Goal: Task Accomplishment & Management: Use online tool/utility

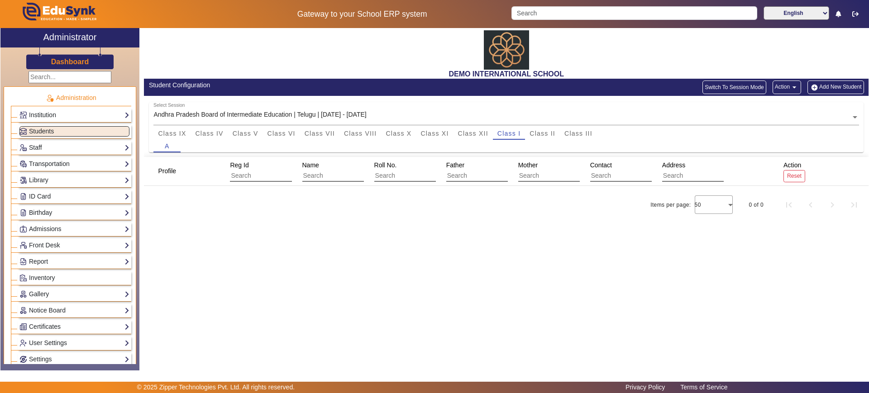
click at [779, 87] on button "Action arrow_drop_down" at bounding box center [787, 88] width 29 height 14
click at [779, 148] on span "Import Data" at bounding box center [769, 152] width 50 height 11
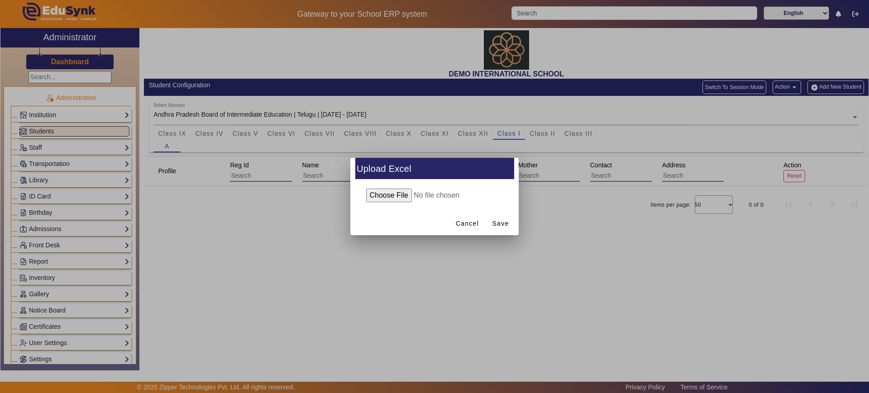
click at [402, 194] on input "file" at bounding box center [434, 196] width 147 height 14
type input "C:\fakepath\students details Demo public - andhra board 2025-26_tobe uploaded (…"
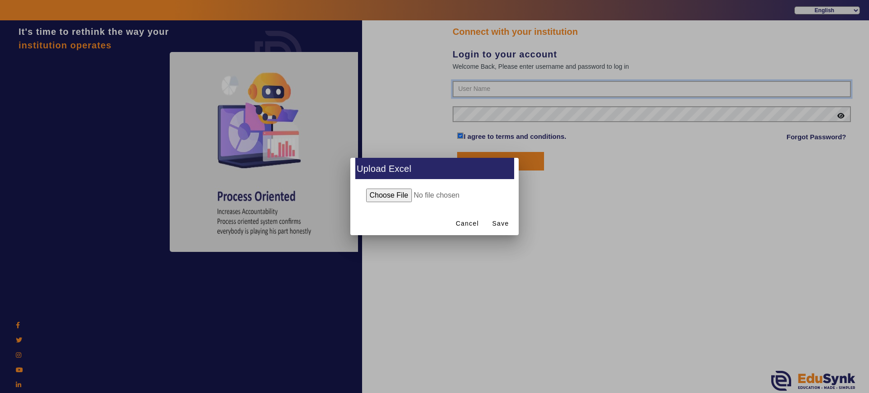
type input "2143224344"
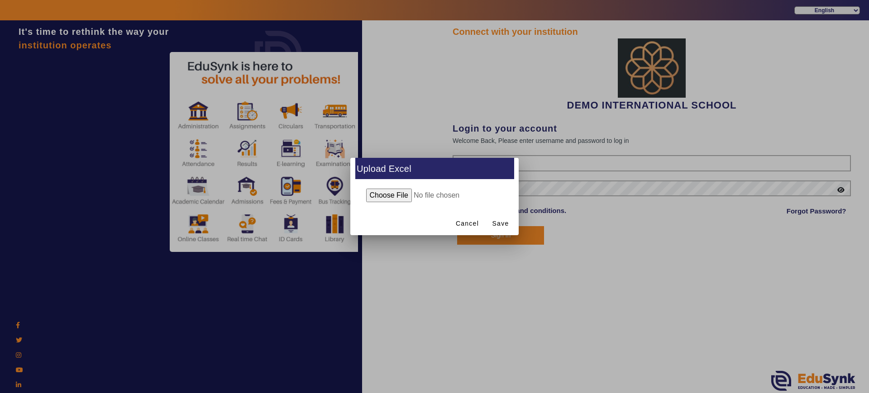
click at [517, 236] on div at bounding box center [434, 196] width 869 height 393
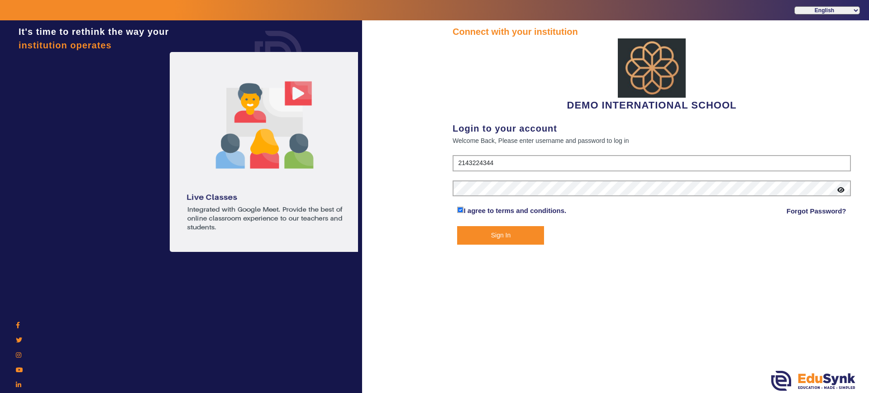
click at [517, 236] on button "Sign In" at bounding box center [500, 235] width 87 height 19
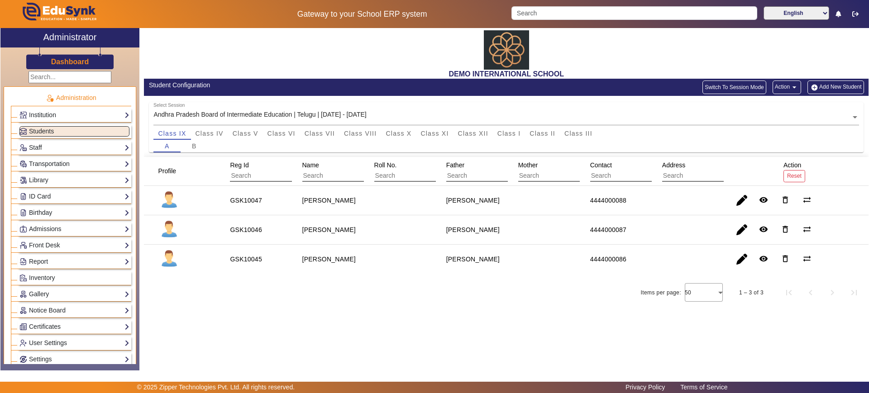
click at [508, 140] on div "A B" at bounding box center [506, 146] width 706 height 13
click at [508, 132] on span "Class I" at bounding box center [510, 133] width 24 height 6
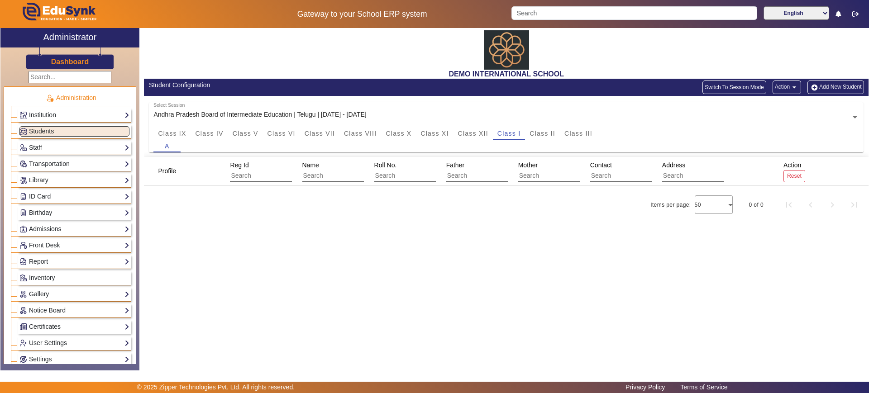
click at [786, 89] on button "Action arrow_drop_down" at bounding box center [787, 88] width 29 height 14
click at [766, 150] on span "Import Data" at bounding box center [769, 152] width 50 height 11
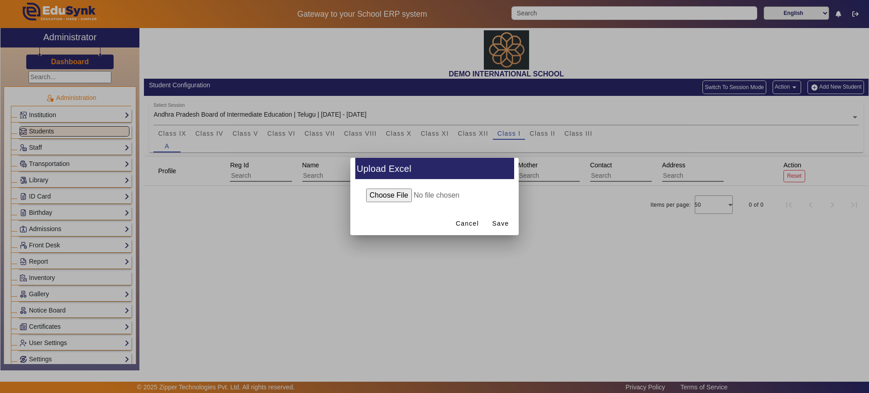
click at [408, 196] on input "file" at bounding box center [434, 196] width 147 height 14
type input "C:\fakepath\students details Demo public - andhra board 2025-26_tobe uploaded (…"
click at [504, 221] on span "Save" at bounding box center [501, 224] width 17 height 10
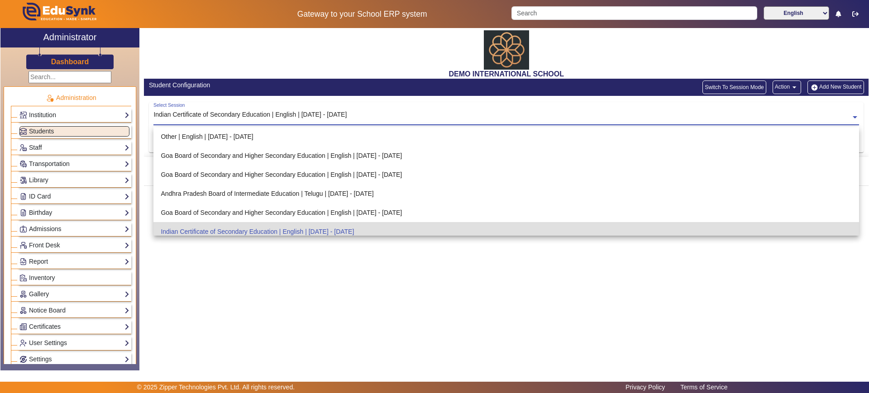
click at [377, 117] on input "text" at bounding box center [506, 118] width 706 height 10
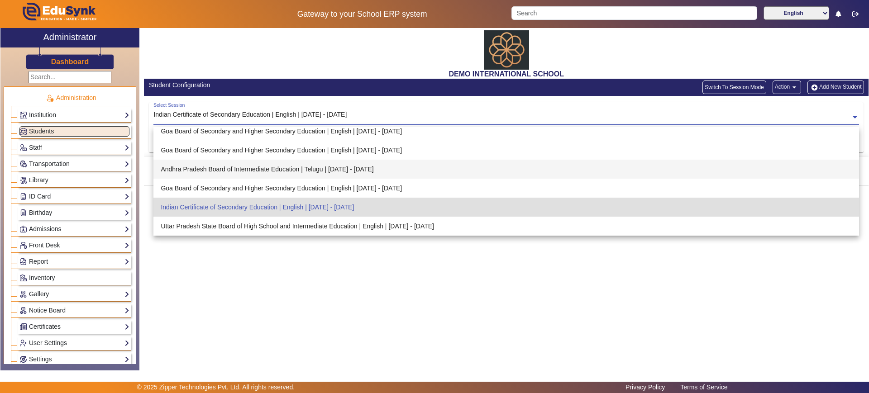
click at [352, 177] on div "Andhra Pradesh Board of Intermediate Education | Telugu | [DATE] - [DATE]" at bounding box center [506, 169] width 706 height 19
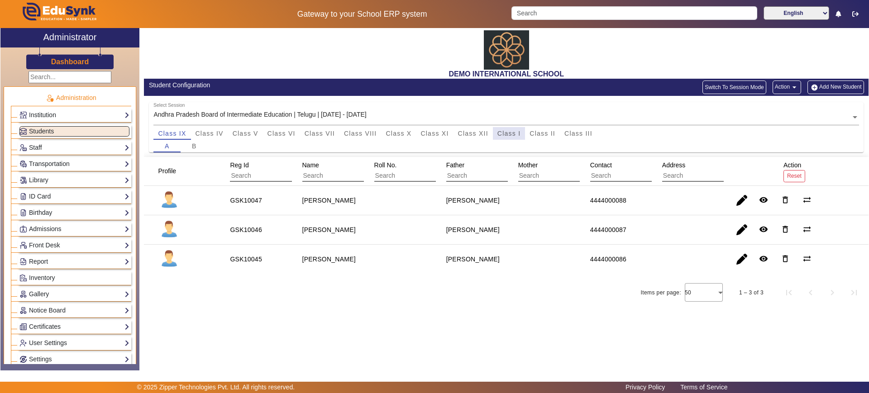
click at [516, 134] on span "Class I" at bounding box center [510, 133] width 24 height 6
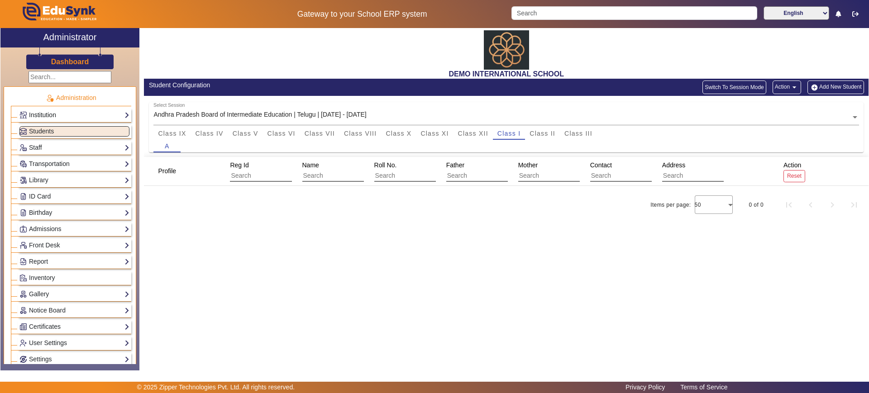
click at [101, 110] on link "Institution" at bounding box center [74, 115] width 110 height 10
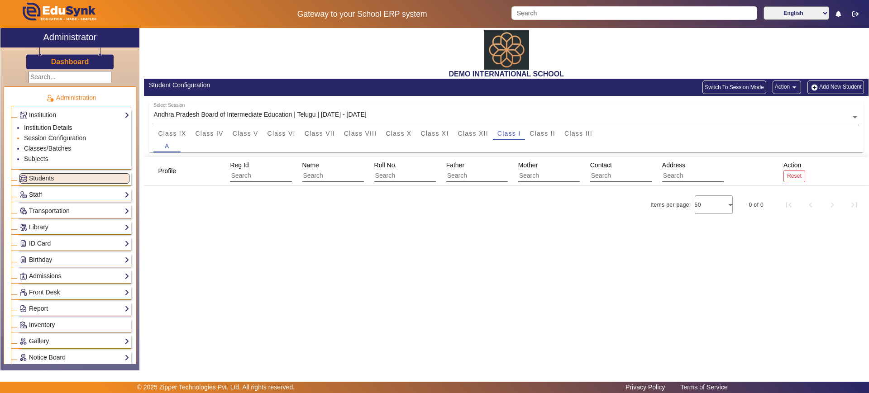
click at [75, 134] on li "Session Configuration" at bounding box center [76, 139] width 105 height 10
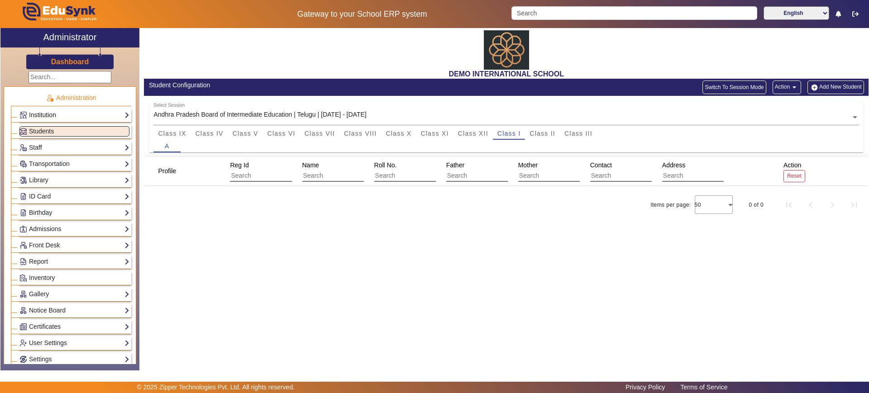
click at [75, 113] on link "Institution" at bounding box center [74, 115] width 110 height 10
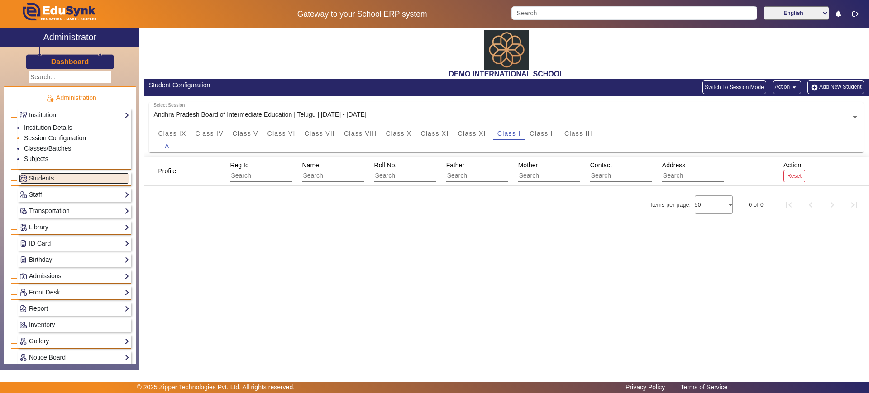
click at [74, 141] on link "Session Configuration" at bounding box center [55, 137] width 62 height 7
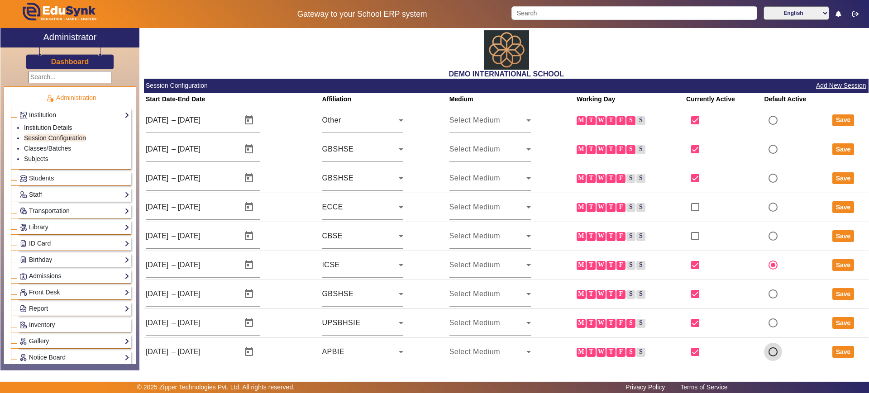
click at [769, 350] on input "radio" at bounding box center [773, 352] width 18 height 18
radio input "true"
radio input "false"
click at [839, 353] on button "Save" at bounding box center [844, 352] width 22 height 12
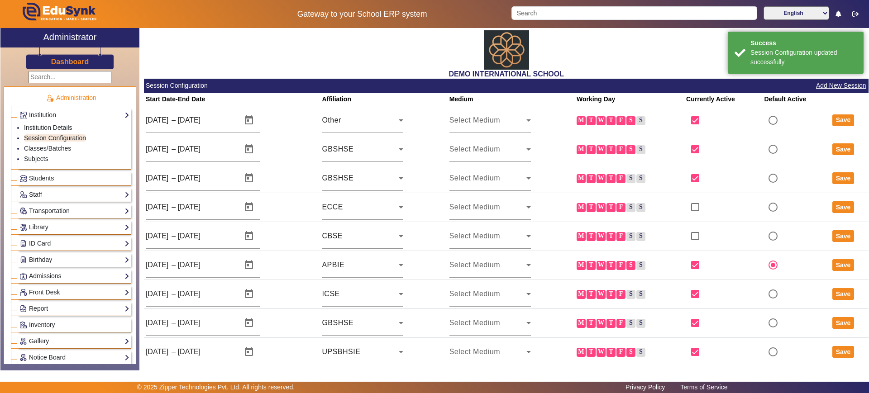
click at [70, 177] on link "Students" at bounding box center [74, 178] width 110 height 10
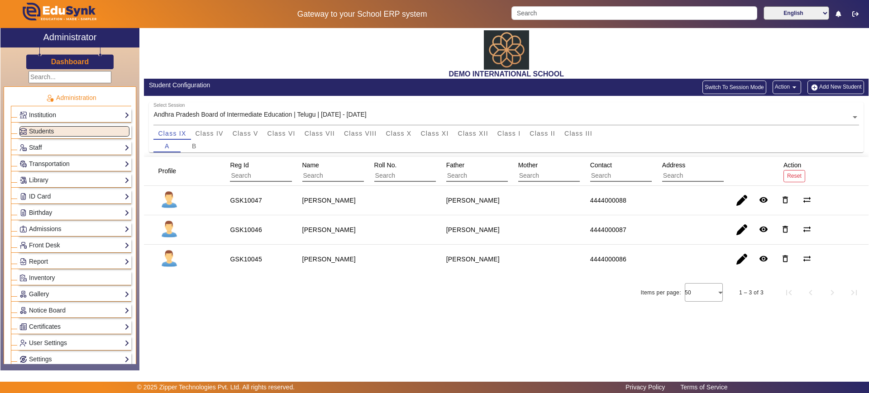
click at [783, 89] on button "Action arrow_drop_down" at bounding box center [787, 88] width 29 height 14
click at [774, 145] on button "Import Data" at bounding box center [769, 152] width 65 height 22
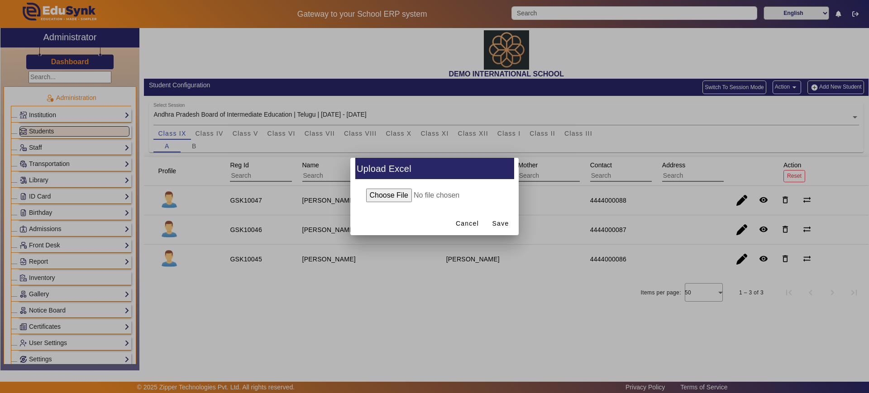
click at [398, 195] on input "file" at bounding box center [434, 196] width 147 height 14
type input "C:\fakepath\students details Demo public - andhra board 2025-26_tobe uploaded (…"
click at [501, 227] on span "Save" at bounding box center [501, 224] width 17 height 10
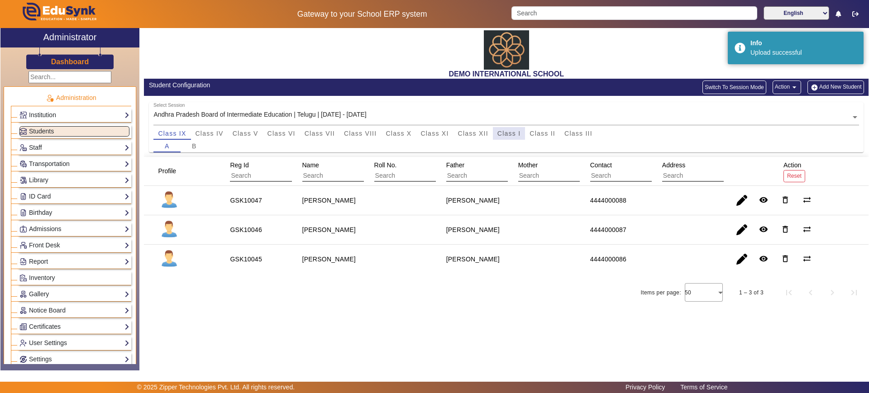
click at [500, 133] on span "Class I" at bounding box center [510, 133] width 24 height 6
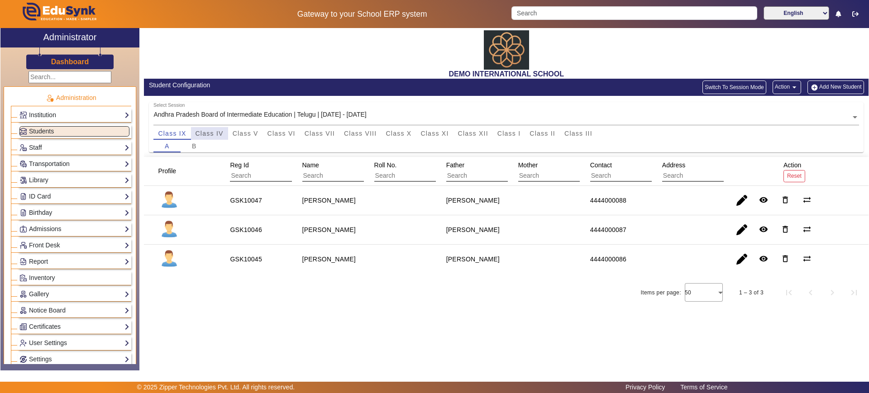
click at [218, 135] on span "Class IV" at bounding box center [210, 133] width 28 height 6
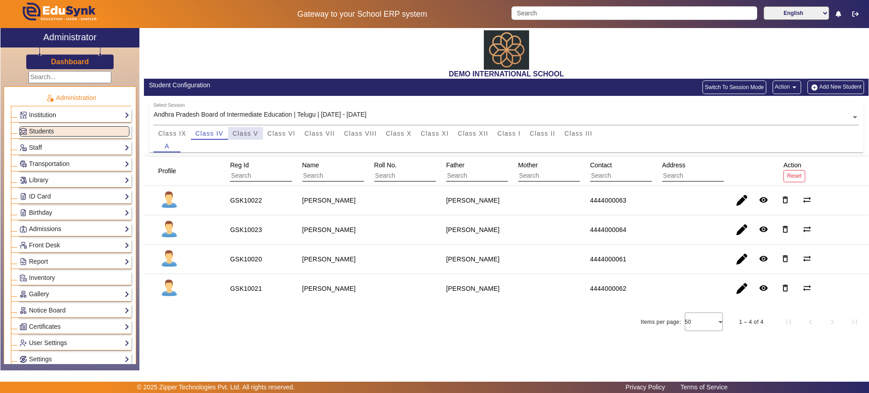
click at [256, 130] on span "Class V" at bounding box center [246, 133] width 26 height 6
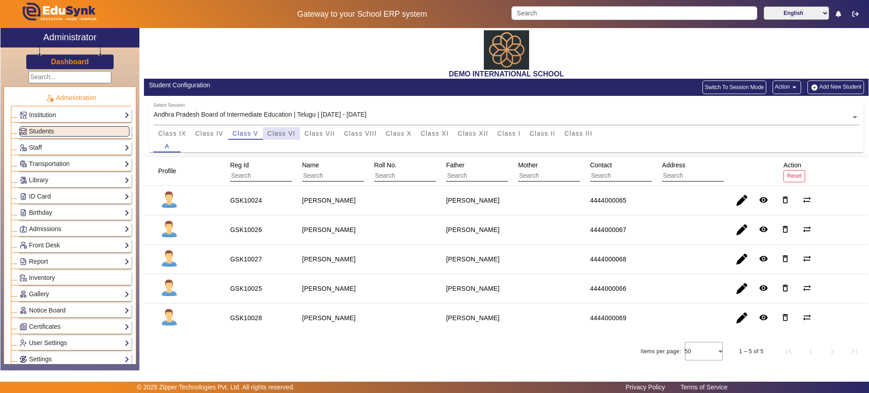
click at [276, 131] on span "Class VI" at bounding box center [282, 133] width 28 height 6
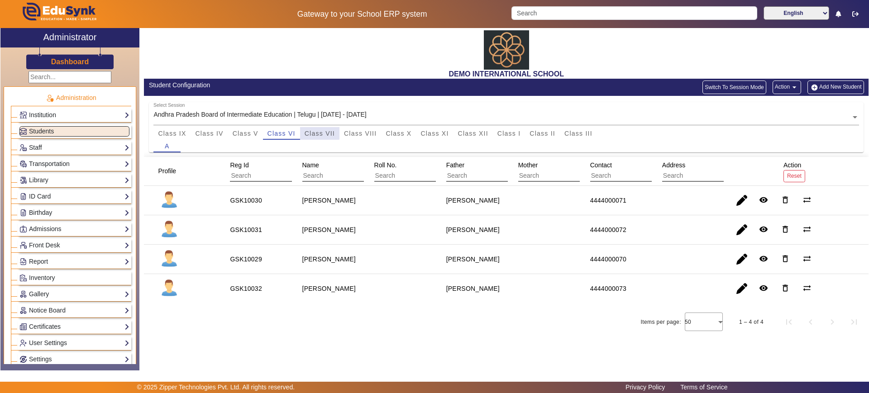
click at [318, 131] on span "Class VII" at bounding box center [320, 133] width 30 height 6
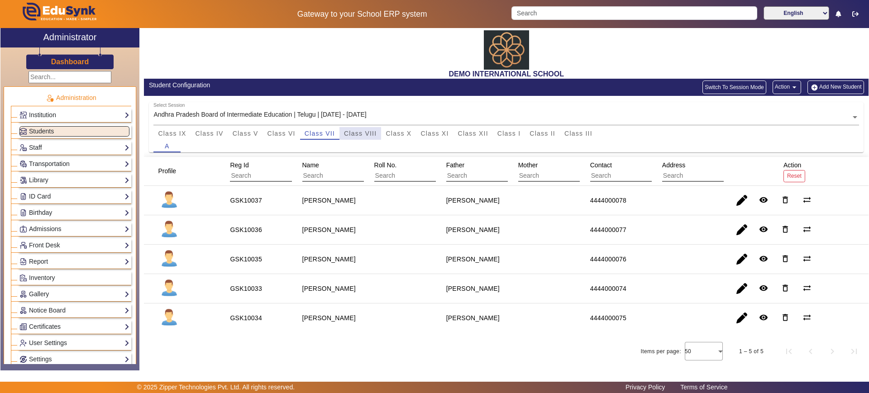
click at [351, 134] on span "Class VIII" at bounding box center [360, 133] width 33 height 6
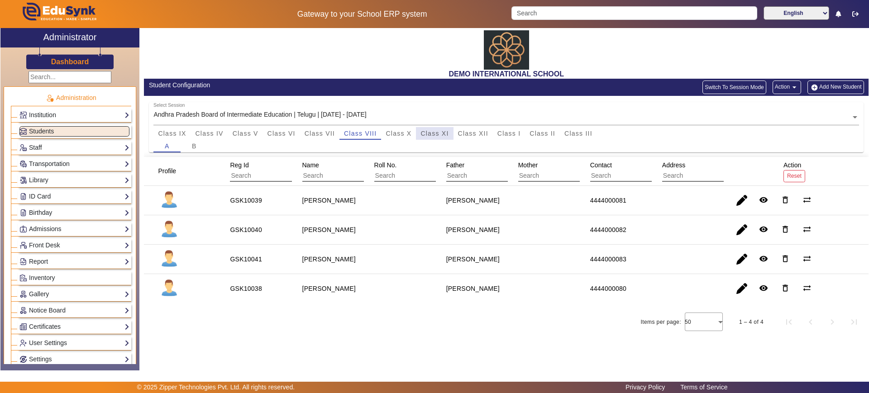
click at [420, 131] on div "Class XI" at bounding box center [434, 133] width 37 height 13
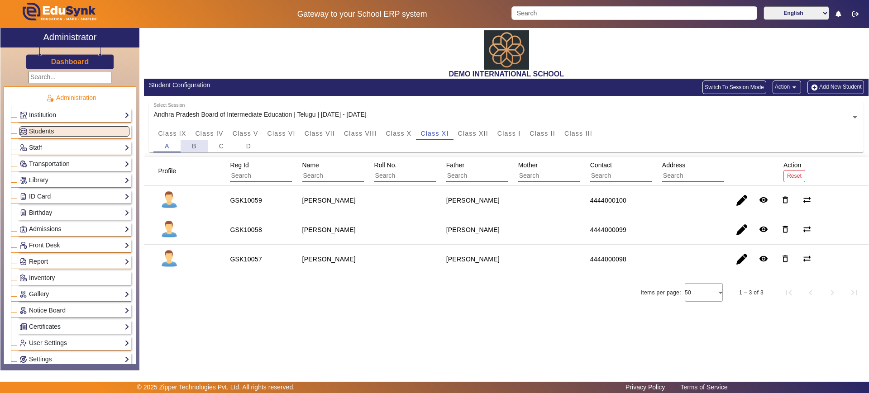
click at [200, 142] on div "B" at bounding box center [194, 146] width 27 height 13
click at [211, 145] on div "C" at bounding box center [221, 146] width 27 height 13
click at [245, 149] on div "D" at bounding box center [248, 146] width 27 height 13
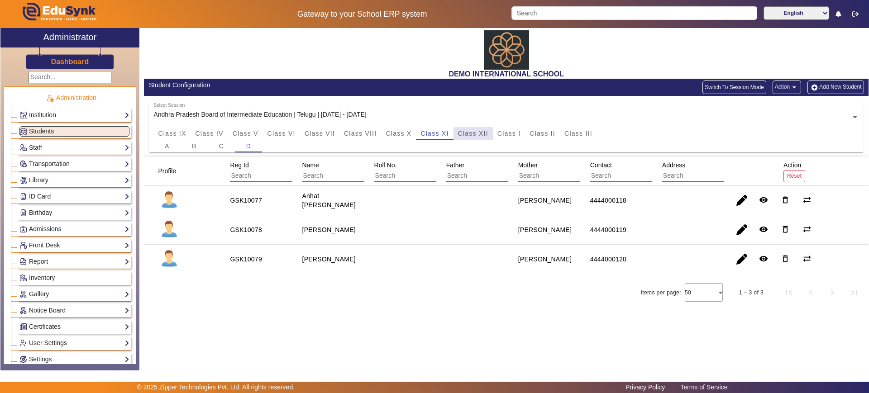
click at [472, 134] on span "Class XII" at bounding box center [473, 133] width 30 height 6
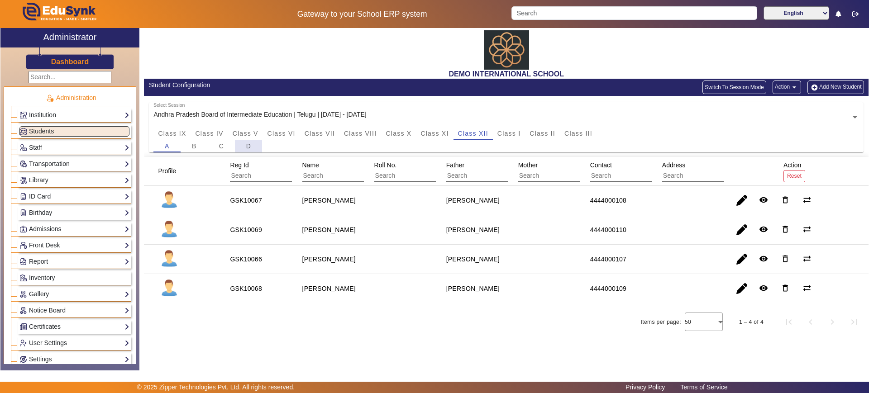
click at [245, 149] on div "D" at bounding box center [248, 146] width 27 height 13
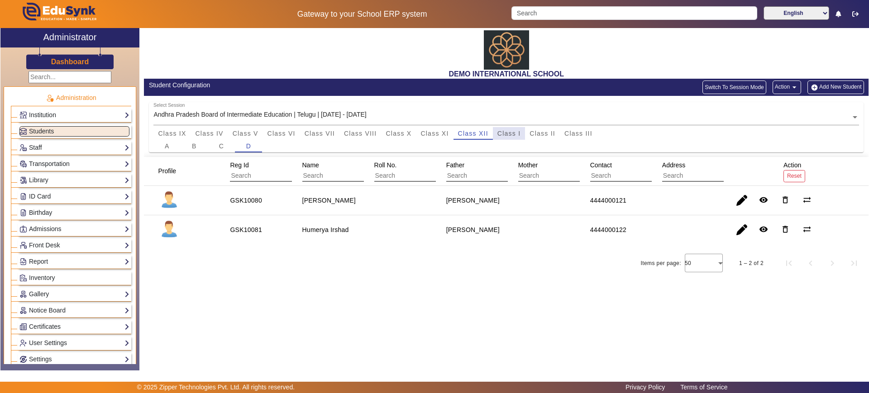
click at [512, 134] on span "Class I" at bounding box center [510, 133] width 24 height 6
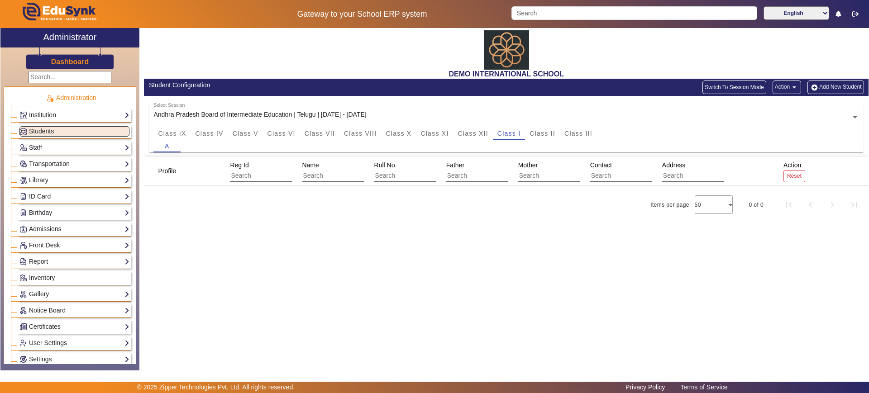
click at [378, 249] on div "DEMO INTERNATIONAL SCHOOL Student Configuration Switch To Session Mode Action a…" at bounding box center [503, 194] width 729 height 333
click at [549, 138] on span "Class II" at bounding box center [543, 133] width 26 height 13
click at [576, 134] on span "Class III" at bounding box center [579, 133] width 28 height 6
click at [781, 87] on button "Action arrow_drop_down" at bounding box center [787, 88] width 29 height 14
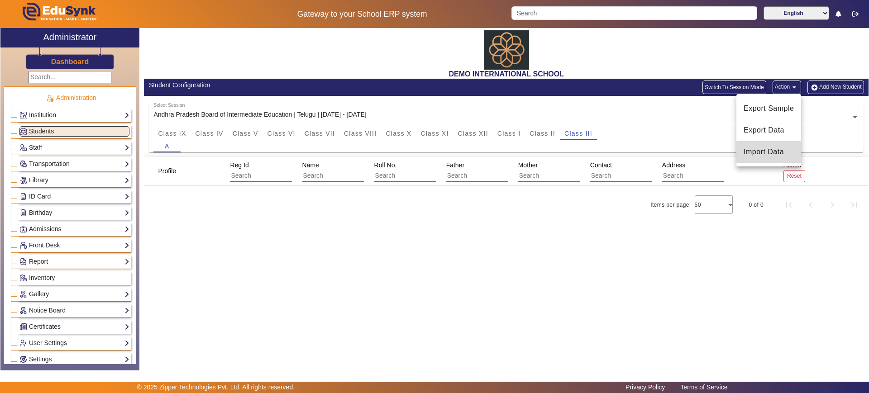
click at [769, 153] on span "Import Data" at bounding box center [769, 152] width 50 height 11
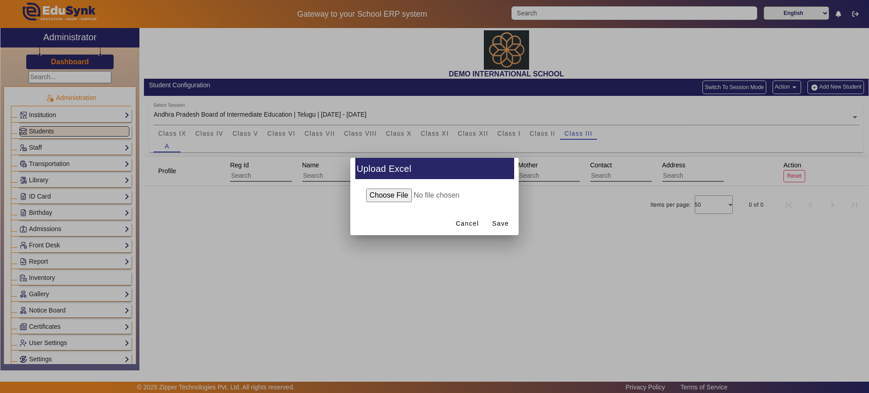
click at [398, 190] on input "file" at bounding box center [434, 196] width 147 height 14
type input "C:\fakepath\students details Demo public - andhra board 2025-26_tobe uploaded (…"
click at [502, 223] on span "Save" at bounding box center [501, 224] width 17 height 10
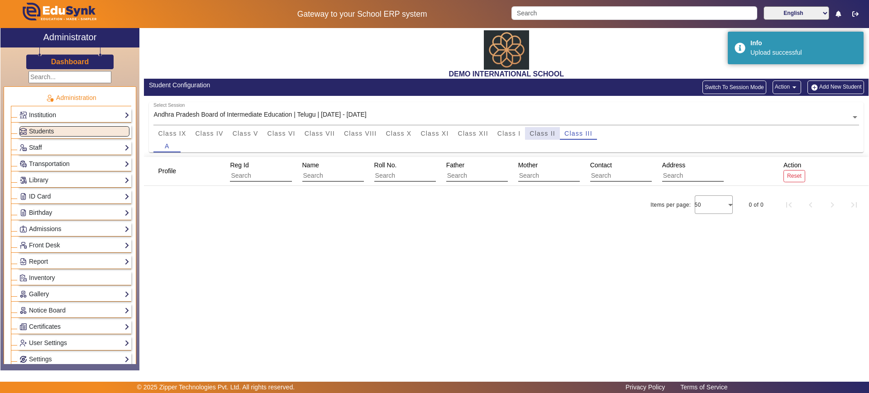
click at [530, 132] on span "Class II" at bounding box center [543, 133] width 26 height 6
click at [505, 133] on span "Class I" at bounding box center [510, 133] width 24 height 6
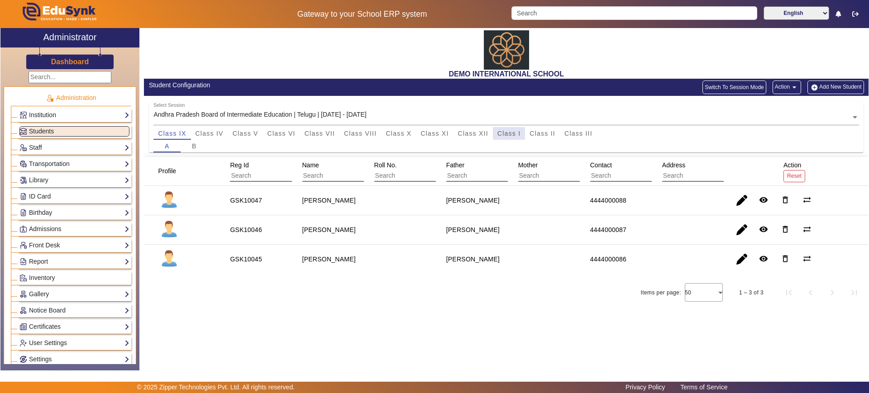
click at [504, 129] on span "Class I" at bounding box center [510, 133] width 24 height 13
click at [548, 130] on span "Class II" at bounding box center [543, 133] width 26 height 6
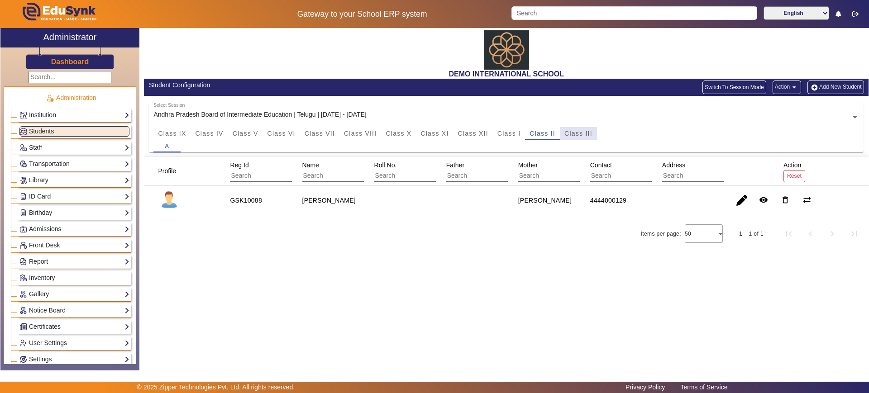
click at [579, 132] on span "Class III" at bounding box center [579, 133] width 28 height 6
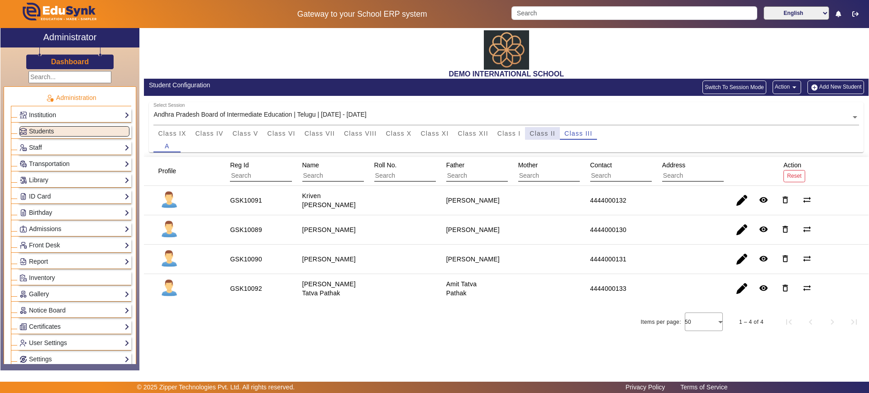
click at [542, 130] on span "Class II" at bounding box center [543, 133] width 26 height 6
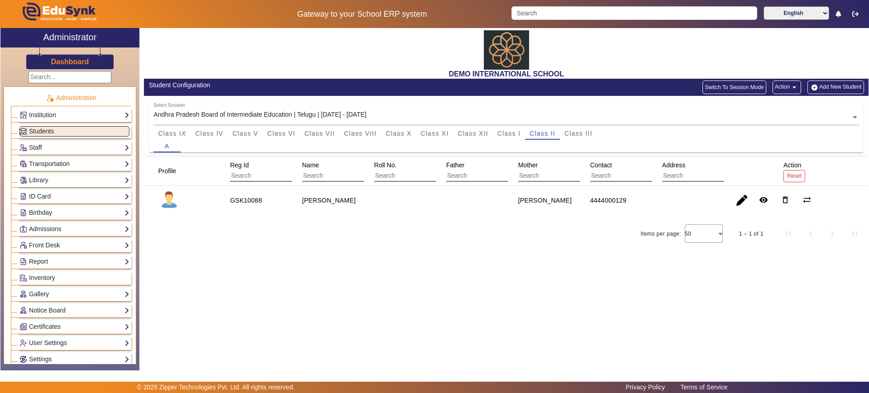
click at [420, 270] on div "DEMO INTERNATIONAL SCHOOL Student Configuration Switch To Session Mode Action a…" at bounding box center [503, 194] width 729 height 333
click at [789, 85] on button "Action arrow_drop_down" at bounding box center [787, 88] width 29 height 14
click at [766, 154] on span "Import Data" at bounding box center [769, 152] width 50 height 11
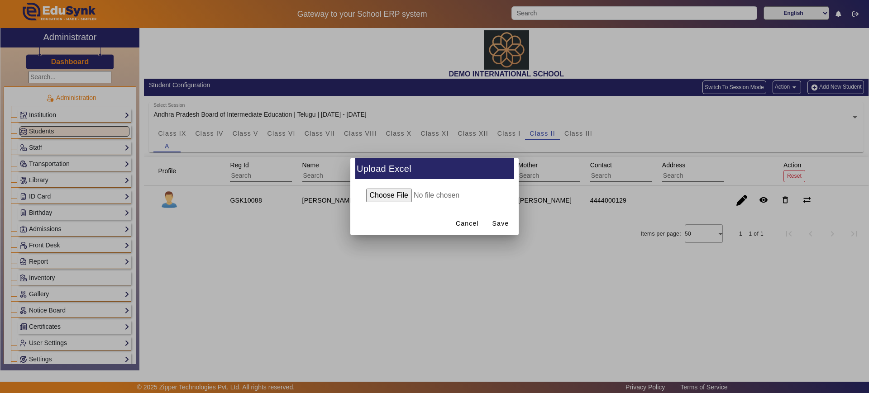
click at [408, 198] on input "file" at bounding box center [434, 196] width 147 height 14
type input "C:\fakepath\students details Demo public - andhra board 2025-26_tobe uploaded (…"
click at [503, 222] on span "Save" at bounding box center [501, 224] width 17 height 10
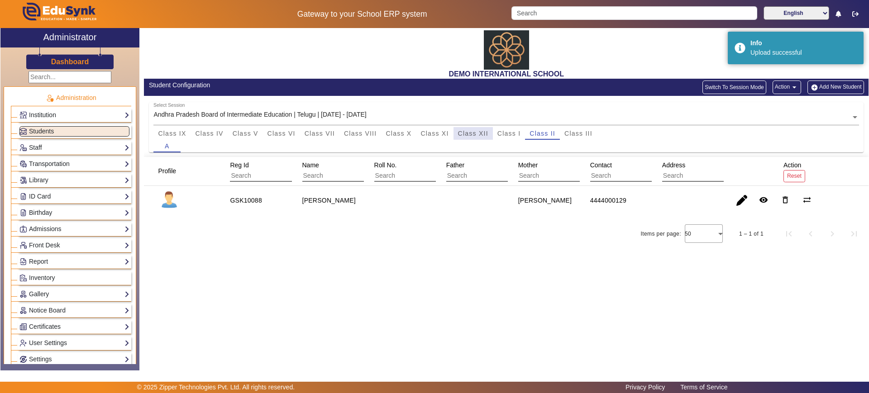
click at [477, 136] on span "Class XII" at bounding box center [473, 133] width 30 height 6
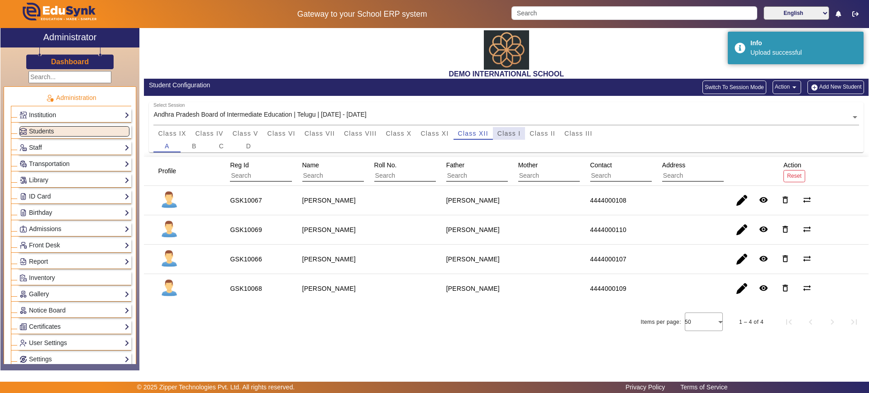
click at [508, 133] on span "Class I" at bounding box center [510, 133] width 24 height 6
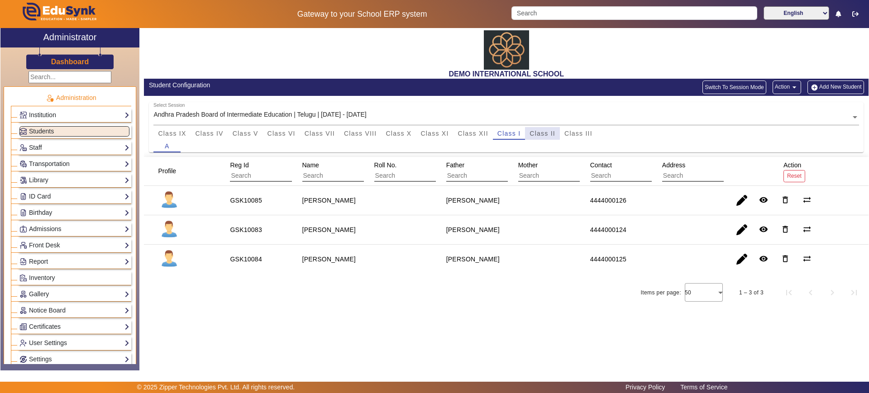
click at [532, 132] on span "Class II" at bounding box center [543, 133] width 26 height 6
click at [590, 138] on span "Class III" at bounding box center [579, 133] width 28 height 13
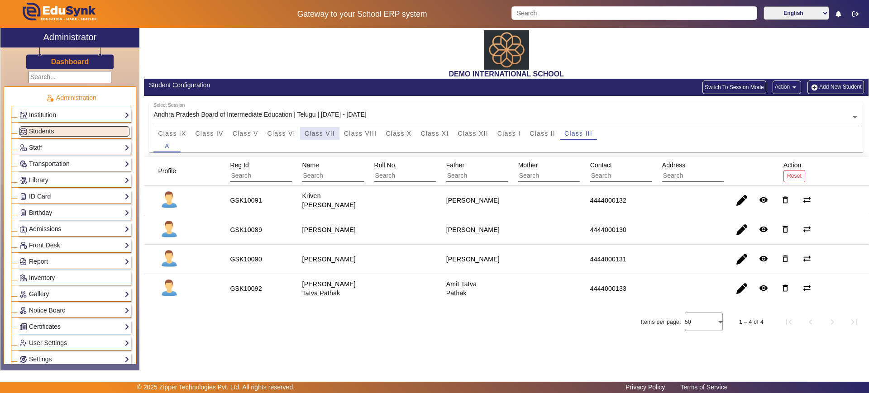
click at [308, 137] on span "Class VII" at bounding box center [320, 133] width 30 height 13
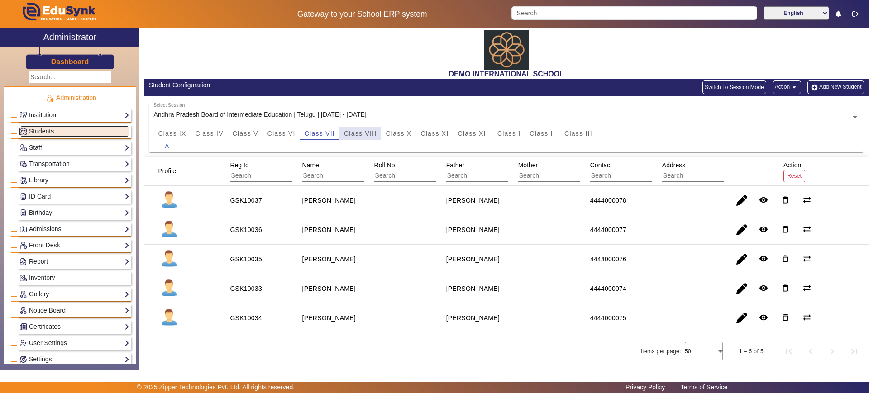
click at [358, 136] on span "Class VIII" at bounding box center [360, 133] width 33 height 6
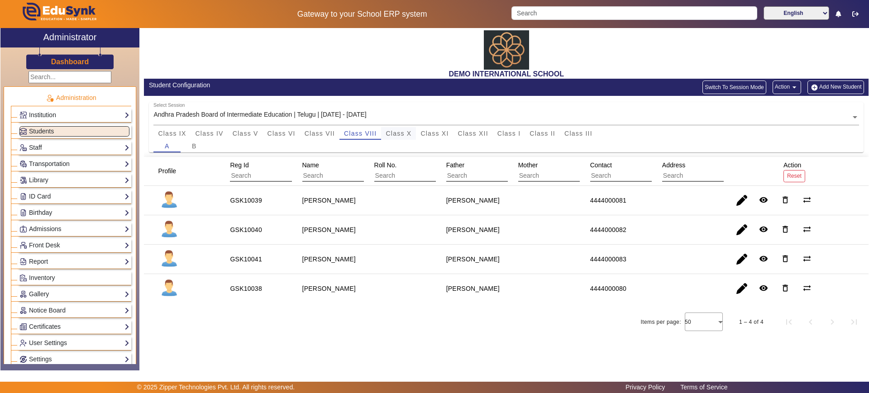
click at [395, 136] on span "Class X" at bounding box center [399, 133] width 26 height 6
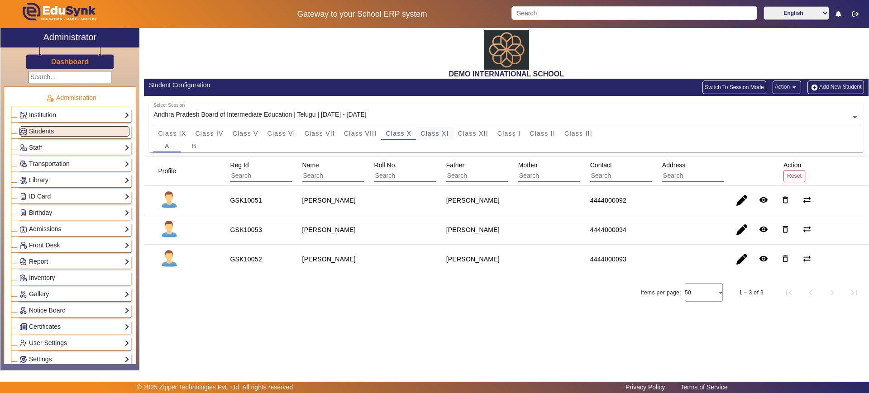
click at [433, 131] on span "Class XI" at bounding box center [435, 133] width 28 height 6
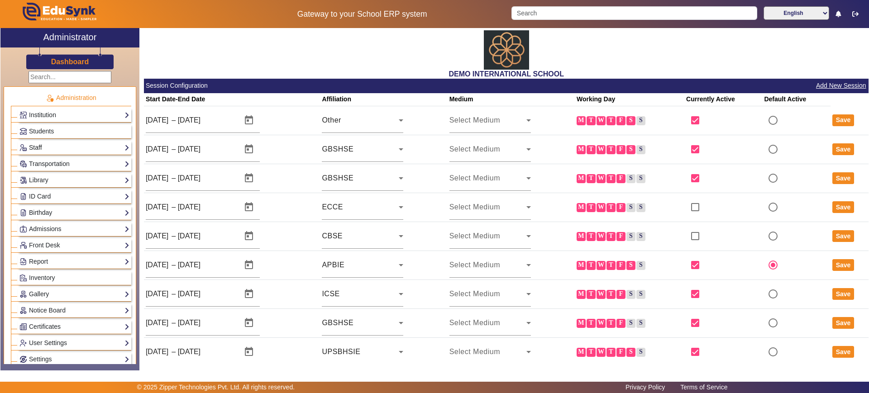
click at [38, 146] on link "Staff" at bounding box center [74, 148] width 110 height 10
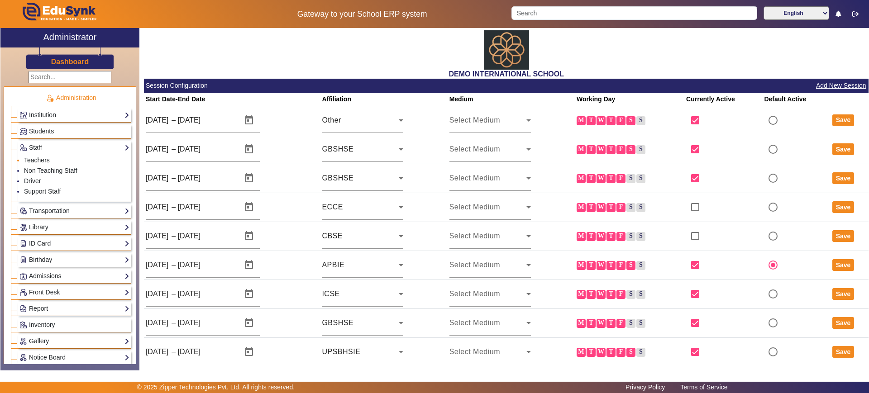
click at [36, 157] on link "Teachers" at bounding box center [37, 160] width 26 height 7
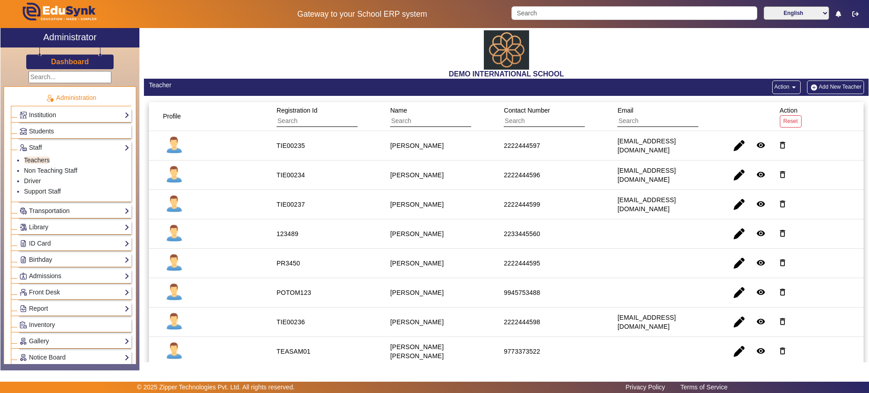
click at [790, 84] on mat-icon "arrow_drop_down" at bounding box center [794, 87] width 9 height 9
click at [762, 129] on span "Export Data" at bounding box center [763, 130] width 50 height 11
click at [790, 83] on mat-icon "arrow_drop_down" at bounding box center [794, 87] width 9 height 9
click at [775, 106] on span "Export Sample" at bounding box center [763, 108] width 50 height 11
click at [790, 86] on mat-icon "arrow_drop_down" at bounding box center [794, 87] width 9 height 9
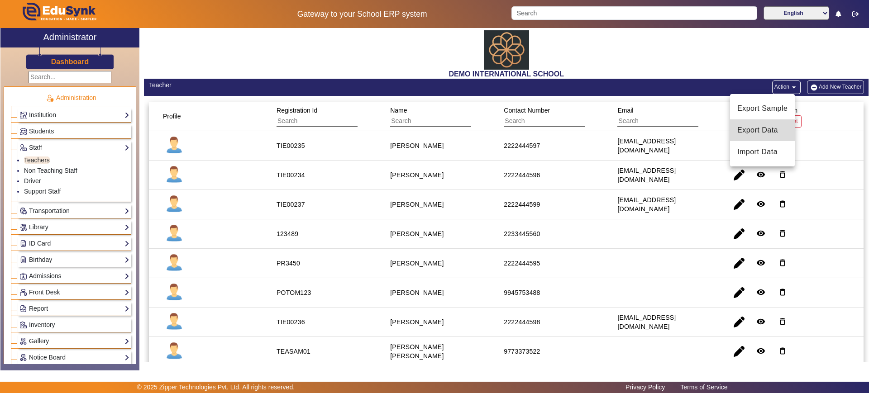
click at [768, 132] on span "Export Data" at bounding box center [763, 130] width 50 height 11
click at [53, 172] on link "Non Teaching Staff" at bounding box center [50, 170] width 53 height 7
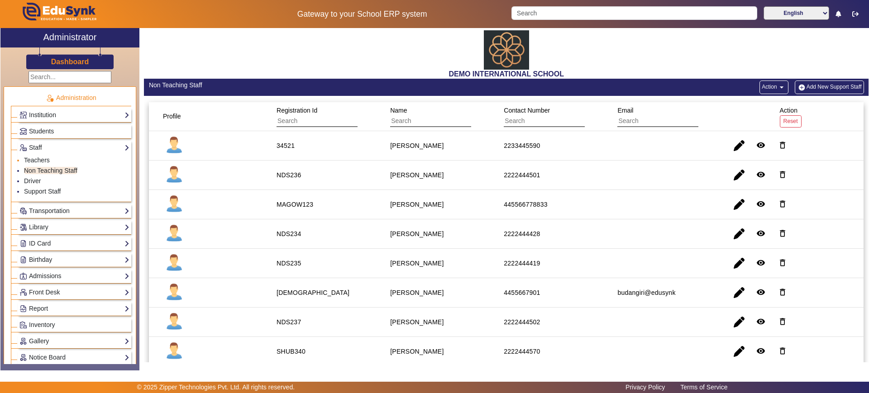
click at [53, 163] on li "Teachers" at bounding box center [76, 161] width 105 height 10
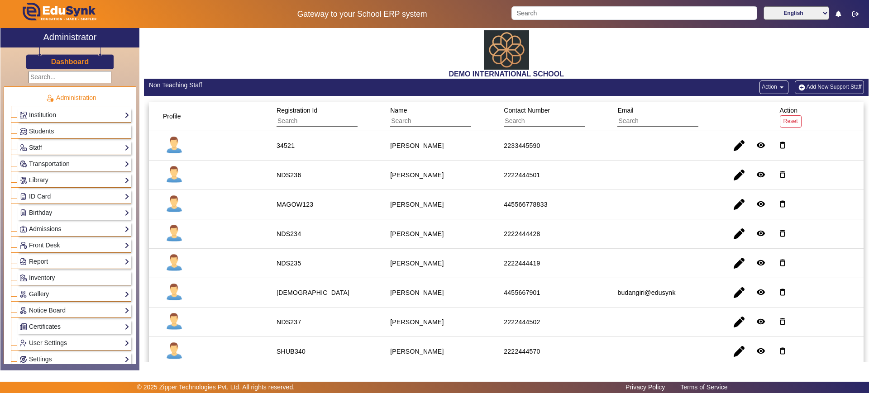
click at [34, 151] on link "Staff" at bounding box center [74, 148] width 110 height 10
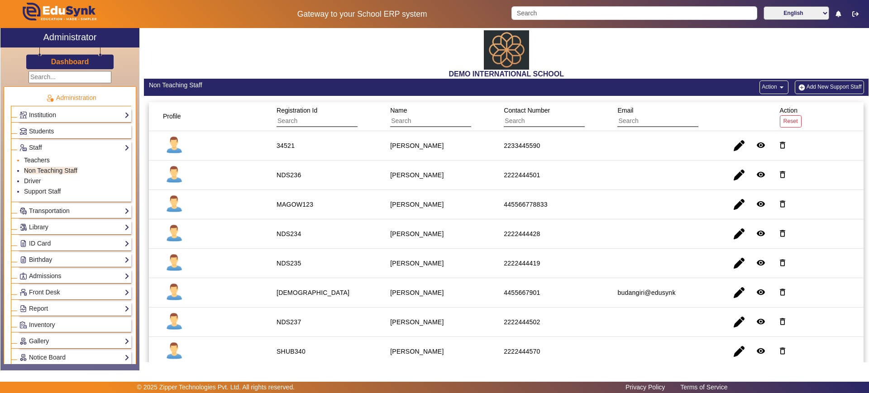
click at [41, 159] on link "Teachers" at bounding box center [37, 160] width 26 height 7
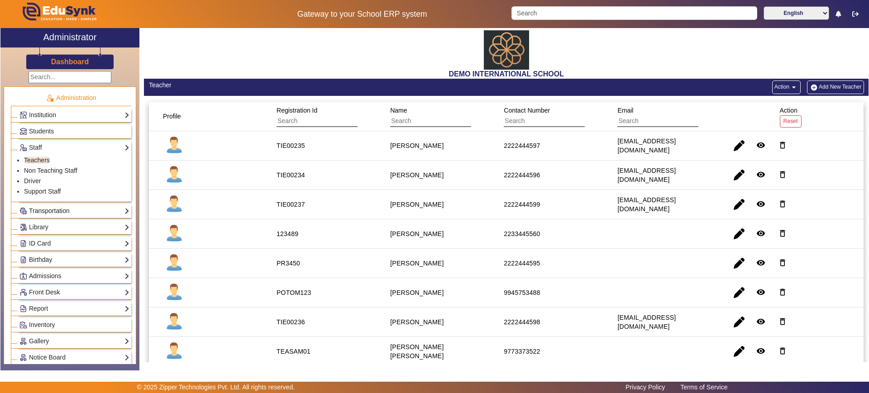
click at [75, 213] on link "Transportation" at bounding box center [74, 211] width 110 height 10
click at [59, 227] on link "Library" at bounding box center [74, 227] width 110 height 10
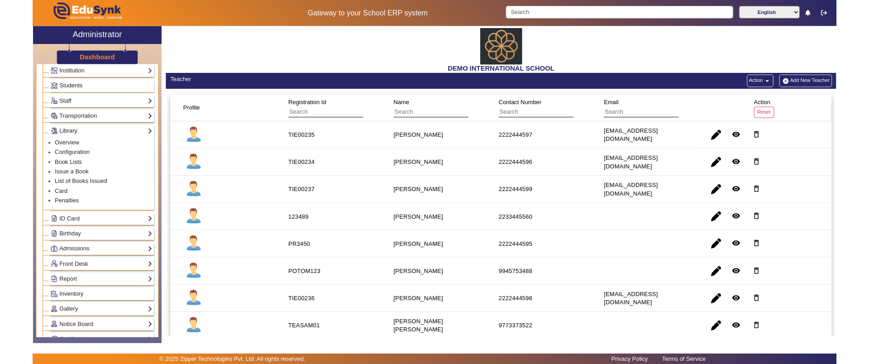
scroll to position [40, 0]
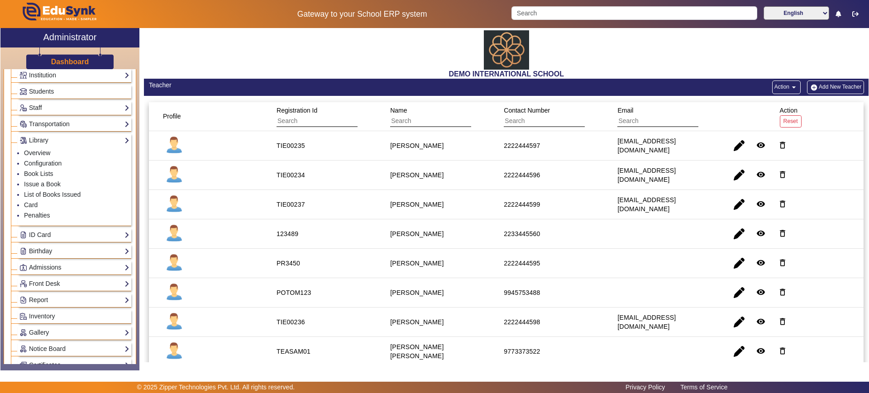
click at [59, 228] on div "ID Card Students Teachers Non Teaching Staff Template" at bounding box center [75, 235] width 114 height 14
click at [58, 223] on link "Birthday" at bounding box center [74, 220] width 110 height 10
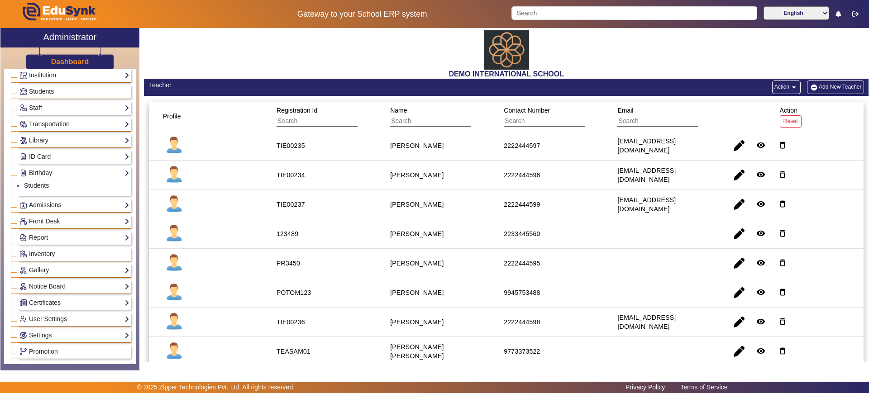
click at [57, 210] on div "Admissions Application Admissions-Enquiry Configuration" at bounding box center [75, 205] width 114 height 14
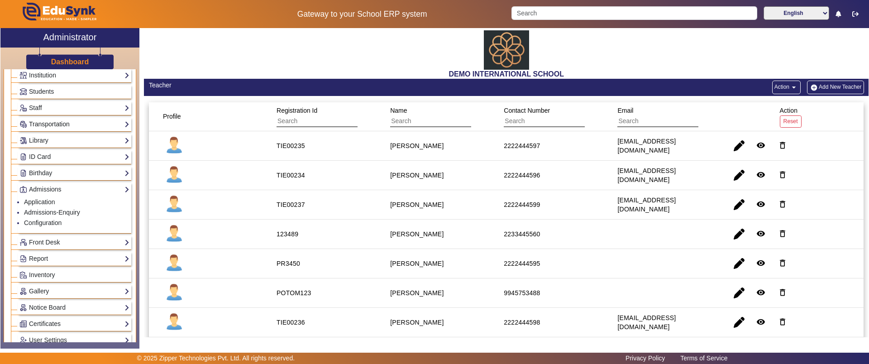
click at [59, 122] on link "Transportation" at bounding box center [74, 124] width 110 height 10
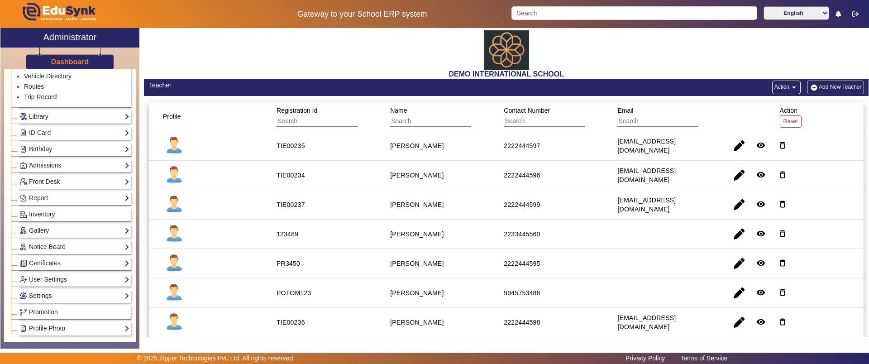
scroll to position [102, 0]
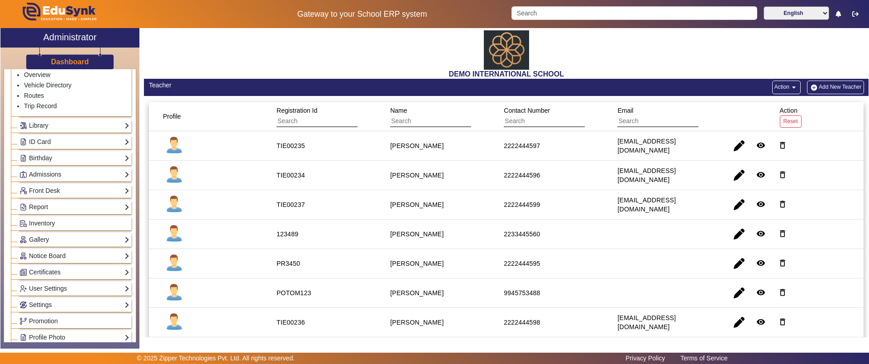
click at [59, 122] on link "Library" at bounding box center [74, 125] width 110 height 10
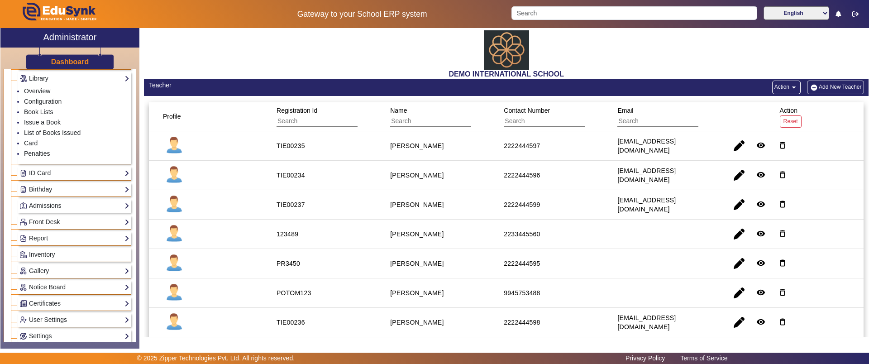
click at [141, 161] on div "DEMO INTERNATIONAL SCHOOL Teacher Action arrow_drop_down Add New Teacher Profil…" at bounding box center [503, 183] width 729 height 311
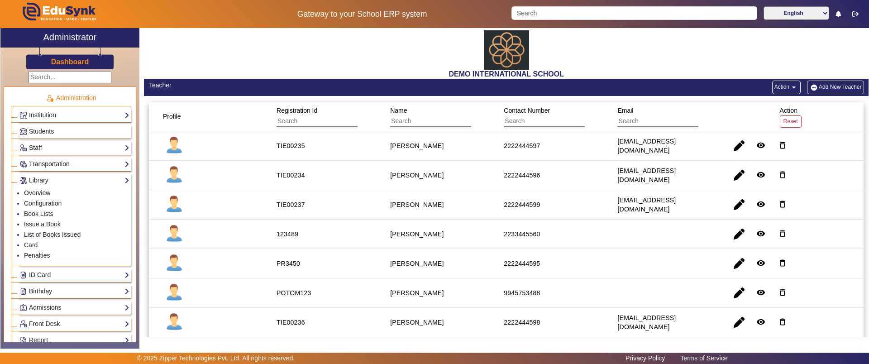
click at [84, 166] on link "Transportation" at bounding box center [74, 164] width 110 height 10
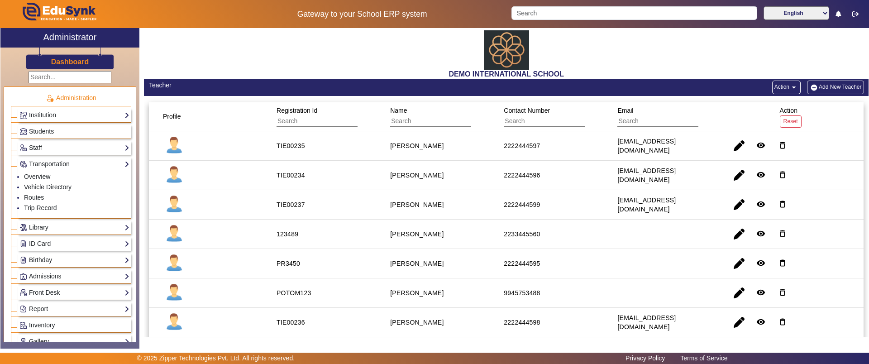
click at [82, 151] on link "Staff" at bounding box center [74, 148] width 110 height 10
click at [77, 132] on link "Students" at bounding box center [74, 131] width 110 height 10
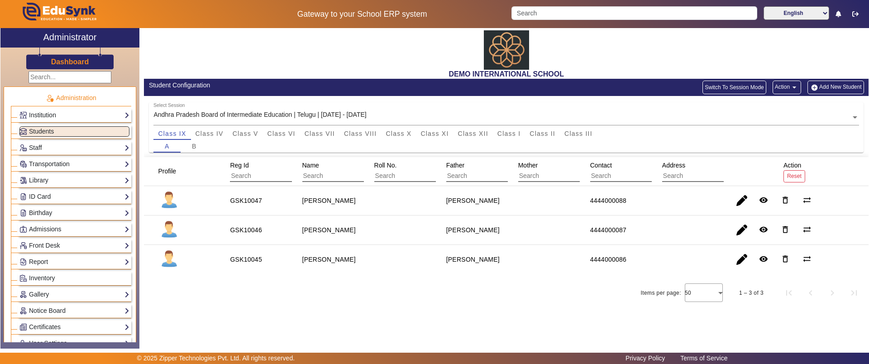
click at [776, 82] on button "Action arrow_drop_down" at bounding box center [787, 88] width 29 height 14
click at [817, 85] on div at bounding box center [434, 182] width 869 height 364
click at [817, 85] on img "button" at bounding box center [815, 88] width 10 height 8
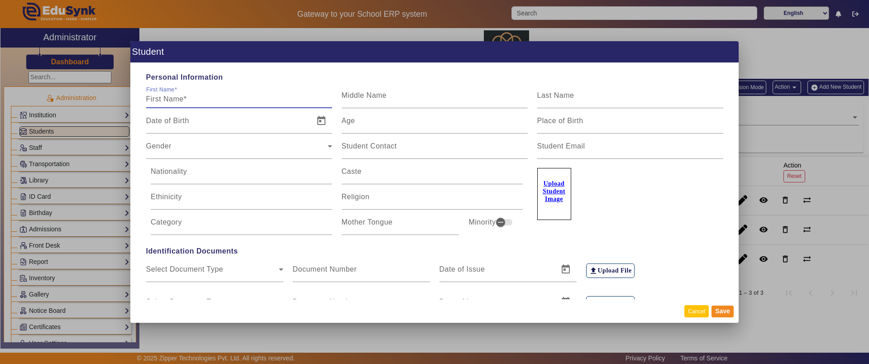
click at [691, 312] on button "Cancel" at bounding box center [697, 311] width 24 height 12
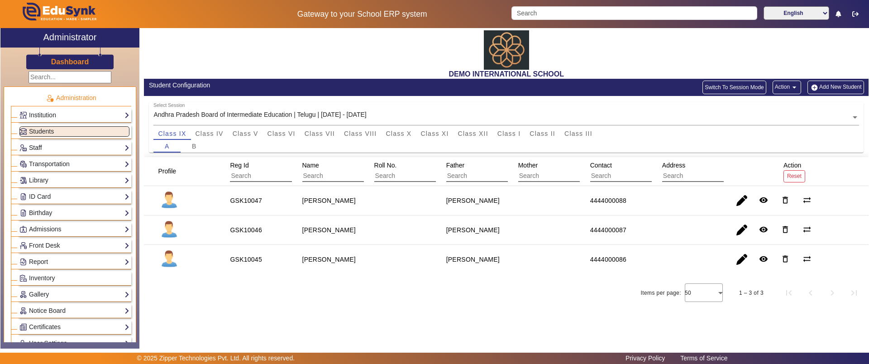
click at [94, 144] on link "Staff" at bounding box center [74, 148] width 110 height 10
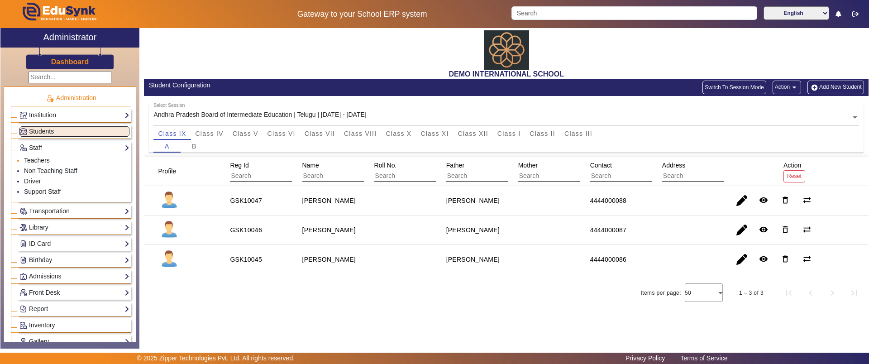
click at [43, 159] on link "Teachers" at bounding box center [37, 160] width 26 height 7
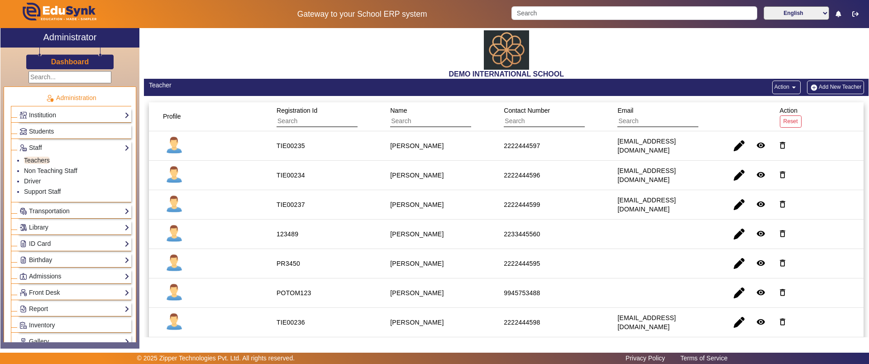
click at [845, 86] on button "Add New Teacher" at bounding box center [835, 88] width 57 height 14
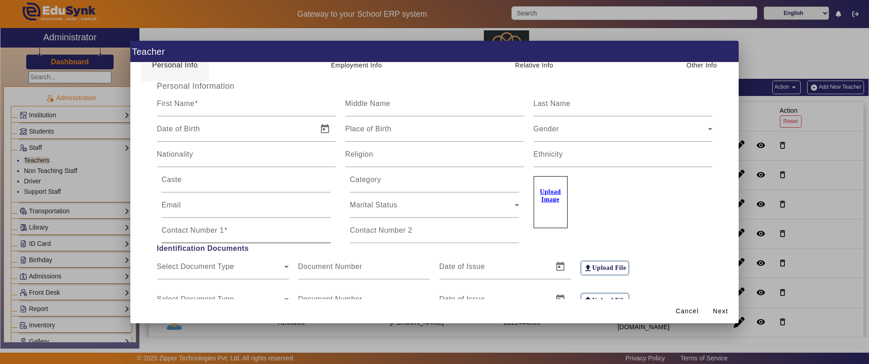
scroll to position [25, 0]
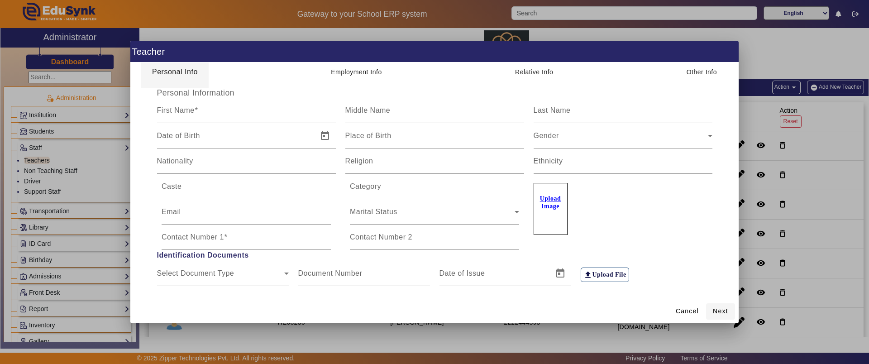
click at [707, 309] on span at bounding box center [720, 312] width 29 height 22
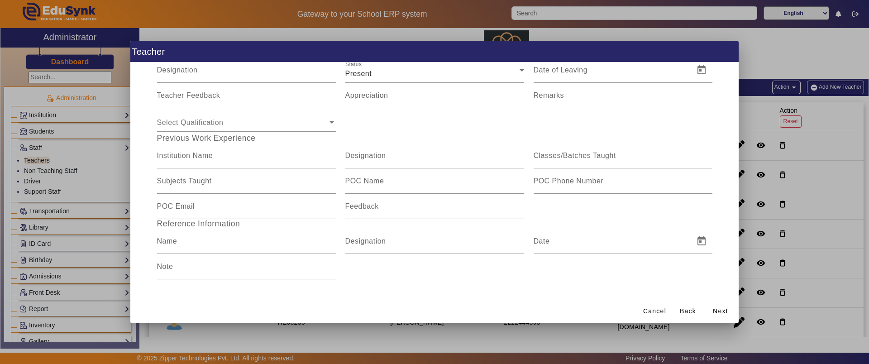
scroll to position [0, 0]
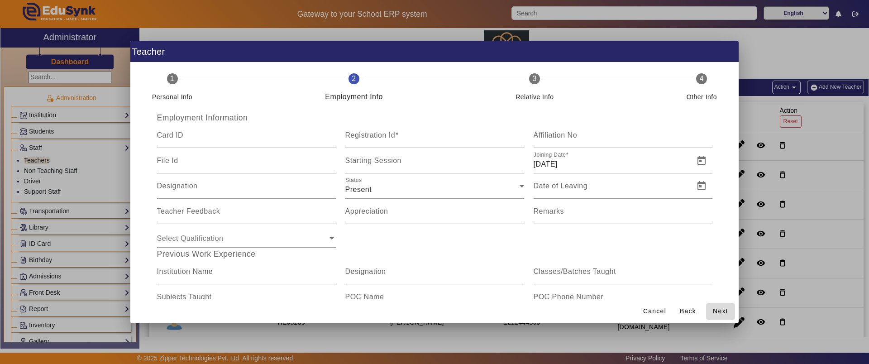
click at [719, 314] on span "Next" at bounding box center [720, 312] width 15 height 10
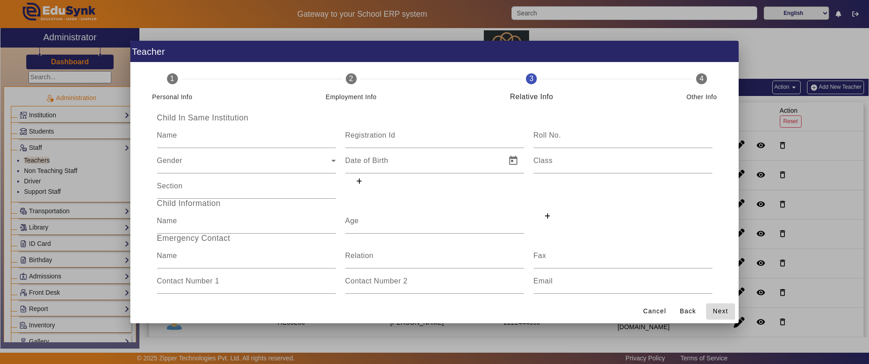
click at [729, 309] on span at bounding box center [720, 312] width 29 height 22
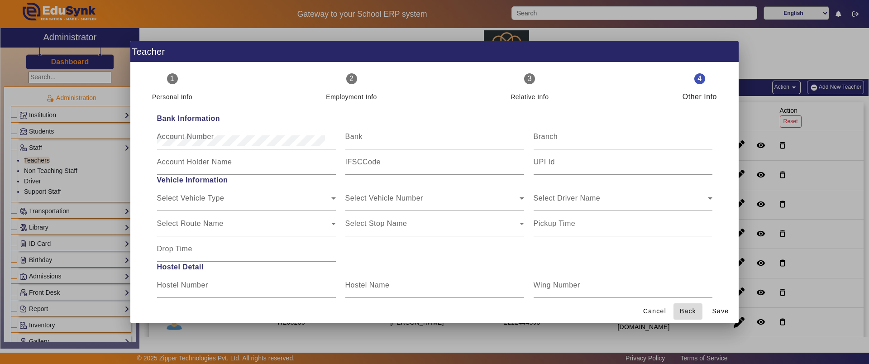
click at [683, 308] on span "Back" at bounding box center [688, 312] width 16 height 10
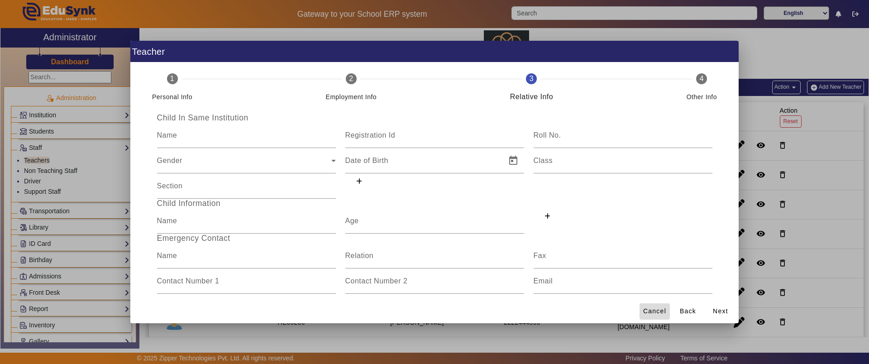
click at [664, 312] on span "Cancel" at bounding box center [654, 312] width 23 height 10
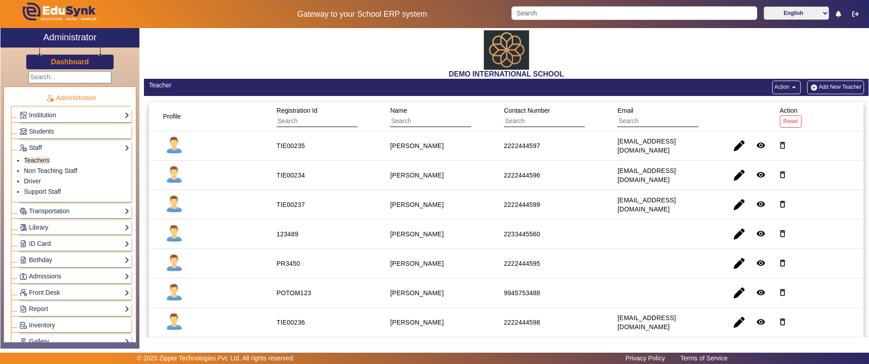
click at [790, 87] on mat-icon "arrow_drop_down" at bounding box center [794, 87] width 9 height 9
click at [49, 168] on div at bounding box center [434, 182] width 869 height 364
click at [49, 168] on link "Non Teaching Staff" at bounding box center [50, 170] width 53 height 7
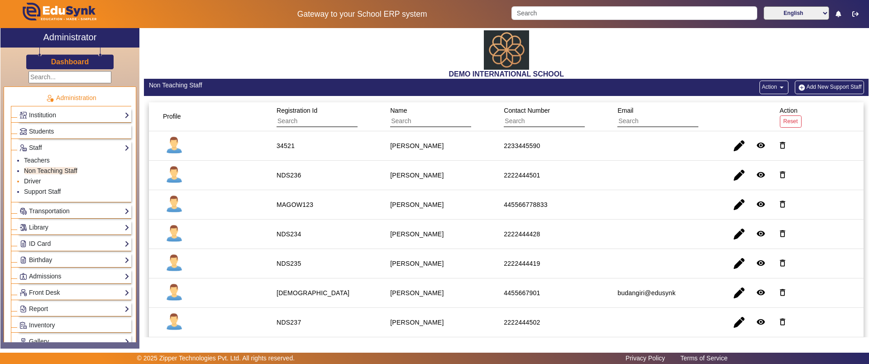
click at [29, 182] on link "Driver" at bounding box center [32, 180] width 17 height 7
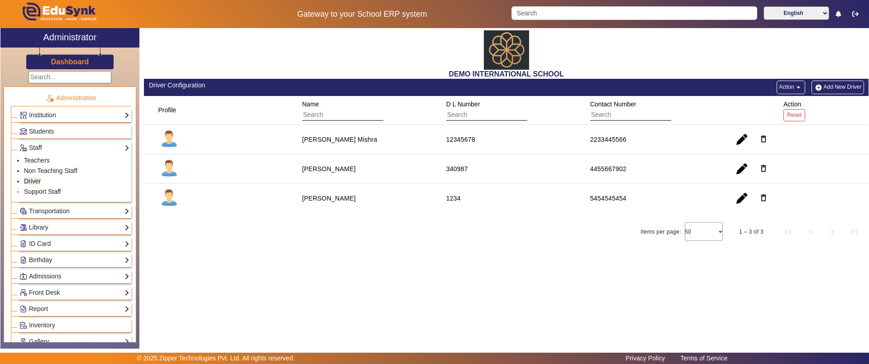
click at [35, 190] on link "Support Staff" at bounding box center [42, 191] width 37 height 7
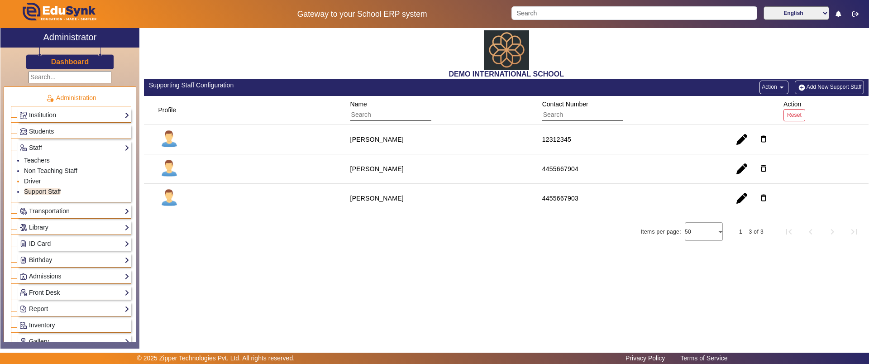
click at [38, 179] on link "Driver" at bounding box center [32, 180] width 17 height 7
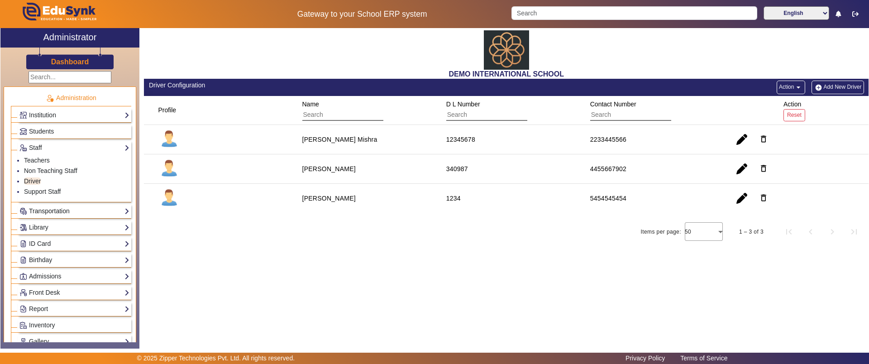
click at [39, 212] on link "Transportation" at bounding box center [74, 211] width 110 height 10
click at [48, 184] on link "Vehicle Directory" at bounding box center [48, 186] width 48 height 7
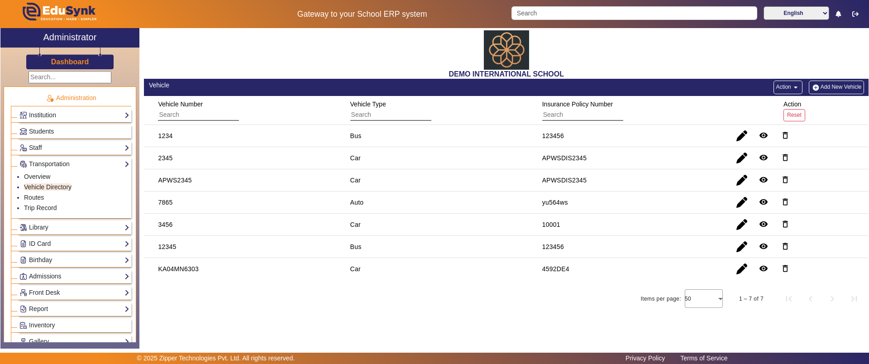
click at [825, 85] on button "Add New Vehicle" at bounding box center [836, 88] width 55 height 14
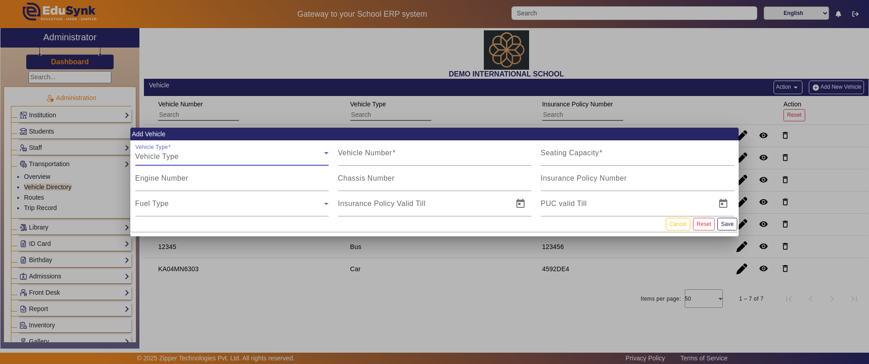
click at [302, 156] on div "Vehicle Type" at bounding box center [229, 156] width 189 height 11
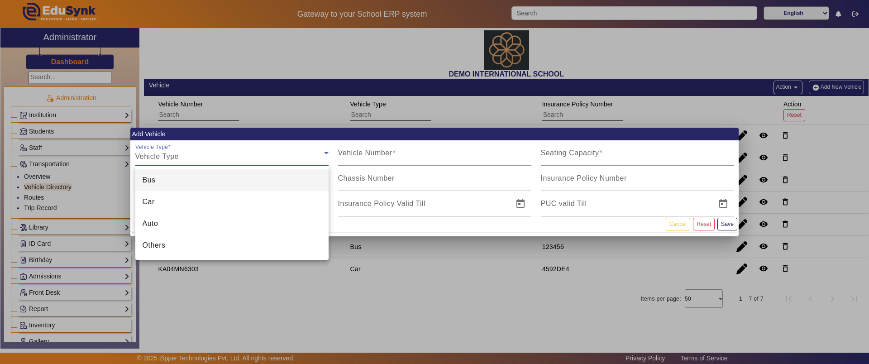
click at [362, 152] on div at bounding box center [434, 182] width 869 height 364
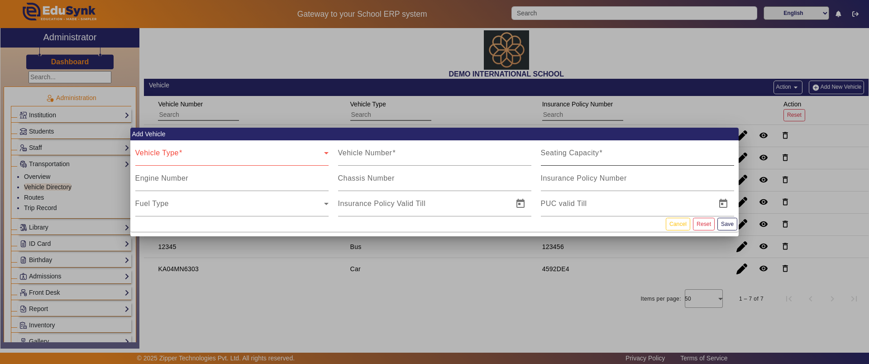
click at [545, 152] on mat-label "Seating Capacity" at bounding box center [570, 153] width 58 height 8
click at [545, 152] on input "Seating Capacity" at bounding box center [637, 156] width 193 height 11
click at [567, 179] on mat-label "Insurance Policy Number" at bounding box center [584, 178] width 86 height 8
click at [567, 179] on input "Insurance Policy Number" at bounding box center [637, 182] width 193 height 11
click at [686, 221] on button "Cancel" at bounding box center [678, 224] width 24 height 12
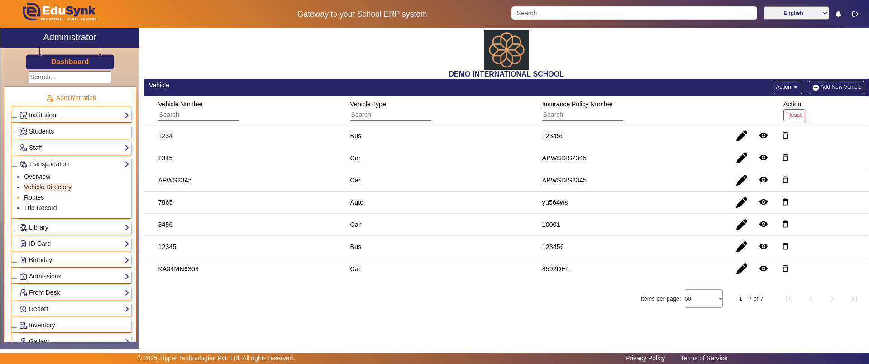
click at [34, 200] on link "Routes" at bounding box center [34, 197] width 20 height 7
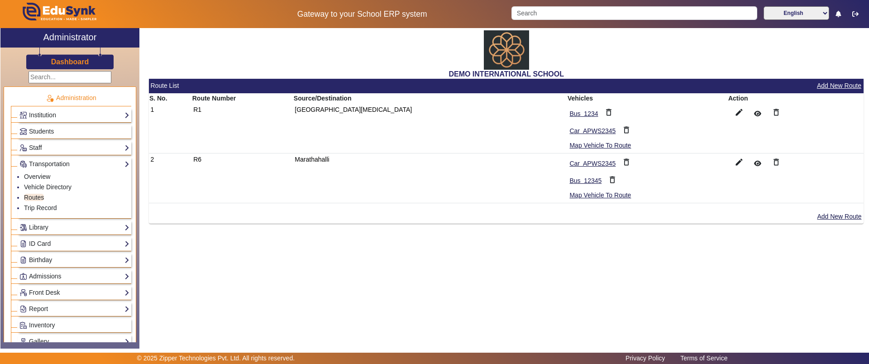
click at [827, 76] on h2 "DEMO INTERNATIONAL SCHOOL" at bounding box center [506, 74] width 725 height 9
click at [832, 81] on button "Add New Route" at bounding box center [839, 85] width 46 height 11
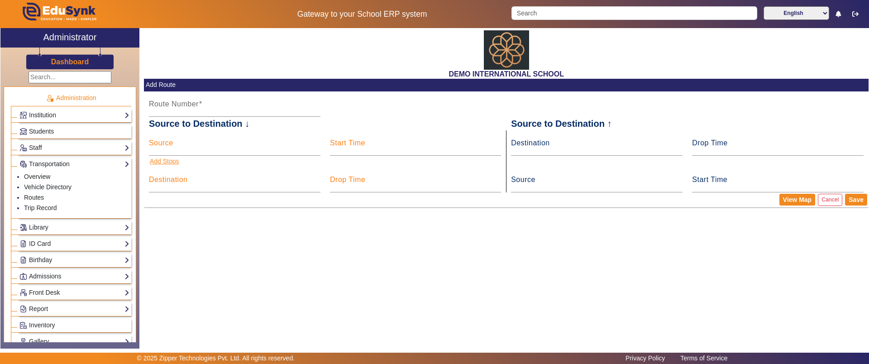
click at [168, 162] on button "Add Stops" at bounding box center [164, 161] width 31 height 11
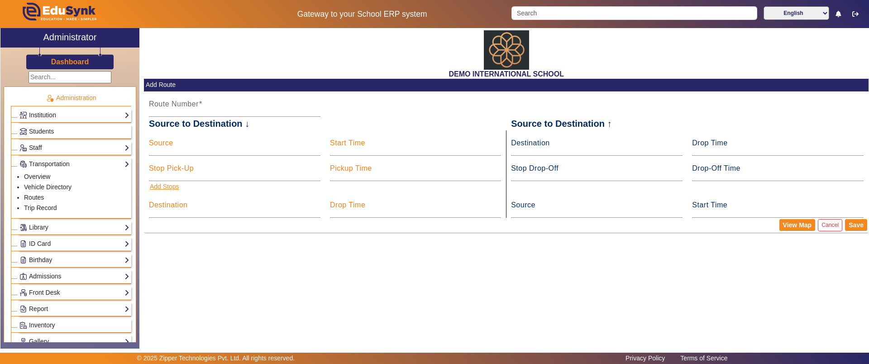
click at [165, 183] on button "Add Stops" at bounding box center [164, 186] width 31 height 11
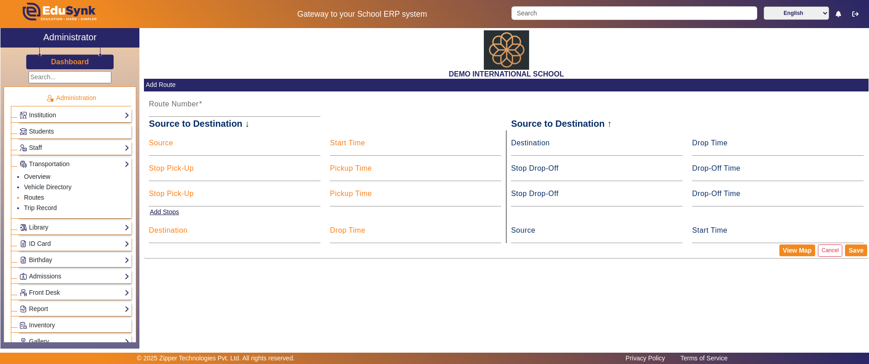
click at [33, 200] on link "Routes" at bounding box center [34, 197] width 20 height 7
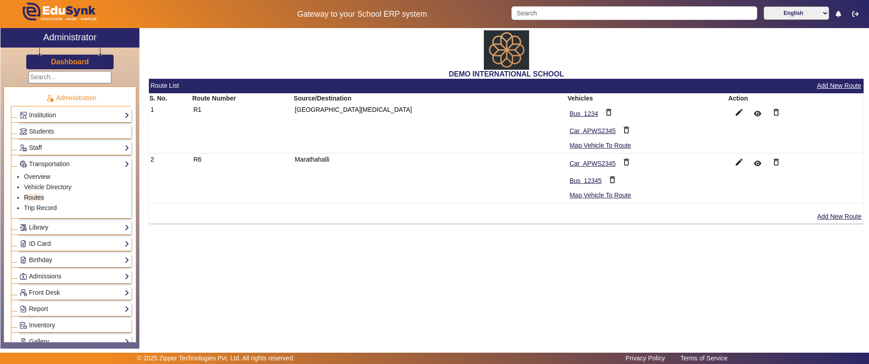
click at [49, 231] on link "Library" at bounding box center [74, 227] width 110 height 10
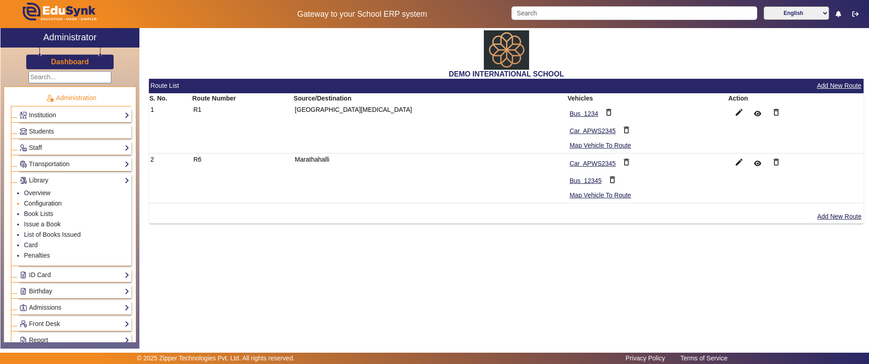
click at [48, 200] on link "Configuration" at bounding box center [43, 203] width 38 height 7
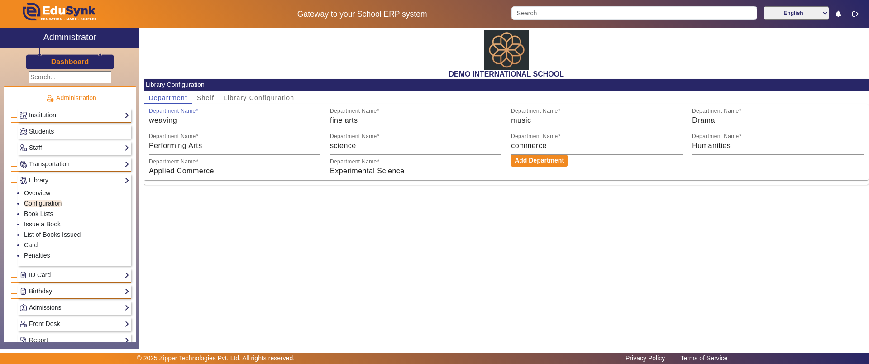
click at [182, 119] on input "weaving" at bounding box center [235, 120] width 172 height 11
click at [351, 110] on mat-label "Department Name" at bounding box center [353, 111] width 47 height 6
click at [351, 115] on input "fine arts" at bounding box center [416, 120] width 172 height 11
click at [205, 96] on span "Shelf" at bounding box center [205, 98] width 17 height 6
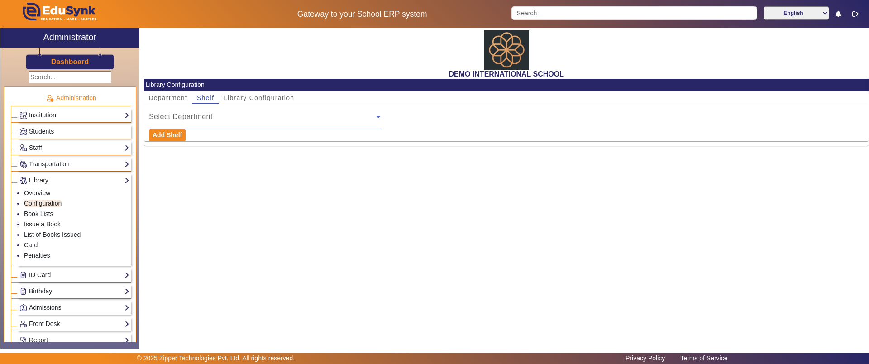
click at [192, 120] on span "Select Department" at bounding box center [181, 117] width 64 height 8
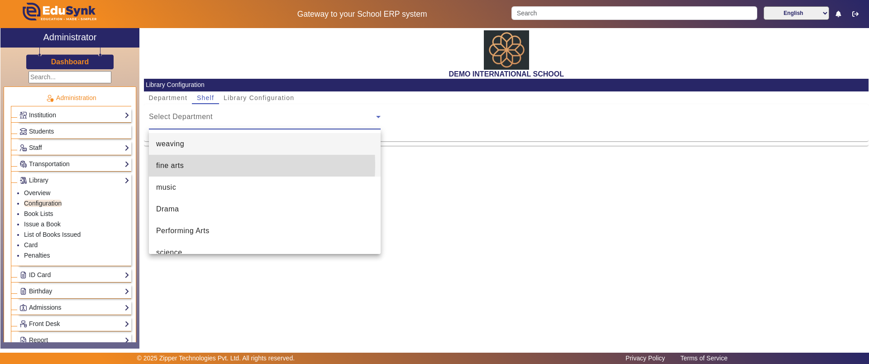
click at [177, 165] on span "fine arts" at bounding box center [170, 165] width 28 height 11
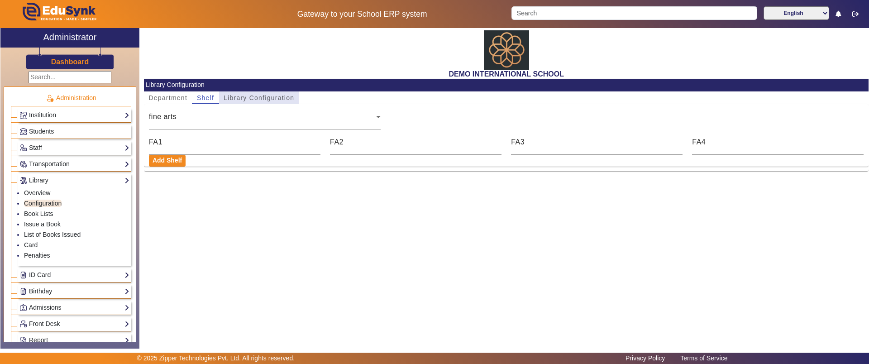
click at [252, 99] on span "Library Configuration" at bounding box center [259, 98] width 71 height 6
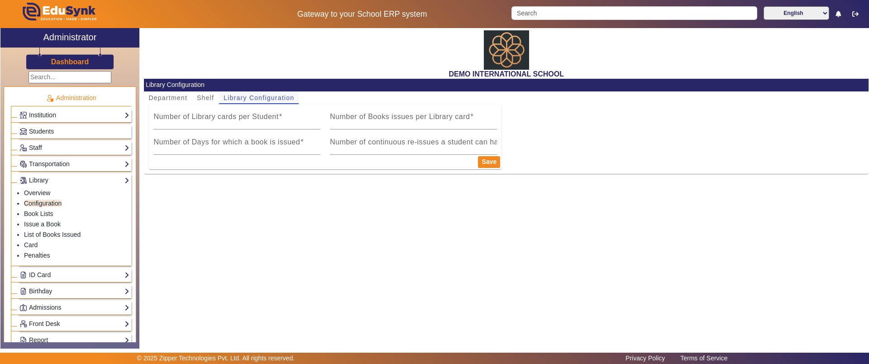
type input "1"
type input "5"
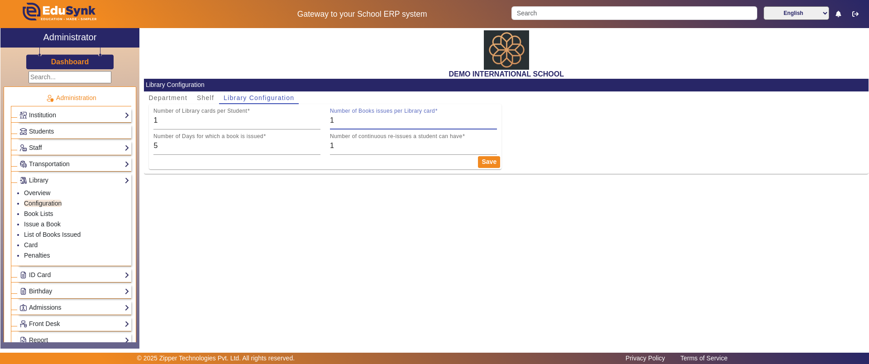
click at [360, 120] on input "1" at bounding box center [413, 120] width 167 height 11
drag, startPoint x: 184, startPoint y: 136, endPoint x: 252, endPoint y: 140, distance: 68.5
click at [252, 140] on div "Number of Days for which a book is issued 5" at bounding box center [236, 141] width 167 height 25
click at [368, 134] on mat-label "Number of continuous re-issues a student can have" at bounding box center [396, 136] width 133 height 6
click at [368, 140] on input "1" at bounding box center [413, 145] width 167 height 11
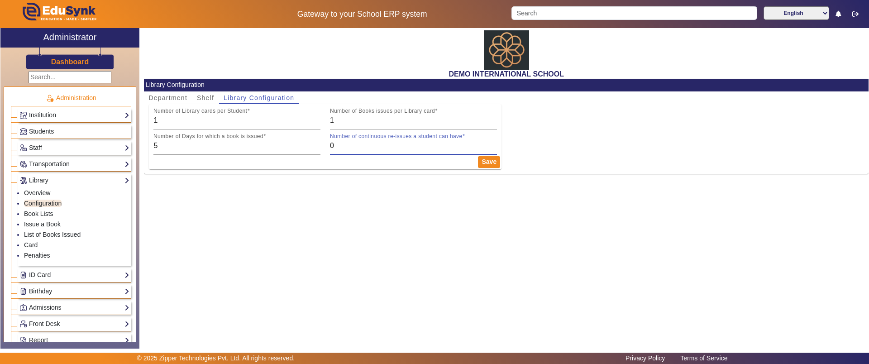
click at [490, 145] on input "0" at bounding box center [413, 145] width 167 height 11
type input "1"
click at [492, 144] on input "1" at bounding box center [413, 145] width 167 height 11
click at [40, 212] on link "Book Lists" at bounding box center [38, 213] width 29 height 7
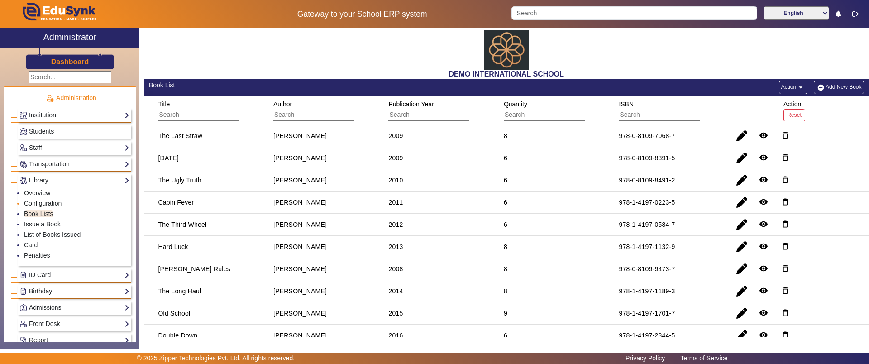
click at [42, 202] on link "Configuration" at bounding box center [43, 203] width 38 height 7
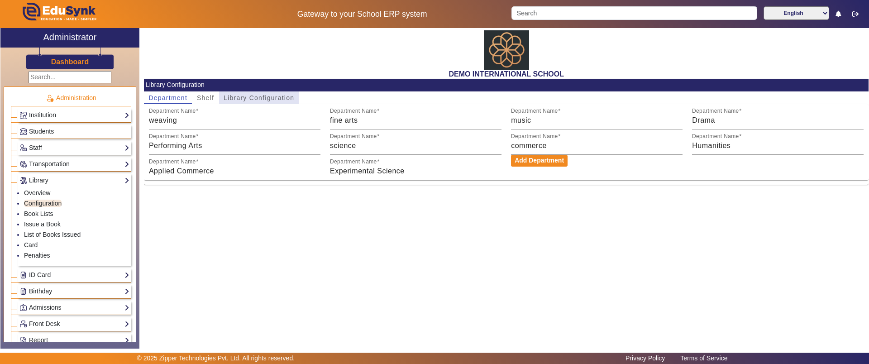
click at [279, 96] on span "Library Configuration" at bounding box center [259, 98] width 71 height 6
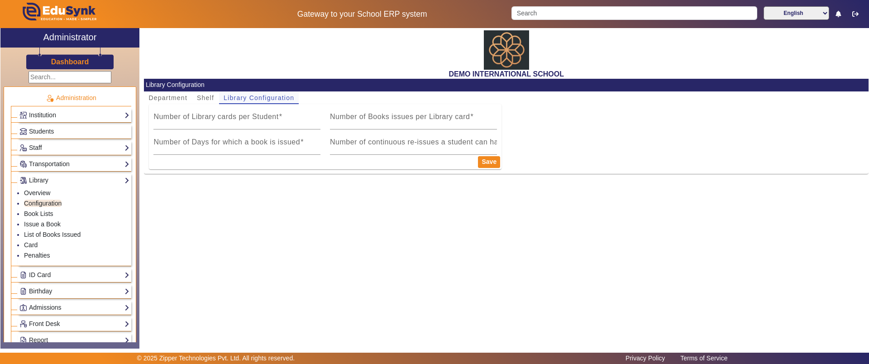
type input "1"
type input "5"
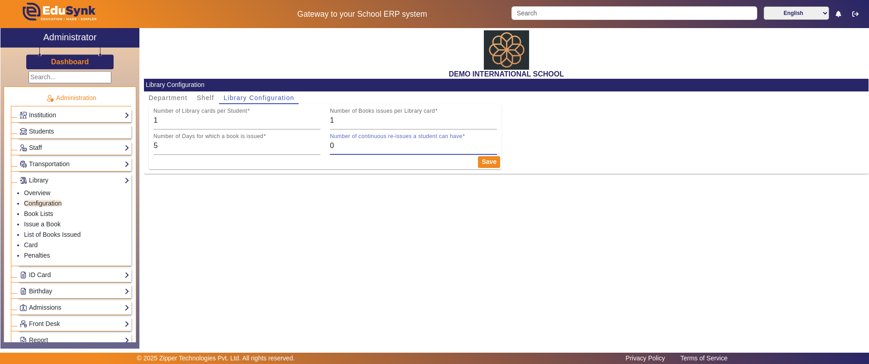
click at [492, 147] on input "0" at bounding box center [413, 145] width 167 height 11
click at [493, 143] on input "1" at bounding box center [413, 145] width 167 height 11
click at [493, 143] on input "2" at bounding box center [413, 145] width 167 height 11
type input "1"
click at [494, 147] on input "1" at bounding box center [413, 145] width 167 height 11
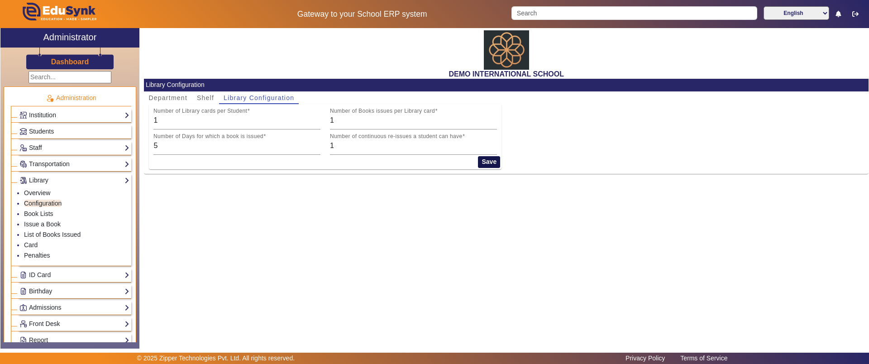
click at [485, 160] on button "Save" at bounding box center [489, 162] width 22 height 12
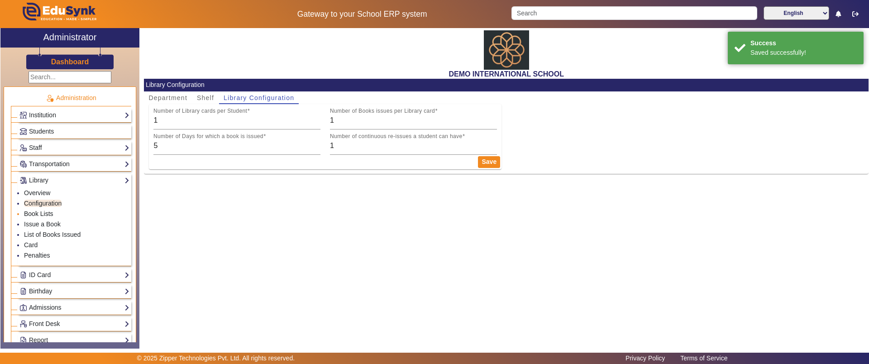
click at [36, 210] on link "Book Lists" at bounding box center [38, 213] width 29 height 7
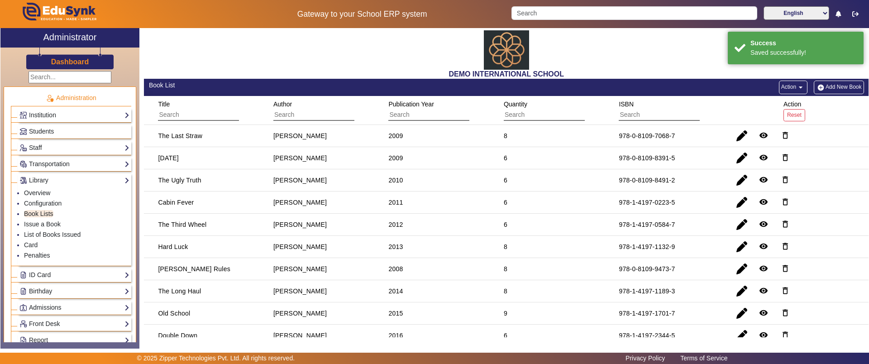
click at [818, 84] on img "button" at bounding box center [821, 88] width 10 height 8
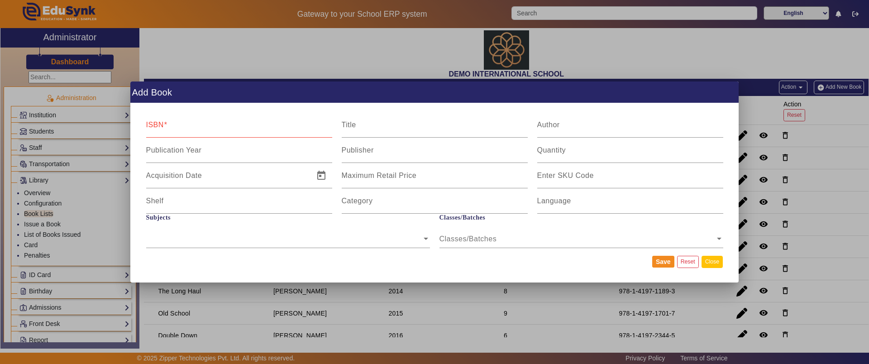
click at [711, 257] on button "Close" at bounding box center [712, 262] width 21 height 12
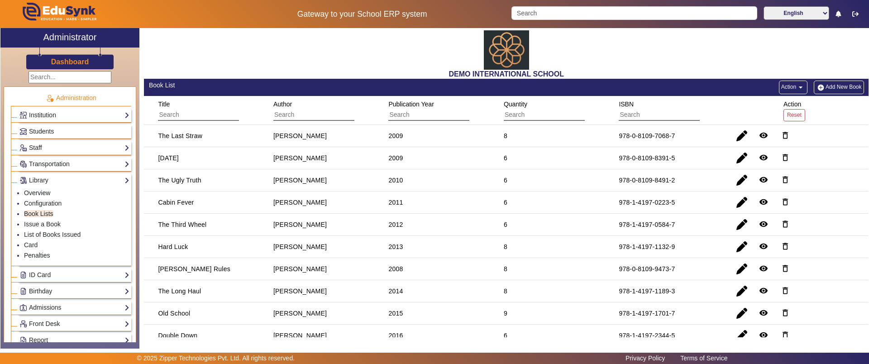
click at [786, 96] on div "Action Reset" at bounding box center [795, 110] width 28 height 29
click at [786, 91] on button "Action arrow_drop_down" at bounding box center [793, 88] width 29 height 14
click at [52, 225] on div at bounding box center [434, 182] width 869 height 364
click at [52, 225] on link "Issue a Book" at bounding box center [42, 224] width 37 height 7
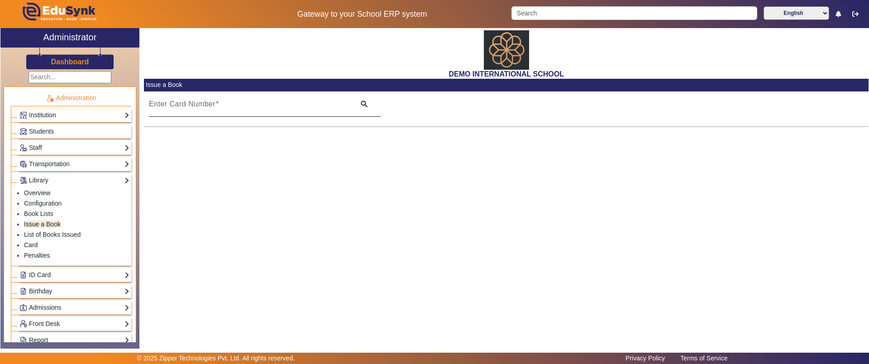
click at [209, 107] on mat-label "Enter Card Number" at bounding box center [182, 104] width 67 height 8
click at [209, 107] on input "Enter Card Number" at bounding box center [249, 107] width 201 height 11
click at [72, 237] on link "List of Books Issued" at bounding box center [52, 234] width 57 height 7
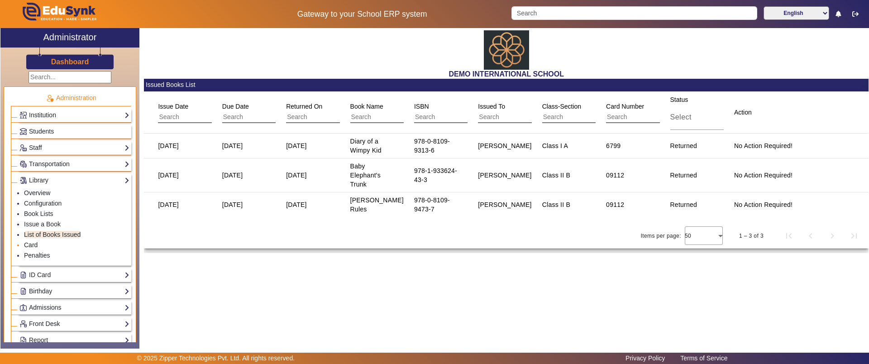
click at [34, 244] on link "Card" at bounding box center [31, 244] width 14 height 7
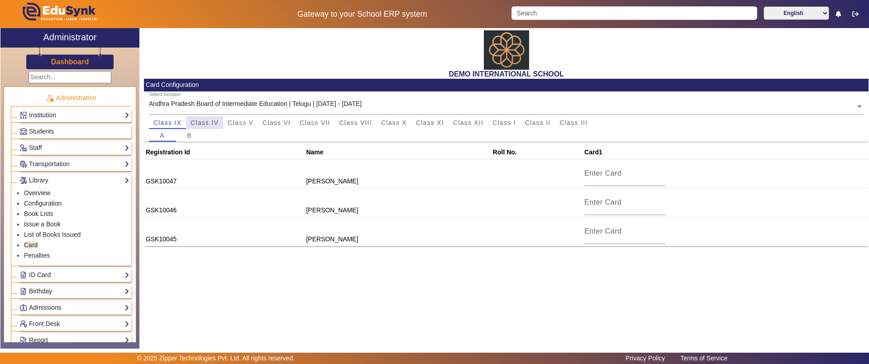
click at [208, 120] on span "Class IV" at bounding box center [205, 123] width 28 height 6
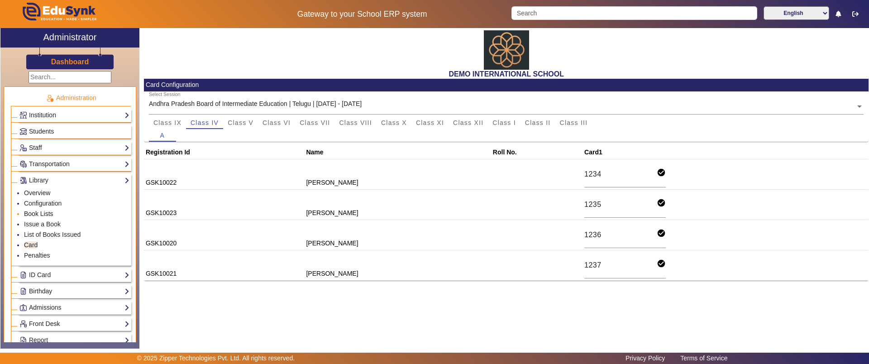
click at [44, 213] on link "Book Lists" at bounding box center [38, 213] width 29 height 7
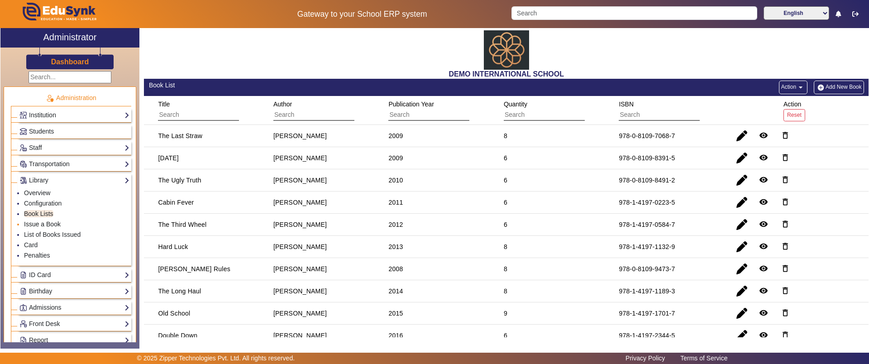
click at [44, 221] on link "Issue a Book" at bounding box center [42, 224] width 37 height 7
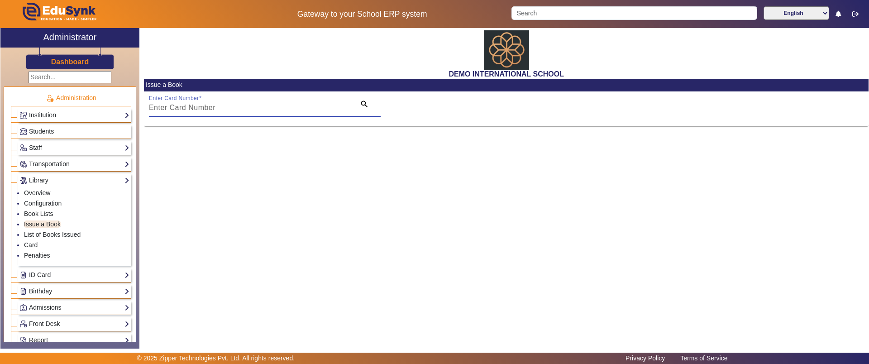
click at [179, 111] on input "Enter Card Number" at bounding box center [249, 107] width 201 height 11
type input "1235"
click at [265, 105] on input "1235" at bounding box center [249, 107] width 201 height 11
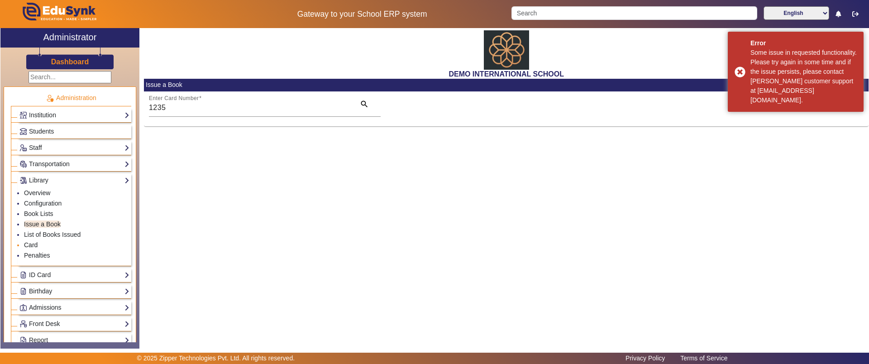
click at [36, 247] on link "Card" at bounding box center [31, 244] width 14 height 7
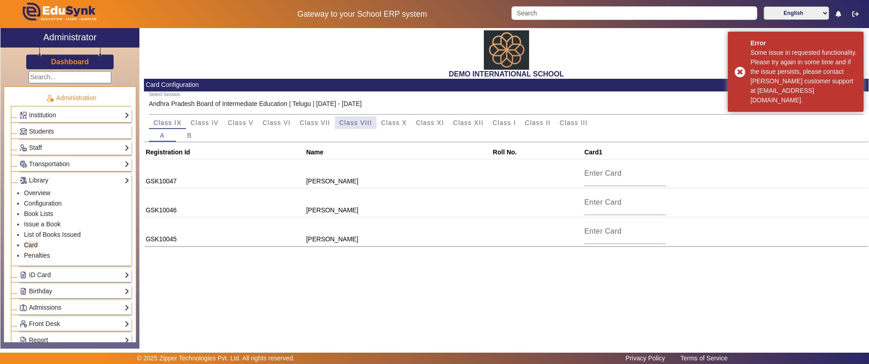
click at [340, 120] on span "Class VIII" at bounding box center [356, 123] width 33 height 6
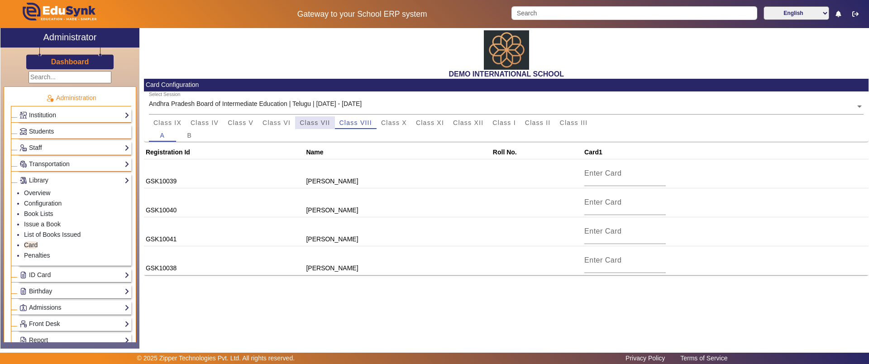
click at [317, 125] on span "Class VII" at bounding box center [315, 123] width 30 height 6
click at [40, 225] on link "Issue a Book" at bounding box center [42, 224] width 37 height 7
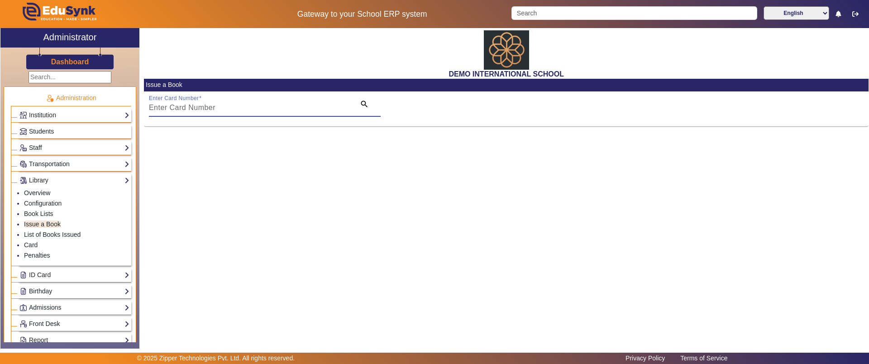
click at [182, 110] on input "Enter Card Number" at bounding box center [249, 107] width 201 height 11
type input "6789"
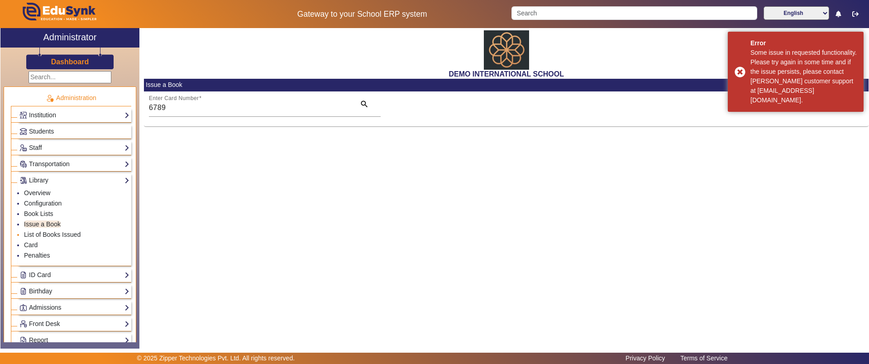
click at [45, 230] on li "List of Books Issued" at bounding box center [76, 235] width 105 height 10
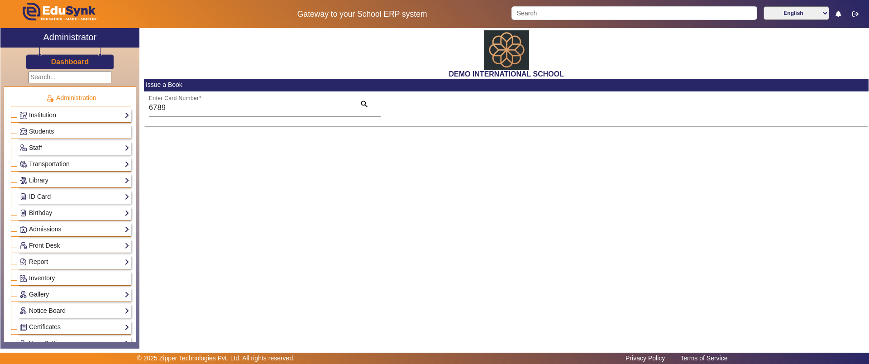
click at [37, 186] on div "Library Overview Configuration Book Lists Issue a Book List of Books Issued Car…" at bounding box center [75, 180] width 114 height 14
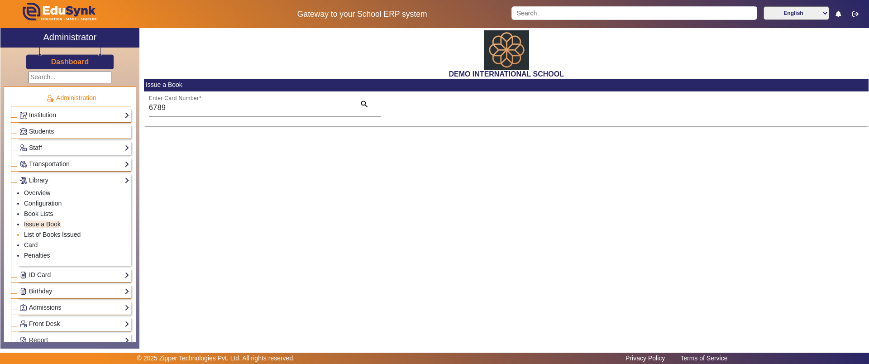
click at [37, 232] on link "List of Books Issued" at bounding box center [52, 234] width 57 height 7
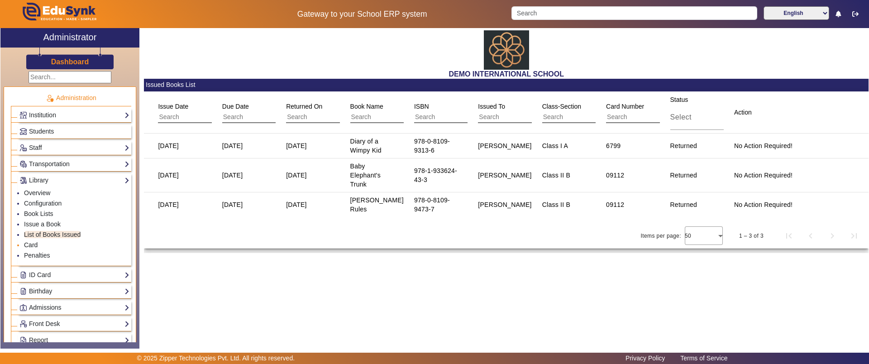
click at [31, 244] on link "Card" at bounding box center [31, 244] width 14 height 7
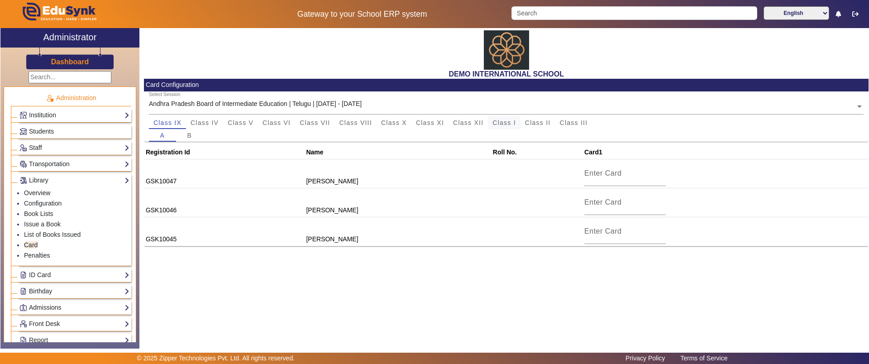
click at [502, 124] on span "Class I" at bounding box center [505, 123] width 24 height 6
click at [602, 171] on input at bounding box center [626, 173] width 82 height 11
type input "0021"
click at [601, 210] on div at bounding box center [626, 203] width 82 height 25
type input "0022"
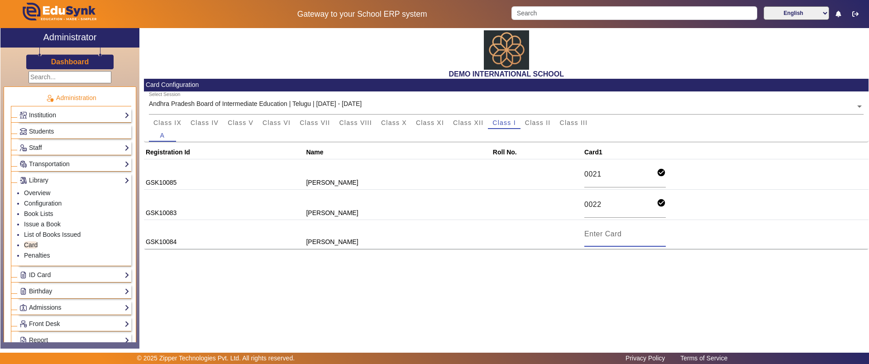
click at [609, 238] on input at bounding box center [626, 234] width 82 height 11
type input "0023"
click at [58, 270] on link "ID Card" at bounding box center [74, 275] width 110 height 10
click at [38, 208] on link "Students" at bounding box center [36, 209] width 25 height 7
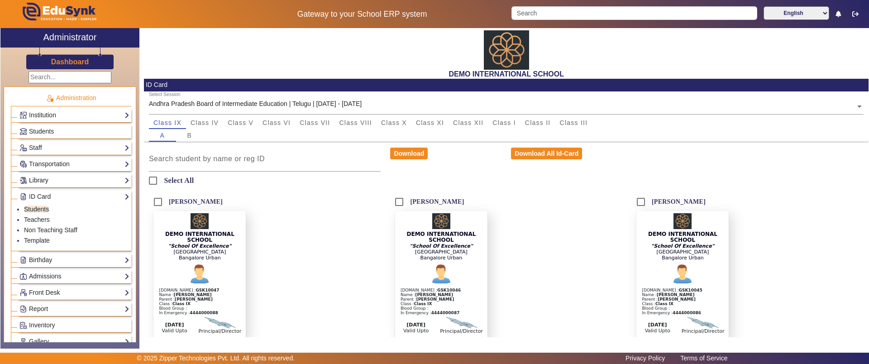
drag, startPoint x: 38, startPoint y: 208, endPoint x: 37, endPoint y: 176, distance: 32.6
click at [37, 176] on li "Administration Institution Institution Details Session Configuration Classes/Ba…" at bounding box center [71, 267] width 120 height 360
click at [37, 176] on link "Library" at bounding box center [74, 180] width 110 height 10
click at [34, 248] on link "Card" at bounding box center [31, 244] width 14 height 7
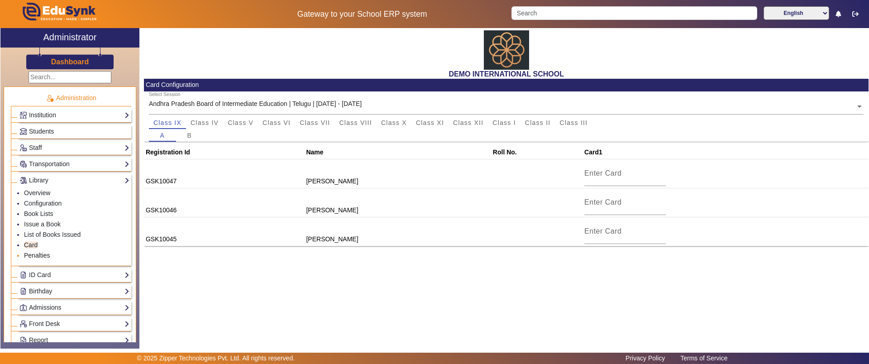
click at [36, 254] on link "Penalties" at bounding box center [37, 255] width 26 height 7
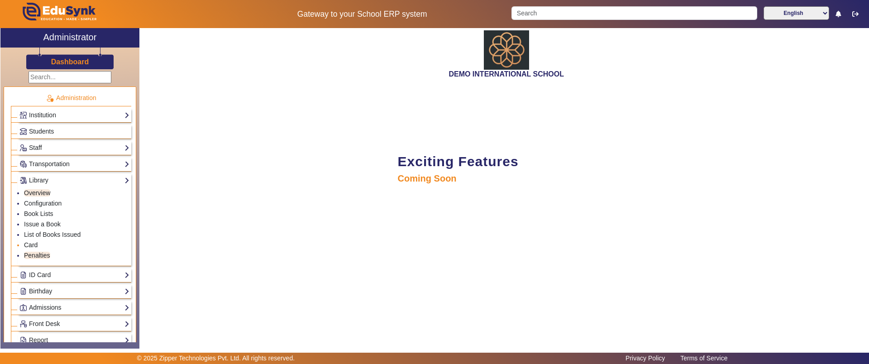
click at [34, 245] on link "Card" at bounding box center [31, 244] width 14 height 7
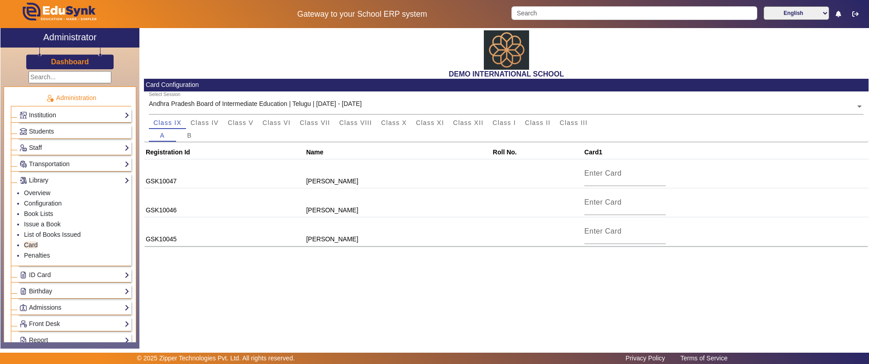
click at [47, 177] on link "Library" at bounding box center [74, 180] width 110 height 10
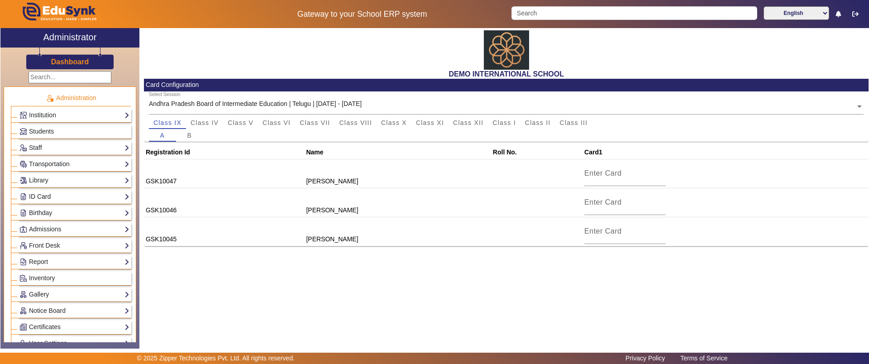
click at [37, 196] on link "ID Card" at bounding box center [74, 197] width 110 height 10
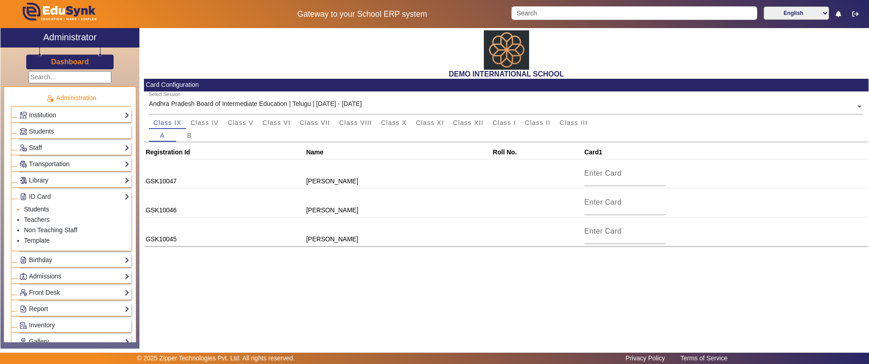
click at [37, 211] on link "Students" at bounding box center [36, 209] width 25 height 7
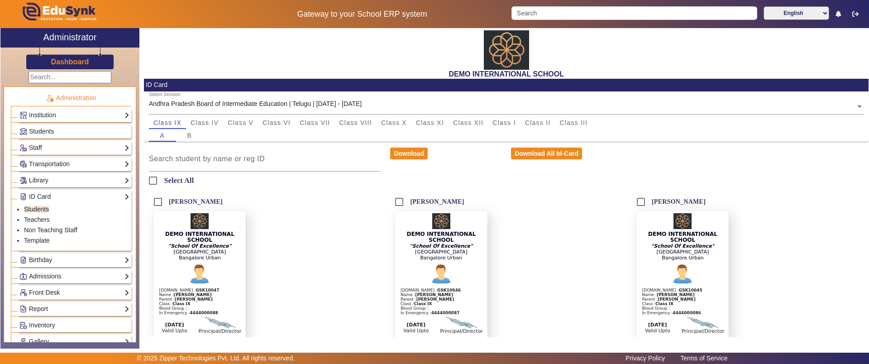
scroll to position [11, 0]
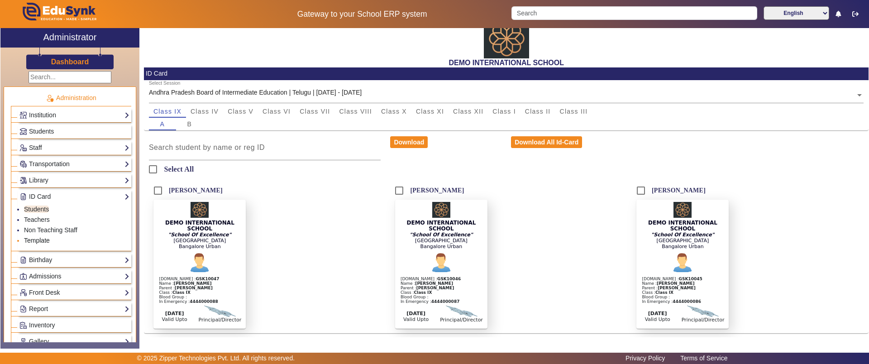
click at [38, 240] on link "Template" at bounding box center [37, 240] width 26 height 7
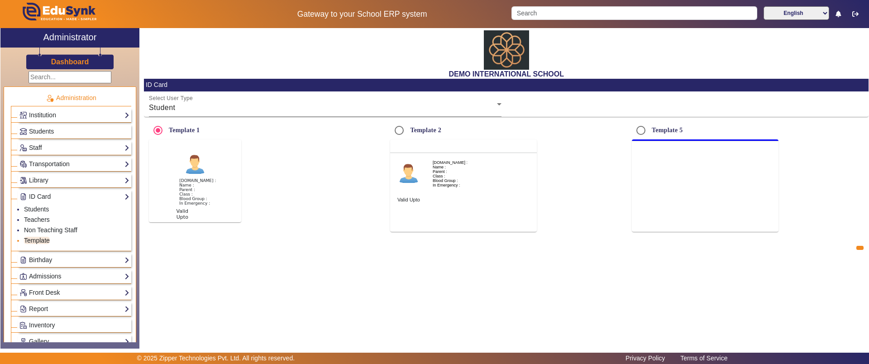
radio input "true"
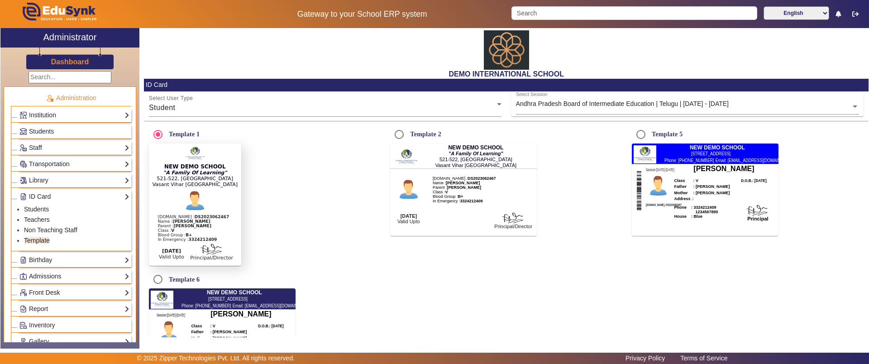
scroll to position [78, 0]
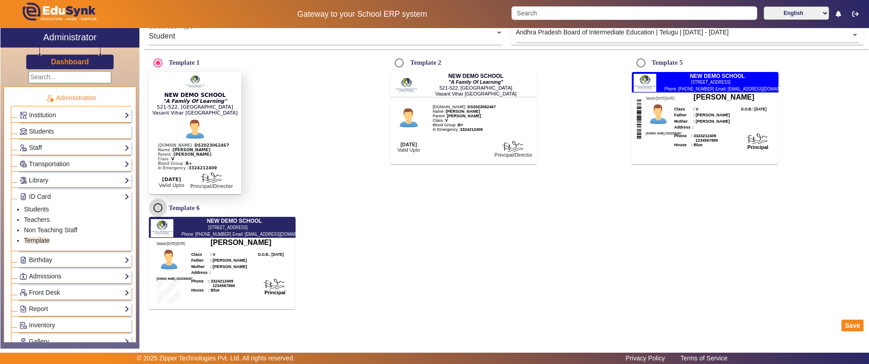
click at [156, 208] on input "Template 6" at bounding box center [158, 208] width 18 height 18
radio input "true"
click at [849, 326] on button "Save" at bounding box center [853, 326] width 22 height 12
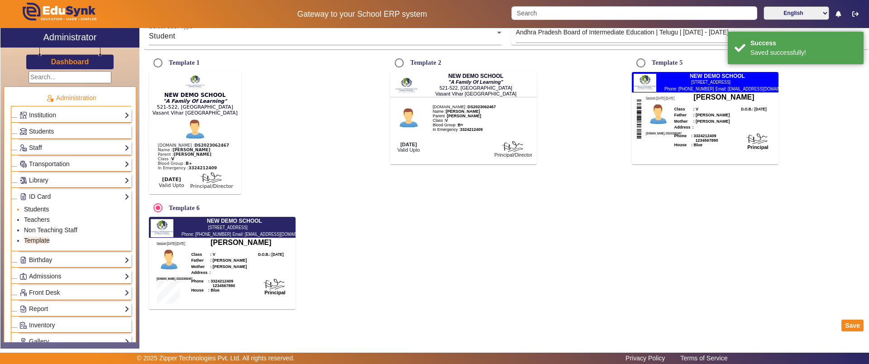
click at [45, 206] on link "Students" at bounding box center [36, 209] width 25 height 7
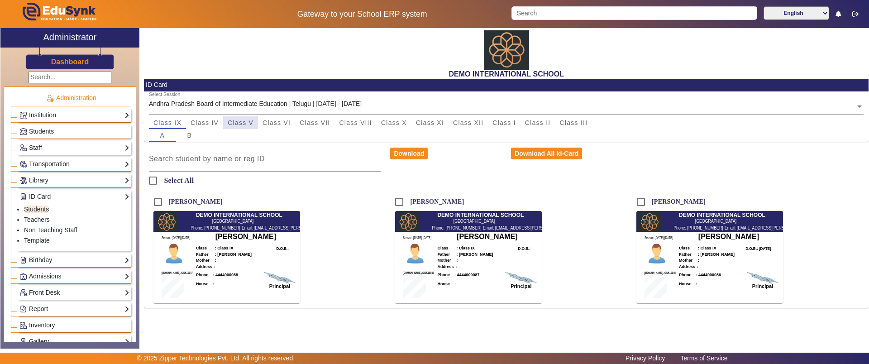
click at [247, 128] on span "Class V" at bounding box center [241, 122] width 26 height 13
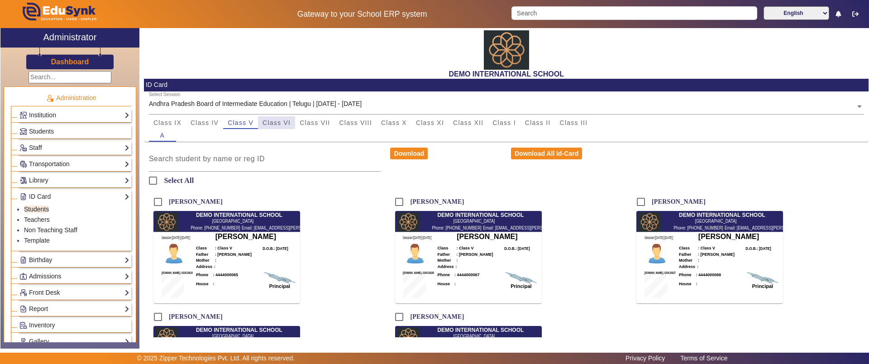
click at [283, 120] on span "Class VI" at bounding box center [277, 123] width 28 height 6
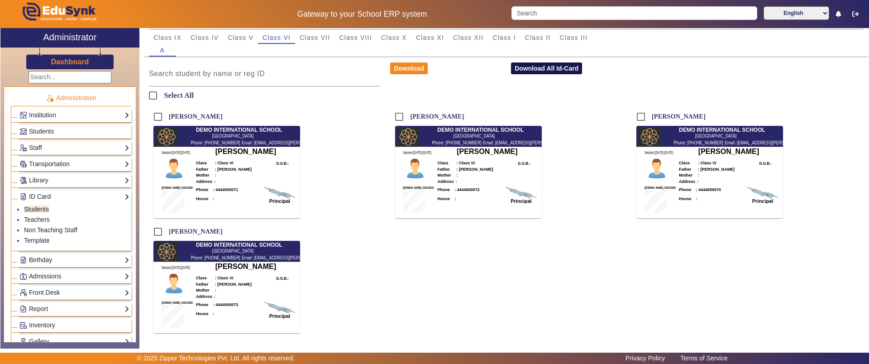
scroll to position [90, 0]
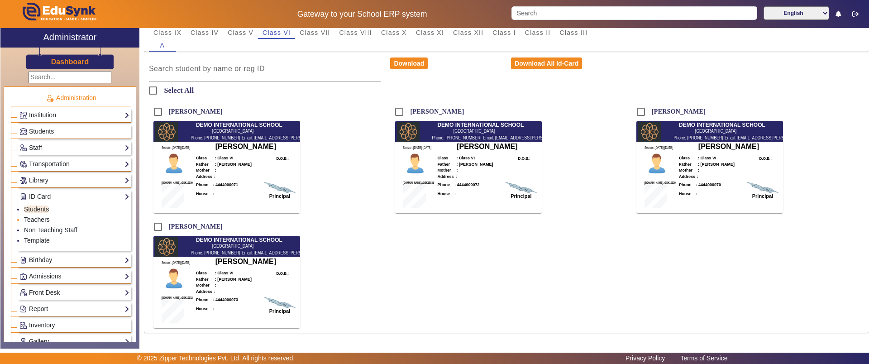
click at [43, 219] on link "Teachers" at bounding box center [37, 219] width 26 height 7
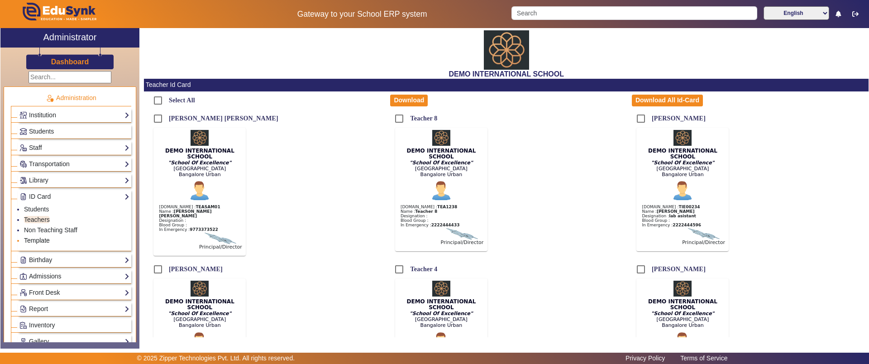
click at [42, 239] on link "Template" at bounding box center [37, 240] width 26 height 7
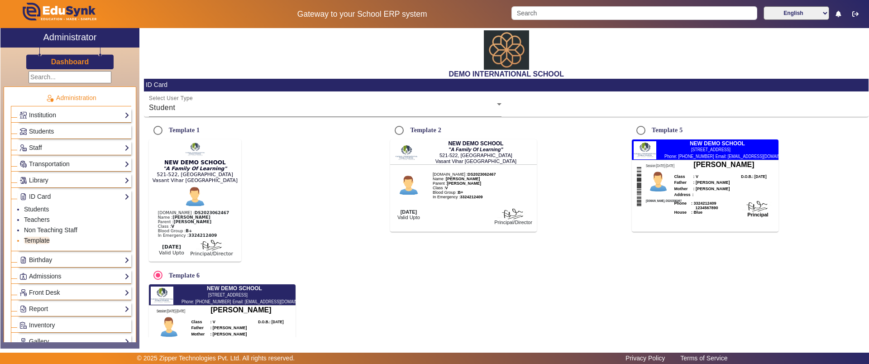
radio input "true"
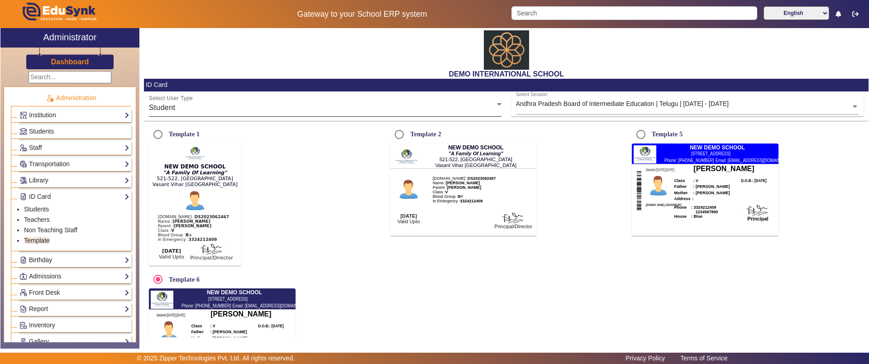
click at [181, 108] on div "Student" at bounding box center [323, 107] width 348 height 11
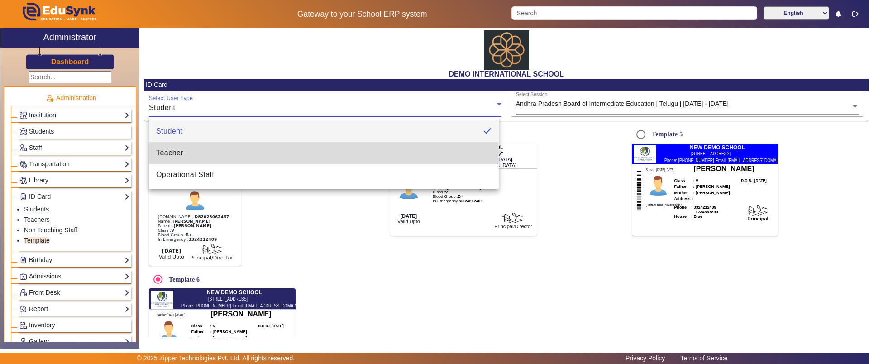
click at [178, 156] on span "Teacher" at bounding box center [169, 153] width 27 height 11
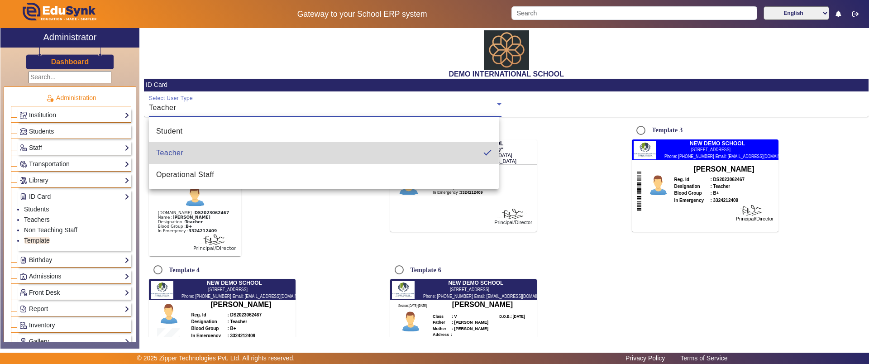
radio input "true"
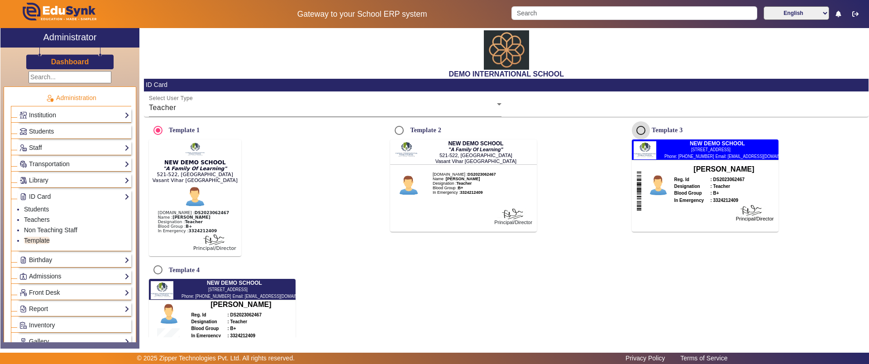
click at [636, 127] on input "Template 3" at bounding box center [641, 130] width 18 height 18
radio input "true"
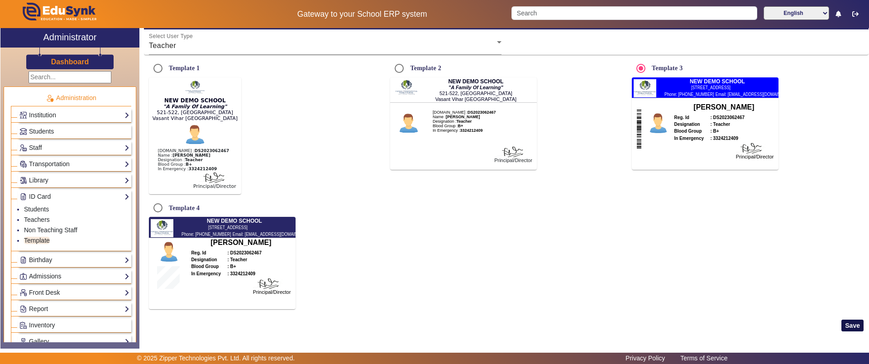
click at [846, 326] on button "Save" at bounding box center [853, 326] width 22 height 12
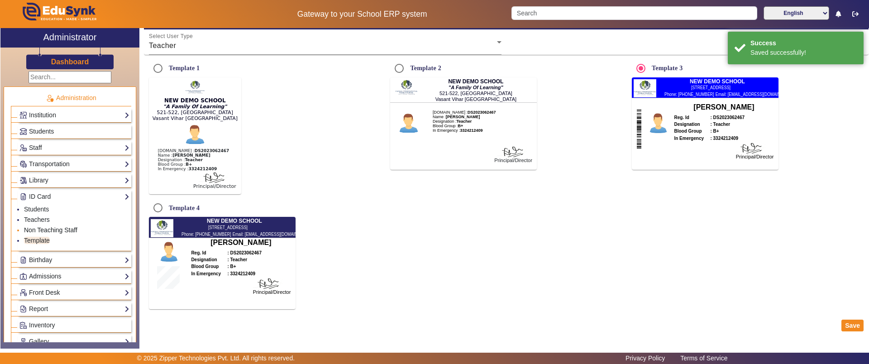
click at [50, 228] on link "Non Teaching Staff" at bounding box center [50, 229] width 53 height 7
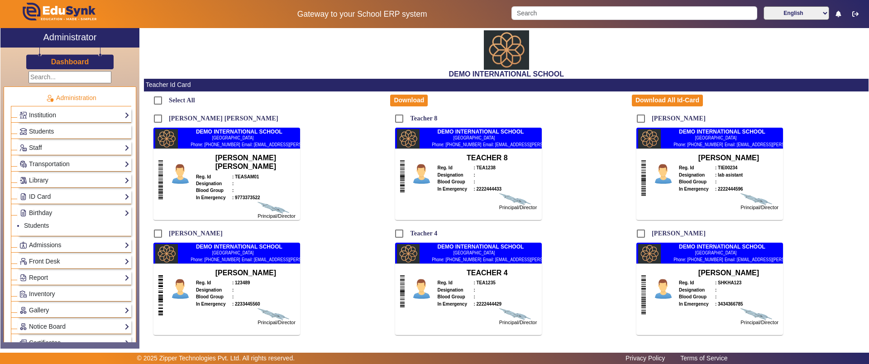
scroll to position [58, 0]
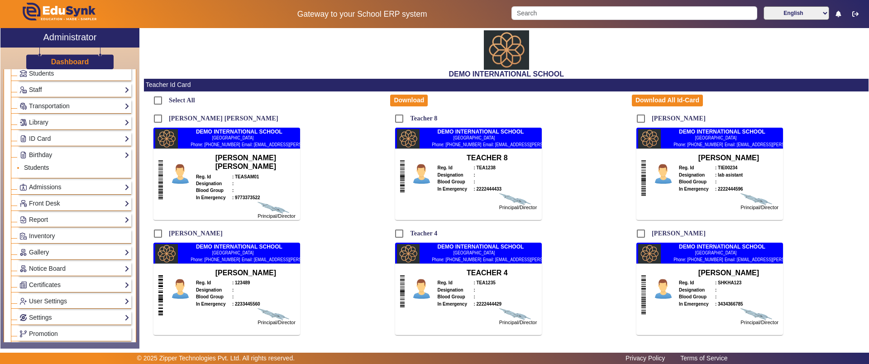
click at [37, 168] on link "Students" at bounding box center [36, 167] width 25 height 7
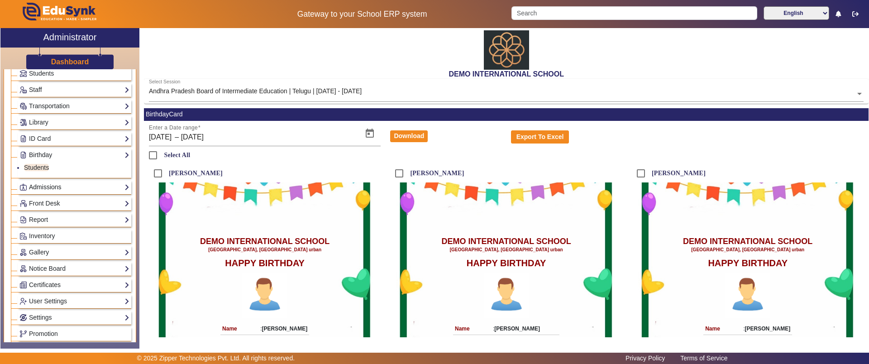
click at [40, 191] on link "Admissions" at bounding box center [74, 187] width 110 height 10
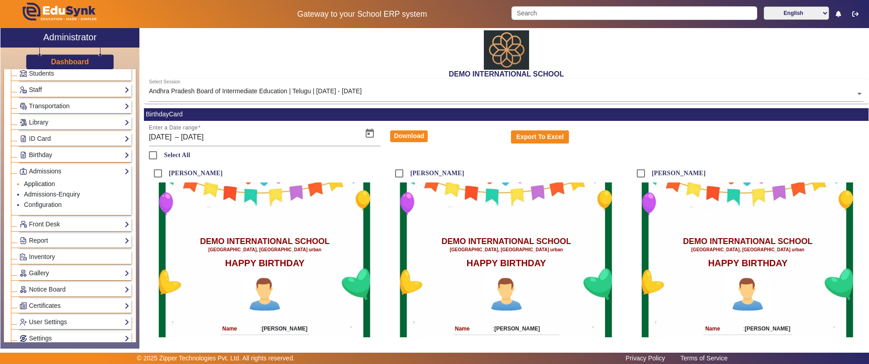
click at [47, 182] on link "Application" at bounding box center [39, 183] width 31 height 7
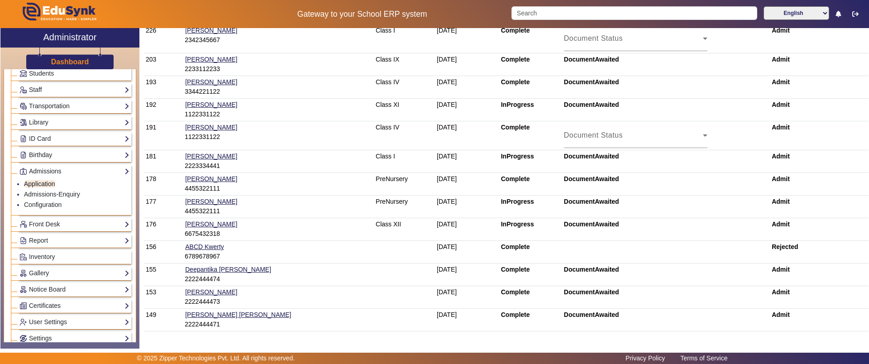
scroll to position [107, 0]
click at [78, 192] on link "Admissions-Enquiry" at bounding box center [52, 194] width 56 height 7
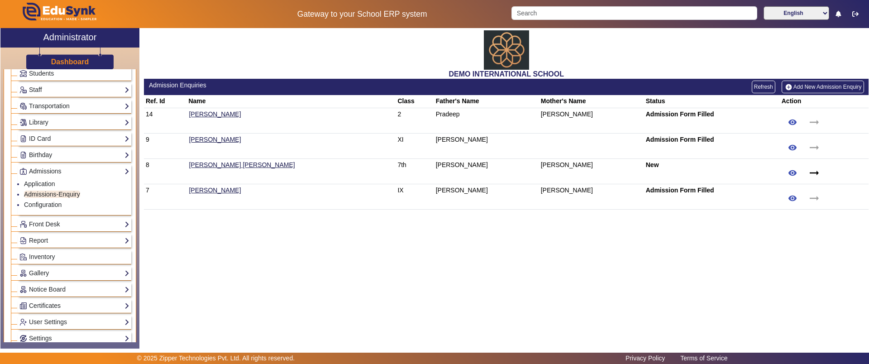
click at [819, 91] on link "Add New Admission Enquiry" at bounding box center [823, 87] width 82 height 13
click at [40, 204] on link "Configuration" at bounding box center [43, 204] width 38 height 7
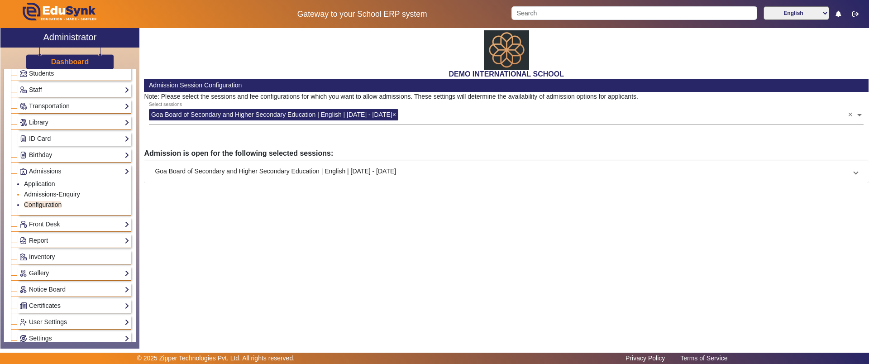
click at [40, 197] on link "Admissions-Enquiry" at bounding box center [52, 194] width 56 height 7
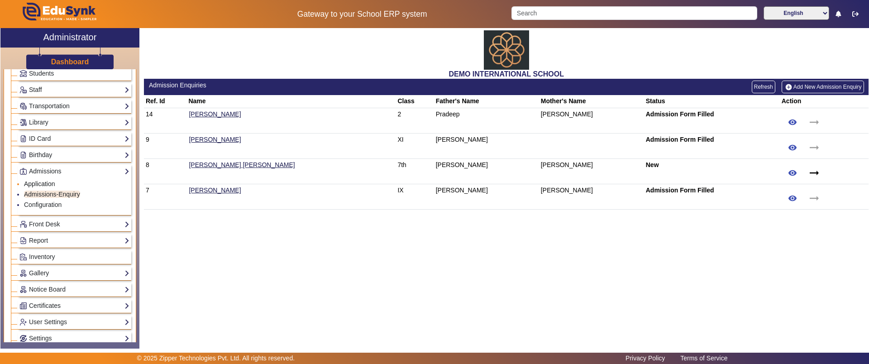
click at [42, 184] on link "Application" at bounding box center [39, 183] width 31 height 7
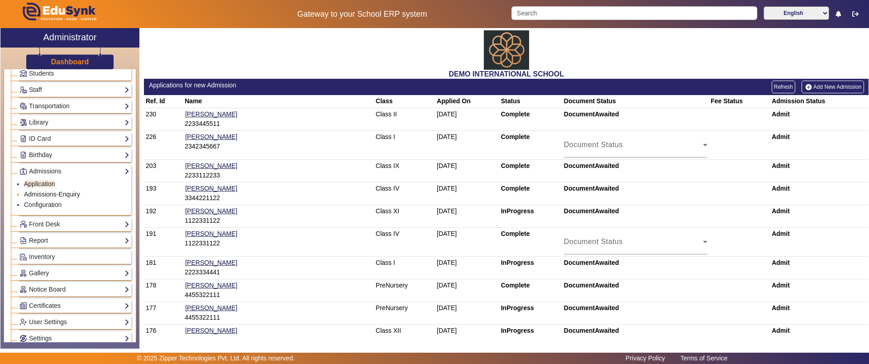
click at [56, 194] on link "Admissions-Enquiry" at bounding box center [52, 194] width 56 height 7
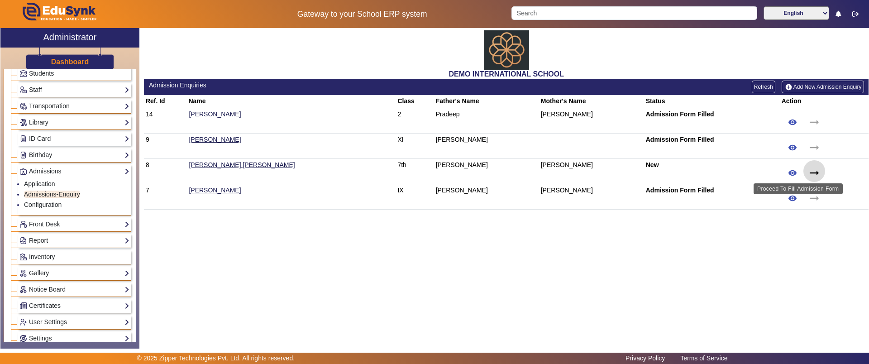
click at [808, 173] on mat-icon "arrow_right_alt" at bounding box center [815, 173] width 14 height 14
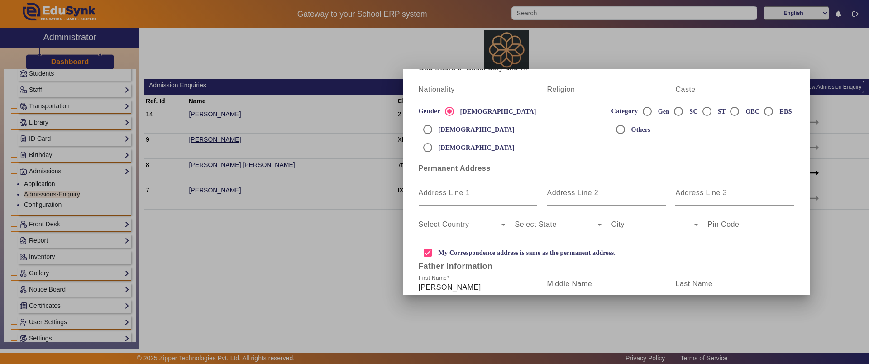
scroll to position [290, 0]
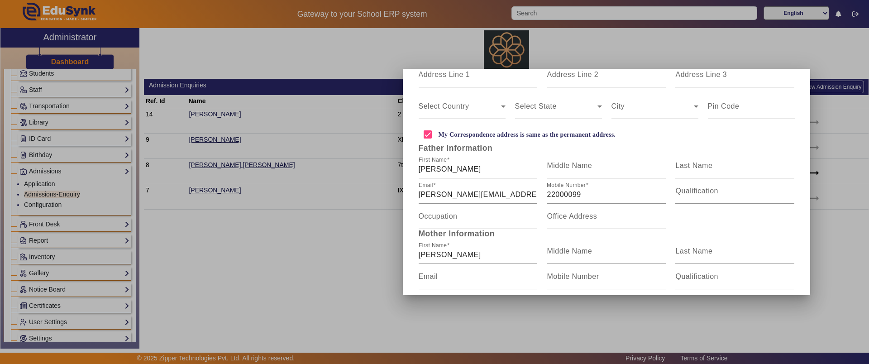
click at [284, 262] on div at bounding box center [434, 182] width 869 height 364
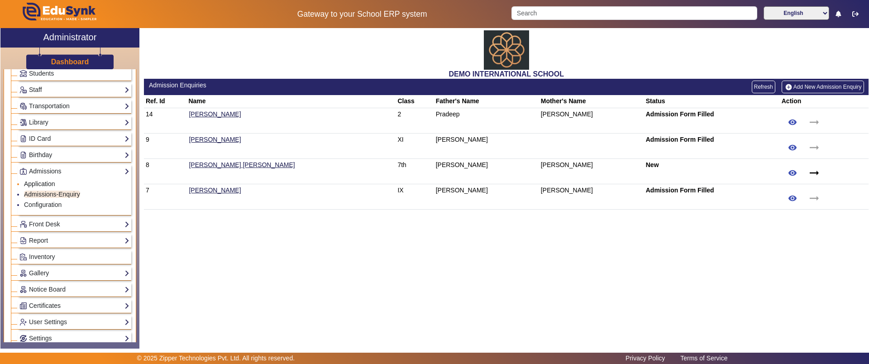
click at [32, 182] on link "Application" at bounding box center [39, 183] width 31 height 7
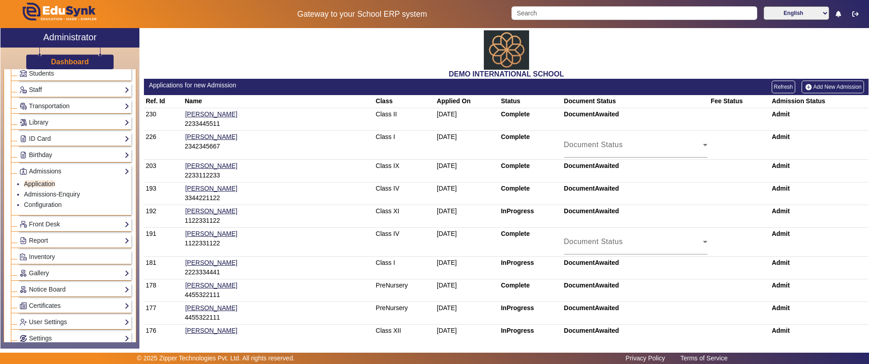
click at [824, 88] on link "Add New Admission" at bounding box center [833, 87] width 62 height 13
click at [772, 117] on b "Admit" at bounding box center [781, 113] width 18 height 7
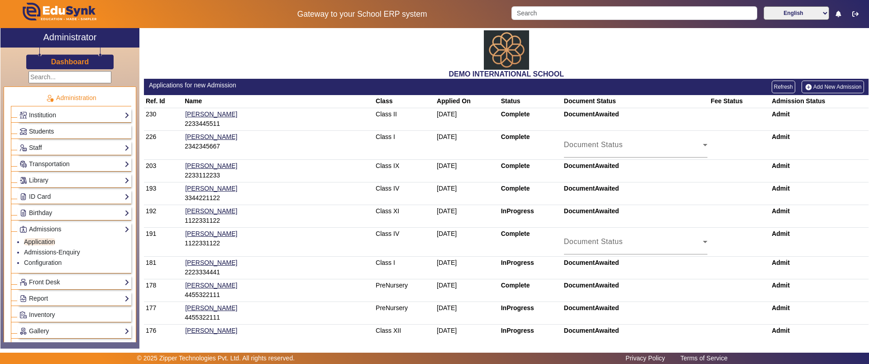
click at [80, 132] on link "Students" at bounding box center [74, 131] width 110 height 10
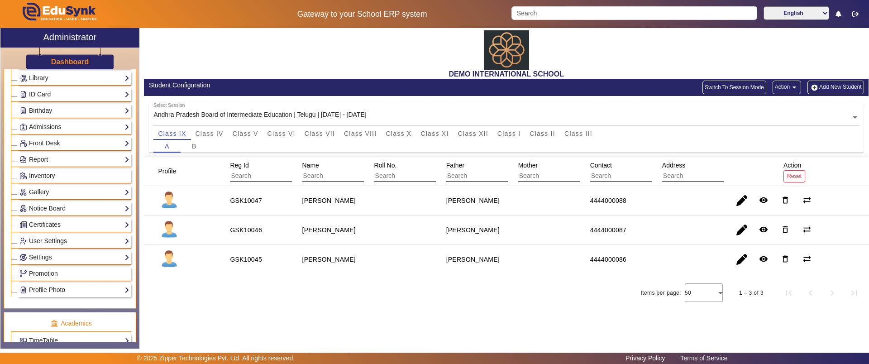
scroll to position [84, 0]
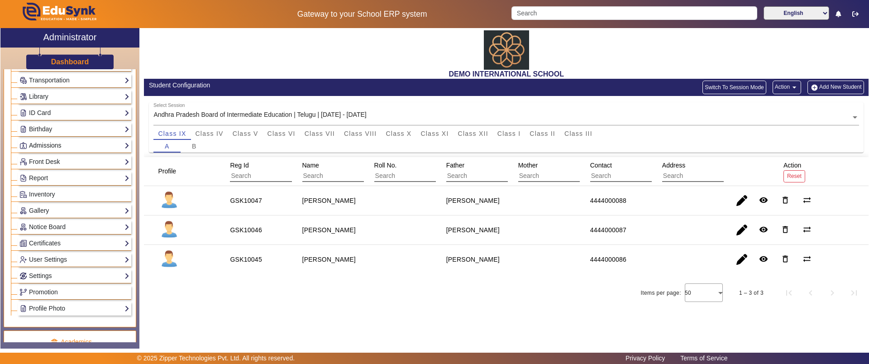
click at [48, 145] on link "Admissions" at bounding box center [74, 145] width 110 height 10
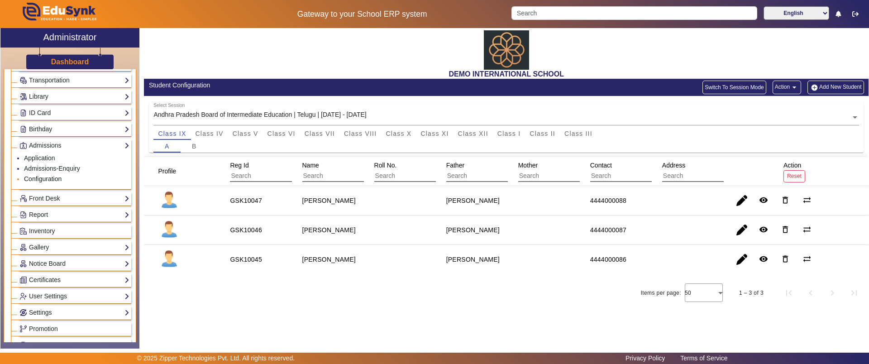
click at [48, 177] on link "Configuration" at bounding box center [43, 178] width 38 height 7
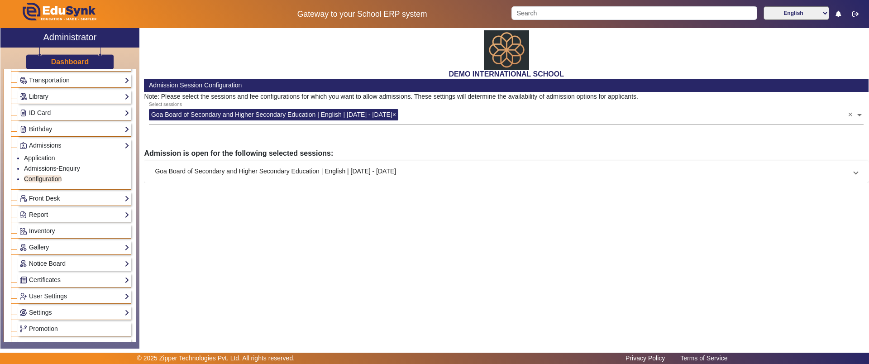
click at [47, 200] on link "Front Desk" at bounding box center [74, 198] width 110 height 10
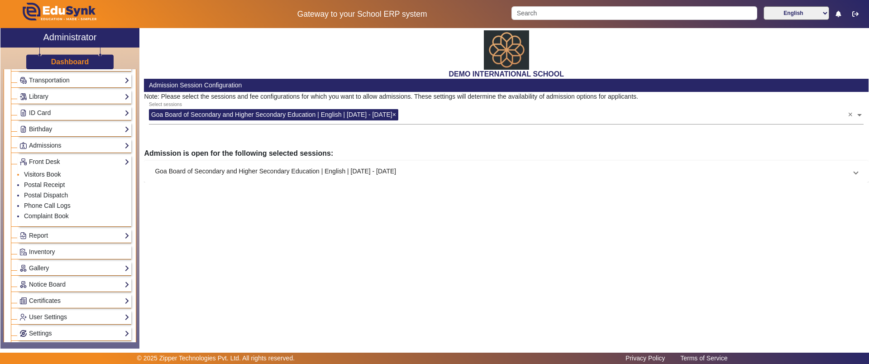
click at [44, 173] on link "Visitors Book" at bounding box center [42, 174] width 37 height 7
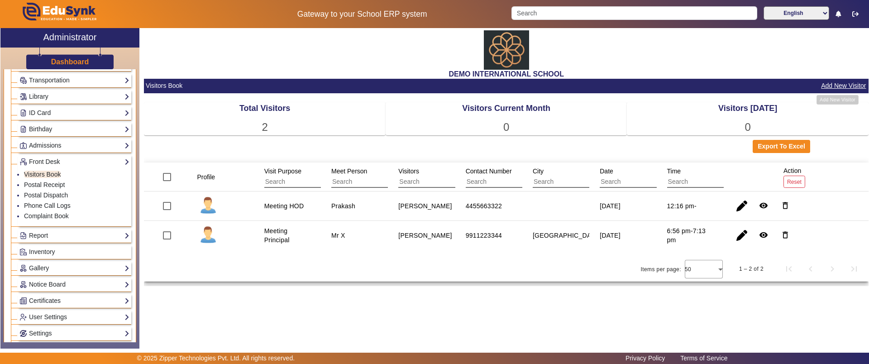
click at [846, 88] on button "Add New Visitor" at bounding box center [843, 85] width 47 height 11
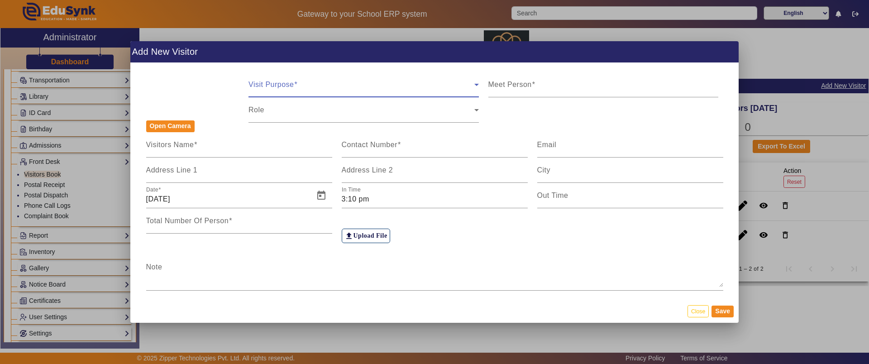
click at [371, 83] on span at bounding box center [362, 88] width 226 height 11
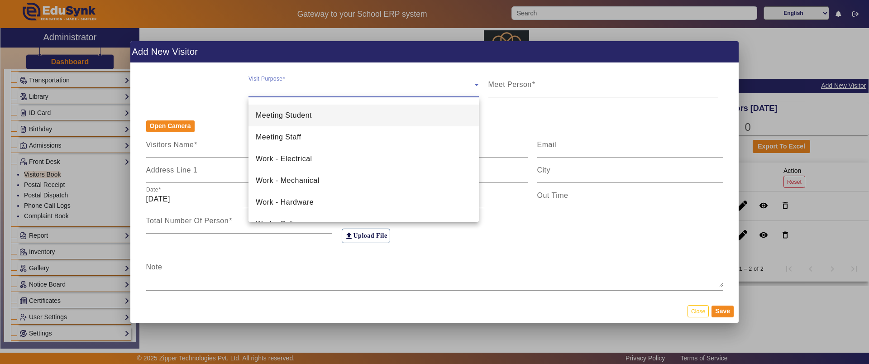
scroll to position [137, 0]
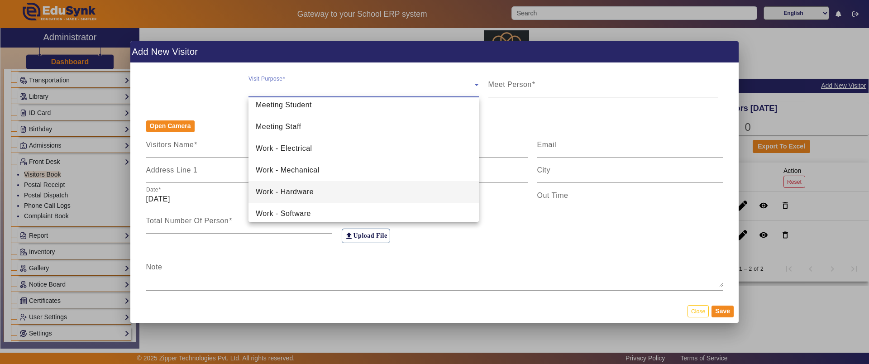
click at [301, 190] on span "Work - Hardware" at bounding box center [285, 192] width 58 height 11
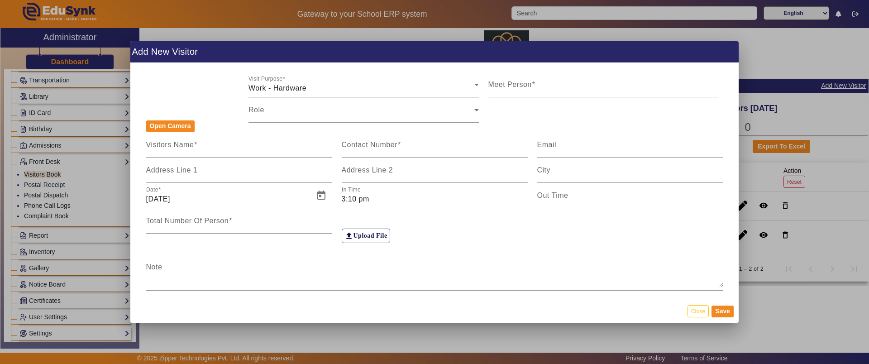
click at [336, 81] on div "Visit Purpose Work - Hardware" at bounding box center [364, 84] width 230 height 25
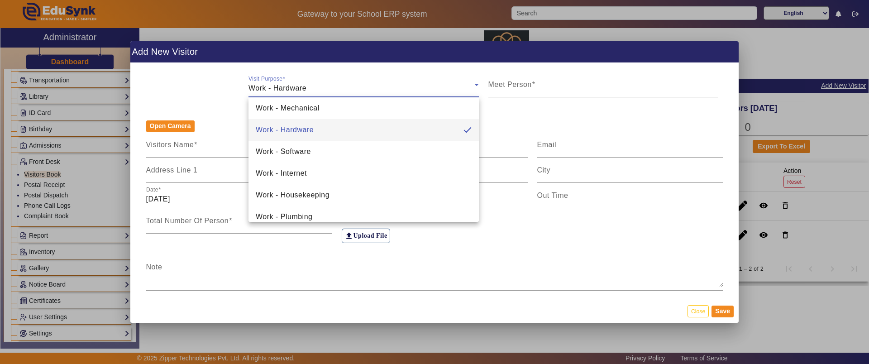
scroll to position [204, 0]
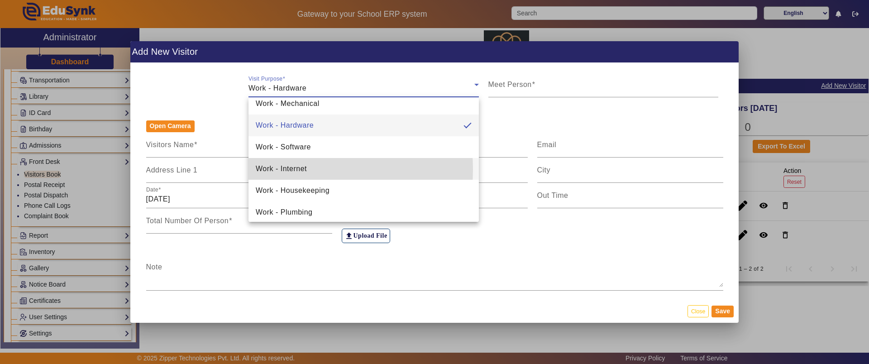
click at [289, 169] on span "Work - Internet" at bounding box center [281, 168] width 51 height 11
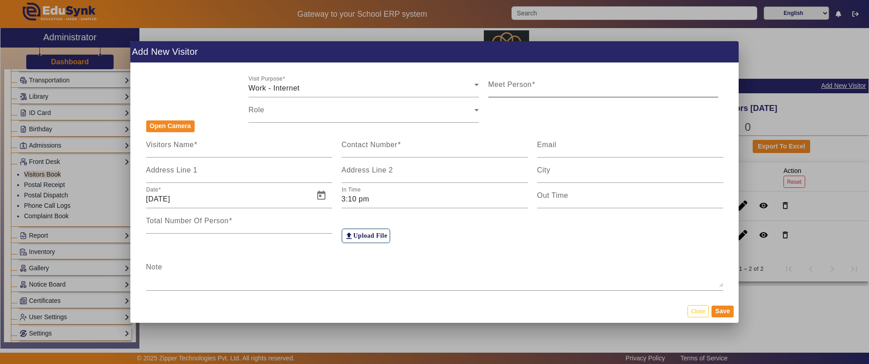
click at [524, 85] on mat-label "Meet Person" at bounding box center [510, 85] width 43 height 8
click at [524, 85] on input "Meet Person" at bounding box center [604, 88] width 230 height 11
click at [353, 116] on span at bounding box center [362, 113] width 226 height 11
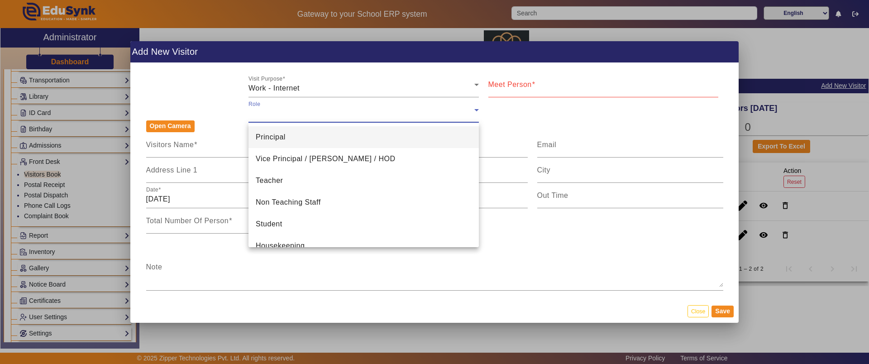
click at [690, 310] on div at bounding box center [434, 182] width 869 height 364
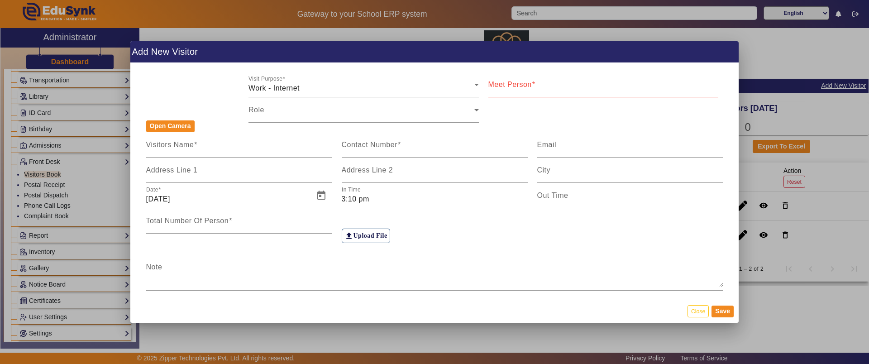
click at [690, 310] on button "Close" at bounding box center [698, 311] width 21 height 12
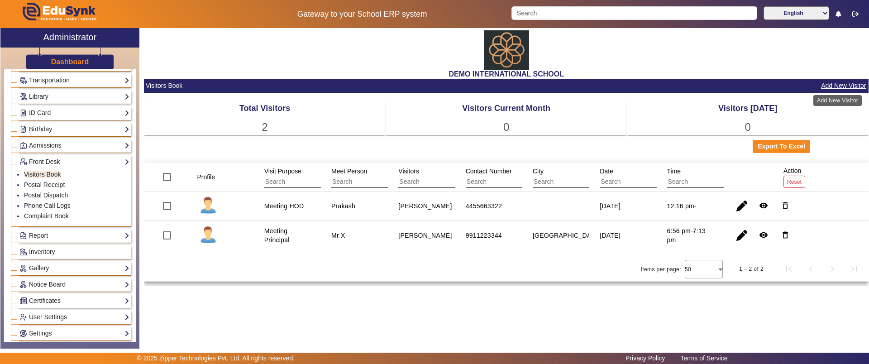
click at [838, 88] on button "Add New Visitor" at bounding box center [843, 85] width 47 height 11
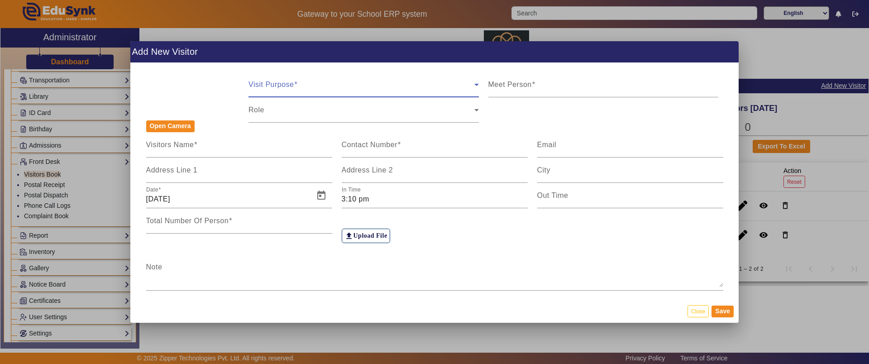
click at [384, 90] on span at bounding box center [362, 88] width 226 height 11
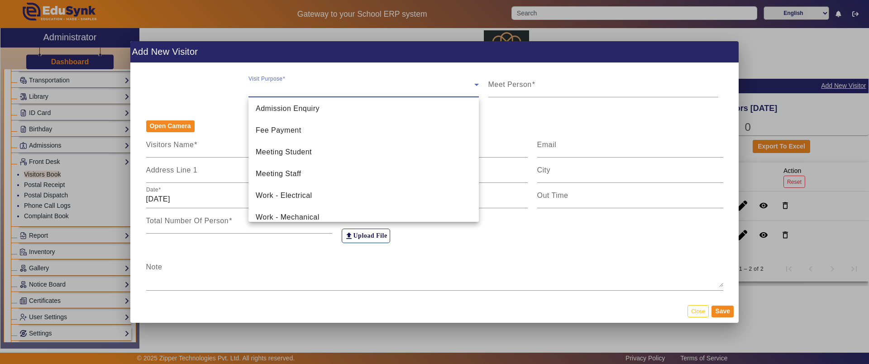
scroll to position [90, 0]
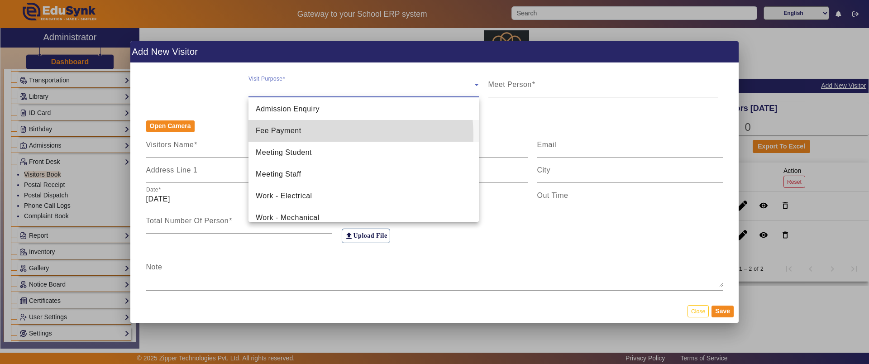
click at [296, 136] on mat-option "Fee Payment" at bounding box center [364, 131] width 230 height 22
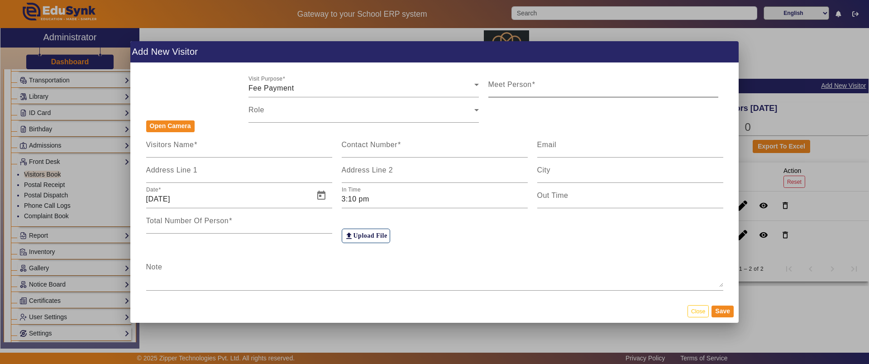
click at [536, 81] on div "Meet Person" at bounding box center [604, 84] width 230 height 25
type input "v"
click at [437, 107] on div "Role" at bounding box center [364, 109] width 230 height 25
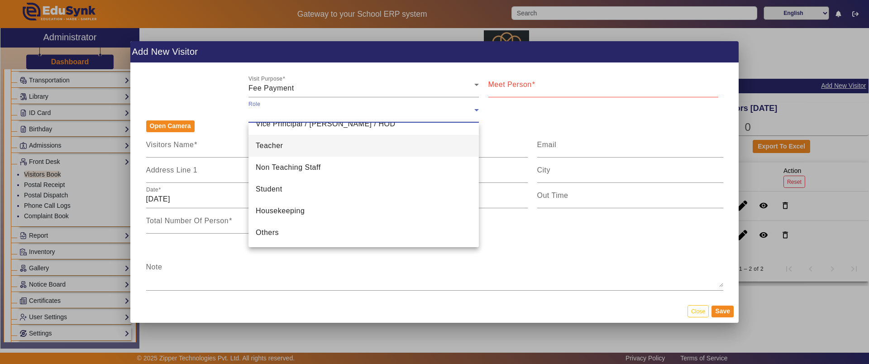
scroll to position [0, 0]
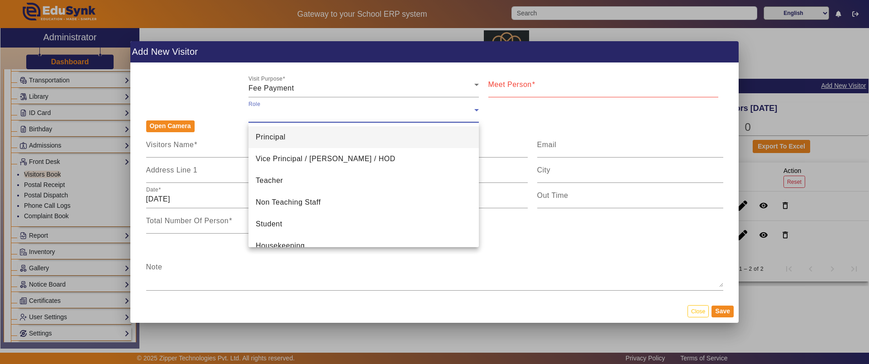
click at [195, 150] on div at bounding box center [434, 182] width 869 height 364
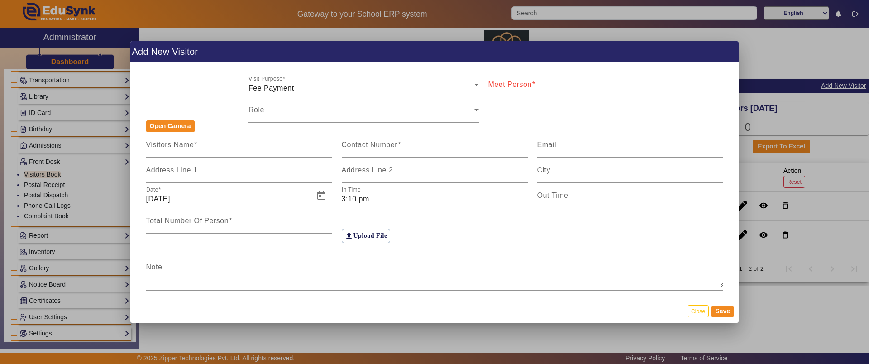
click at [354, 344] on div at bounding box center [434, 182] width 869 height 364
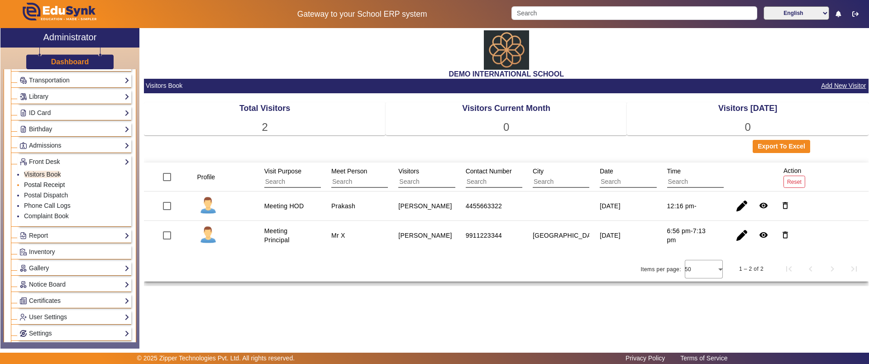
click at [48, 181] on link "Postal Receipt" at bounding box center [44, 184] width 41 height 7
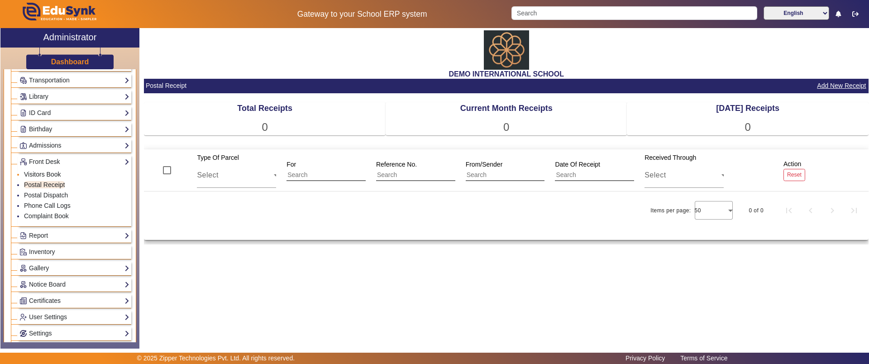
click at [45, 173] on link "Visitors Book" at bounding box center [42, 174] width 37 height 7
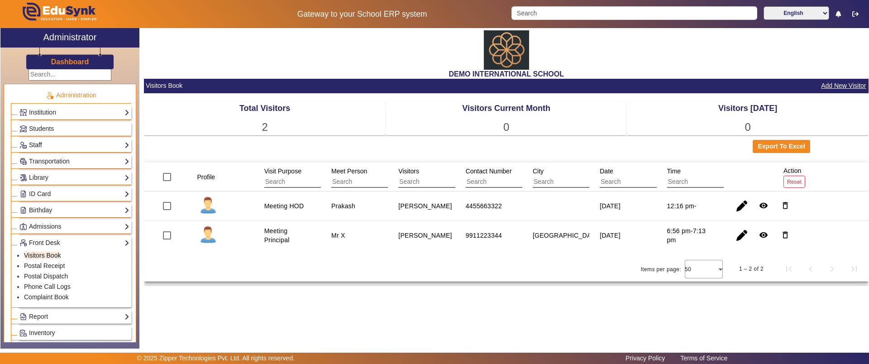
scroll to position [0, 0]
click at [38, 264] on link "Postal Receipt" at bounding box center [44, 267] width 41 height 7
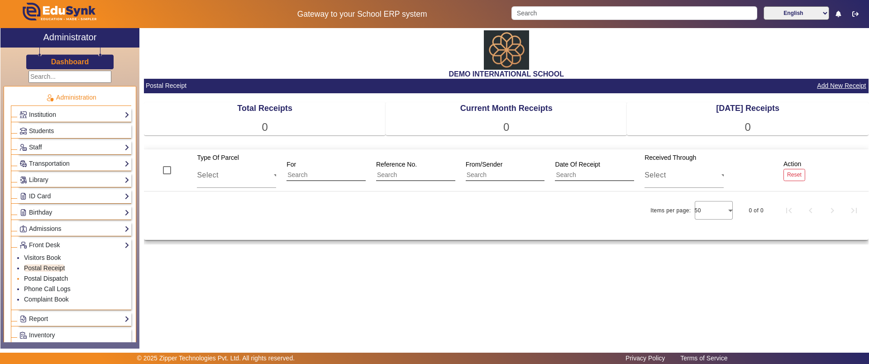
click at [40, 280] on link "Postal Dispatch" at bounding box center [46, 278] width 44 height 7
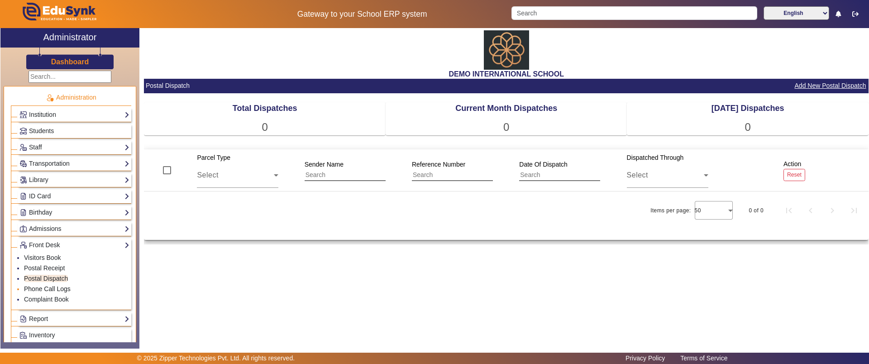
click at [37, 288] on link "Phone Call Logs" at bounding box center [47, 288] width 47 height 7
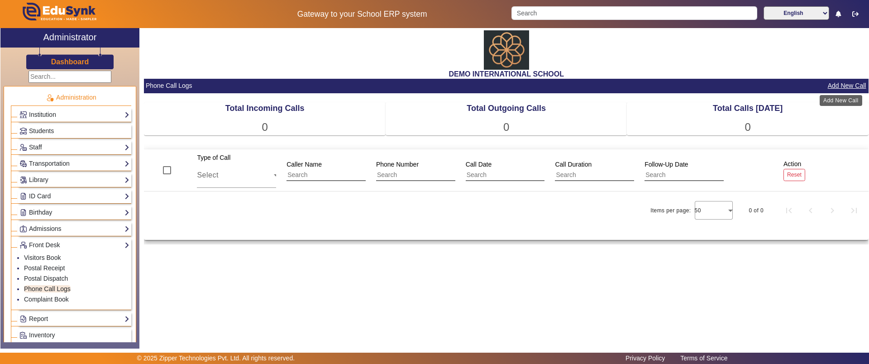
click at [849, 82] on button "Add New Call" at bounding box center [847, 85] width 40 height 11
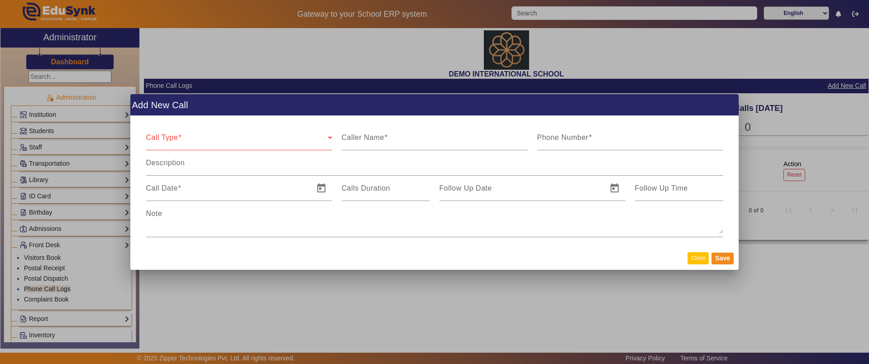
click at [699, 258] on button "Close" at bounding box center [698, 258] width 21 height 12
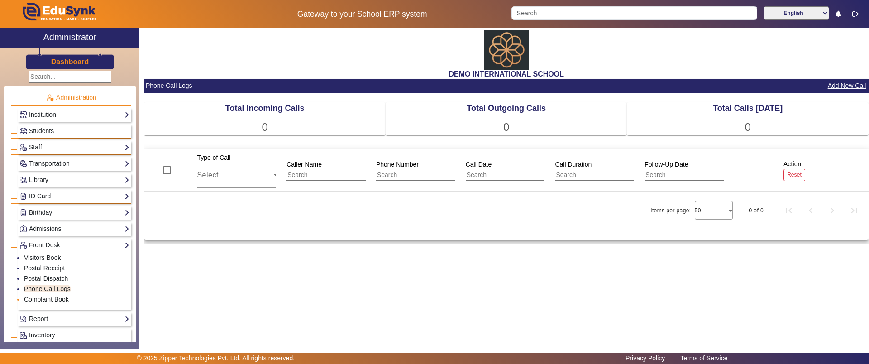
click at [50, 299] on link "Complaint Book" at bounding box center [46, 299] width 45 height 7
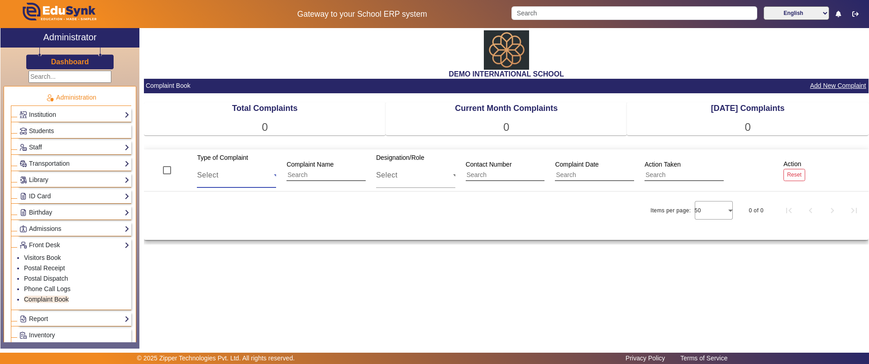
click at [218, 177] on span "Select" at bounding box center [207, 175] width 21 height 8
click at [315, 308] on div at bounding box center [434, 182] width 869 height 364
click at [211, 176] on span "Select" at bounding box center [207, 175] width 21 height 8
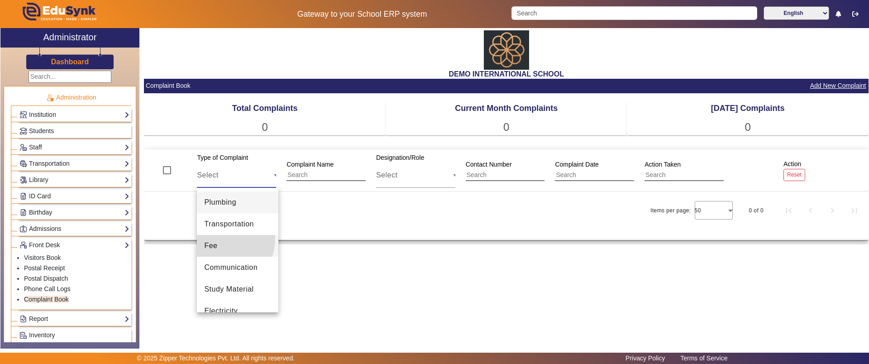
click at [210, 238] on mat-option "Fee" at bounding box center [238, 246] width 82 height 22
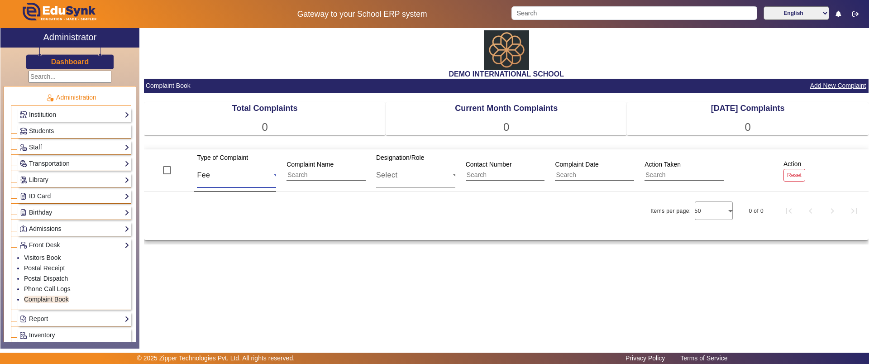
click at [311, 175] on input "text" at bounding box center [327, 175] width 81 height 12
click at [661, 176] on input "text" at bounding box center [685, 175] width 81 height 12
click at [825, 84] on button "Add New Complaint" at bounding box center [839, 85] width 58 height 11
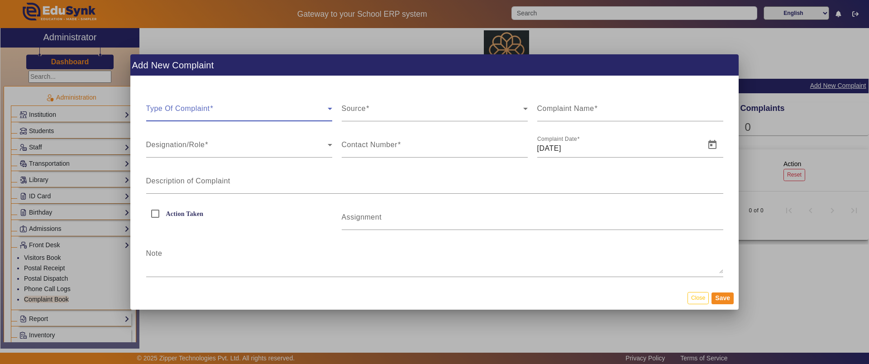
click at [226, 114] on span at bounding box center [237, 112] width 182 height 11
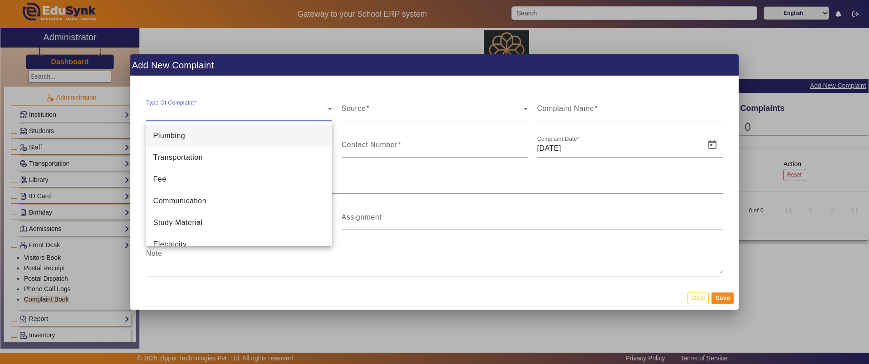
click at [370, 113] on div at bounding box center [434, 182] width 869 height 364
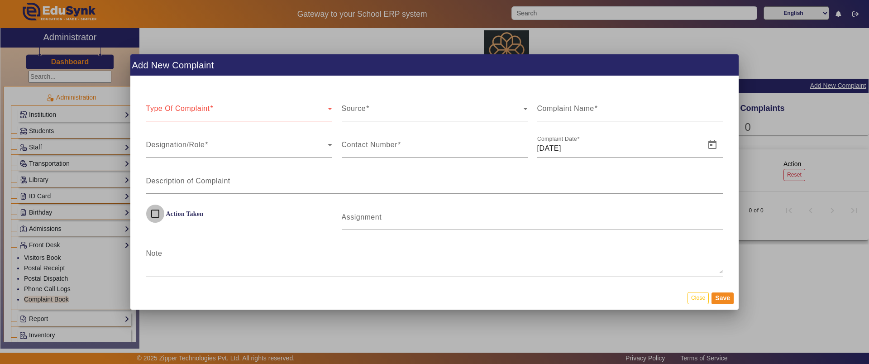
click at [153, 216] on input "Action Taken" at bounding box center [155, 214] width 18 height 18
checkbox input "true"
click at [697, 293] on button "Close" at bounding box center [698, 298] width 21 height 12
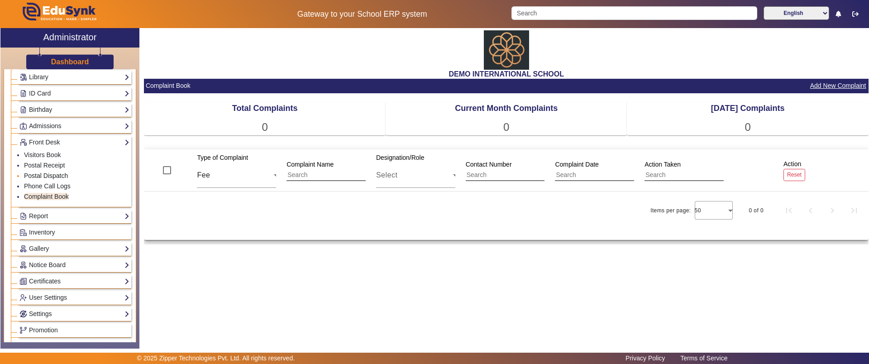
scroll to position [109, 0]
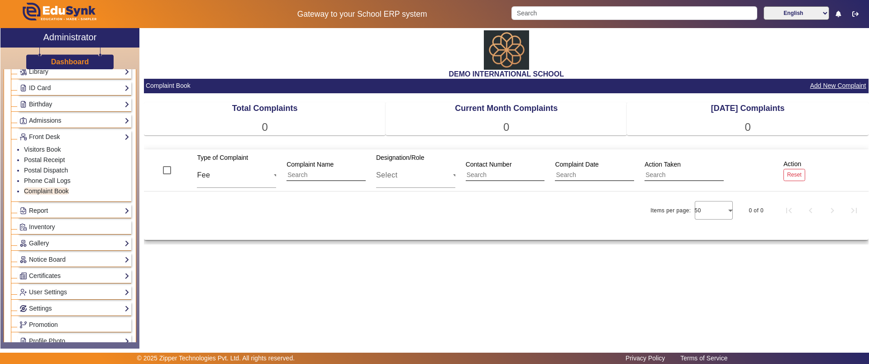
click at [39, 209] on link "Report" at bounding box center [74, 211] width 110 height 10
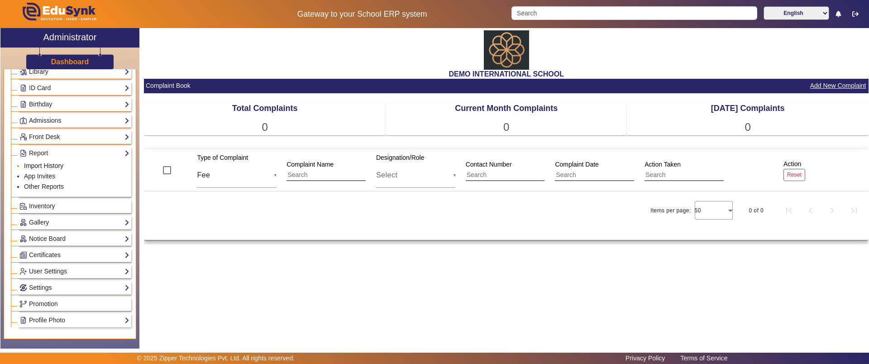
click at [46, 163] on link "Import History" at bounding box center [43, 165] width 39 height 7
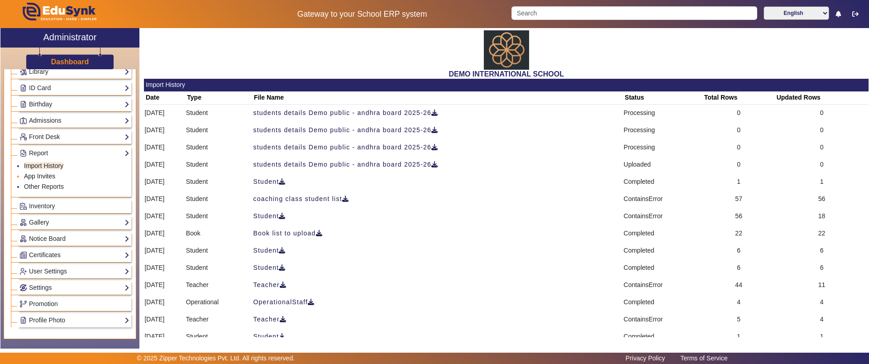
click at [48, 177] on link "App Invites" at bounding box center [39, 176] width 31 height 7
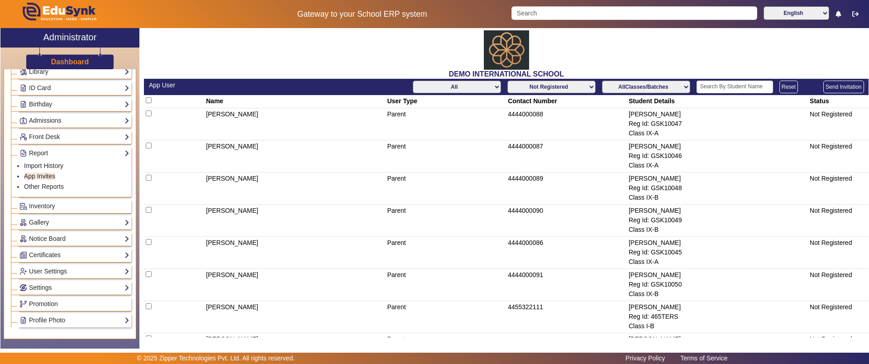
click at [460, 88] on select "All Teacher Parent Driver Support Staff" at bounding box center [457, 87] width 88 height 13
select select "Teacher"
click at [413, 81] on select "All Teacher Parent Driver Support Staff" at bounding box center [457, 87] width 88 height 13
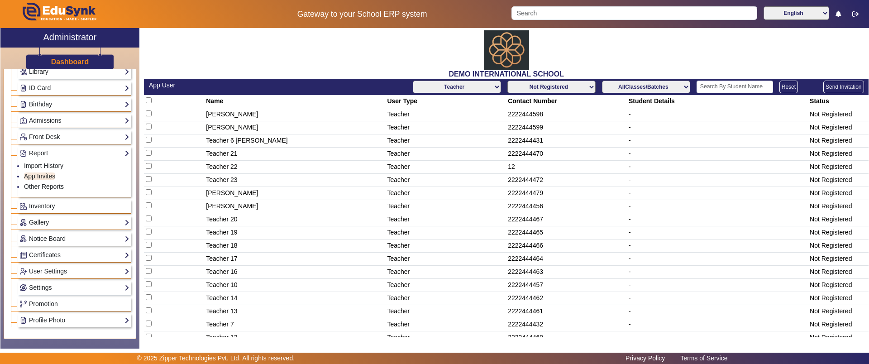
click at [149, 98] on input "checkbox" at bounding box center [149, 100] width 6 height 6
checkbox input "true"
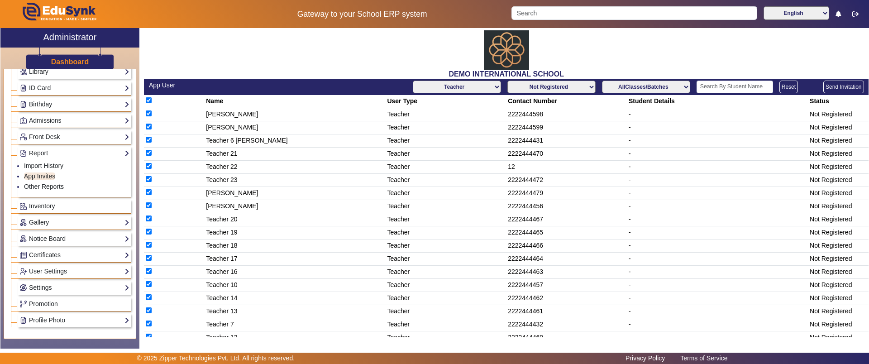
checkbox input "true"
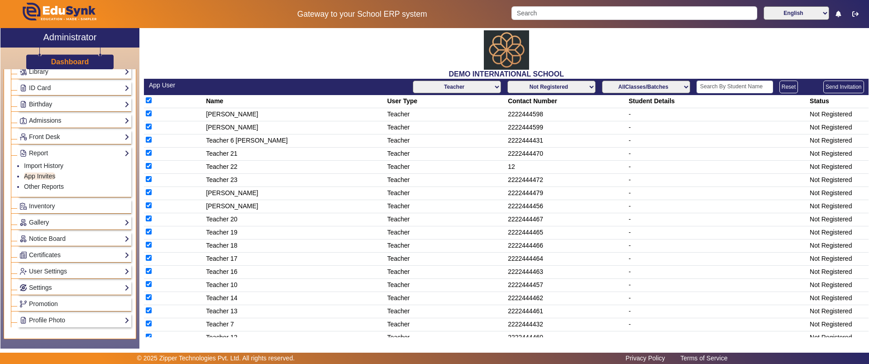
checkbox input "true"
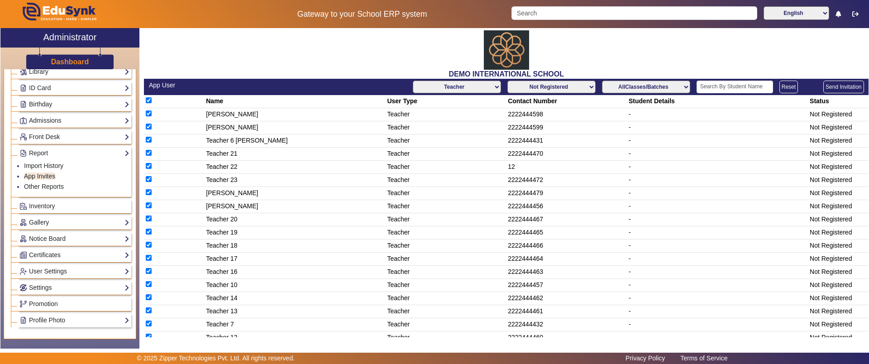
checkbox input "true"
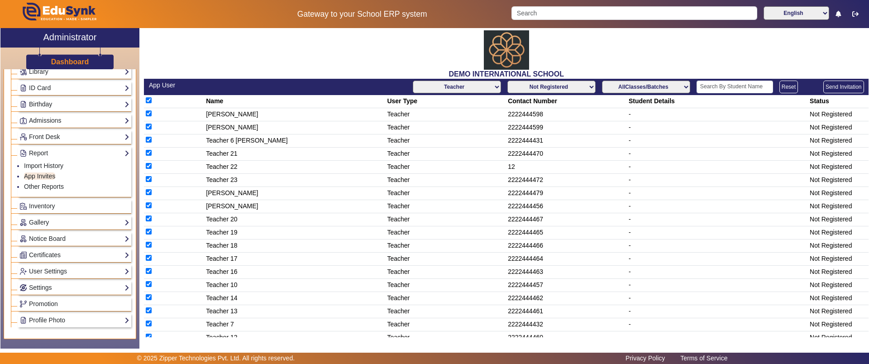
checkbox input "true"
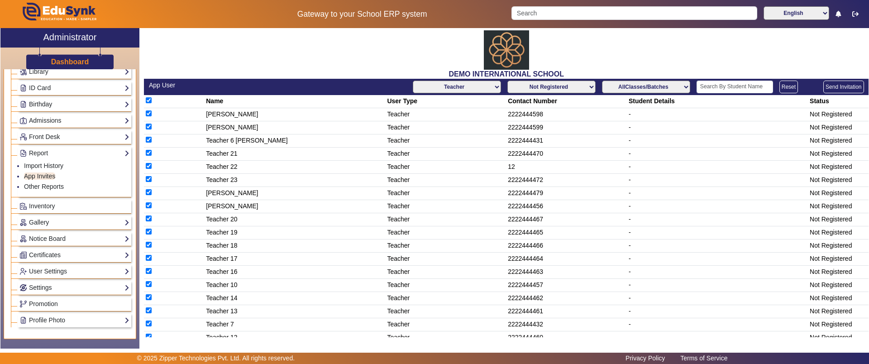
checkbox input "true"
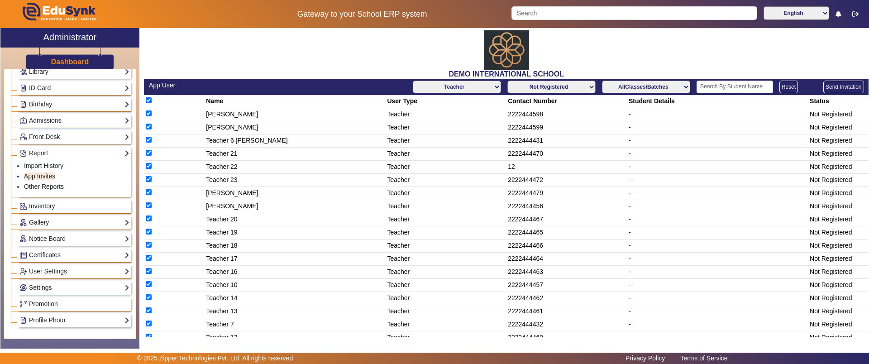
checkbox input "true"
click at [345, 53] on div "DEMO INTERNATIONAL SCHOOL" at bounding box center [506, 53] width 725 height 51
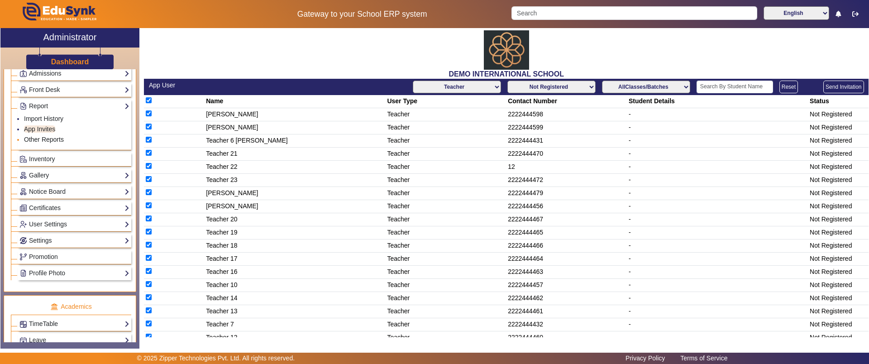
scroll to position [156, 0]
click at [62, 156] on link "Inventory" at bounding box center [74, 158] width 110 height 10
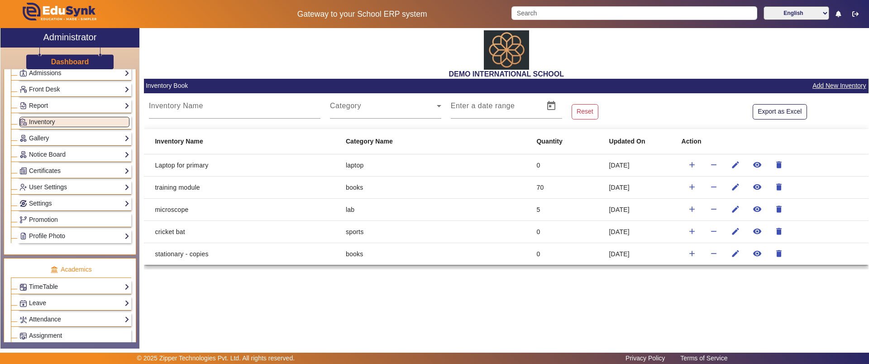
click at [60, 111] on div "Report Import History App Invites Other Reports" at bounding box center [75, 106] width 114 height 14
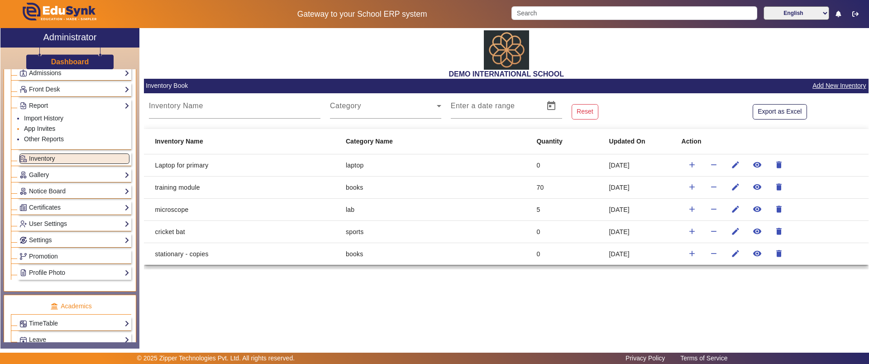
click at [49, 126] on link "App Invites" at bounding box center [39, 128] width 31 height 7
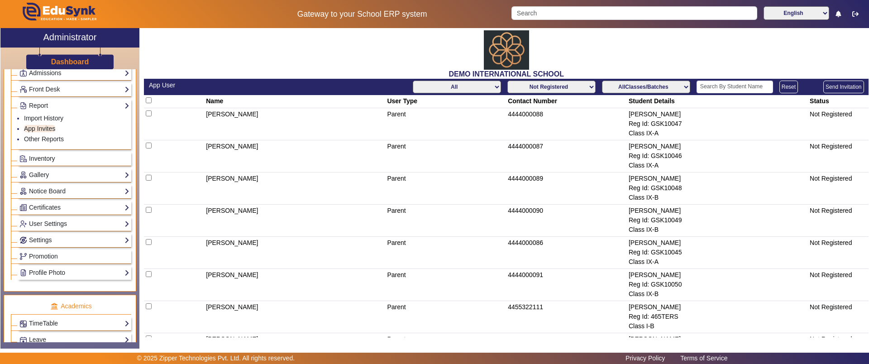
click at [42, 156] on span "Inventory" at bounding box center [42, 158] width 26 height 7
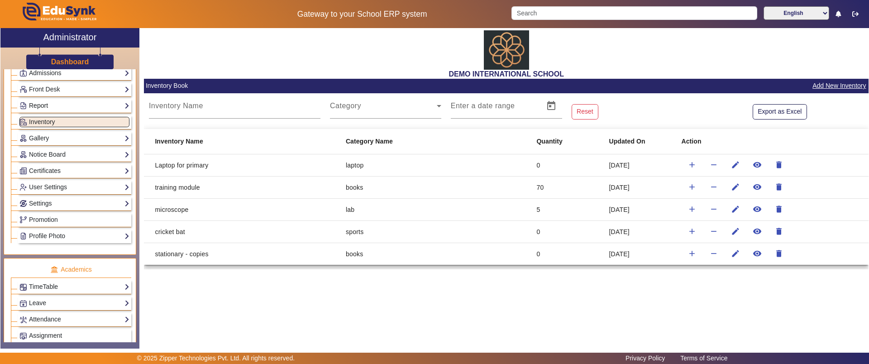
click at [44, 104] on link "Report" at bounding box center [74, 106] width 110 height 10
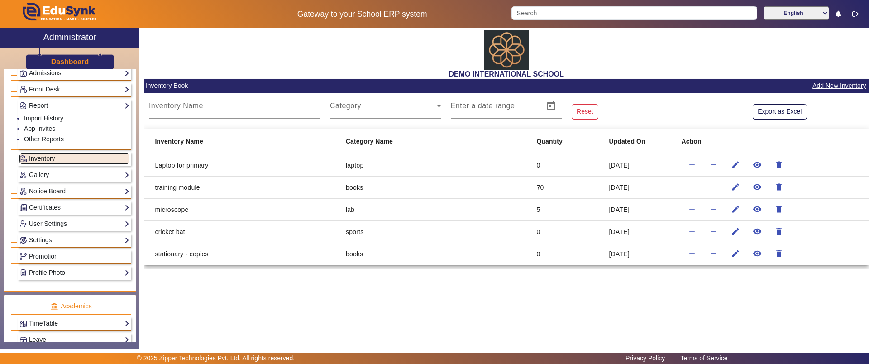
click at [49, 155] on span "Inventory" at bounding box center [42, 158] width 26 height 7
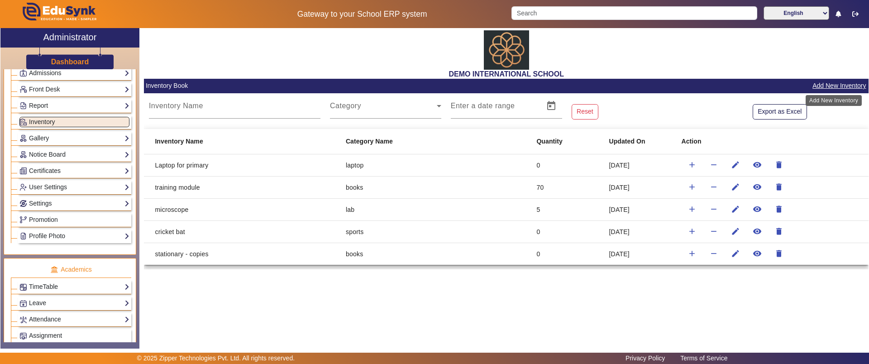
click at [820, 88] on button "Add New Inventory" at bounding box center [839, 85] width 55 height 11
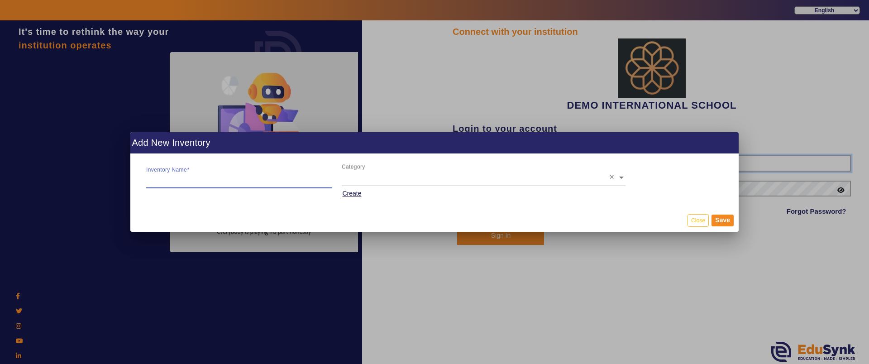
type input "2143224344"
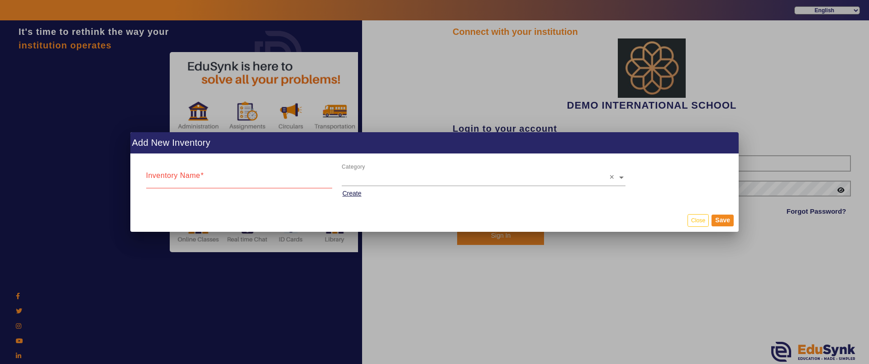
click at [520, 234] on div at bounding box center [434, 182] width 869 height 364
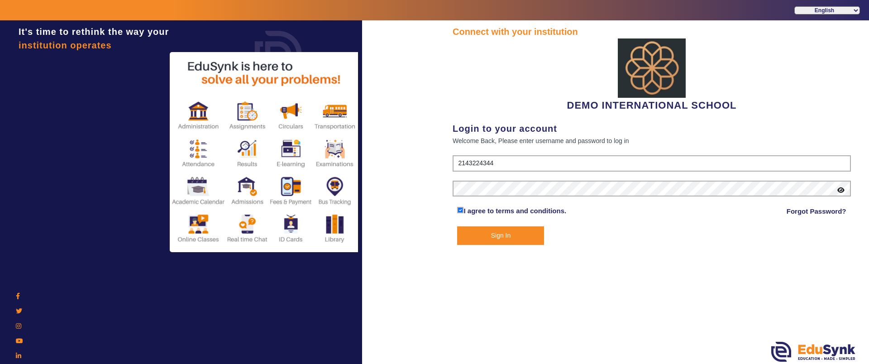
click at [520, 234] on button "Sign In" at bounding box center [500, 235] width 87 height 19
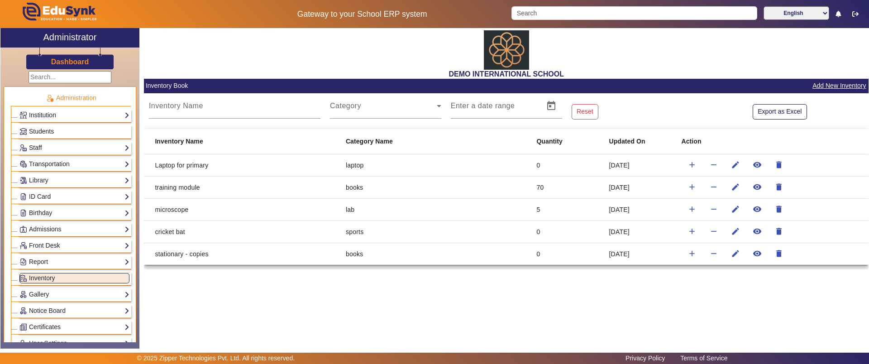
click at [835, 79] on mat-card-header "Inventory Book Add New Inventory" at bounding box center [506, 86] width 725 height 14
click at [835, 82] on button "Add New Inventory" at bounding box center [839, 85] width 55 height 11
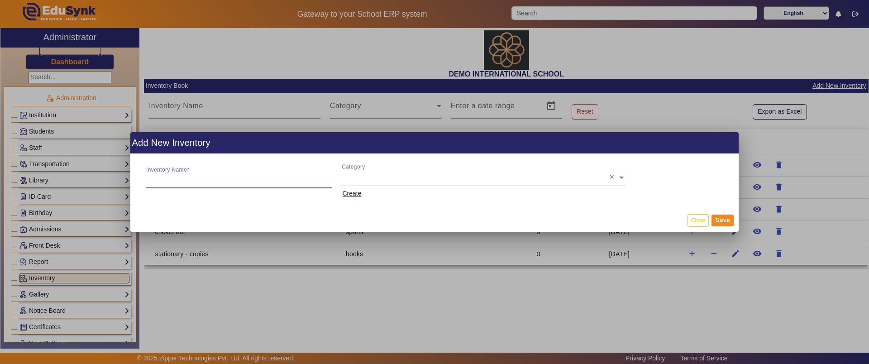
click at [169, 181] on input "Inventory Name" at bounding box center [239, 179] width 186 height 11
click at [401, 179] on input "text" at bounding box center [484, 177] width 284 height 11
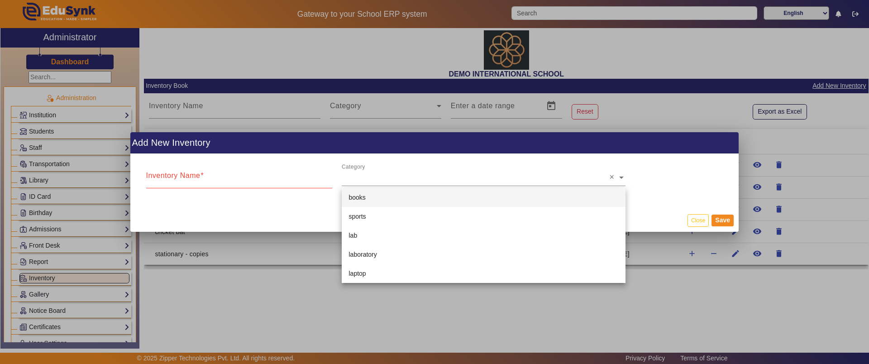
click at [303, 221] on mat-dialog-actions "Close Save" at bounding box center [434, 220] width 609 height 24
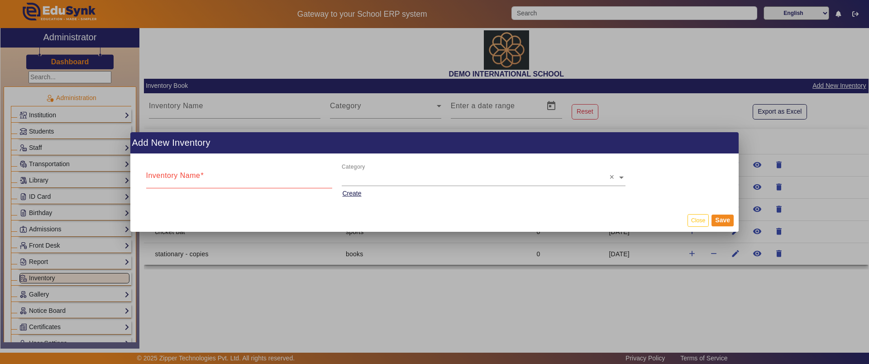
click at [245, 182] on input "Inventory Name" at bounding box center [239, 179] width 186 height 11
type input "football"
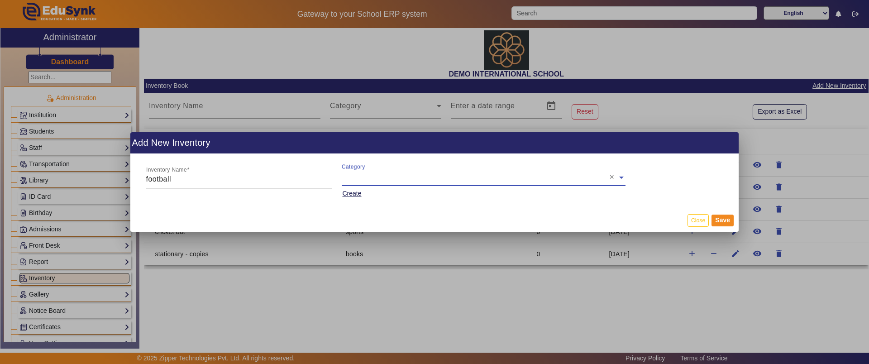
type input "s"
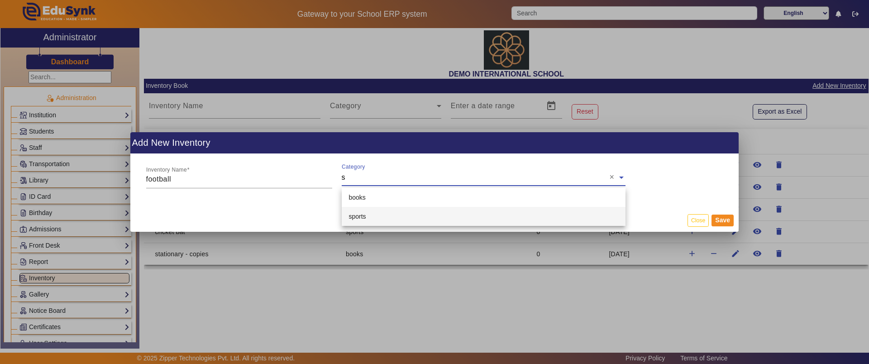
click at [358, 215] on span "sports" at bounding box center [357, 216] width 17 height 7
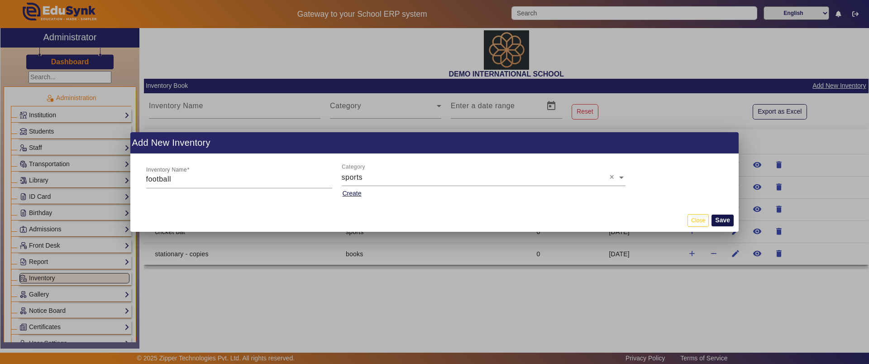
click at [724, 215] on button "Save" at bounding box center [723, 221] width 22 height 12
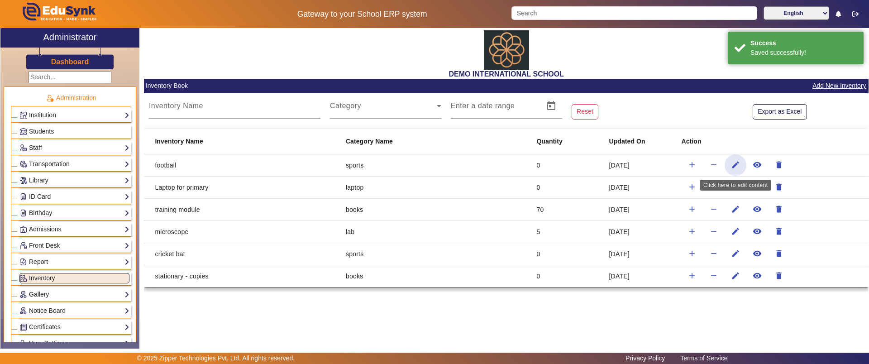
click at [736, 163] on mat-icon "edit" at bounding box center [735, 164] width 9 height 9
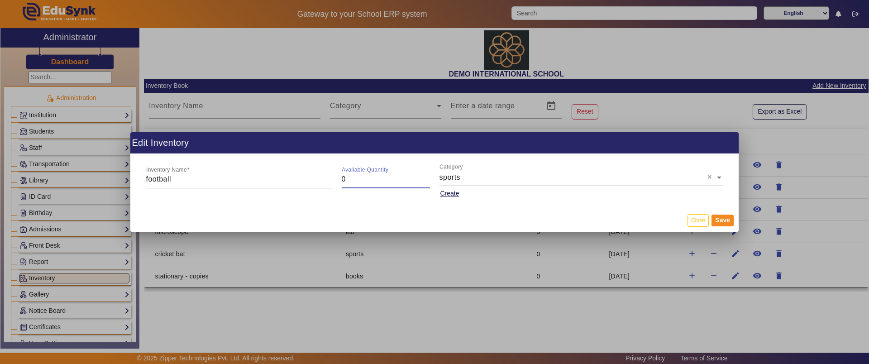
click at [376, 182] on input "0" at bounding box center [386, 179] width 88 height 11
click at [350, 181] on input "0" at bounding box center [386, 179] width 88 height 11
click at [340, 178] on div "Available Quantity 0" at bounding box center [386, 181] width 98 height 37
click at [707, 221] on button "Close" at bounding box center [698, 220] width 21 height 12
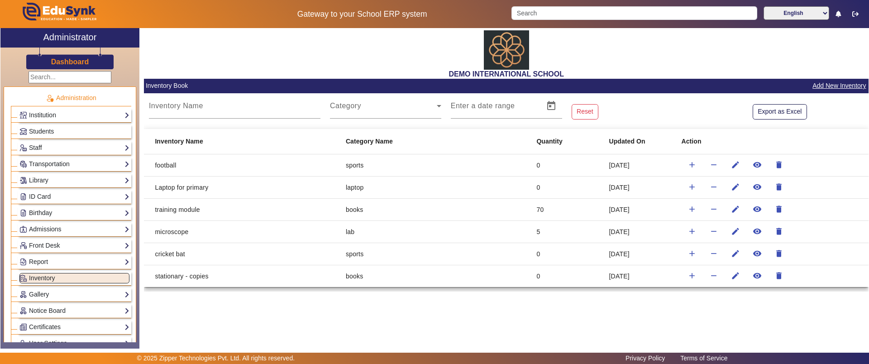
click at [541, 167] on mat-cell "0" at bounding box center [565, 165] width 72 height 22
click at [696, 168] on mat-icon "add" at bounding box center [692, 164] width 9 height 9
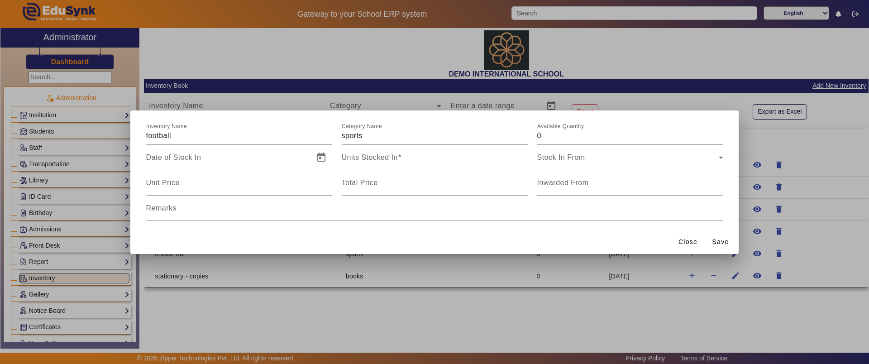
click at [696, 168] on div "Inventory Name football Category Name sports Available Quantity 0 Date of Stock…" at bounding box center [434, 182] width 609 height 144
drag, startPoint x: 560, startPoint y: 136, endPoint x: 523, endPoint y: 139, distance: 37.2
click at [523, 139] on div "Inventory Name football Category Name sports Available Quantity 0" at bounding box center [434, 132] width 587 height 25
click at [568, 133] on input "0" at bounding box center [630, 135] width 186 height 11
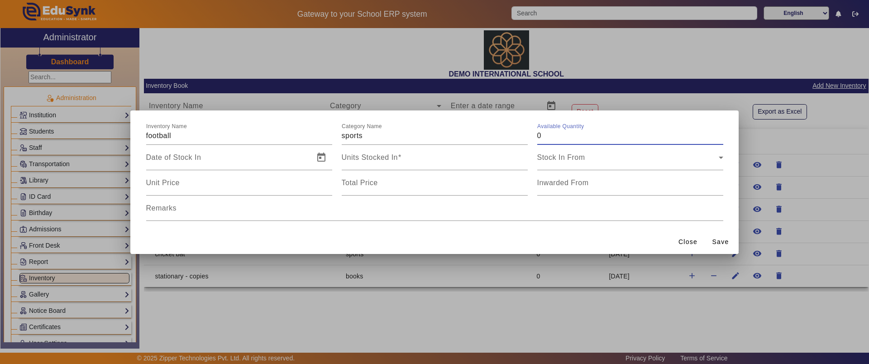
click at [568, 133] on input "0" at bounding box center [630, 135] width 186 height 11
click at [451, 136] on input "sports" at bounding box center [435, 135] width 186 height 11
click at [326, 157] on span "Open calendar" at bounding box center [322, 158] width 22 height 22
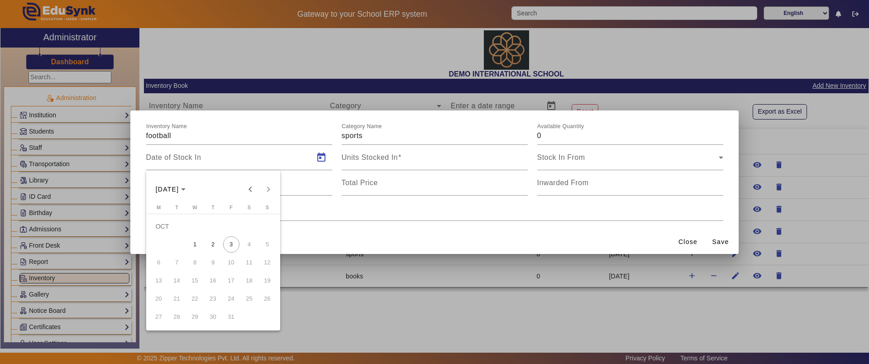
click at [196, 245] on span "1" at bounding box center [195, 244] width 16 height 16
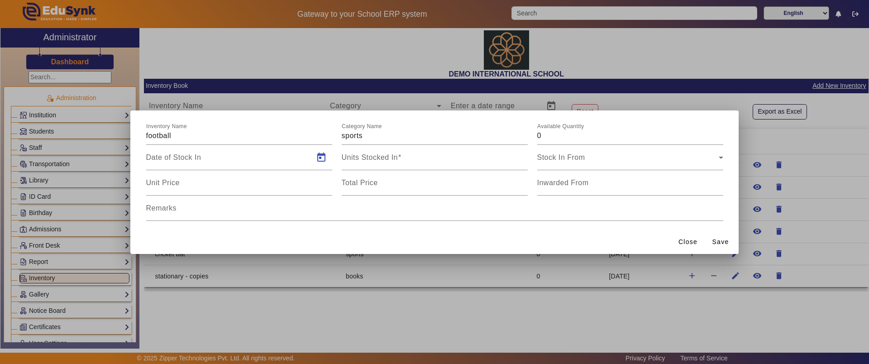
type input "01/10/2025"
click at [411, 161] on input "Units Stocked In" at bounding box center [435, 161] width 186 height 11
type input "10"
click at [590, 162] on span at bounding box center [628, 161] width 182 height 11
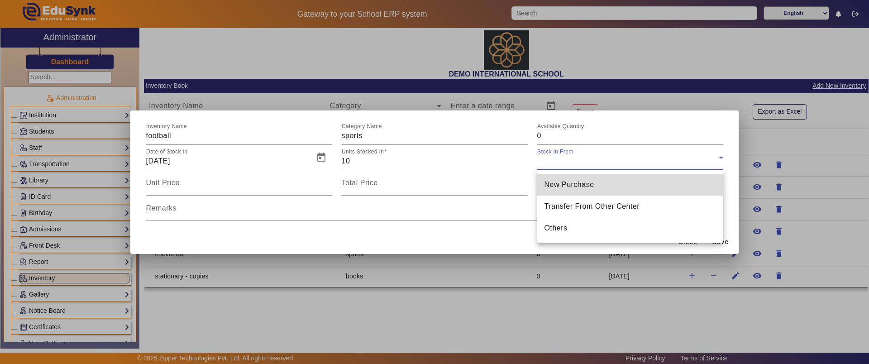
click at [587, 189] on span "New Purchase" at bounding box center [570, 184] width 50 height 11
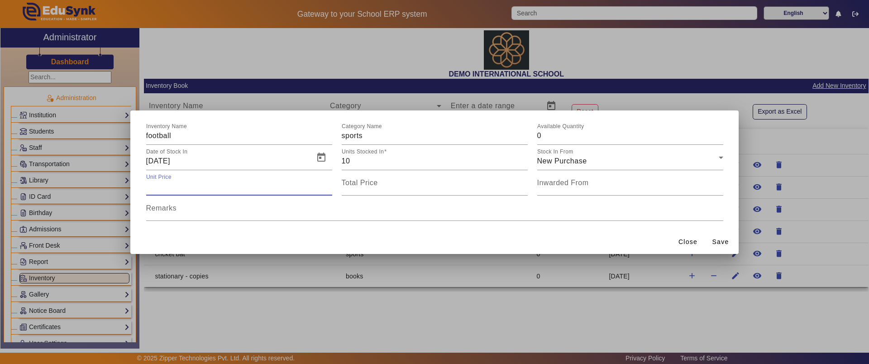
click at [236, 187] on input "Unit Price" at bounding box center [239, 186] width 186 height 11
type input "2"
type input "20"
type input "200"
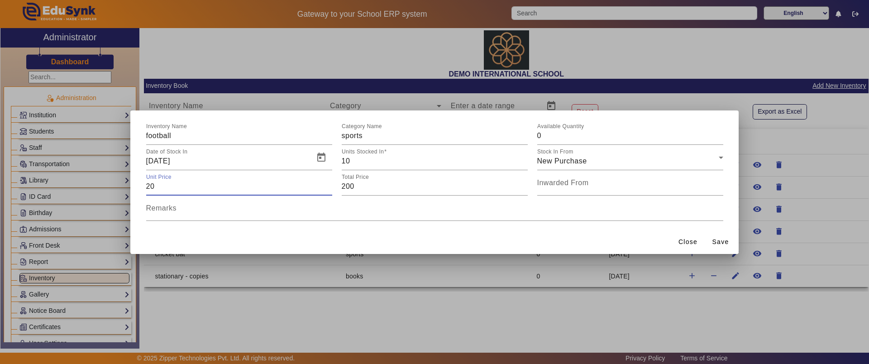
type input "200"
type input "2000"
type input "200"
click at [724, 242] on span "Save" at bounding box center [721, 242] width 17 height 10
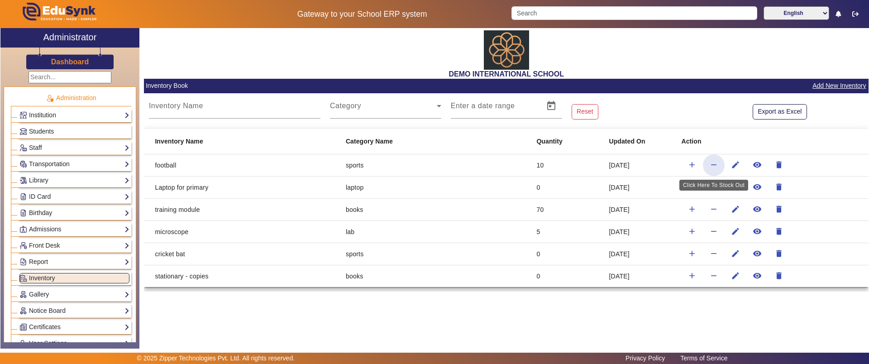
click at [708, 165] on span "button" at bounding box center [714, 165] width 22 height 22
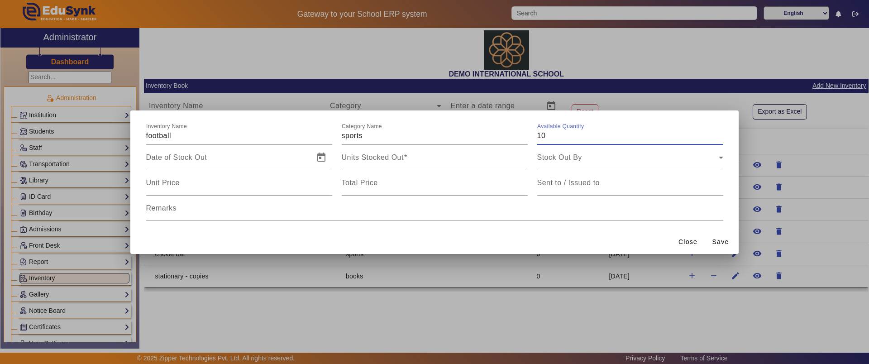
click at [556, 139] on input "10" at bounding box center [630, 135] width 186 height 11
drag, startPoint x: 548, startPoint y: 136, endPoint x: 537, endPoint y: 137, distance: 11.4
click at [537, 137] on input "10" at bounding box center [630, 135] width 186 height 11
click at [459, 159] on input "Units Stocked Out" at bounding box center [435, 161] width 186 height 11
type input "1"
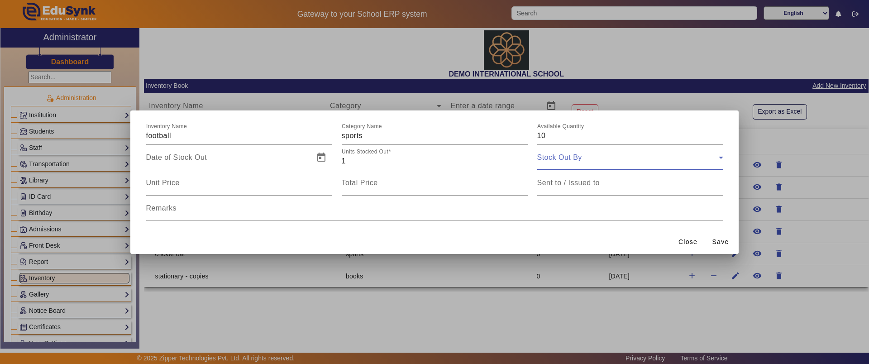
click at [552, 164] on span at bounding box center [628, 161] width 182 height 11
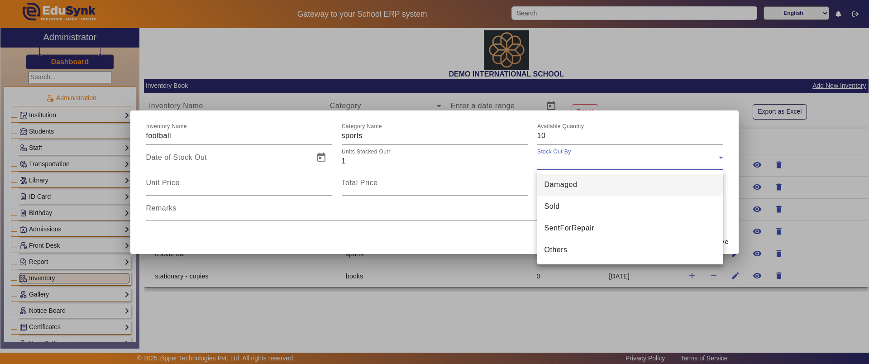
click at [553, 179] on span "Damaged" at bounding box center [561, 184] width 33 height 11
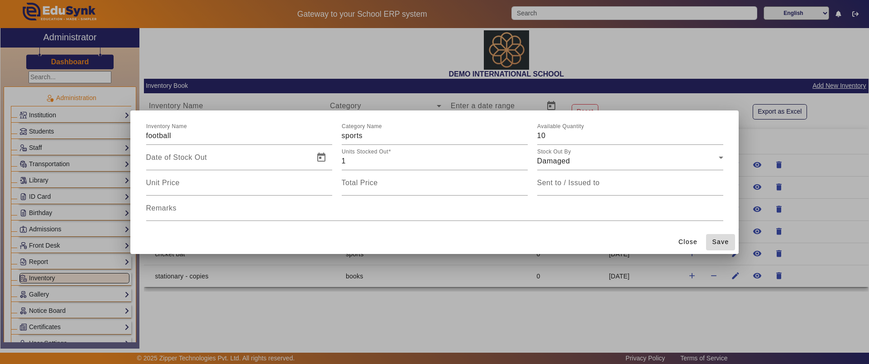
click at [712, 241] on span "submit" at bounding box center [720, 242] width 29 height 22
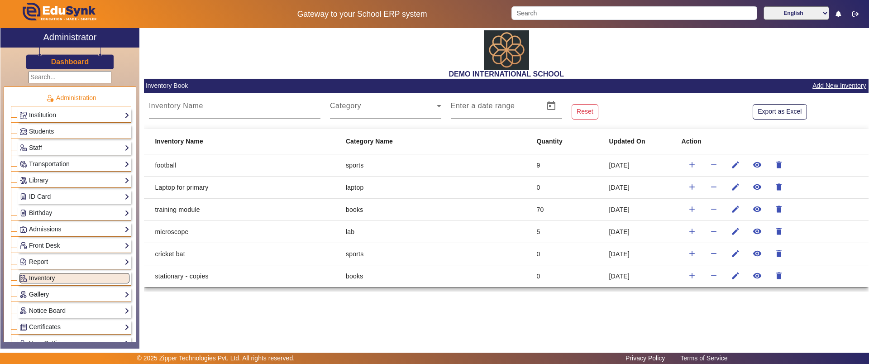
click at [63, 290] on link "Gallery" at bounding box center [74, 294] width 110 height 10
click at [53, 293] on link "Gallery" at bounding box center [74, 294] width 110 height 10
click at [43, 295] on link "Gallery" at bounding box center [74, 294] width 110 height 10
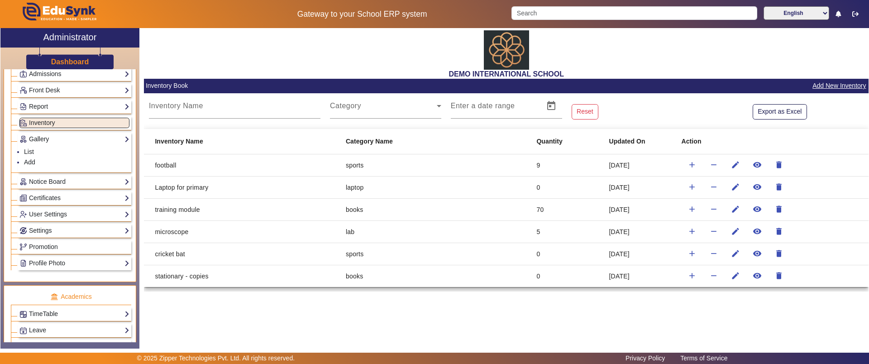
scroll to position [159, 0]
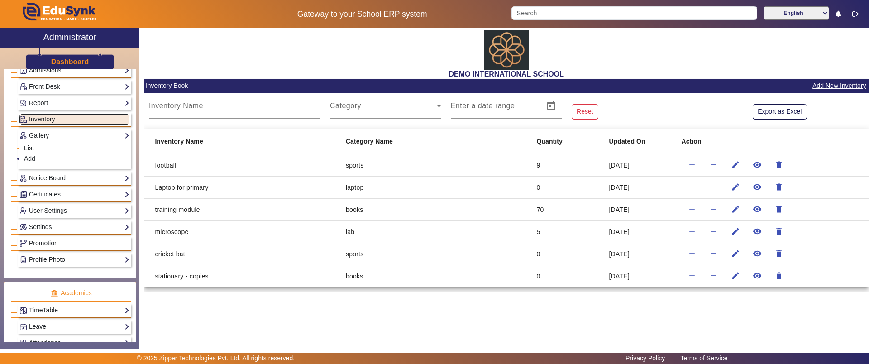
click at [31, 150] on link "List" at bounding box center [29, 147] width 10 height 7
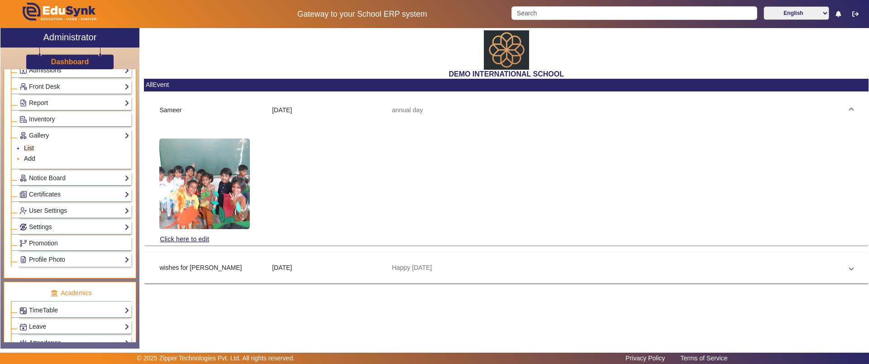
click at [34, 158] on link "Add" at bounding box center [29, 158] width 11 height 7
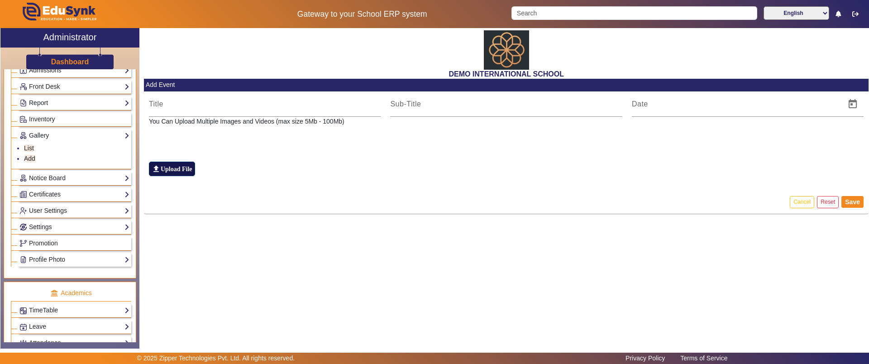
click at [176, 172] on label "file_upload Upload File" at bounding box center [172, 169] width 46 height 14
click at [0, 0] on input "file_upload Upload File" at bounding box center [0, 0] width 0 height 0
click at [37, 180] on link "Notice Board" at bounding box center [74, 178] width 110 height 10
click at [30, 165] on link "List" at bounding box center [29, 164] width 10 height 7
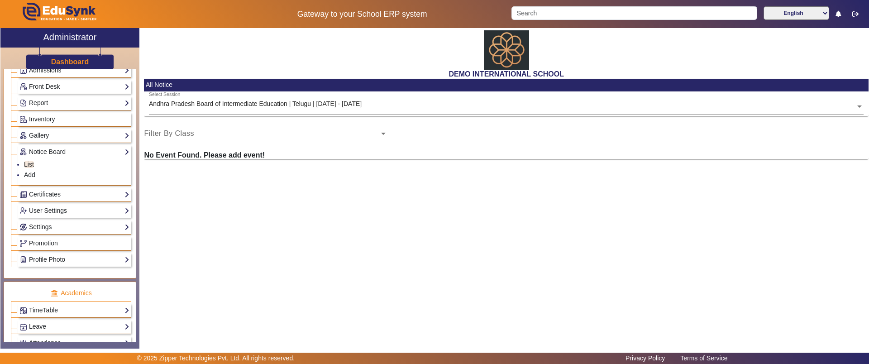
click at [173, 130] on mat-label "Filter By Class" at bounding box center [169, 133] width 50 height 8
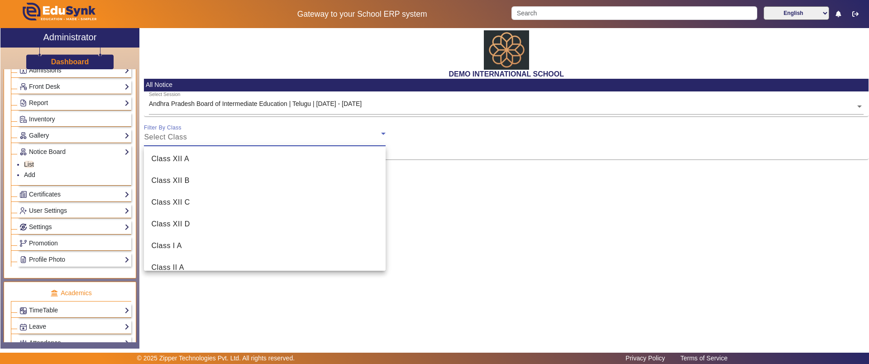
scroll to position [361, 0]
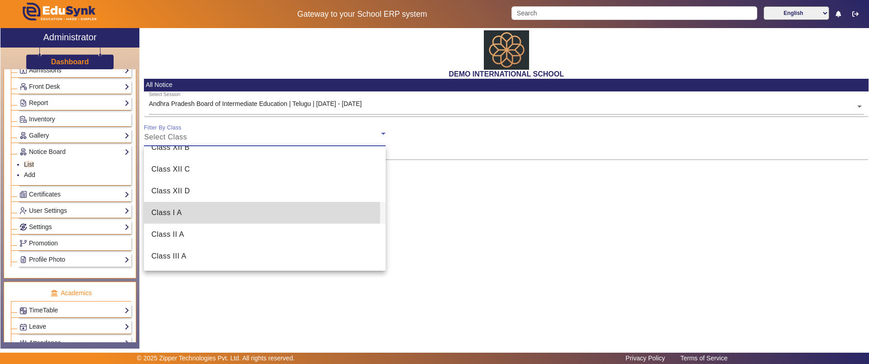
click at [168, 213] on span "Class I A" at bounding box center [166, 212] width 31 height 11
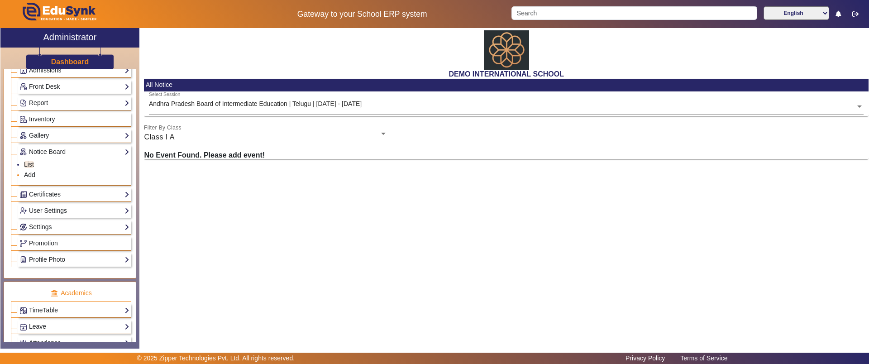
click at [31, 175] on link "Add" at bounding box center [29, 174] width 11 height 7
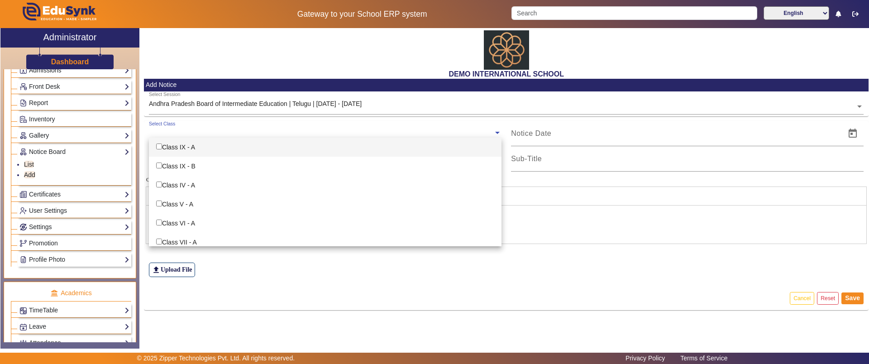
click at [192, 129] on input "text" at bounding box center [321, 133] width 345 height 9
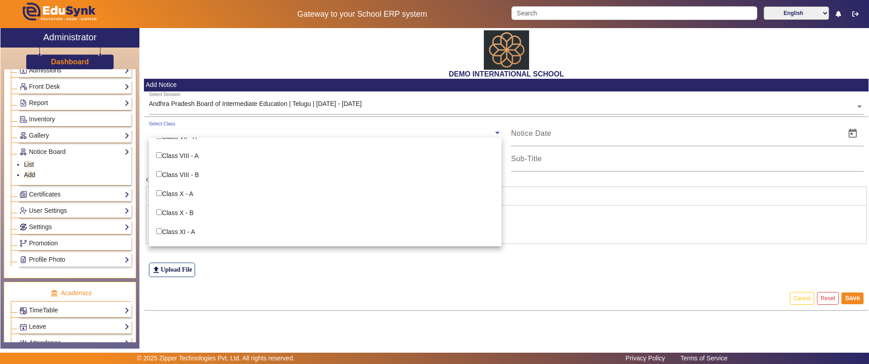
scroll to position [117, 0]
click at [556, 125] on div at bounding box center [675, 133] width 329 height 25
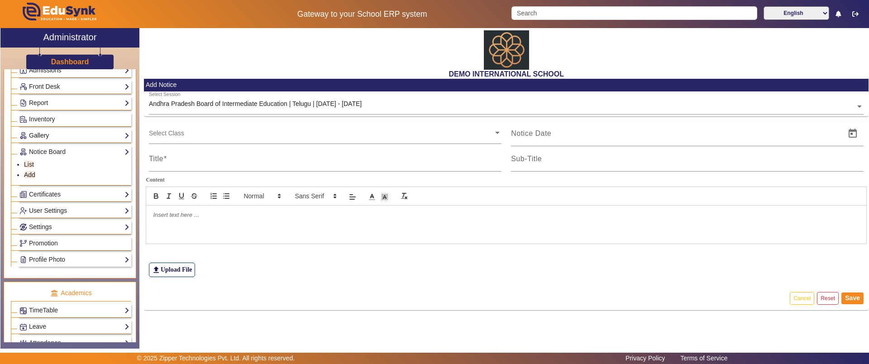
click at [45, 136] on link "Gallery" at bounding box center [74, 135] width 110 height 10
click at [37, 177] on link "Notice Board" at bounding box center [74, 178] width 110 height 10
click at [52, 195] on link "Certificates" at bounding box center [74, 194] width 110 height 10
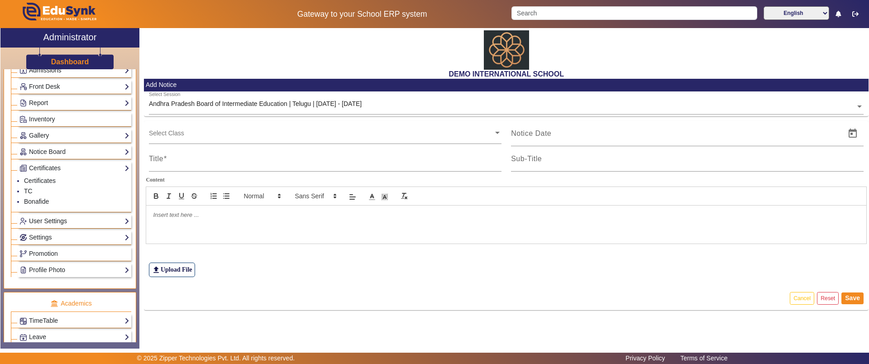
click at [56, 219] on link "User Settings" at bounding box center [74, 221] width 110 height 10
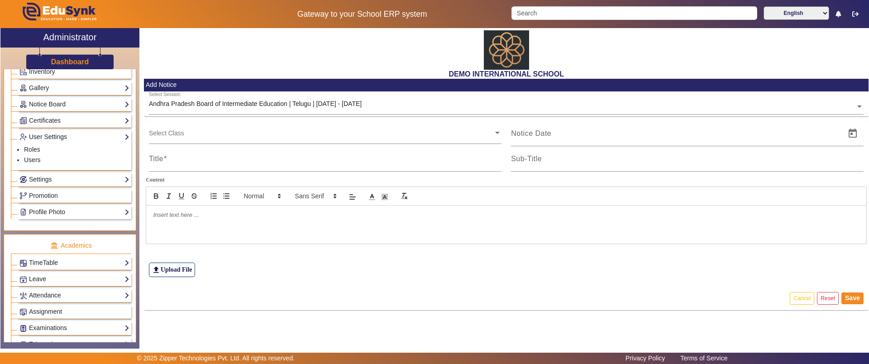
scroll to position [208, 0]
click at [56, 179] on link "Settings" at bounding box center [74, 178] width 110 height 10
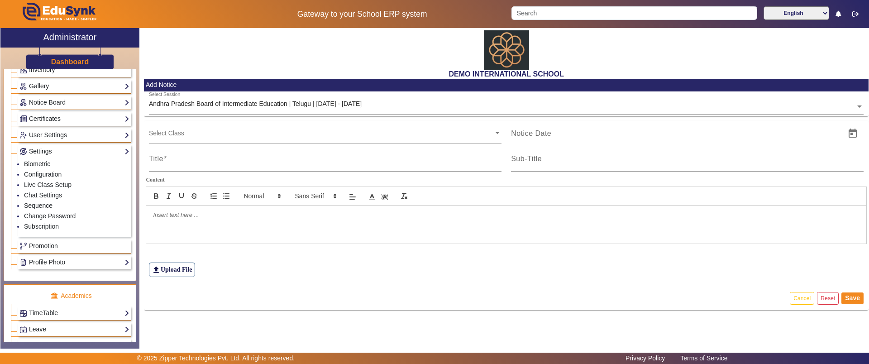
scroll to position [222, 0]
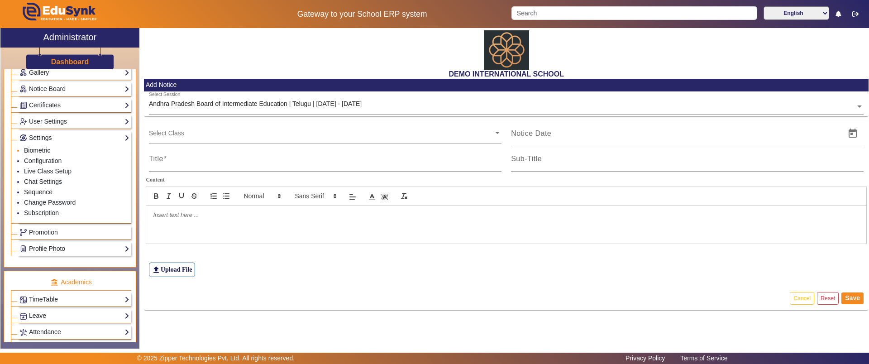
click at [41, 152] on link "Biometric" at bounding box center [37, 150] width 26 height 7
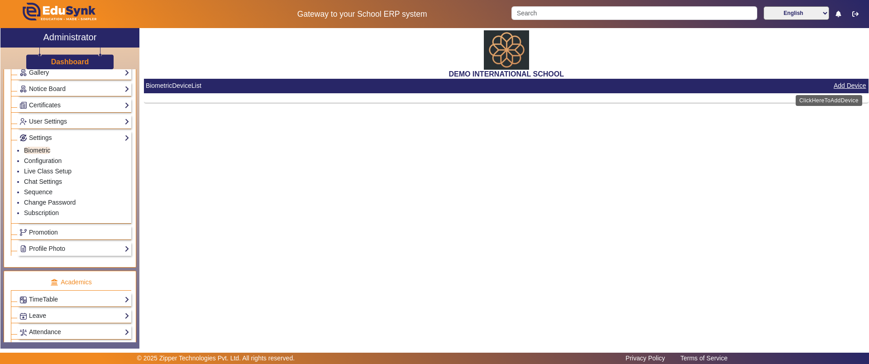
click at [833, 85] on button "Add Device" at bounding box center [850, 85] width 34 height 11
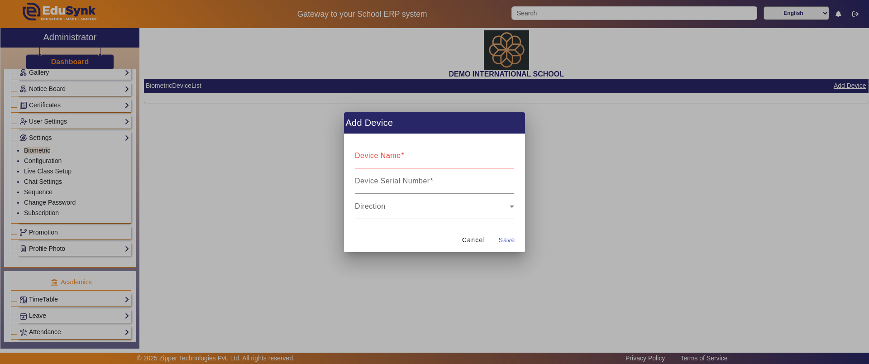
click at [630, 173] on div at bounding box center [434, 182] width 869 height 364
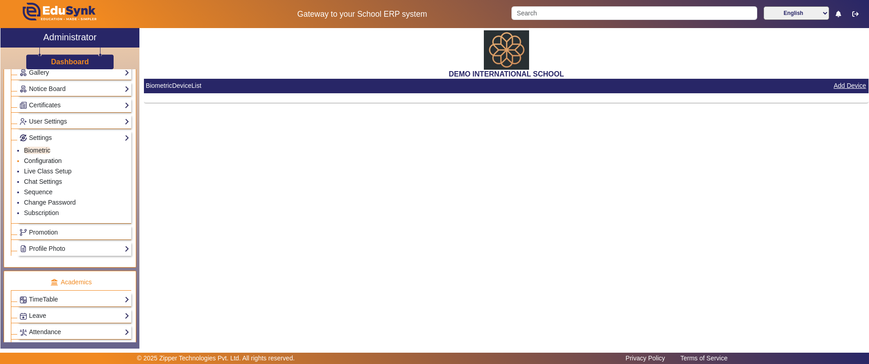
click at [40, 160] on link "Configuration" at bounding box center [43, 160] width 38 height 7
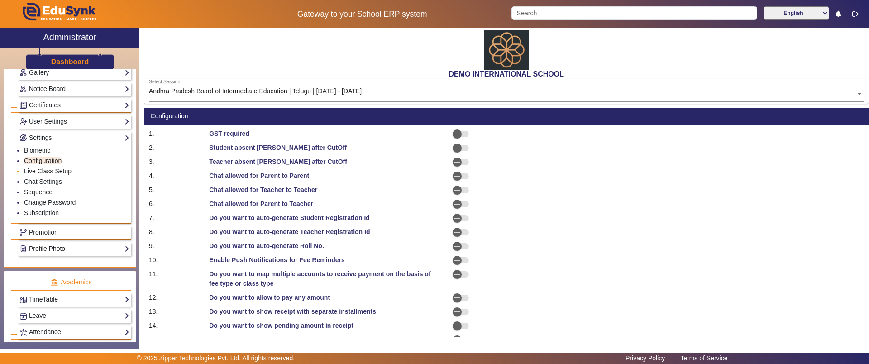
click at [46, 170] on link "Live Class Setup" at bounding box center [48, 171] width 48 height 7
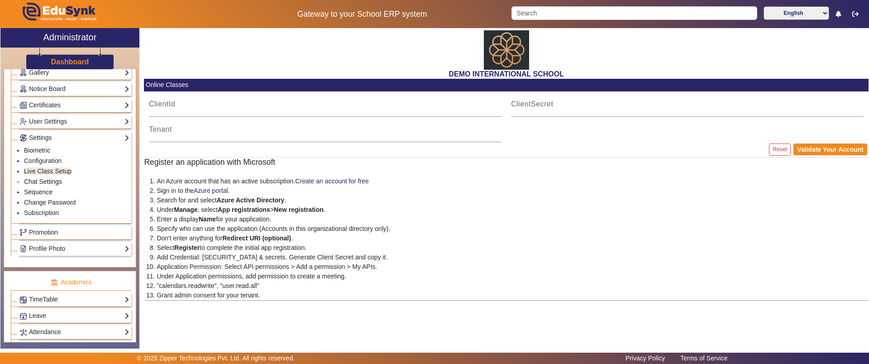
click at [54, 184] on link "Chat Settings" at bounding box center [43, 181] width 38 height 7
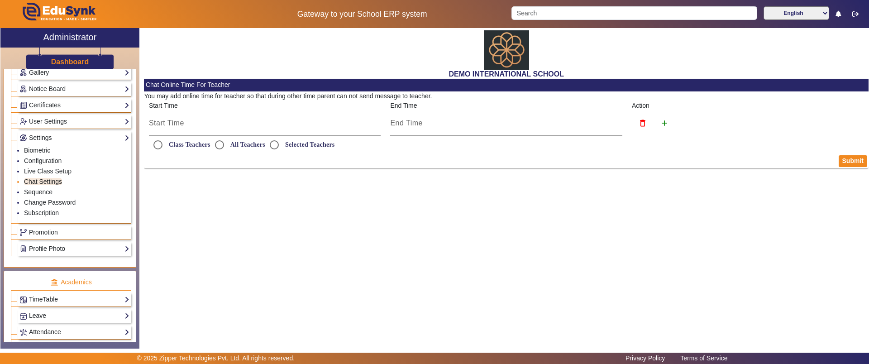
radio input "true"
click at [174, 128] on input "6:00 AM" at bounding box center [265, 123] width 232 height 11
drag, startPoint x: 200, startPoint y: 149, endPoint x: 188, endPoint y: 149, distance: 11.8
click at [188, 149] on input "06" at bounding box center [193, 150] width 15 height 13
type input "15"
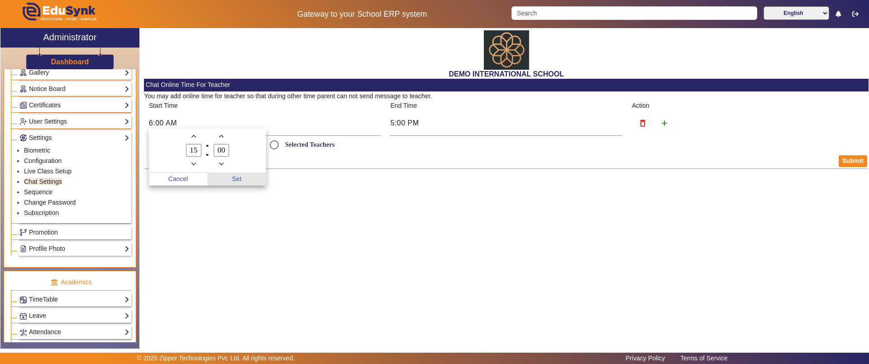
click at [244, 176] on span "Set" at bounding box center [236, 179] width 59 height 13
click at [848, 157] on button "Submit" at bounding box center [853, 161] width 29 height 12
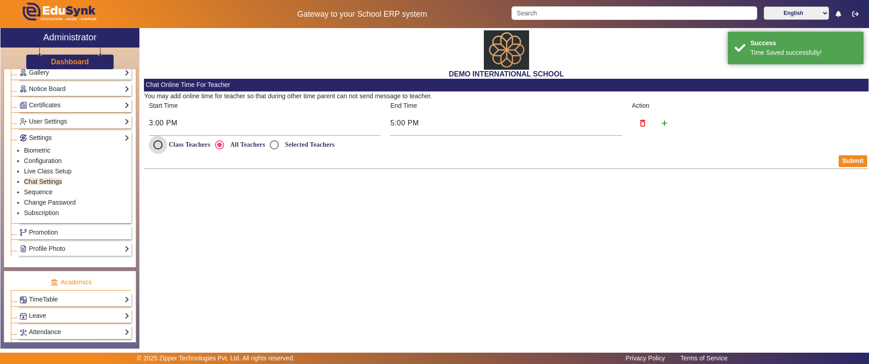
click at [155, 142] on input "Class Teachers" at bounding box center [158, 145] width 18 height 18
radio input "true"
click at [216, 147] on input "All Teachers" at bounding box center [220, 145] width 18 height 18
radio input "true"
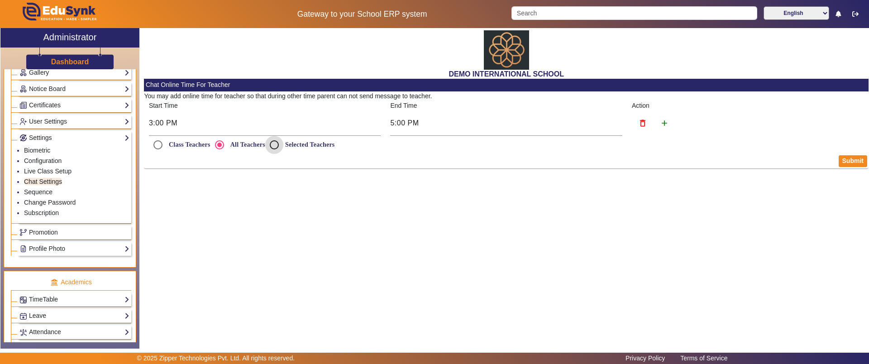
click at [278, 139] on input "Selected Teachers" at bounding box center [274, 145] width 18 height 18
radio input "true"
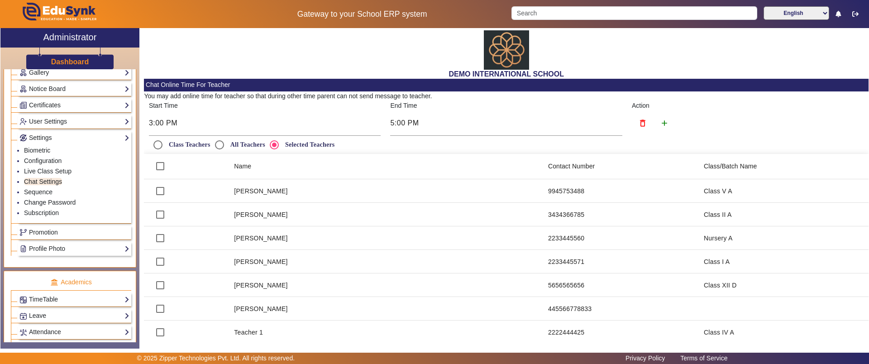
click at [214, 58] on div "DEMO INTERNATIONAL SCHOOL" at bounding box center [506, 53] width 725 height 51
click at [48, 230] on span "Promotion" at bounding box center [43, 232] width 29 height 7
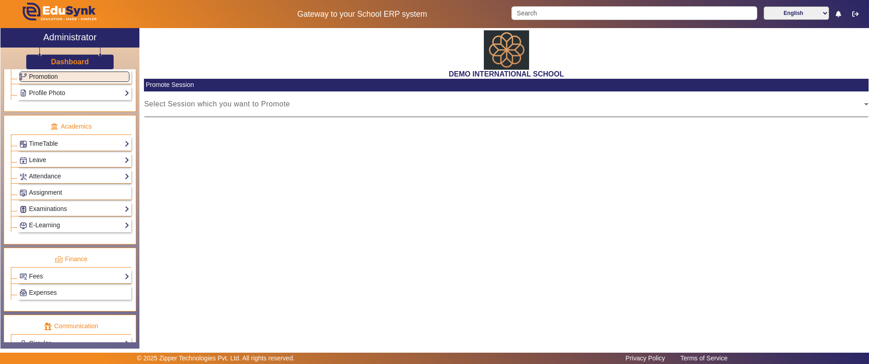
scroll to position [298, 0]
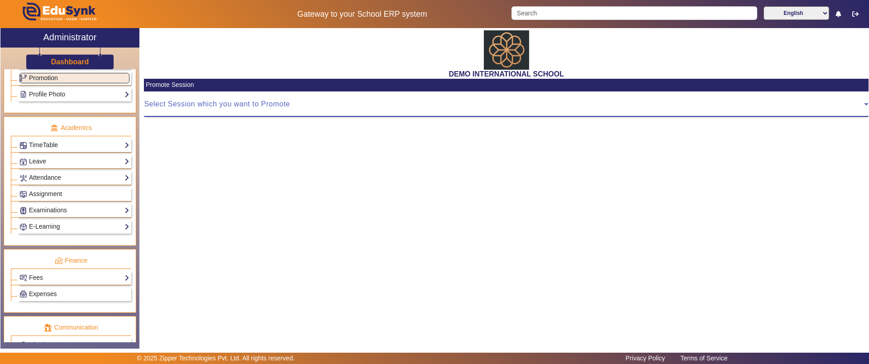
click at [212, 107] on span at bounding box center [504, 107] width 720 height 11
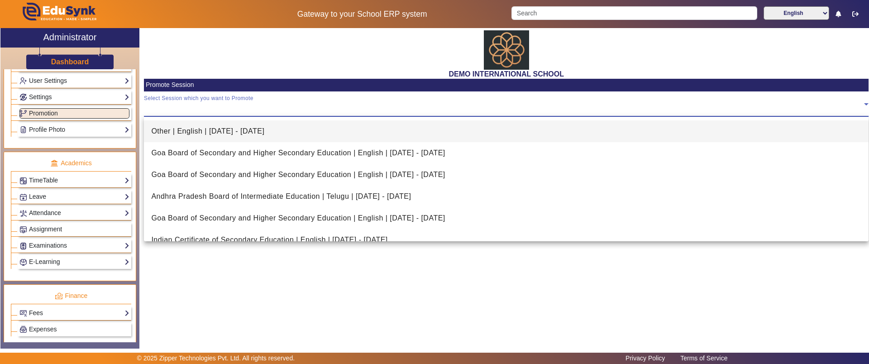
scroll to position [262, 0]
click at [67, 128] on div at bounding box center [434, 182] width 869 height 364
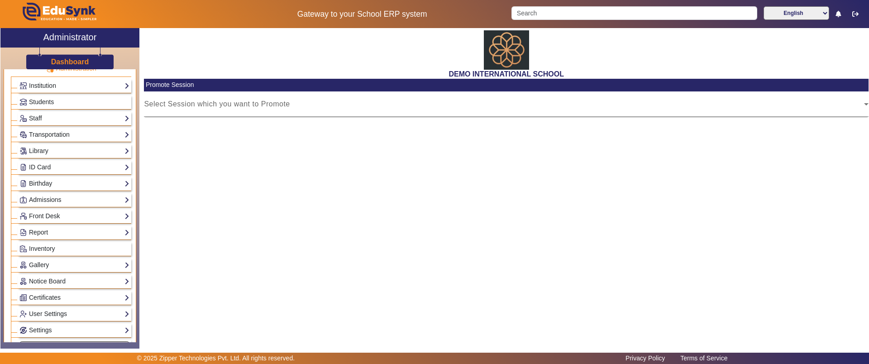
scroll to position [0, 0]
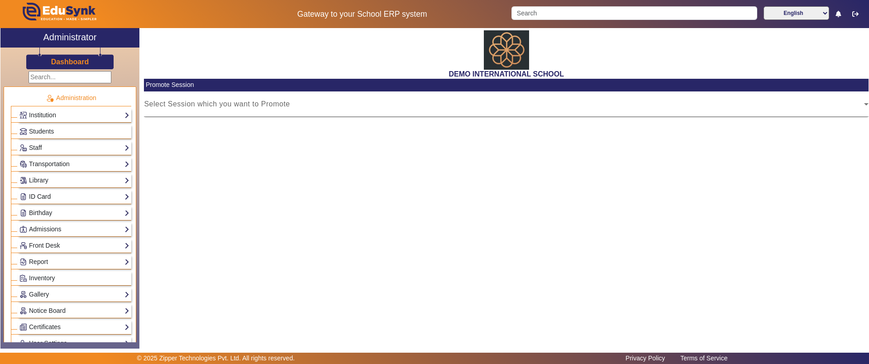
click at [38, 199] on link "ID Card" at bounding box center [74, 197] width 110 height 10
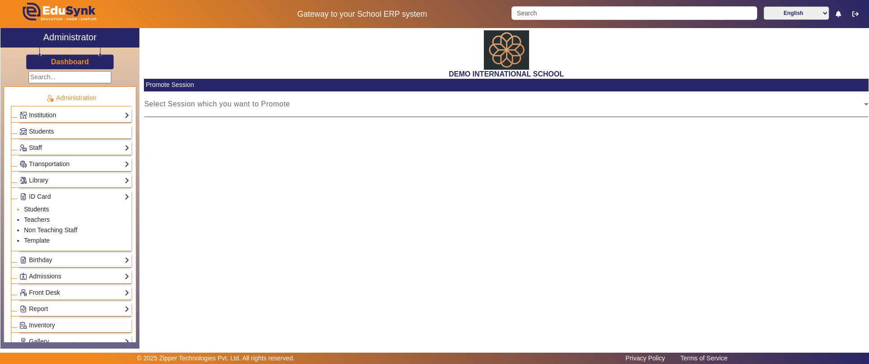
click at [38, 207] on link "Students" at bounding box center [36, 209] width 25 height 7
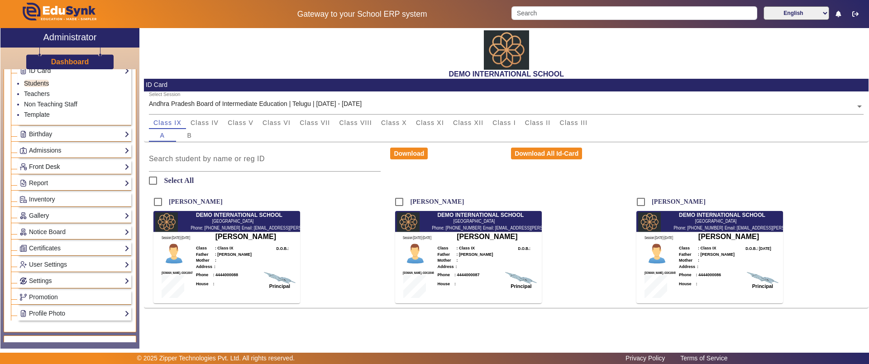
scroll to position [126, 0]
click at [71, 310] on link "Profile Photo" at bounding box center [74, 313] width 110 height 10
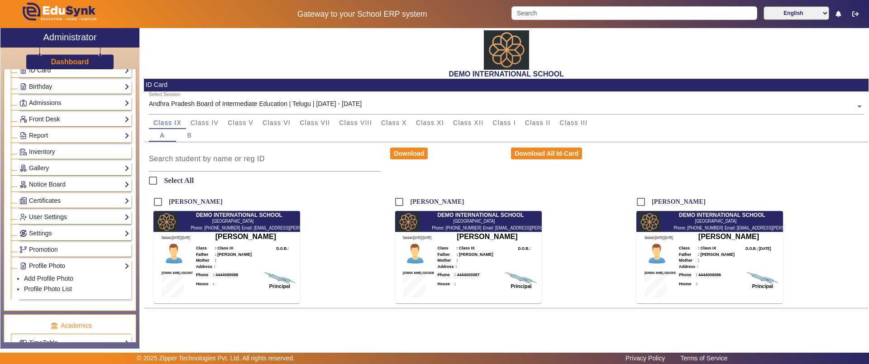
scroll to position [128, 0]
click at [59, 277] on link "Add Profile Photo" at bounding box center [48, 276] width 49 height 7
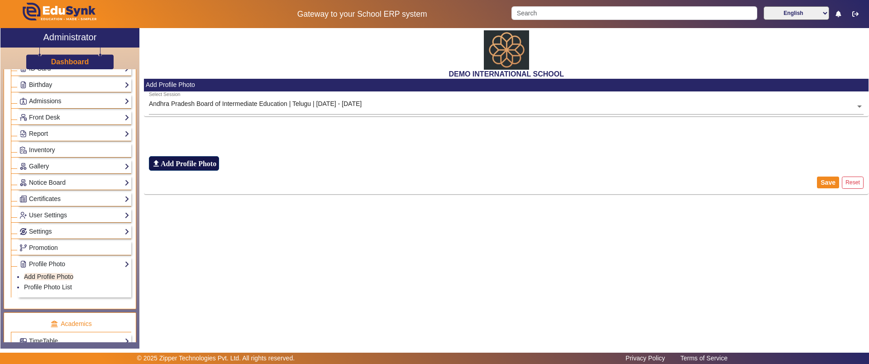
click at [183, 164] on h6 "Add Profile Photo" at bounding box center [189, 163] width 56 height 9
click at [0, 0] on input "file_upload Add Profile Photo" at bounding box center [0, 0] width 0 height 0
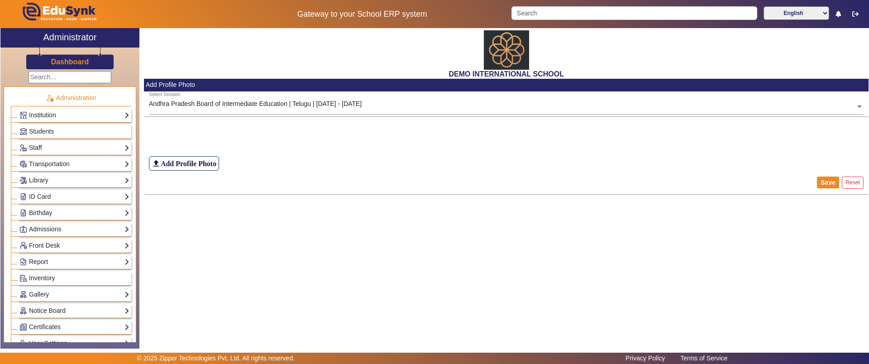
click at [80, 136] on div "Students" at bounding box center [75, 132] width 114 height 14
click at [53, 130] on span "Students" at bounding box center [41, 131] width 25 height 7
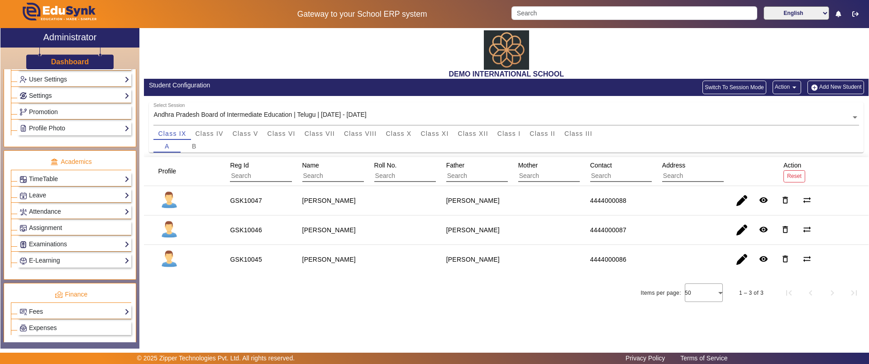
scroll to position [264, 0]
click at [75, 158] on p "Academics" at bounding box center [71, 162] width 120 height 10
click at [59, 178] on link "TimeTable" at bounding box center [74, 178] width 110 height 10
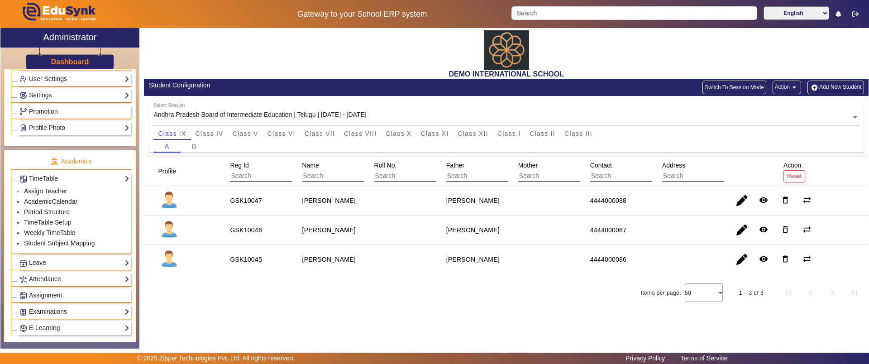
click at [37, 192] on link "Assign Teacher" at bounding box center [45, 190] width 43 height 7
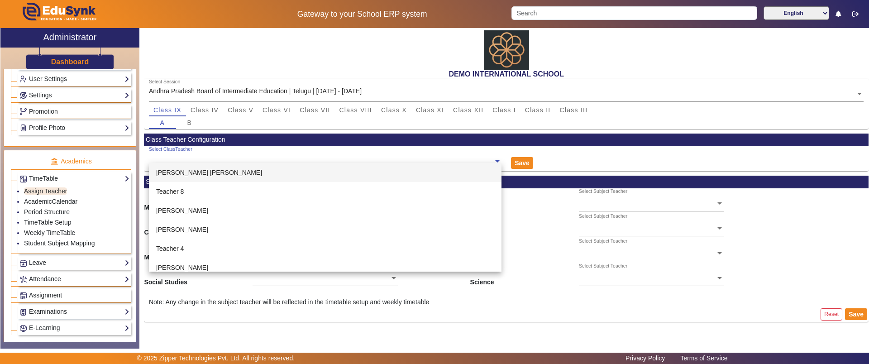
click at [300, 166] on ng-select "Select ClassTeacher Sam Sam Teacher 8 Devdutt Sharma Paresh Singh Teacher 4 Sha…" at bounding box center [325, 158] width 353 height 25
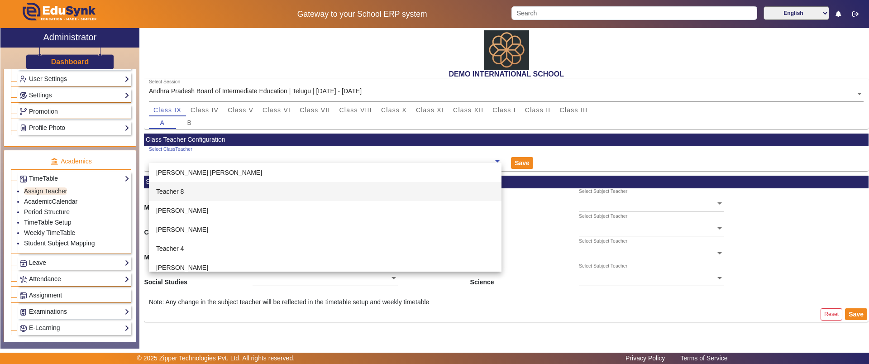
click at [212, 186] on div "Teacher 8" at bounding box center [325, 191] width 353 height 19
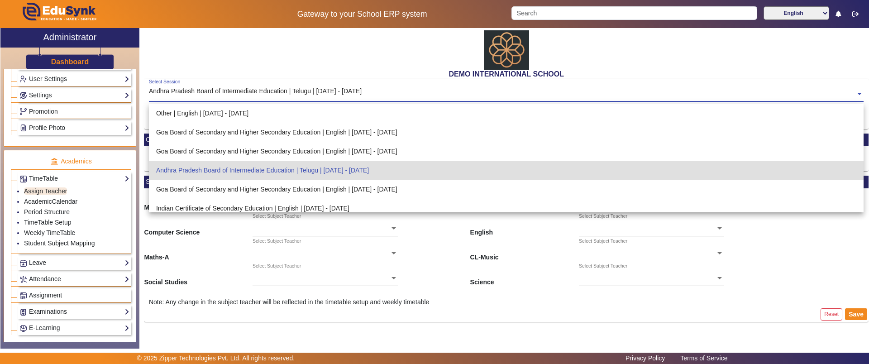
click at [243, 86] on div "Andhra Pradesh Board of Intermediate Education | Telugu | Mar 2025 - Mar 2026" at bounding box center [255, 91] width 213 height 10
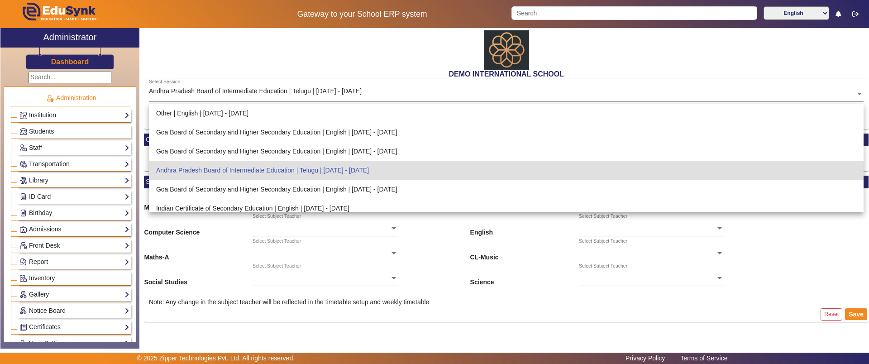
click at [51, 116] on link "Institution" at bounding box center [74, 115] width 110 height 10
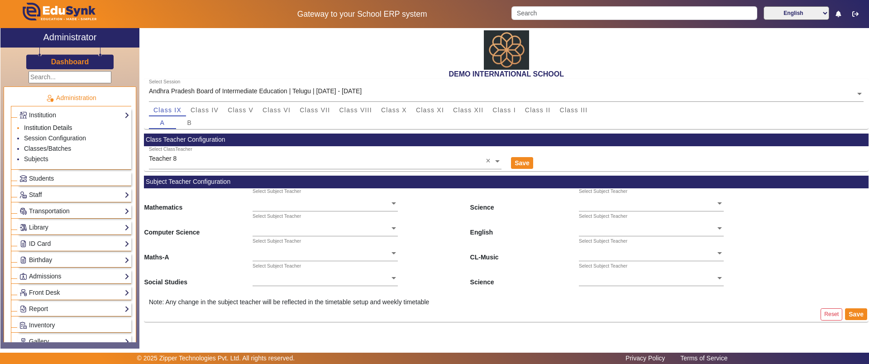
click at [54, 130] on link "Institution Details" at bounding box center [48, 127] width 48 height 7
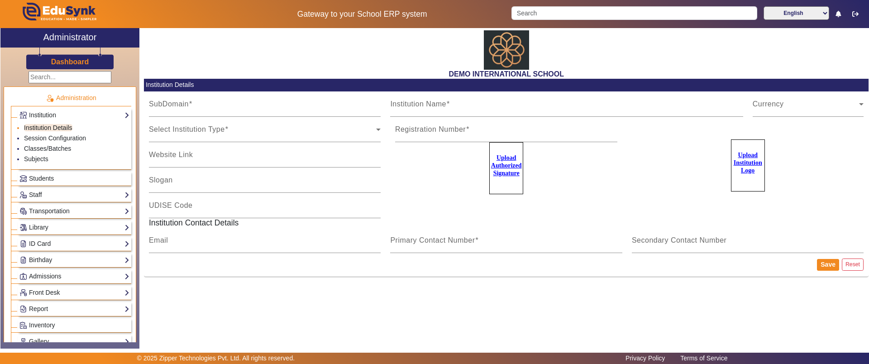
type input "20june2023"
type input "DEMO INTERNATIONAL SCHOOL"
type input "www.edusynk.com"
type input "SCHOOL OF EXCELLENCE"
type input "09180101038"
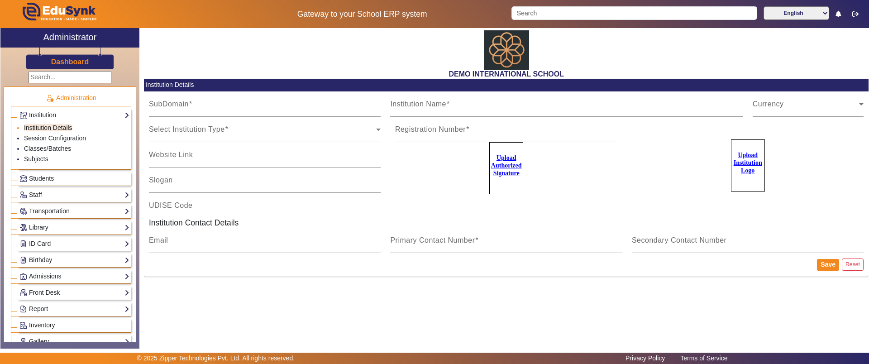
type input "2183437"
type input "zipper.pratik@gmail.com"
type input "2143224344"
type input "8318363024"
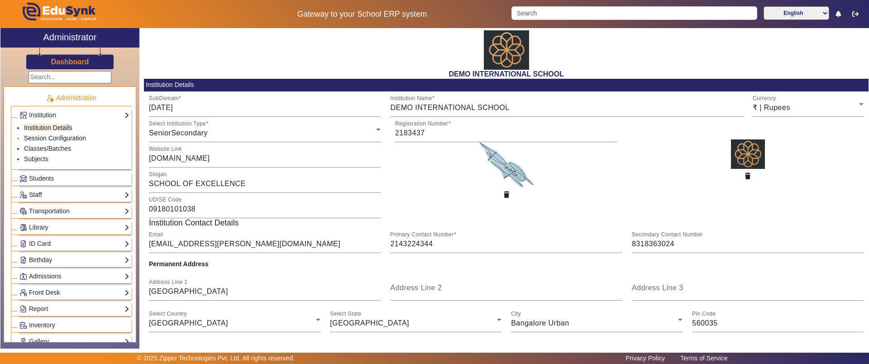
click at [64, 138] on link "Session Configuration" at bounding box center [55, 137] width 62 height 7
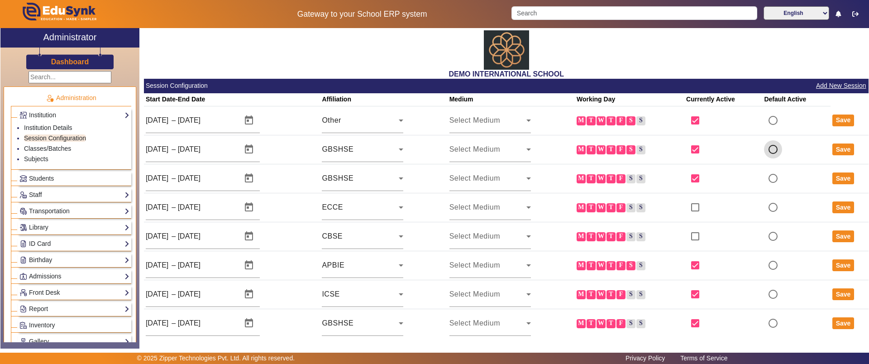
click at [772, 146] on input "radio" at bounding box center [773, 149] width 18 height 18
radio input "true"
radio input "false"
click at [835, 144] on button "Save" at bounding box center [844, 150] width 22 height 12
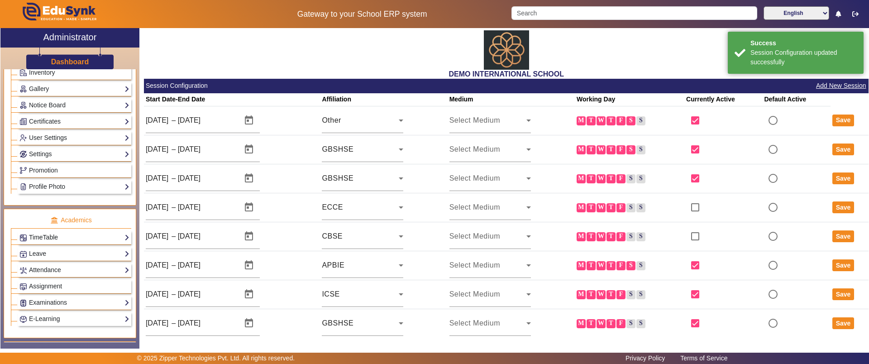
click at [52, 234] on link "TimeTable" at bounding box center [74, 237] width 110 height 10
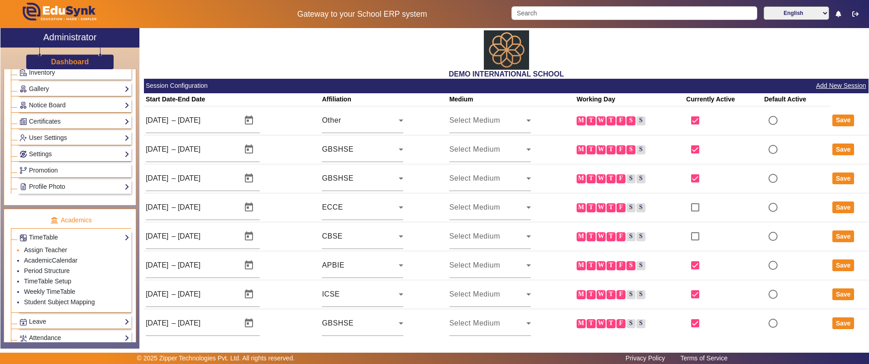
click at [45, 245] on li "Assign Teacher" at bounding box center [76, 250] width 105 height 10
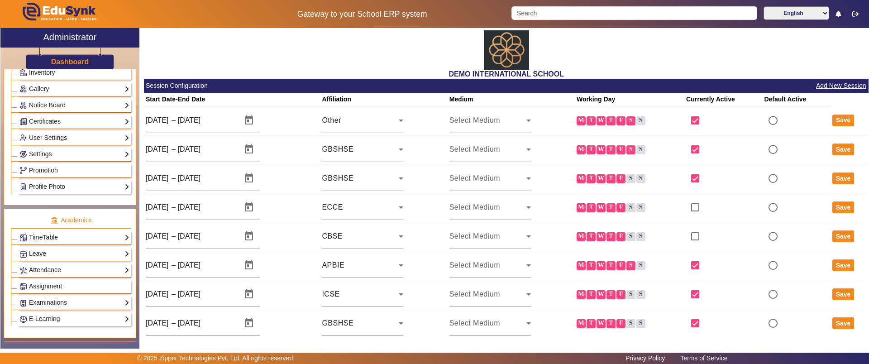
click at [43, 241] on link "TimeTable" at bounding box center [74, 237] width 110 height 10
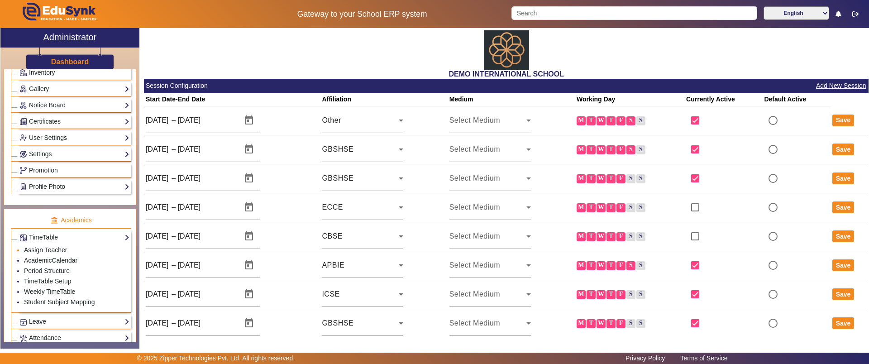
click at [43, 251] on link "Assign Teacher" at bounding box center [45, 249] width 43 height 7
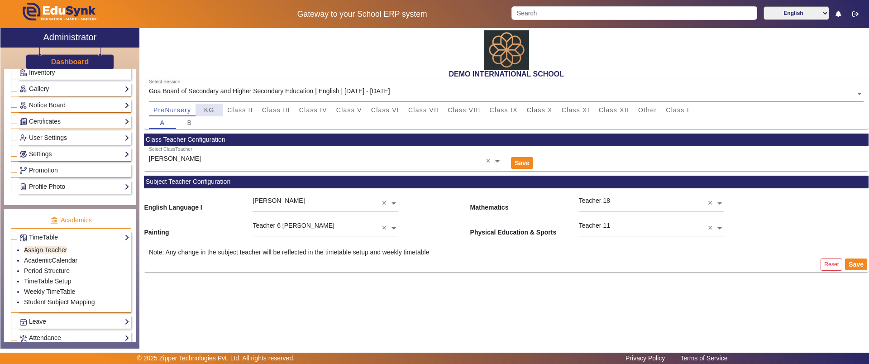
click at [212, 111] on span "KG" at bounding box center [209, 110] width 10 height 6
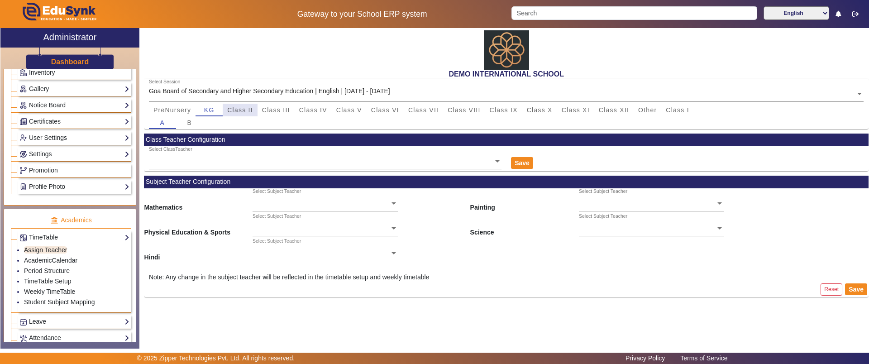
click at [234, 113] on span "Class II" at bounding box center [240, 110] width 26 height 13
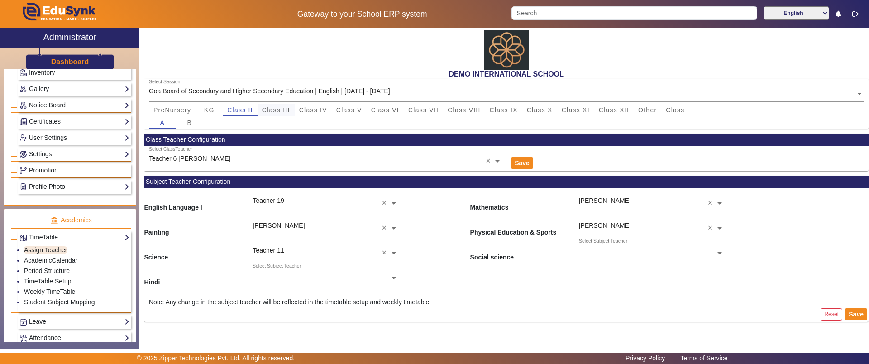
click at [271, 108] on span "Class III" at bounding box center [276, 110] width 28 height 6
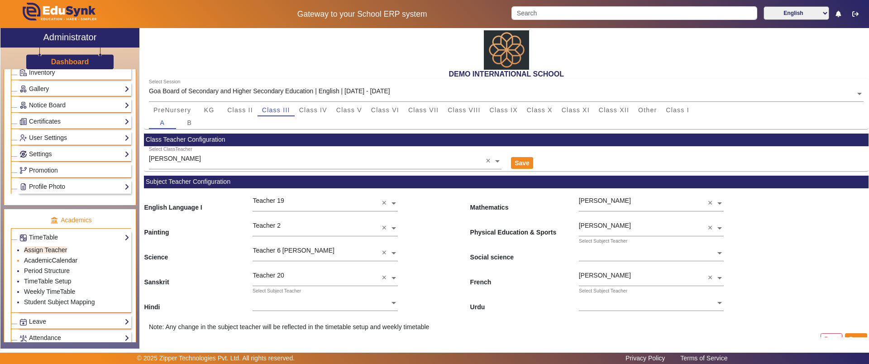
click at [46, 263] on link "AcademicCalendar" at bounding box center [50, 260] width 53 height 7
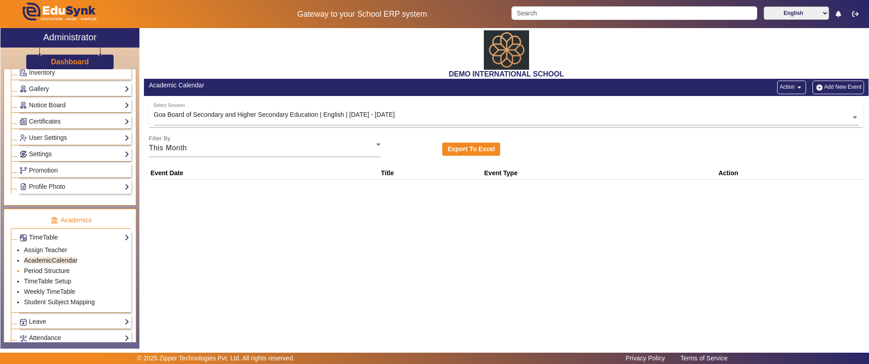
click at [48, 270] on link "Period Structure" at bounding box center [47, 270] width 46 height 7
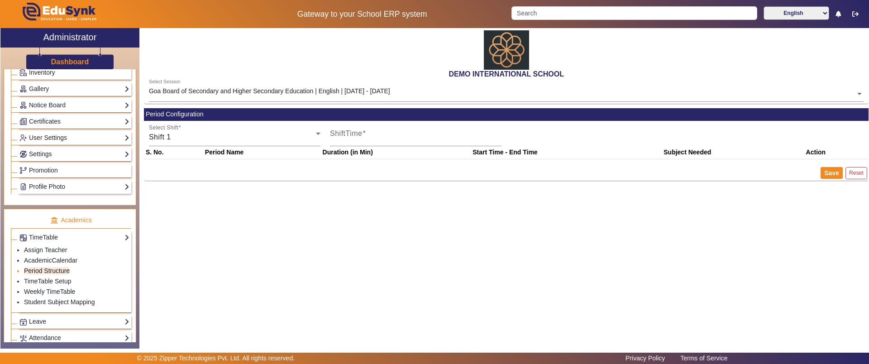
type input "9:00 AM"
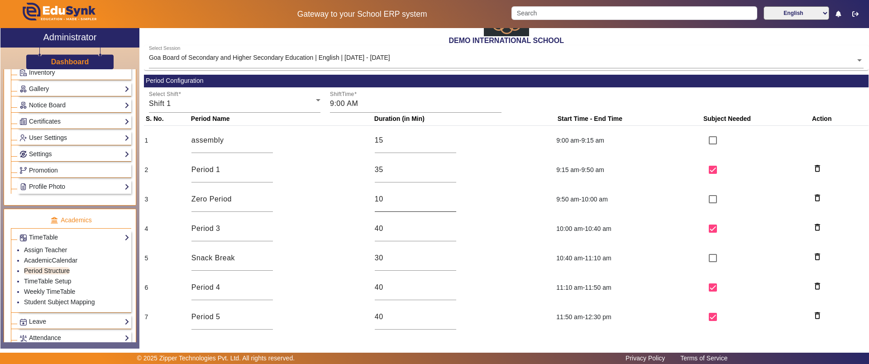
scroll to position [35, 0]
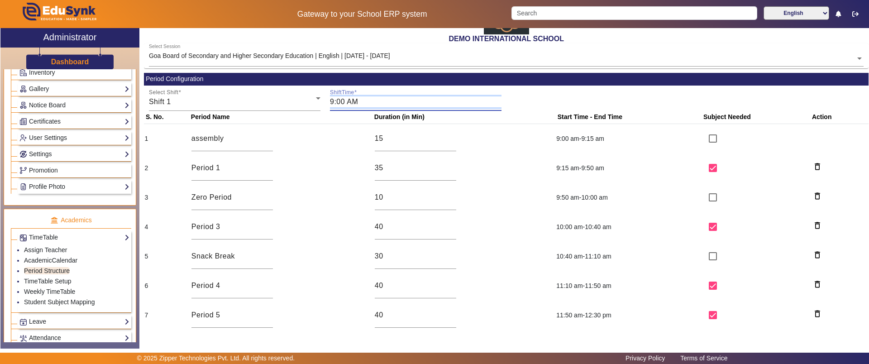
click at [353, 105] on input "9:00 AM" at bounding box center [416, 101] width 172 height 11
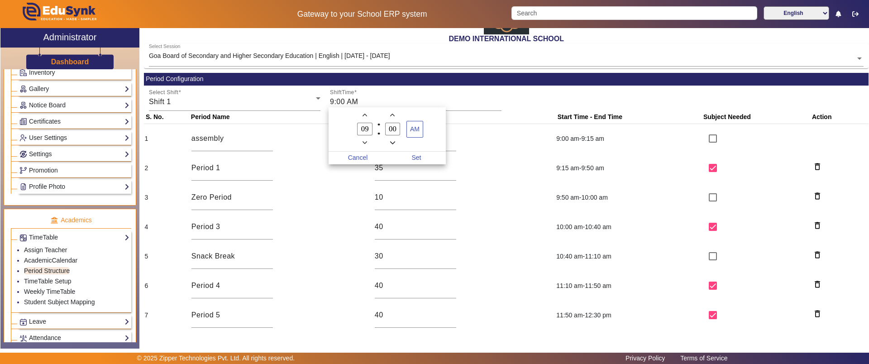
click at [365, 127] on input "09" at bounding box center [364, 129] width 15 height 13
click at [369, 129] on input "09" at bounding box center [364, 129] width 15 height 13
type input "0"
click at [390, 127] on input "00" at bounding box center [392, 129] width 15 height 13
click at [364, 126] on input "08" at bounding box center [364, 129] width 15 height 13
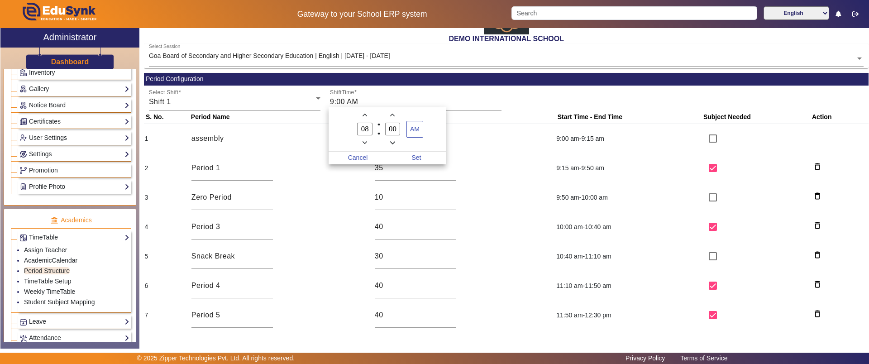
click at [367, 126] on input "08" at bounding box center [364, 129] width 15 height 13
click at [364, 116] on icon "Add a hour" at bounding box center [365, 115] width 5 height 5
type input "09"
click at [416, 158] on span "Set" at bounding box center [416, 158] width 59 height 13
click at [227, 135] on input "assembly" at bounding box center [233, 138] width 82 height 11
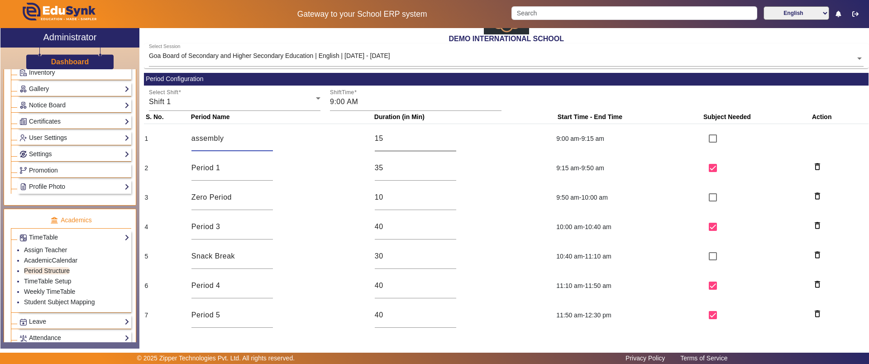
click at [391, 138] on input "15" at bounding box center [416, 138] width 82 height 11
type input "1"
type input "30"
click at [405, 176] on div "35" at bounding box center [416, 167] width 82 height 25
click at [389, 172] on input "35" at bounding box center [416, 168] width 82 height 11
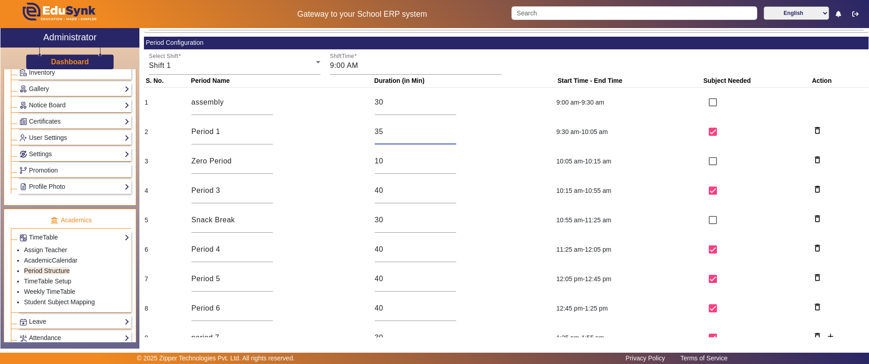
scroll to position [67, 0]
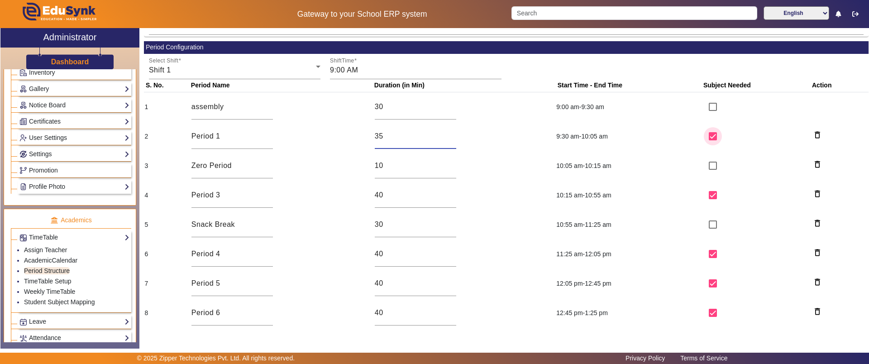
click at [707, 134] on input "checkbox" at bounding box center [713, 136] width 18 height 18
checkbox input "true"
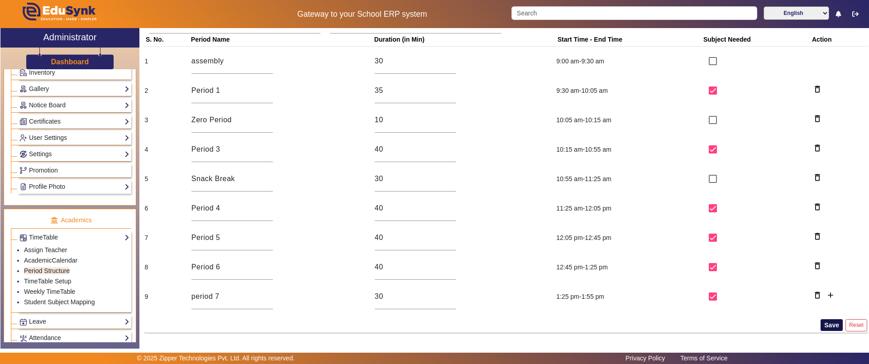
click at [824, 322] on button "Save" at bounding box center [832, 325] width 22 height 12
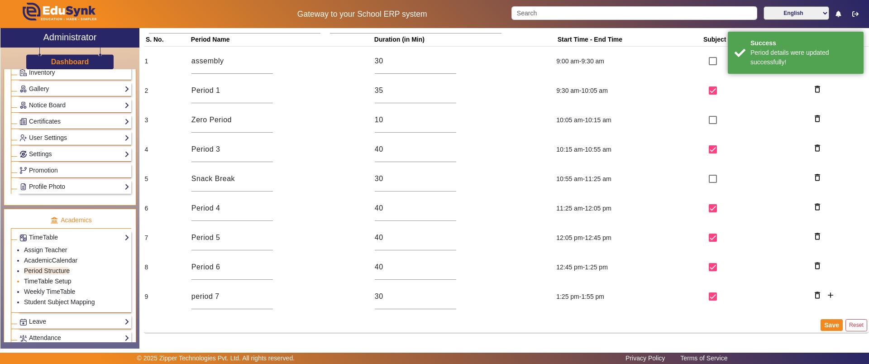
click at [49, 279] on link "TimeTable Setup" at bounding box center [48, 281] width 48 height 7
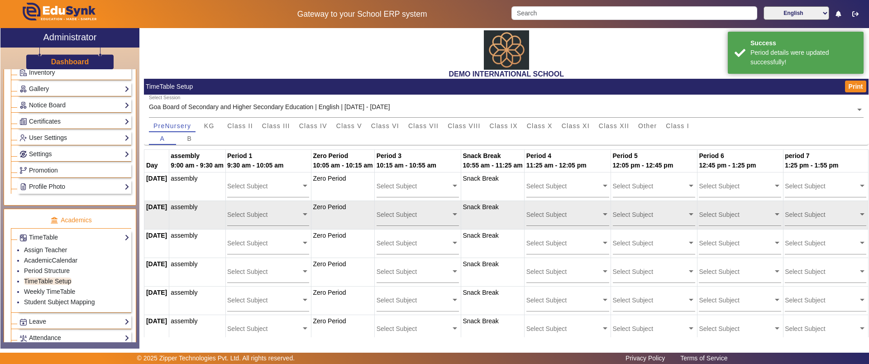
scroll to position [17, 0]
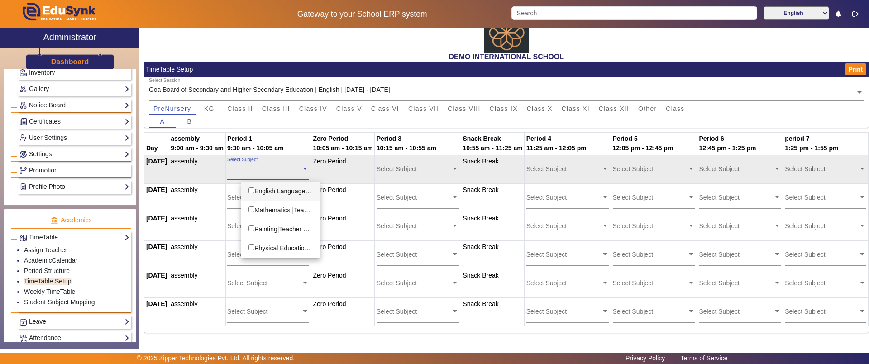
click at [273, 167] on input "text" at bounding box center [264, 168] width 74 height 9
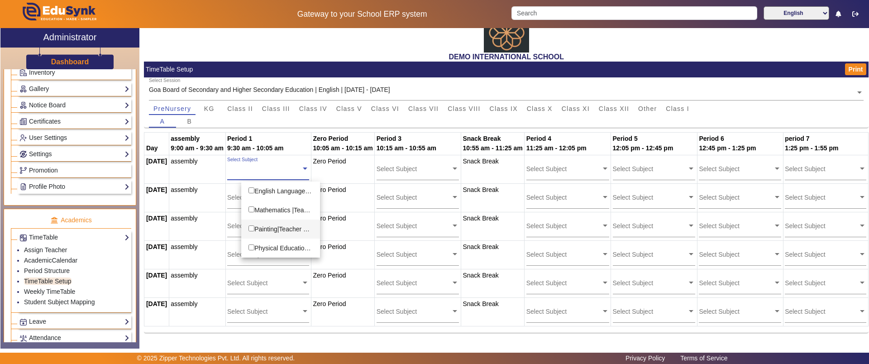
click at [264, 228] on div "Painting|Teacher 6 Sharma" at bounding box center [280, 229] width 79 height 19
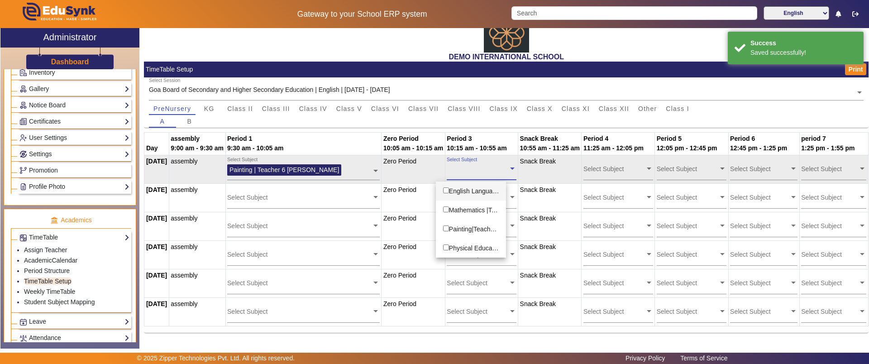
click at [460, 168] on input "text" at bounding box center [477, 168] width 61 height 9
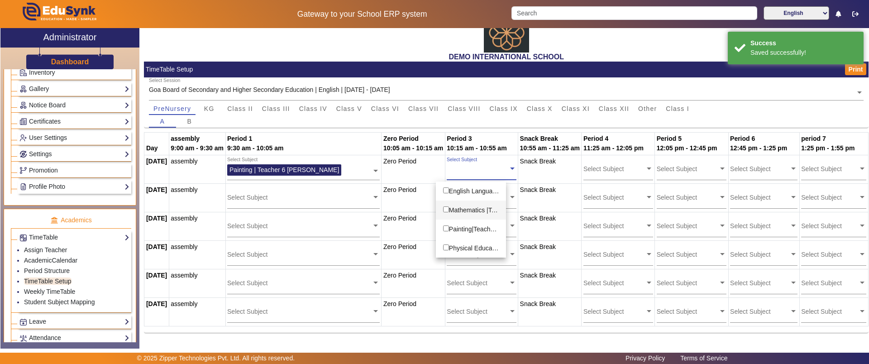
click at [463, 208] on div "Mathematics |Teacher 18" at bounding box center [471, 210] width 71 height 19
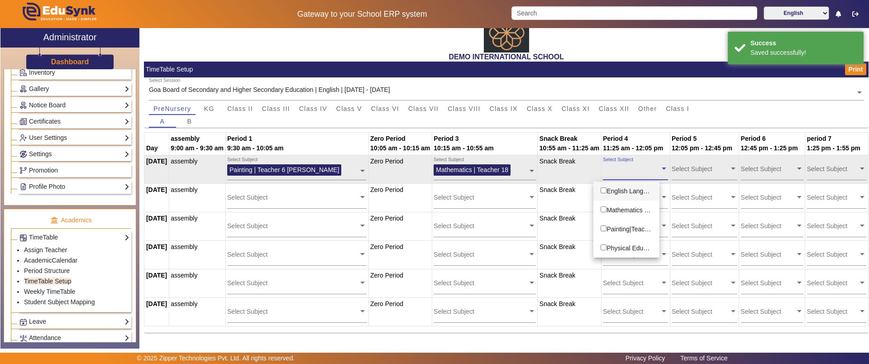
click at [618, 170] on input "text" at bounding box center [631, 168] width 57 height 9
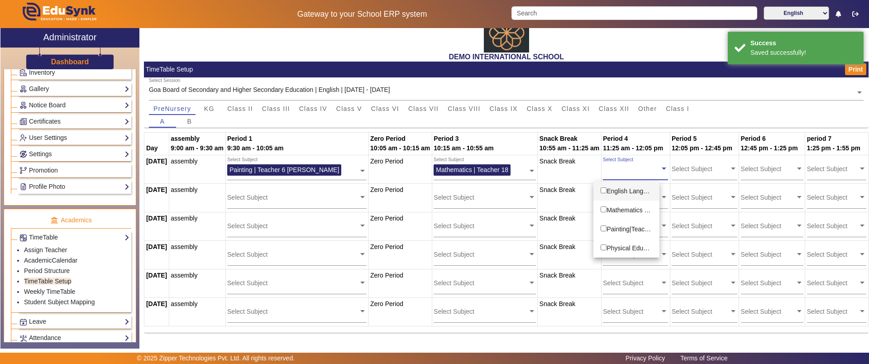
click at [619, 186] on div "English Language I |Shazia Khan" at bounding box center [627, 191] width 66 height 19
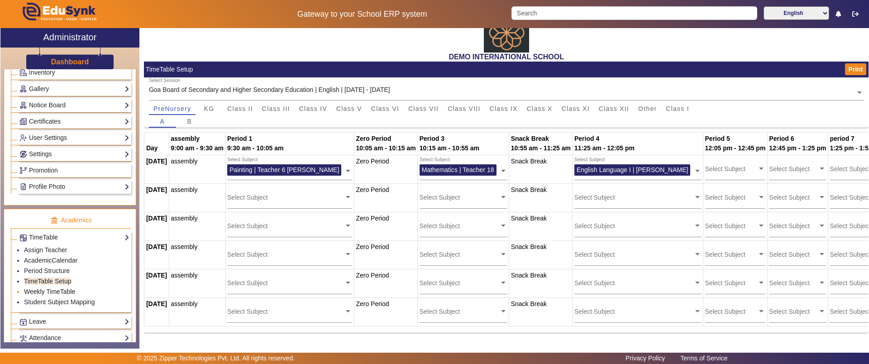
click at [60, 290] on link "Weekly TimeTable" at bounding box center [49, 291] width 51 height 7
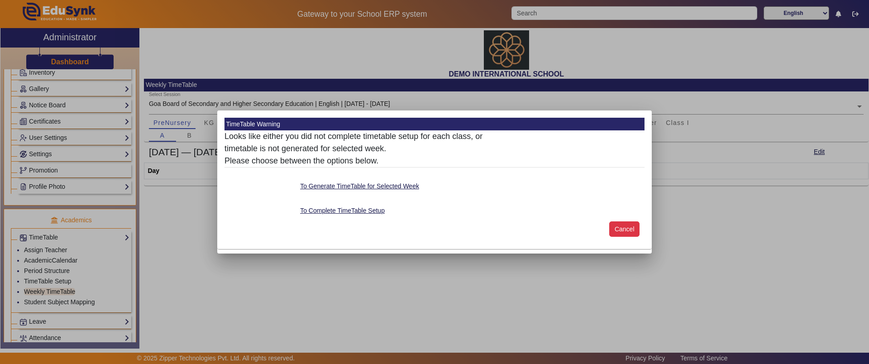
click at [634, 228] on button "Cancel" at bounding box center [624, 228] width 30 height 15
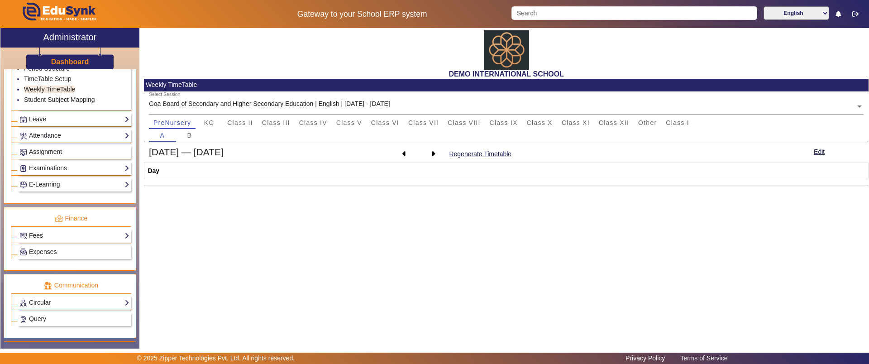
scroll to position [412, 0]
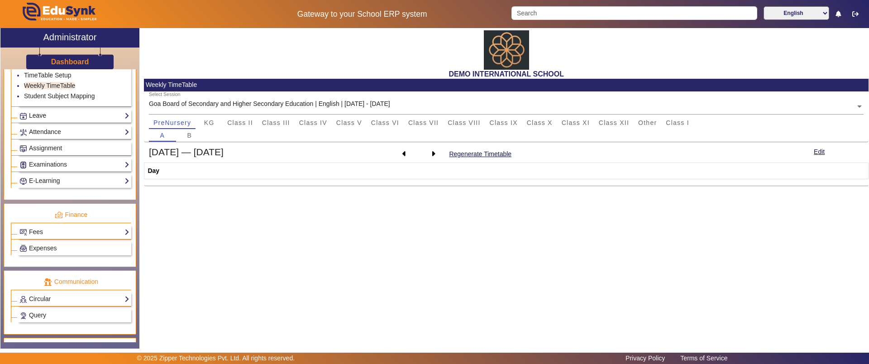
click at [44, 115] on link "Leave" at bounding box center [74, 115] width 110 height 10
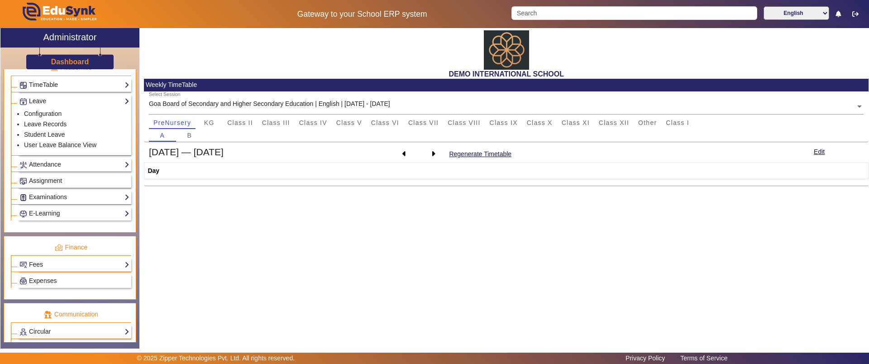
scroll to position [356, 0]
click at [44, 115] on link "Configuration" at bounding box center [43, 115] width 38 height 7
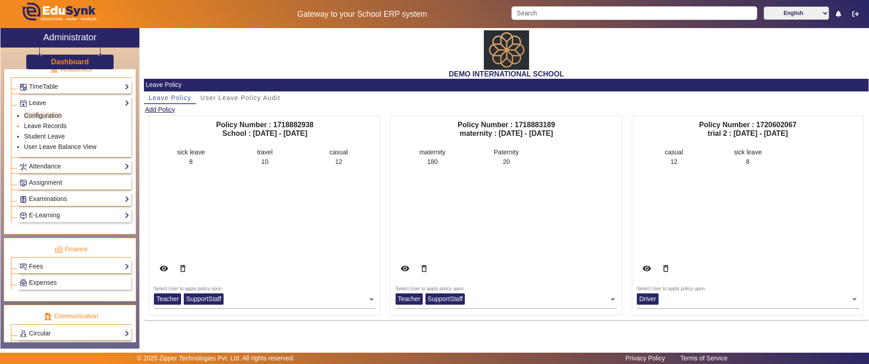
click at [50, 128] on link "Leave Records" at bounding box center [45, 125] width 43 height 7
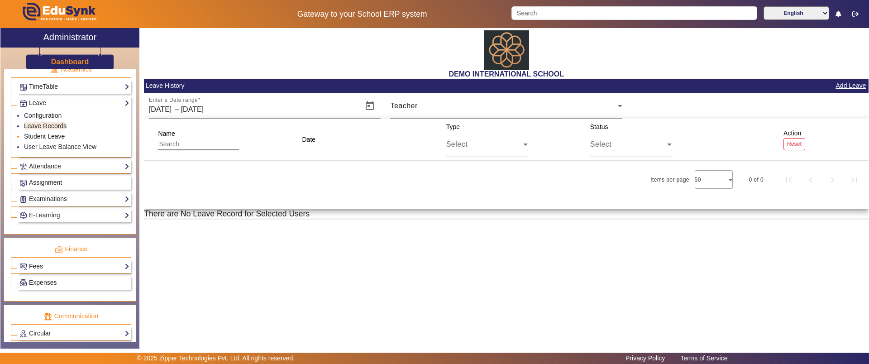
click at [36, 138] on link "Student Leave" at bounding box center [44, 136] width 41 height 7
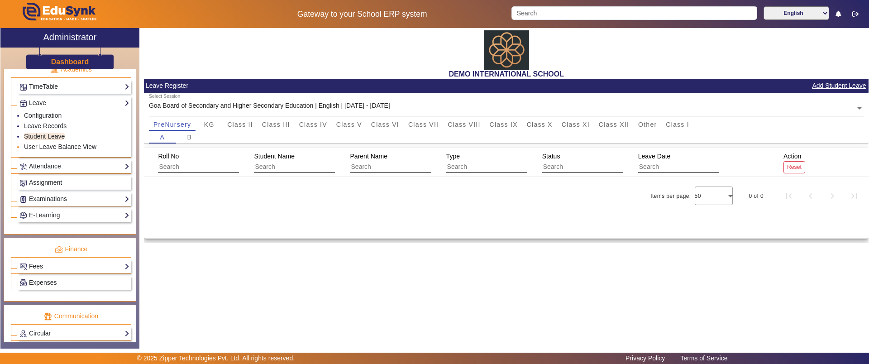
click at [89, 146] on link "User Leave Balance View" at bounding box center [60, 146] width 72 height 7
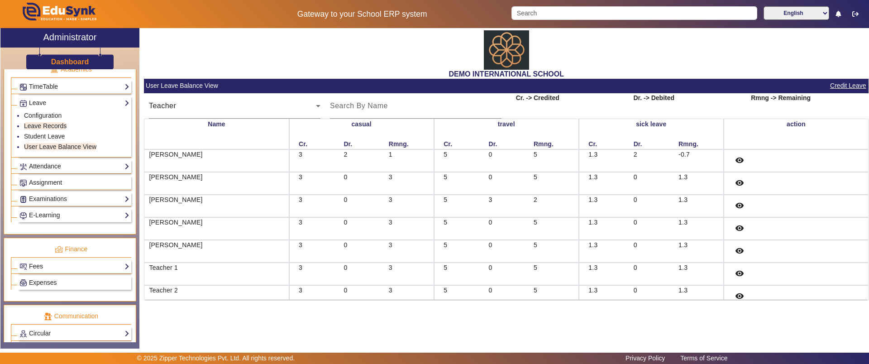
click at [46, 168] on link "Attendance" at bounding box center [74, 166] width 110 height 10
click at [45, 143] on link "Students" at bounding box center [36, 142] width 25 height 7
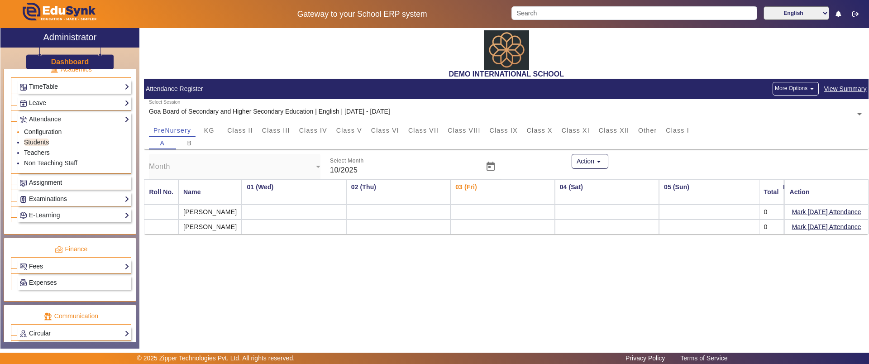
click at [46, 132] on link "Configuration" at bounding box center [43, 131] width 38 height 7
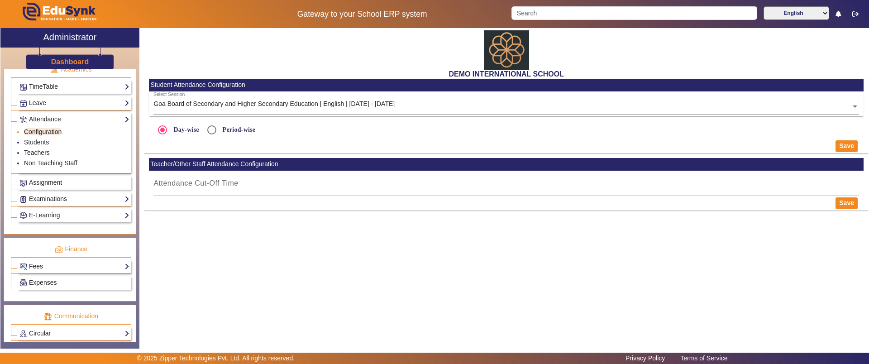
radio input "true"
type input "10:00 AM"
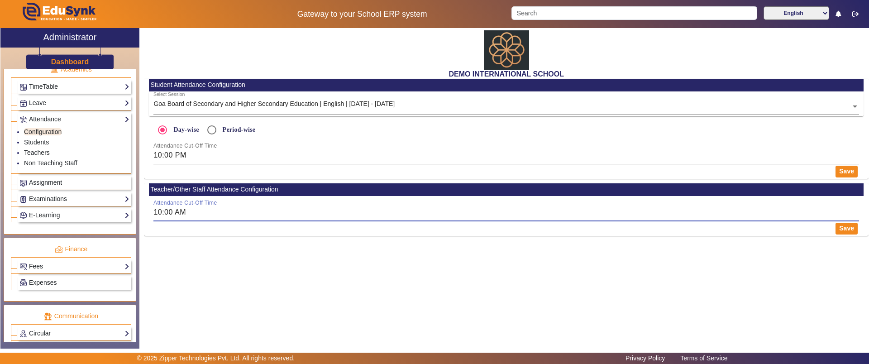
click at [203, 214] on input "10:00 AM" at bounding box center [506, 212] width 706 height 11
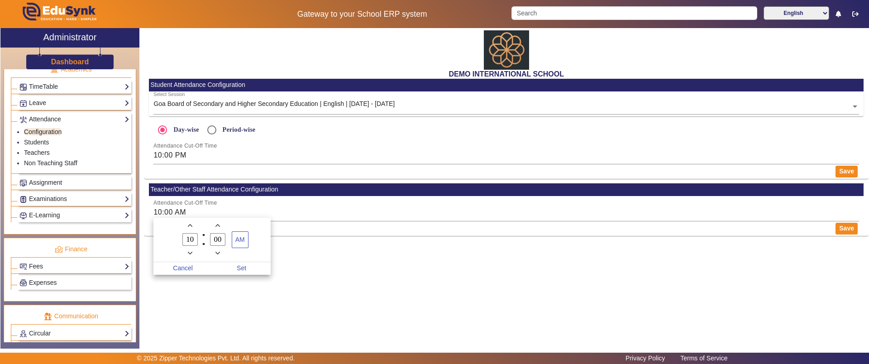
click at [324, 281] on div at bounding box center [434, 182] width 869 height 364
click at [39, 144] on link "Students" at bounding box center [36, 142] width 25 height 7
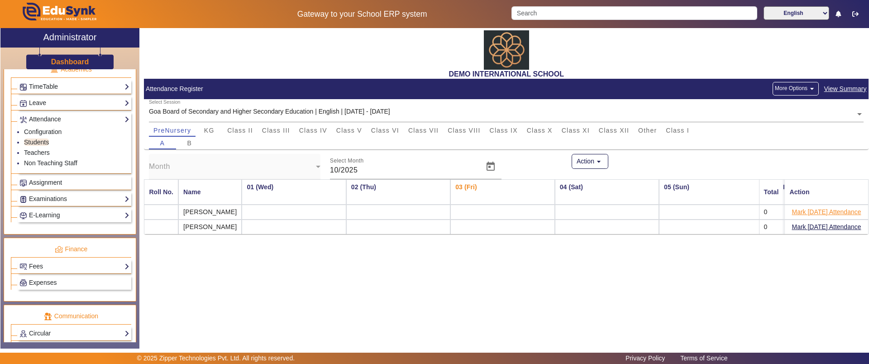
click at [803, 215] on button "Mark Today's Attendance" at bounding box center [826, 211] width 71 height 11
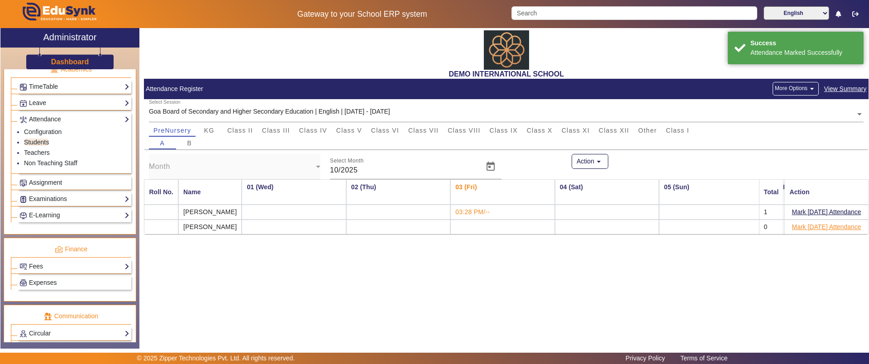
click at [808, 225] on button "Mark Today's Attendance" at bounding box center [826, 226] width 71 height 11
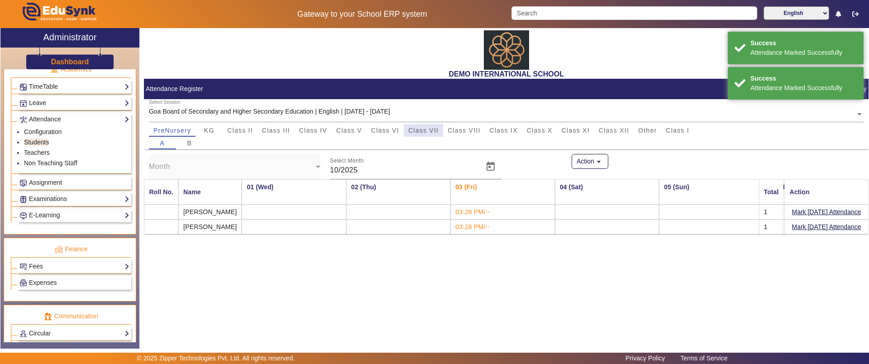
click at [424, 127] on span "Class VII" at bounding box center [423, 130] width 30 height 6
click at [815, 208] on button "Mark Today's Attendance" at bounding box center [826, 211] width 71 height 11
click at [815, 228] on button "Mark Today's Attendance" at bounding box center [826, 226] width 71 height 11
click at [38, 157] on li "Teachers" at bounding box center [76, 153] width 105 height 10
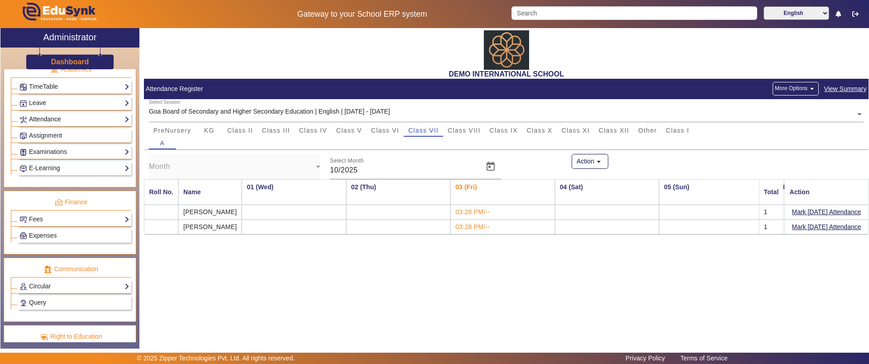
click at [41, 120] on link "Attendance" at bounding box center [74, 119] width 110 height 10
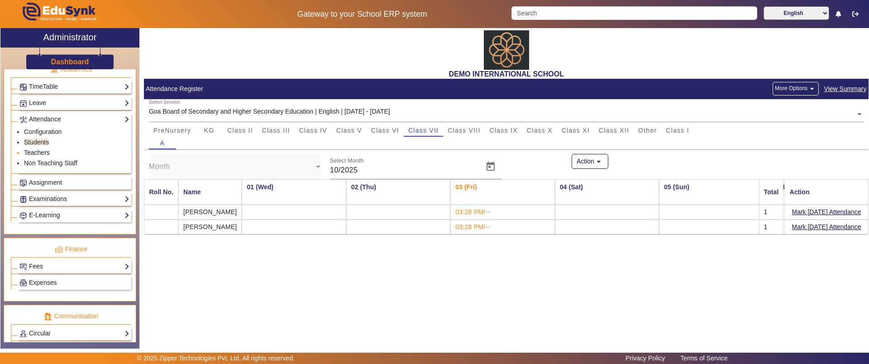
click at [45, 152] on link "Teachers" at bounding box center [37, 152] width 26 height 7
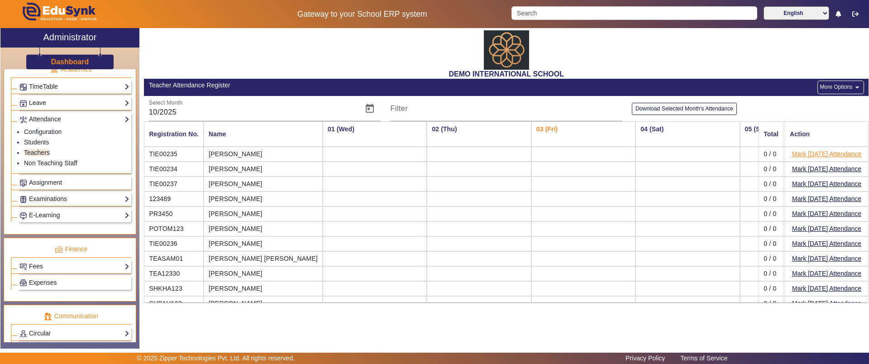
click at [795, 154] on button "Mark Today's Attendance" at bounding box center [826, 154] width 71 height 11
click at [43, 134] on link "Configuration" at bounding box center [43, 131] width 38 height 7
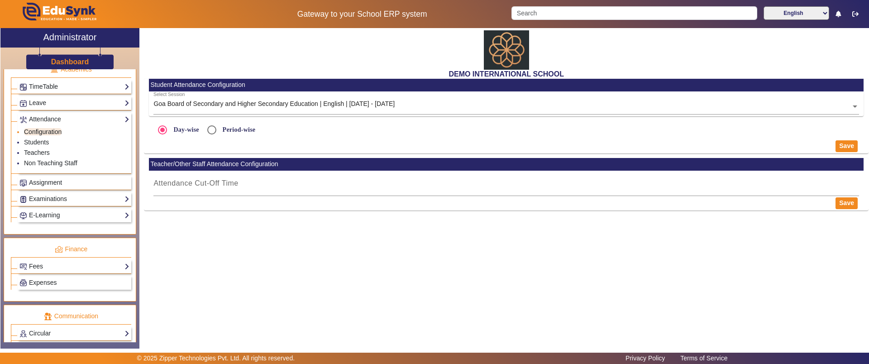
radio input "true"
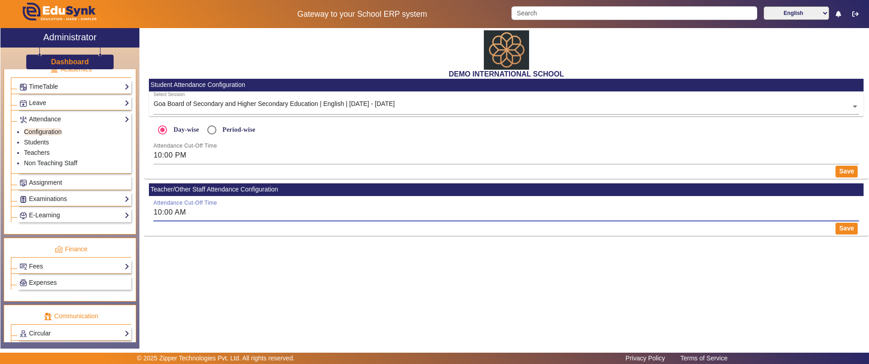
click at [185, 211] on input "10:00 AM" at bounding box center [506, 212] width 706 height 11
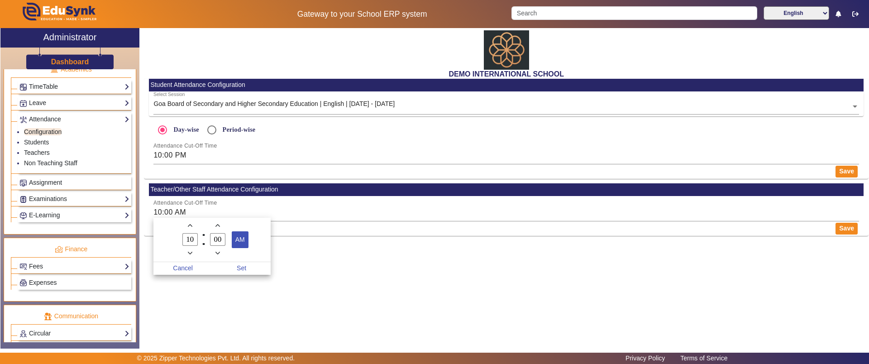
click at [242, 240] on span "AM" at bounding box center [240, 240] width 16 height 16
click at [242, 266] on span "Set" at bounding box center [241, 268] width 59 height 13
type input "10:00 PM"
click at [841, 231] on button "Save" at bounding box center [847, 229] width 22 height 12
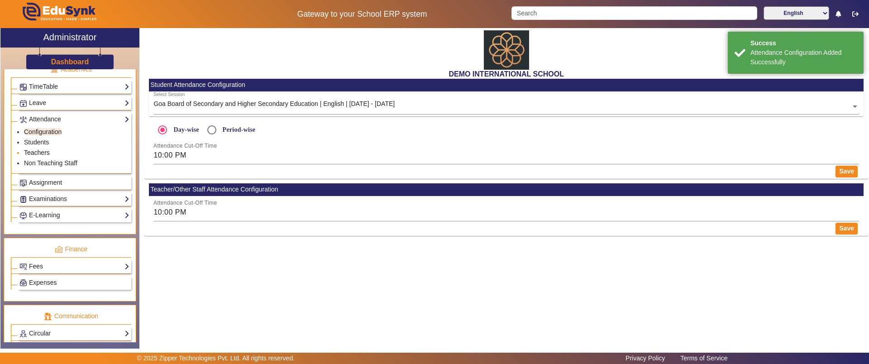
click at [35, 152] on link "Teachers" at bounding box center [37, 152] width 26 height 7
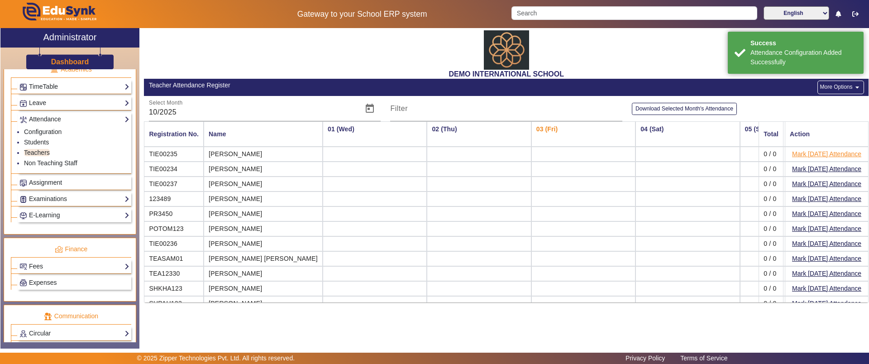
click at [797, 153] on button "Mark Today's Attendance" at bounding box center [826, 154] width 71 height 11
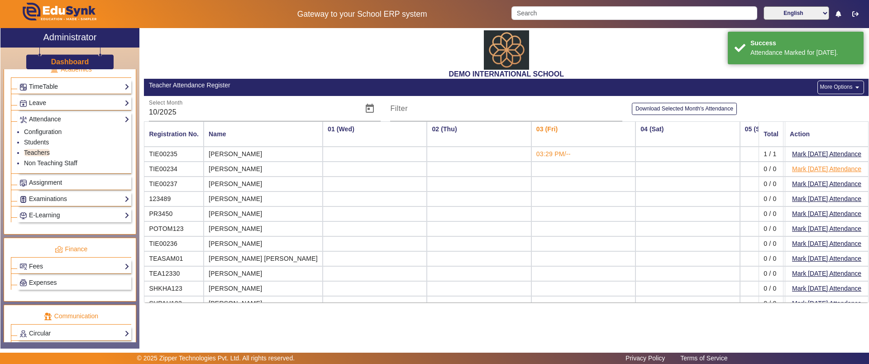
click at [796, 168] on button "Mark Today's Attendance" at bounding box center [826, 168] width 71 height 11
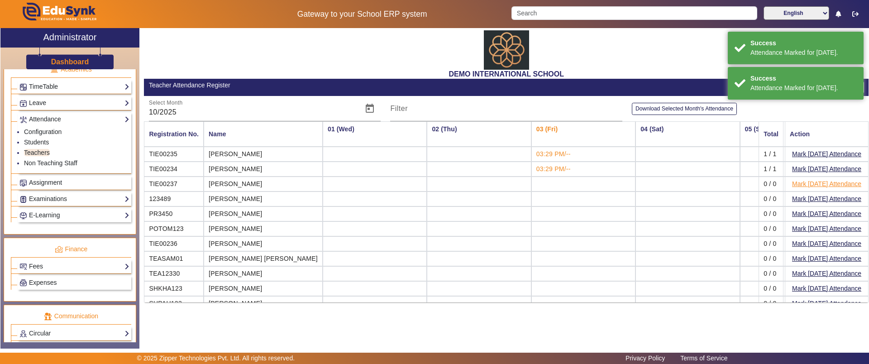
click at [795, 182] on button "Mark Today's Attendance" at bounding box center [826, 183] width 71 height 11
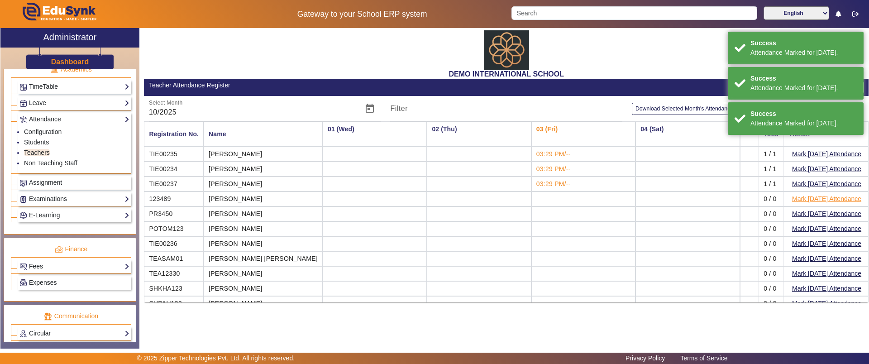
click at [795, 197] on button "Mark Today's Attendance" at bounding box center [826, 198] width 71 height 11
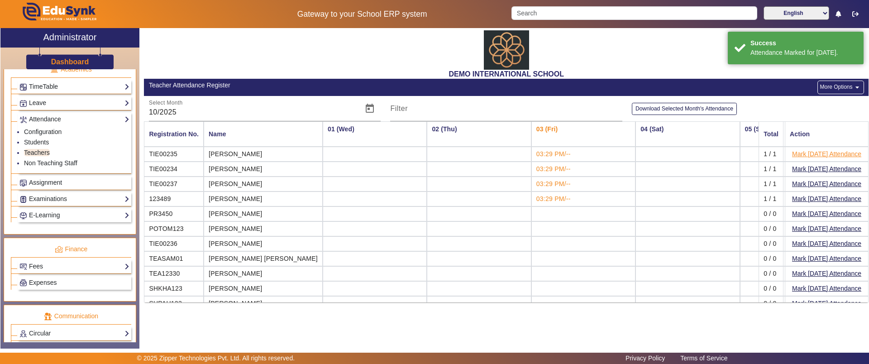
click at [795, 157] on button "Mark Today's Attendance" at bounding box center [826, 154] width 71 height 11
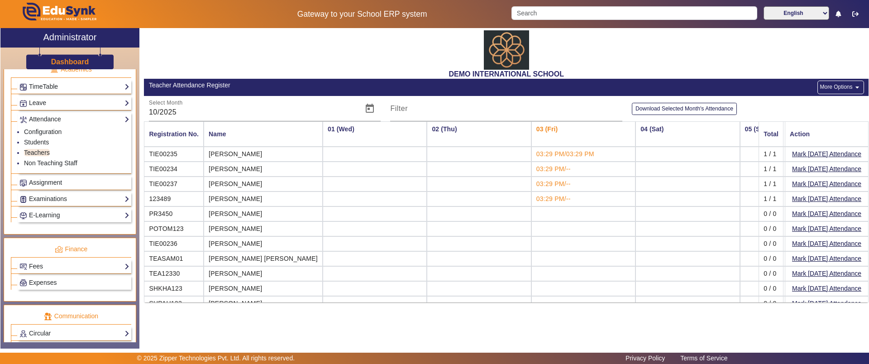
click at [839, 84] on button "More Options arrow_drop_down" at bounding box center [841, 88] width 46 height 14
click at [598, 56] on div at bounding box center [434, 182] width 869 height 364
click at [53, 182] on span "Assignment" at bounding box center [45, 182] width 33 height 7
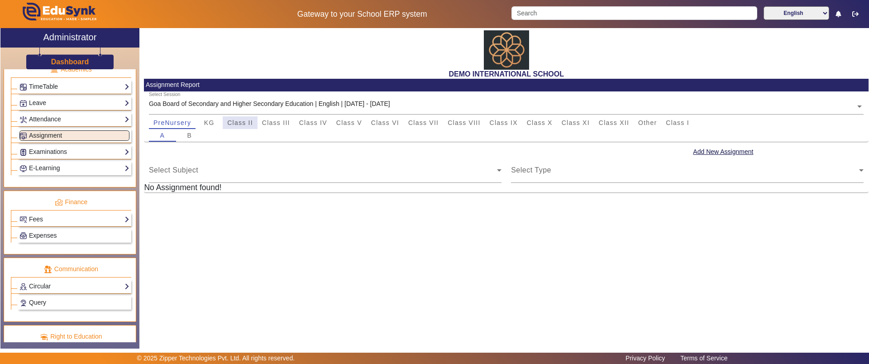
click at [243, 123] on span "Class II" at bounding box center [240, 123] width 26 height 6
click at [707, 150] on button "Add New Assignment" at bounding box center [723, 151] width 62 height 11
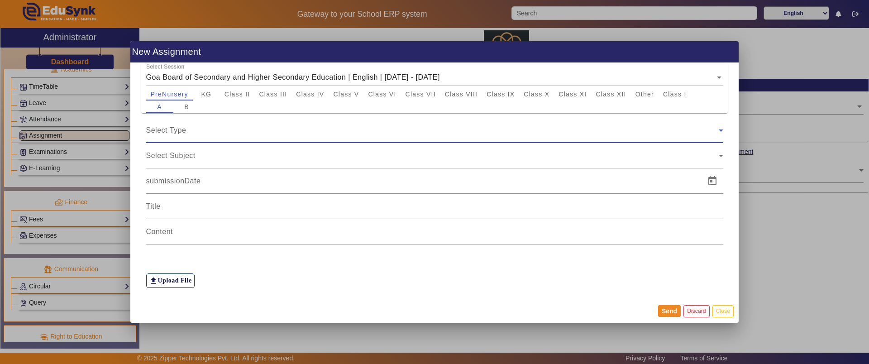
click at [201, 134] on div "Select Type" at bounding box center [432, 130] width 573 height 11
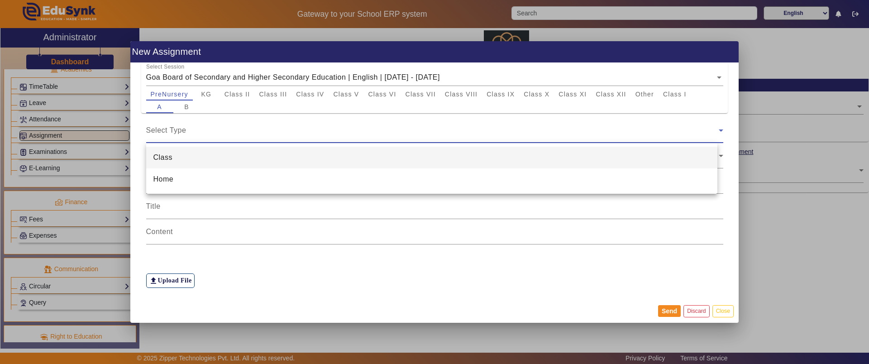
click at [207, 211] on div at bounding box center [434, 182] width 869 height 364
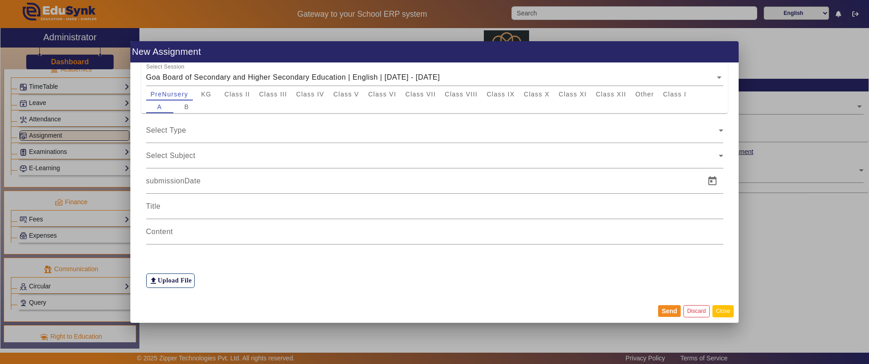
click at [719, 312] on button "Close" at bounding box center [723, 311] width 21 height 12
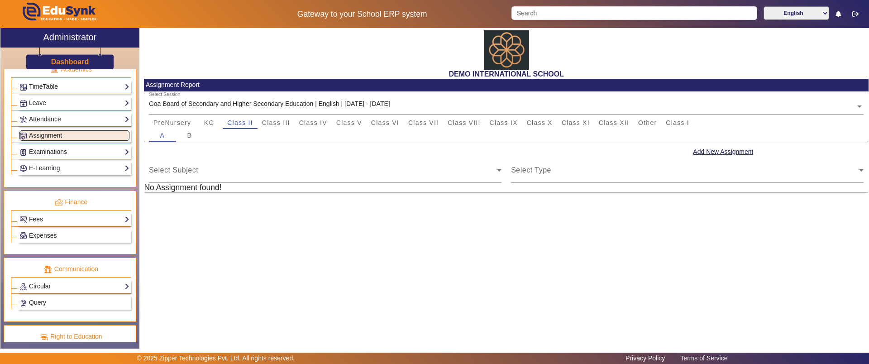
click at [45, 150] on link "Examinations" at bounding box center [74, 152] width 110 height 10
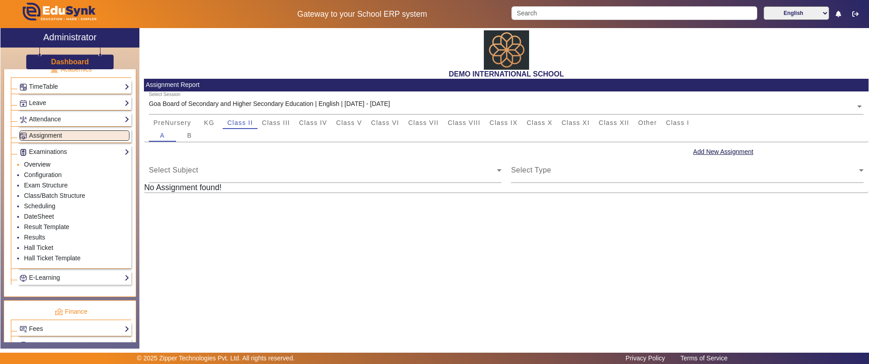
click at [43, 162] on link "Overview" at bounding box center [37, 164] width 26 height 7
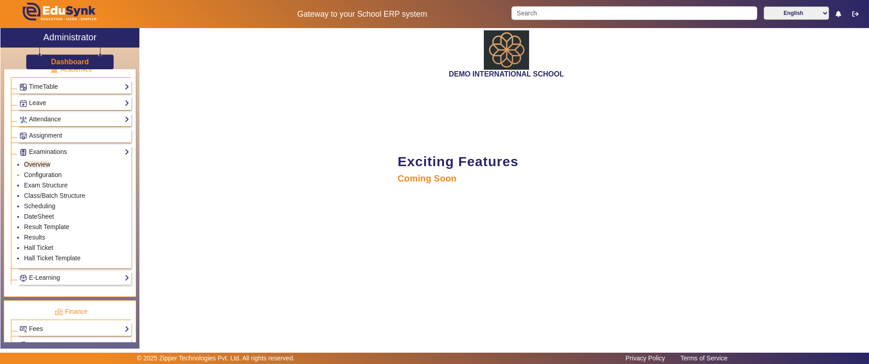
click at [44, 176] on link "Configuration" at bounding box center [43, 174] width 38 height 7
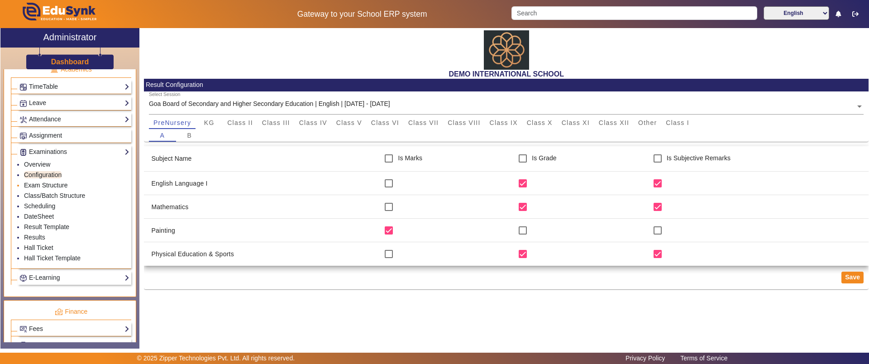
click at [44, 187] on link "Exam Structure" at bounding box center [45, 185] width 43 height 7
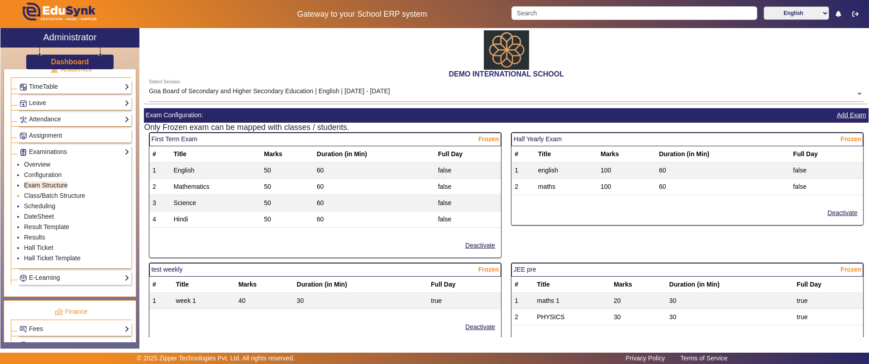
click at [47, 201] on li "Class/Batch Structure" at bounding box center [76, 196] width 105 height 10
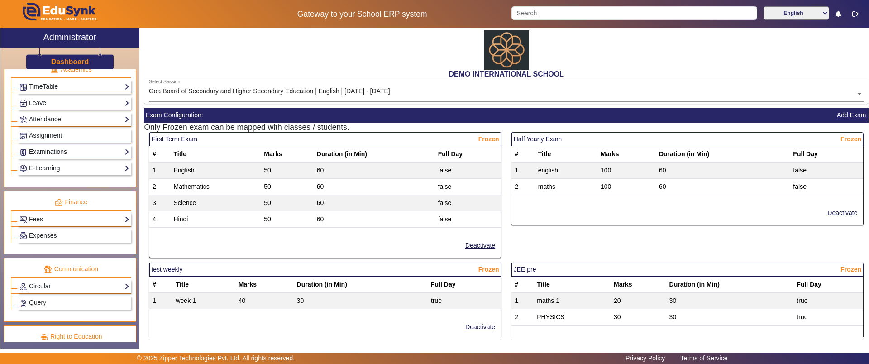
click at [56, 155] on link "Examinations" at bounding box center [74, 152] width 110 height 10
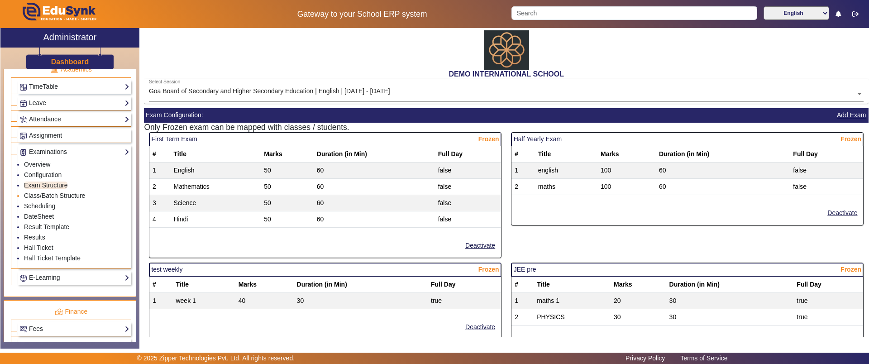
click at [55, 192] on link "Class/Batch Structure" at bounding box center [54, 195] width 61 height 7
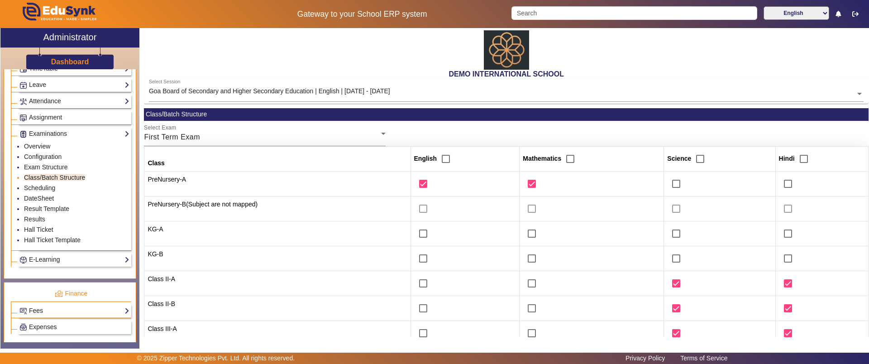
scroll to position [378, 0]
click at [45, 186] on link "Scheduling" at bounding box center [39, 184] width 31 height 7
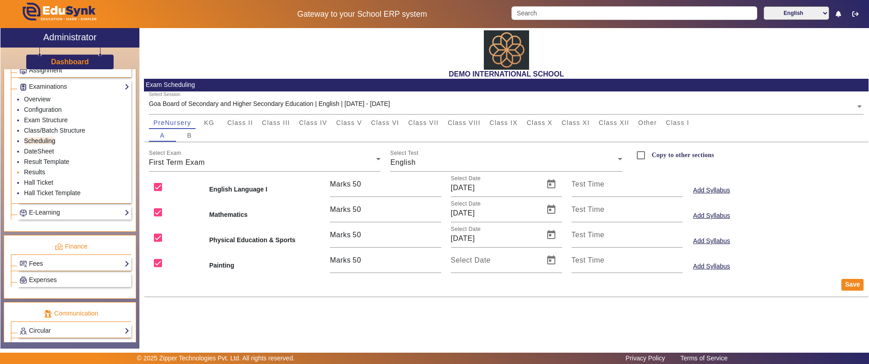
scroll to position [422, 0]
click at [67, 260] on link "Fees" at bounding box center [74, 263] width 110 height 10
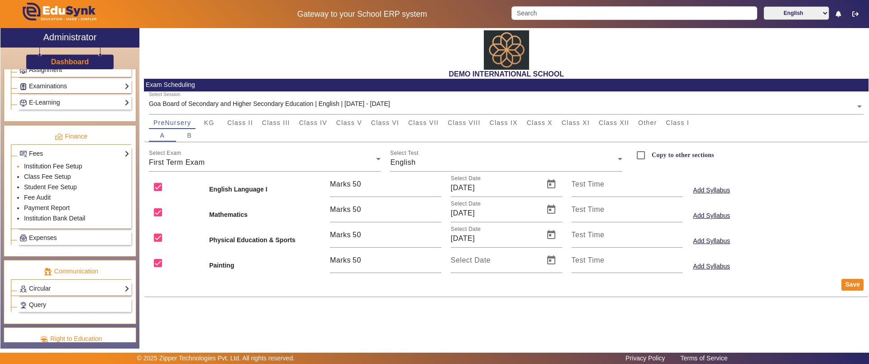
click at [36, 166] on link "Institution Fee Setup" at bounding box center [53, 166] width 58 height 7
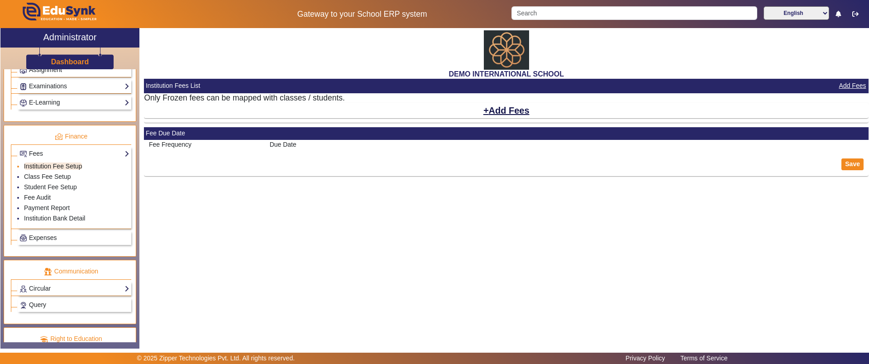
select select "5"
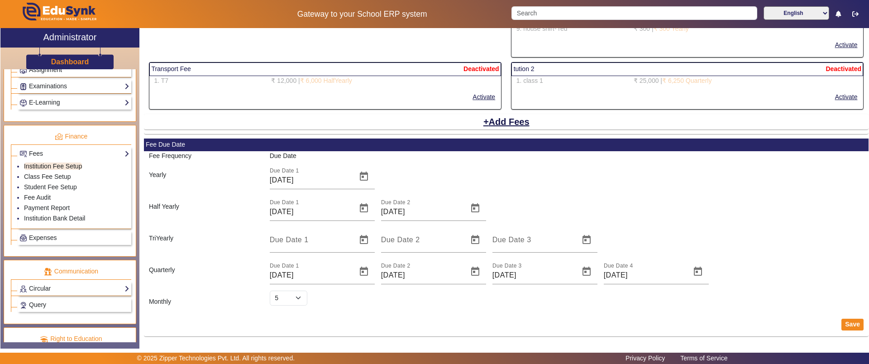
scroll to position [1765, 0]
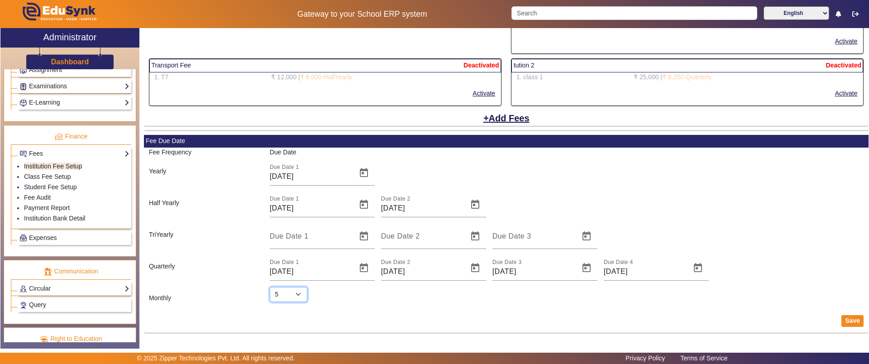
click at [297, 294] on select "Select 1 2 3 4 5 6 7 8 9 10 11 12 13 14 15 16 17 18 19 20 21 22 23 24 25 26 27 …" at bounding box center [289, 294] width 38 height 15
click at [268, 302] on div "Monthly Select 1 2 3 4 5 6 7 8 9 10 11 12 13 14 15 16 17 18 19 20 21 22 23 24 2…" at bounding box center [506, 295] width 725 height 16
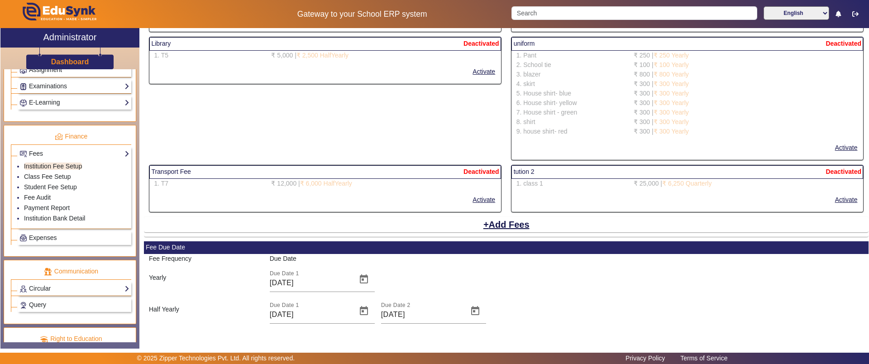
scroll to position [1659, 0]
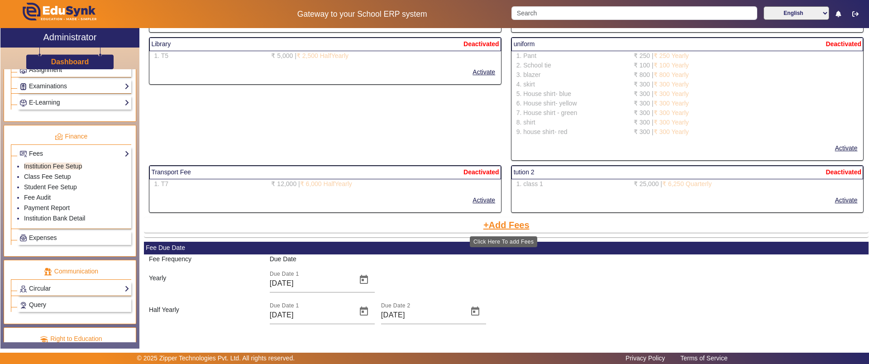
click at [526, 226] on button "Add Fees" at bounding box center [507, 224] width 48 height 15
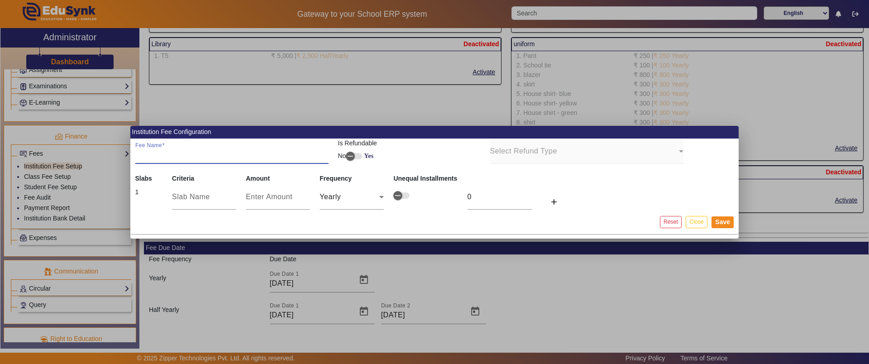
click at [226, 151] on input "Fee Name" at bounding box center [231, 154] width 193 height 11
click at [206, 196] on input "text" at bounding box center [204, 197] width 64 height 11
click at [523, 269] on div at bounding box center [434, 182] width 869 height 364
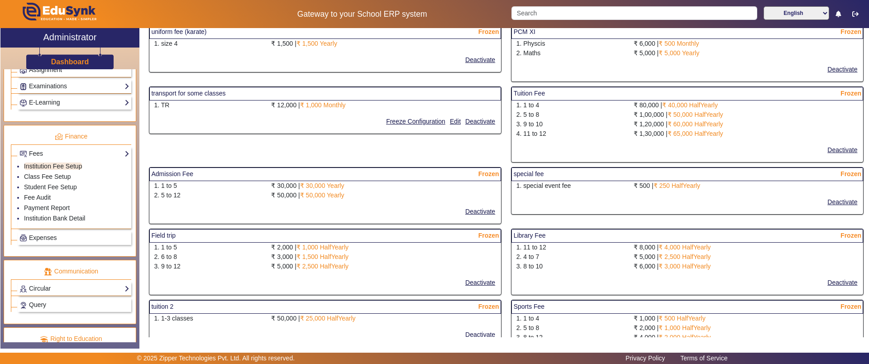
scroll to position [310, 0]
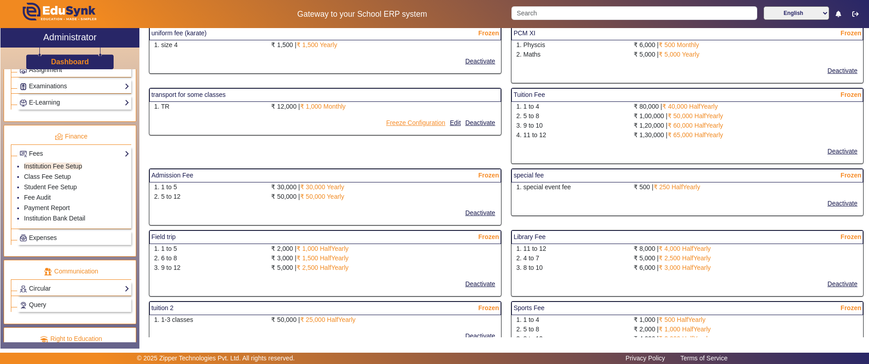
click at [429, 119] on button "Freeze Configuration" at bounding box center [415, 122] width 61 height 11
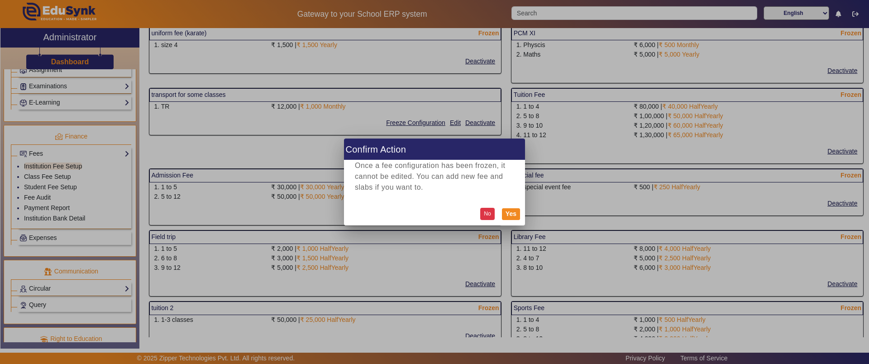
click at [484, 213] on button "No" at bounding box center [487, 214] width 14 height 12
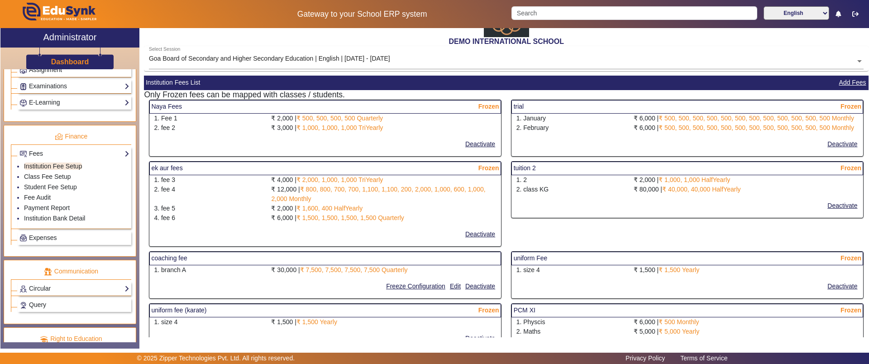
scroll to position [33, 0]
click at [60, 176] on link "Class Fee Setup" at bounding box center [47, 176] width 47 height 7
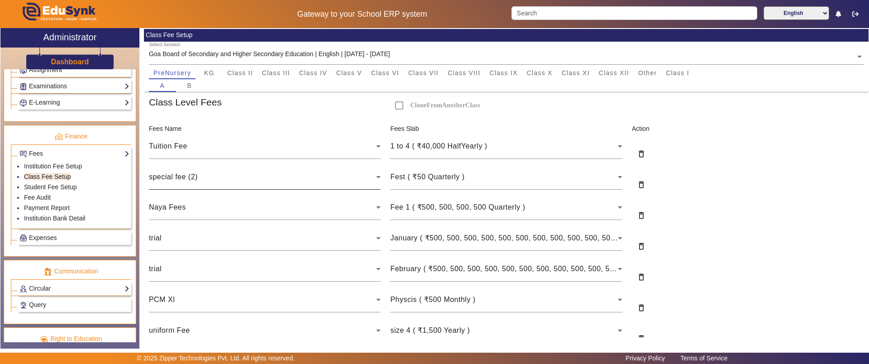
scroll to position [49, 0]
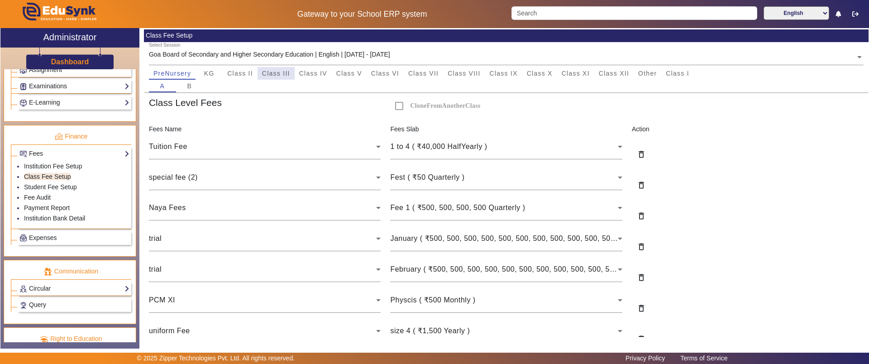
click at [273, 78] on span "Class III" at bounding box center [276, 73] width 28 height 13
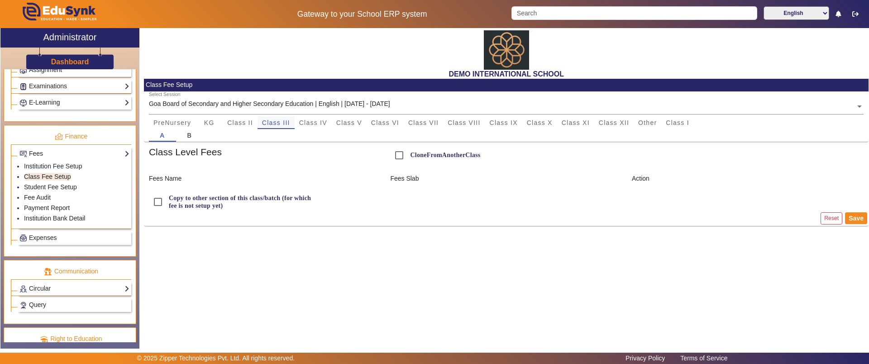
scroll to position [0, 0]
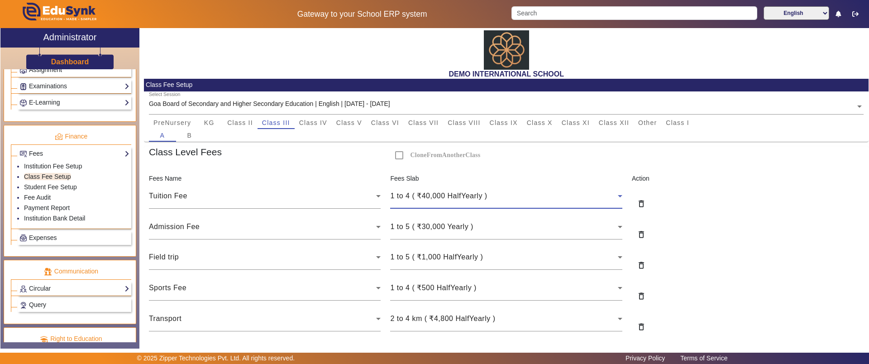
click at [461, 195] on span "1 to 4 ( ₹40,000 HalfYearly )" at bounding box center [438, 196] width 97 height 8
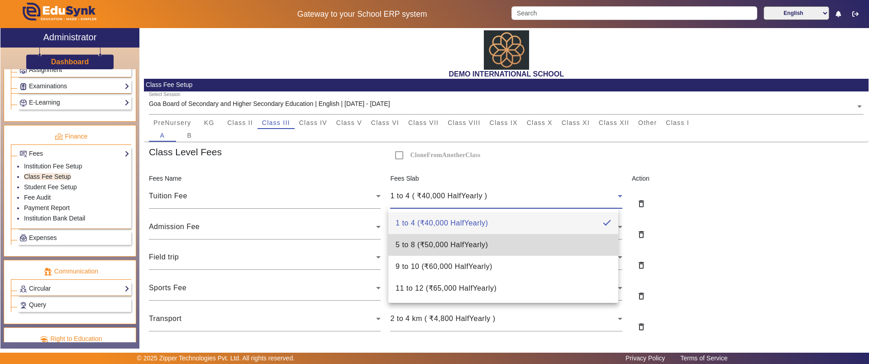
click at [439, 243] on span "5 to 8 ( ₹50,000 HalfYearly )" at bounding box center [442, 245] width 92 height 11
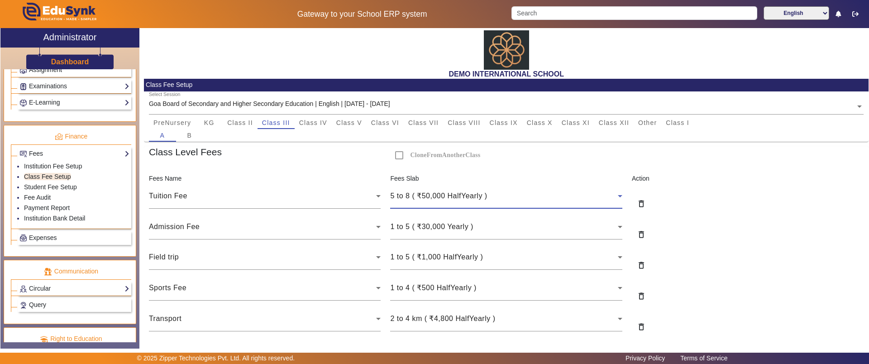
click at [418, 197] on span "5 to 8 ( ₹50,000 HalfYearly )" at bounding box center [438, 196] width 97 height 8
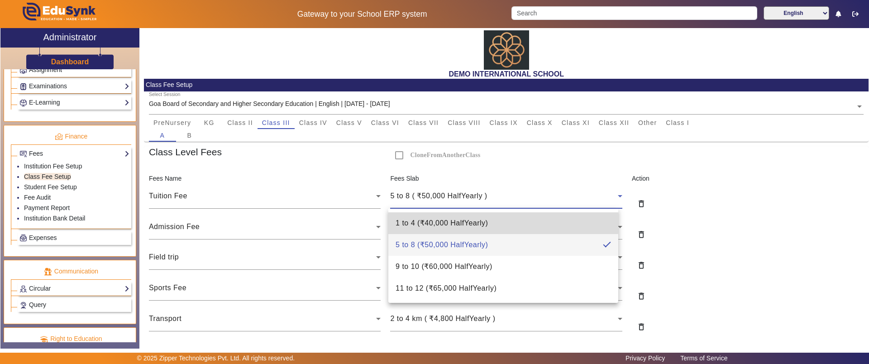
click at [425, 220] on span "1 to 4 ( ₹40,000 HalfYearly )" at bounding box center [442, 223] width 92 height 11
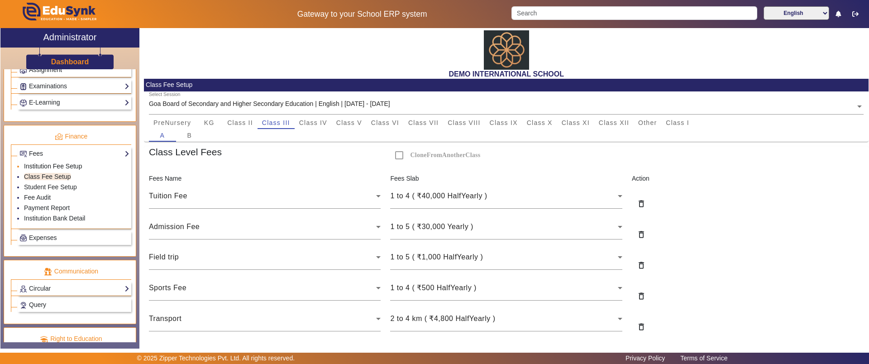
click at [64, 163] on link "Institution Fee Setup" at bounding box center [53, 166] width 58 height 7
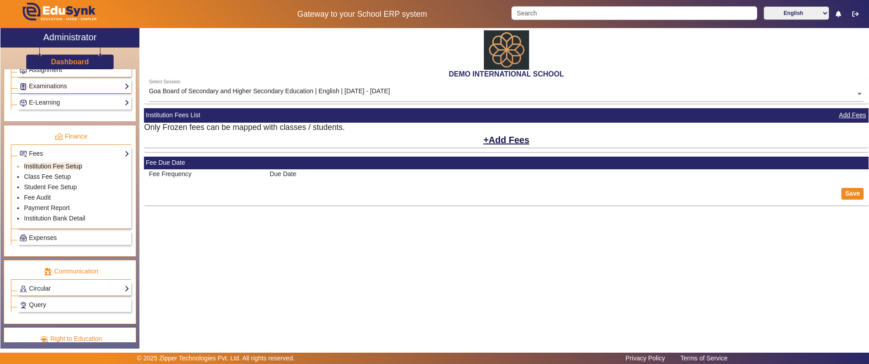
select select "5"
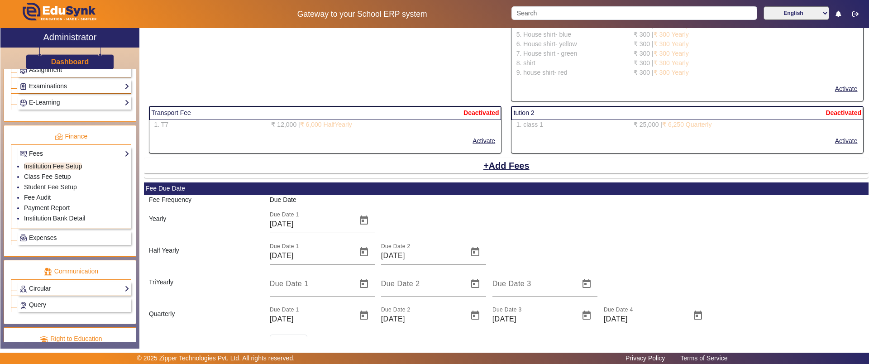
scroll to position [1765, 0]
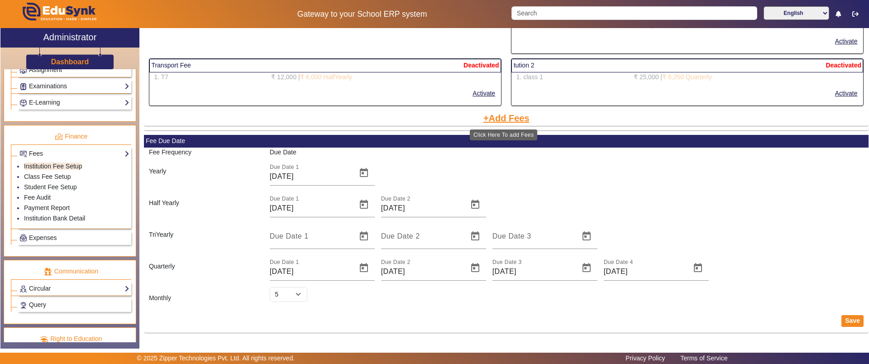
click at [508, 119] on button "Add Fees" at bounding box center [507, 117] width 48 height 15
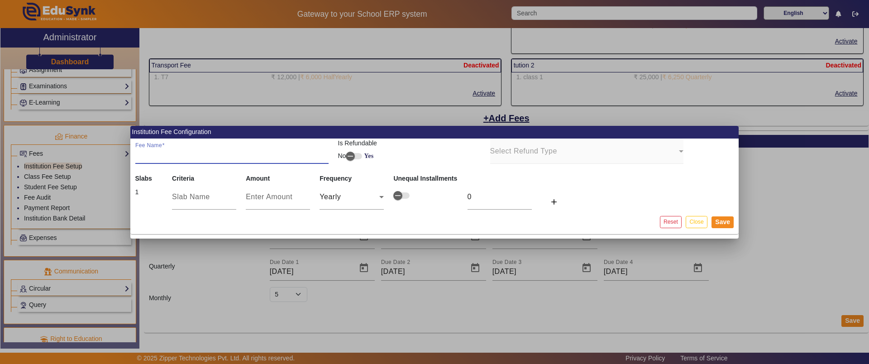
click at [212, 153] on input "Fee Name" at bounding box center [231, 154] width 193 height 11
click at [362, 196] on div "Yearly" at bounding box center [350, 197] width 60 height 11
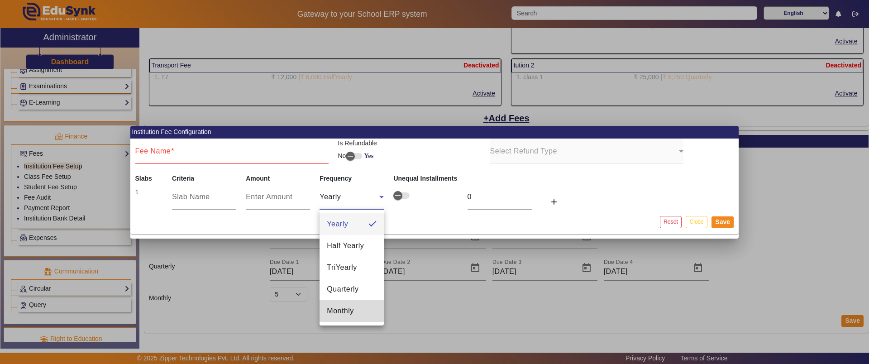
click at [336, 313] on span "Monthly" at bounding box center [340, 311] width 27 height 11
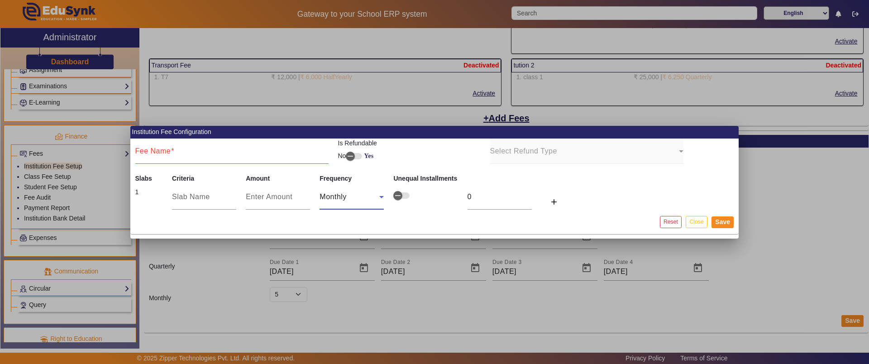
click at [345, 193] on span "Monthly" at bounding box center [333, 197] width 27 height 8
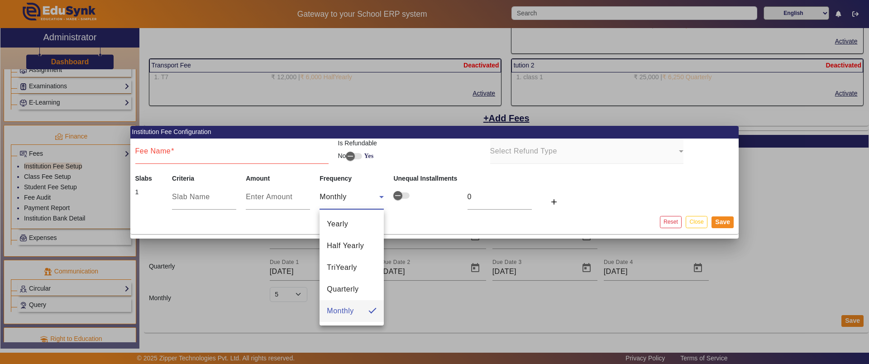
click at [226, 148] on div at bounding box center [434, 182] width 869 height 364
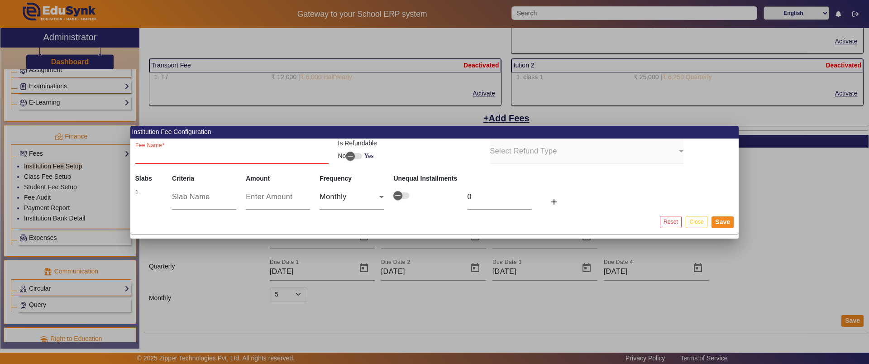
click at [224, 149] on input "Fee Name" at bounding box center [231, 154] width 193 height 11
type input "tution 1"
click at [216, 198] on input "text" at bounding box center [204, 197] width 64 height 11
type input "1to 3"
click at [288, 199] on input "number" at bounding box center [278, 197] width 64 height 11
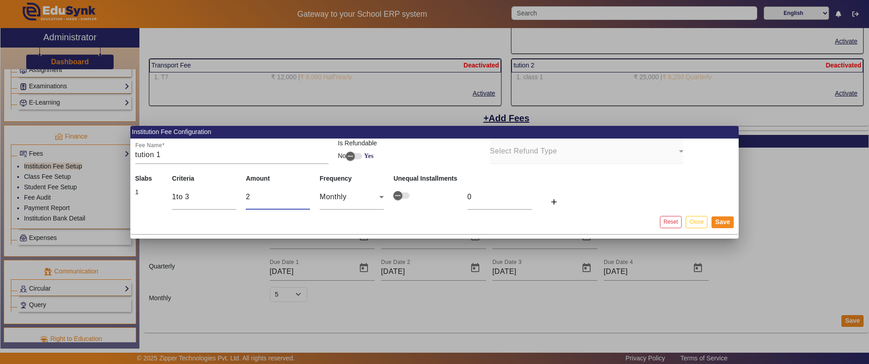
type input "20"
type input "2"
type input "200"
type input "17"
type input "2000"
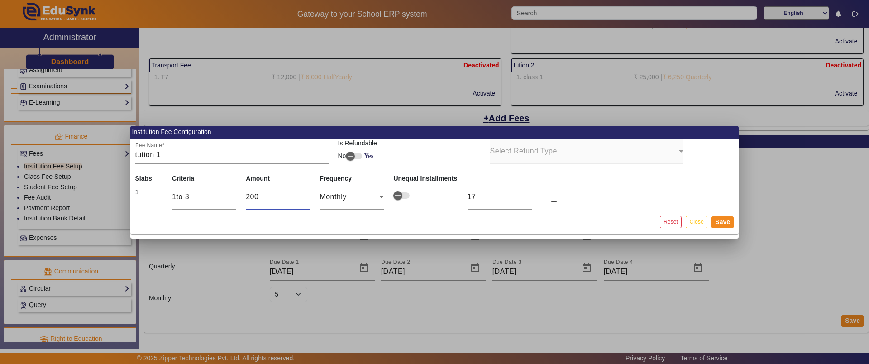
type input "167"
type input "20000"
type input "1667"
type input "20000"
click at [374, 196] on div "Monthly" at bounding box center [350, 197] width 60 height 11
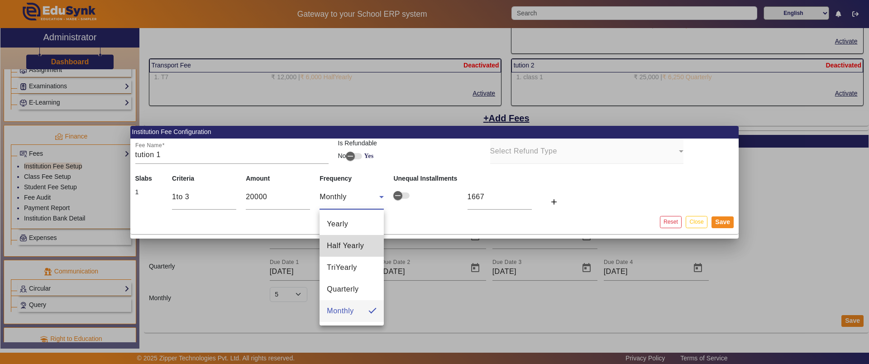
click at [360, 244] on span "Half Yearly" at bounding box center [345, 245] width 37 height 11
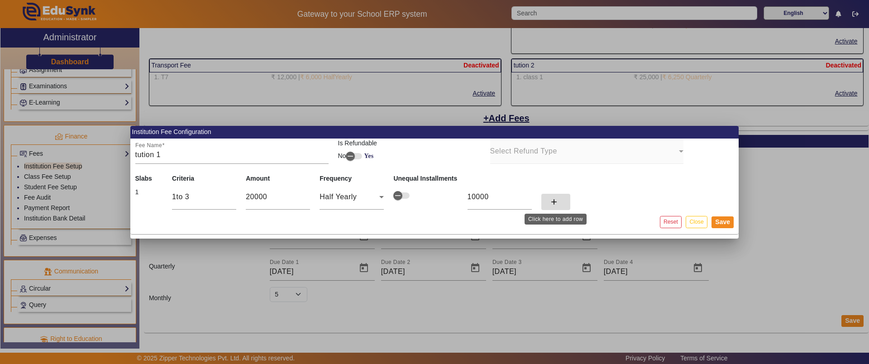
click at [552, 202] on mat-icon "add" at bounding box center [554, 201] width 9 height 9
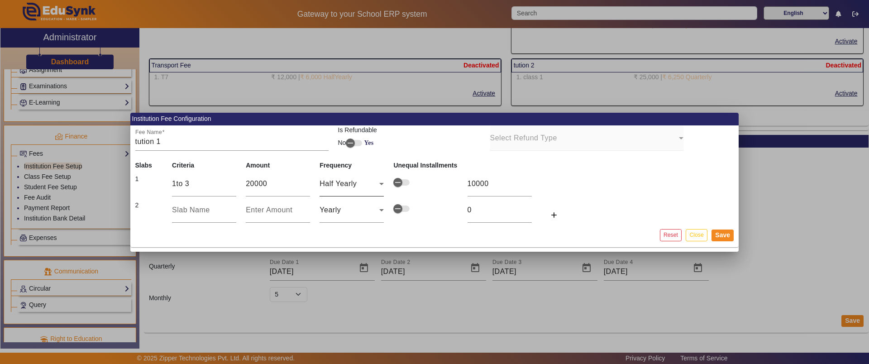
click at [383, 183] on icon at bounding box center [381, 184] width 5 height 2
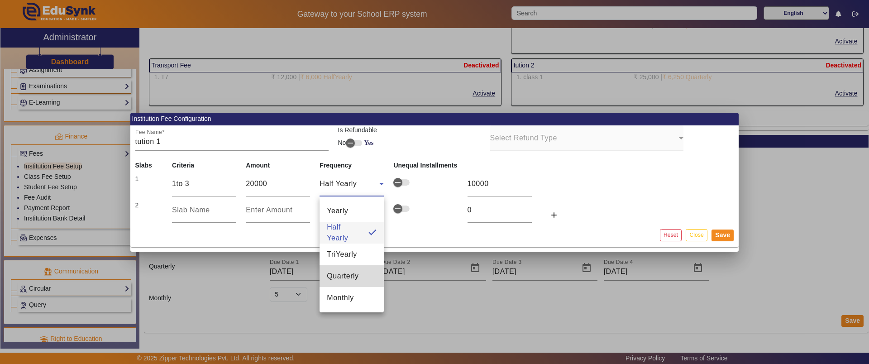
click at [350, 278] on span "Quarterly" at bounding box center [343, 276] width 32 height 11
type input "5000"
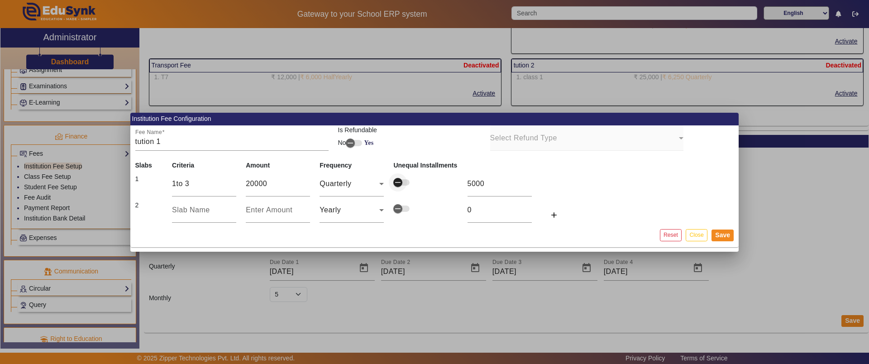
click at [403, 184] on span "button" at bounding box center [398, 182] width 18 height 18
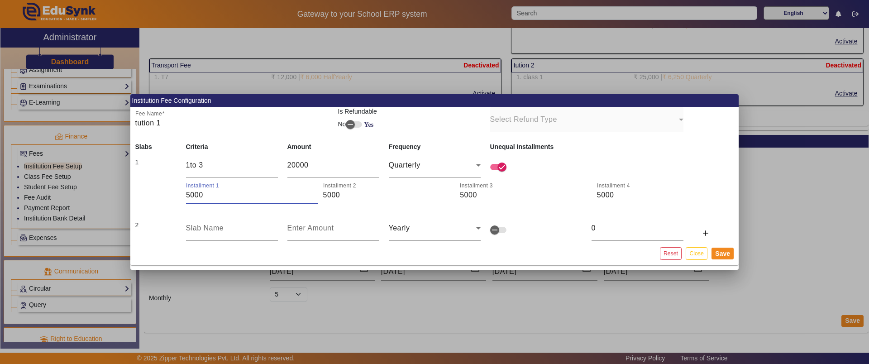
click at [225, 199] on input "5000" at bounding box center [252, 195] width 132 height 11
drag, startPoint x: 210, startPoint y: 195, endPoint x: 165, endPoint y: 197, distance: 44.9
click at [165, 197] on td "Installment 1 5000 Installment 2 5000 Installment 3 5000 Installment 4 5000" at bounding box center [434, 191] width 609 height 26
type input "8000"
type input "3000"
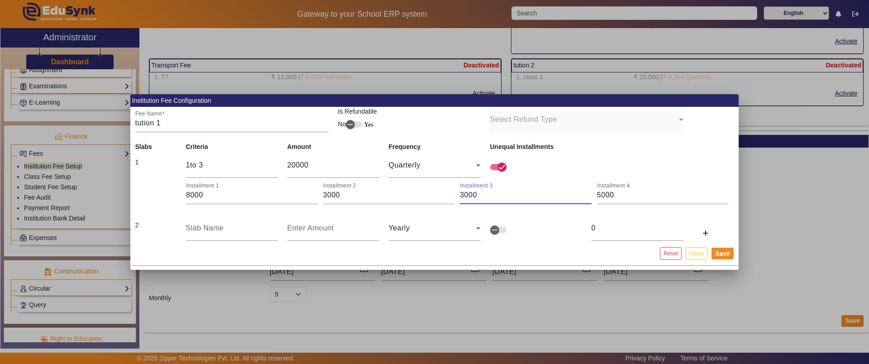
type input "3000"
drag, startPoint x: 326, startPoint y: 191, endPoint x: 320, endPoint y: 193, distance: 6.6
click at [320, 193] on div "Installment 1 8000 Installment 2 3000 Installment 3 3000 Installment 4 3000" at bounding box center [460, 191] width 548 height 25
type input "4000"
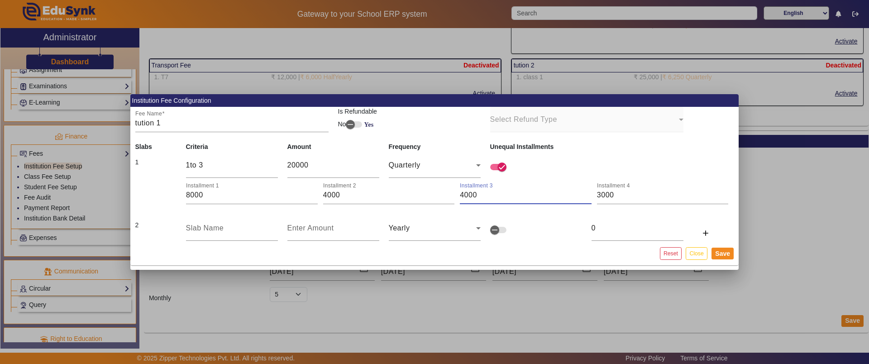
type input "4000"
click at [720, 257] on button "Save" at bounding box center [723, 254] width 22 height 12
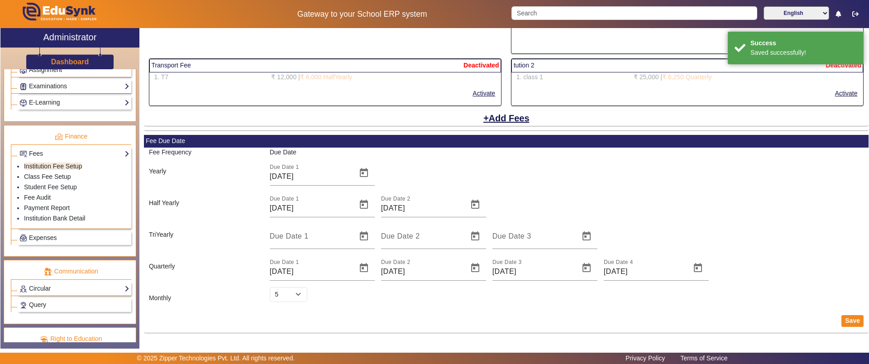
select select "5"
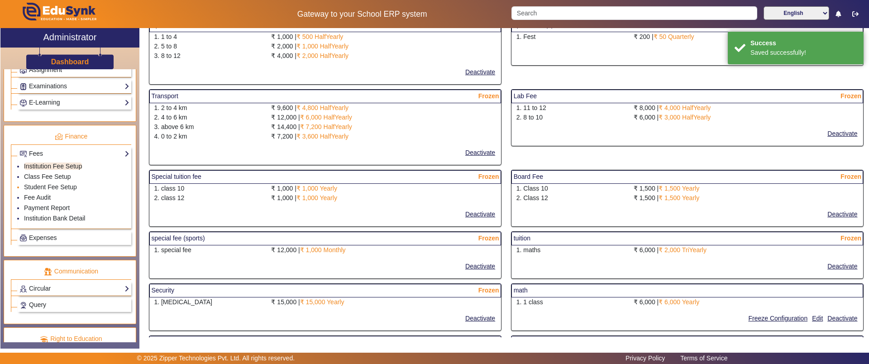
scroll to position [650, 0]
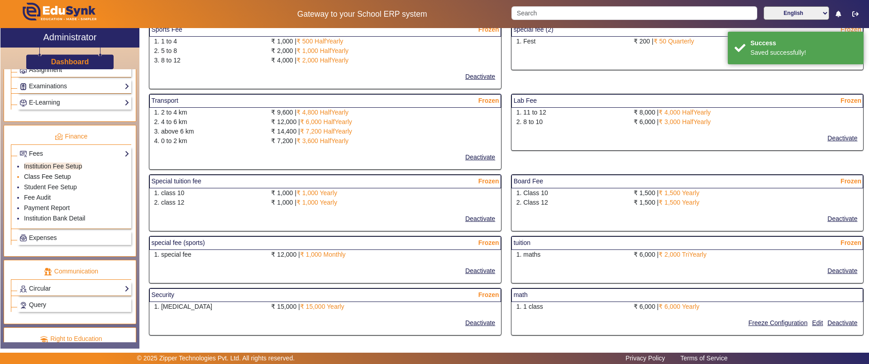
click at [36, 176] on link "Class Fee Setup" at bounding box center [47, 176] width 47 height 7
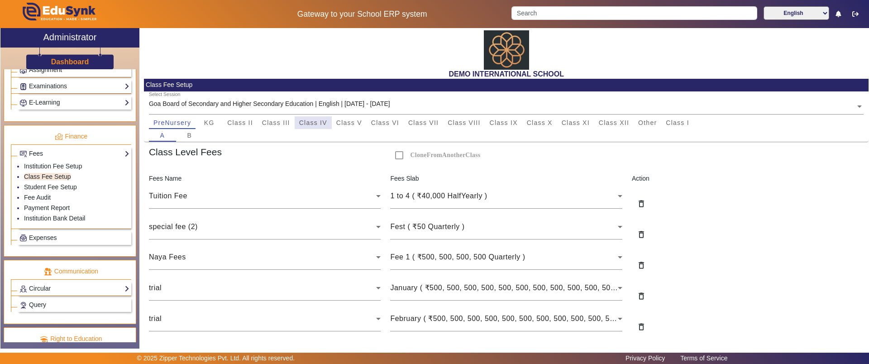
click at [308, 120] on span "Class IV" at bounding box center [313, 123] width 28 height 6
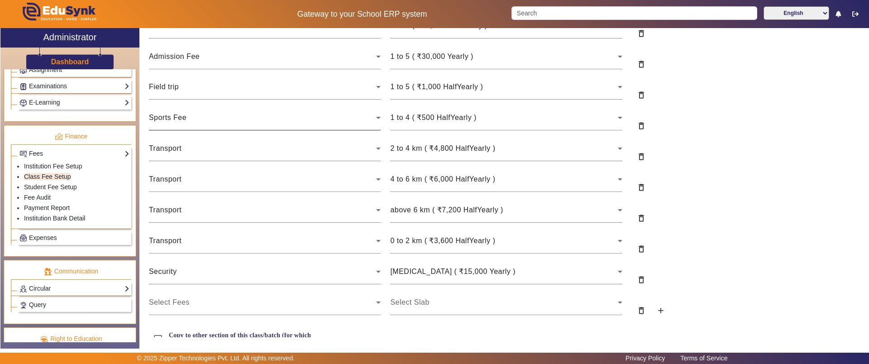
scroll to position [200, 0]
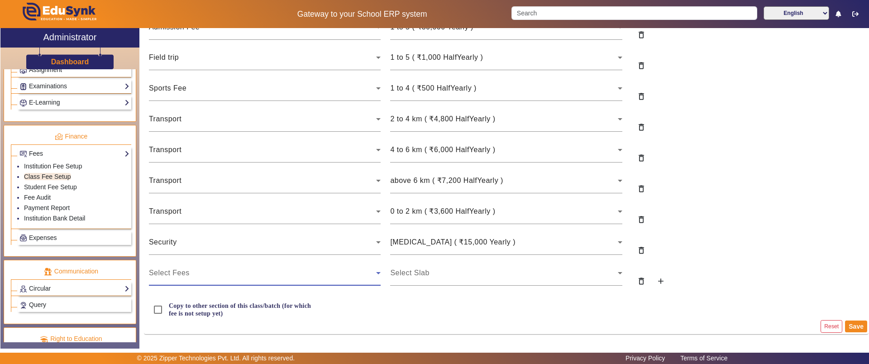
click at [207, 269] on div "Select Fees" at bounding box center [263, 273] width 228 height 11
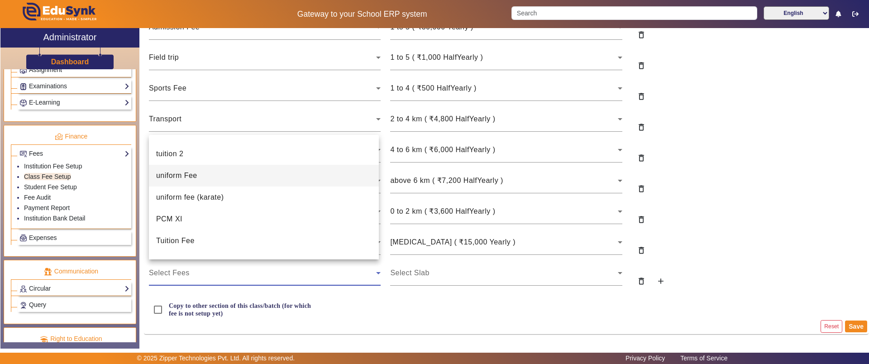
scroll to position [62, 0]
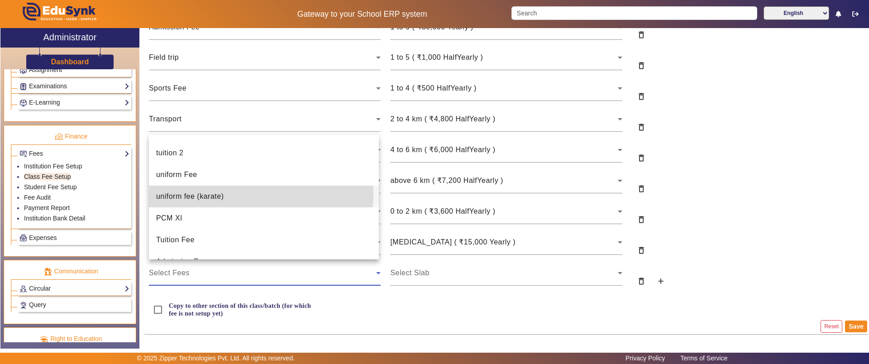
click at [210, 195] on span "uniform fee (karate)" at bounding box center [190, 196] width 68 height 11
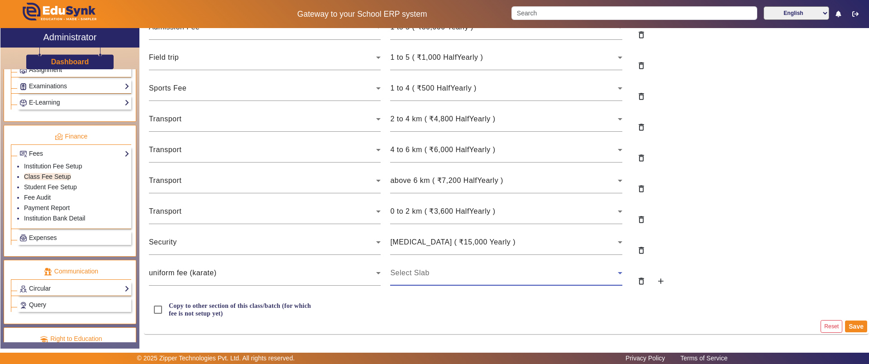
click at [424, 276] on div "Select Slab" at bounding box center [504, 273] width 228 height 11
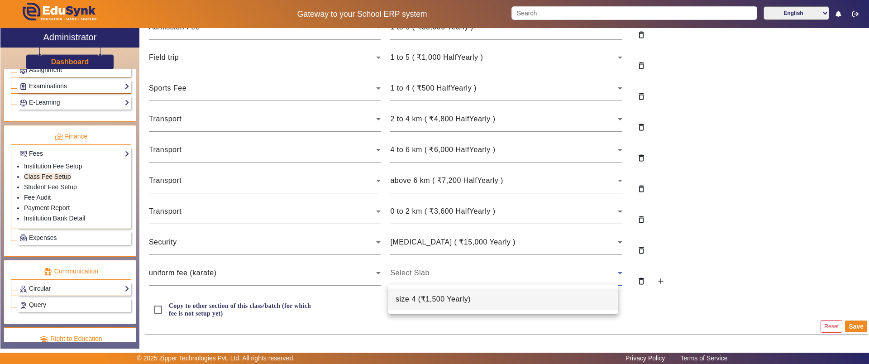
click at [430, 302] on span "size 4 ( ₹1,500 Yearly )" at bounding box center [433, 299] width 75 height 11
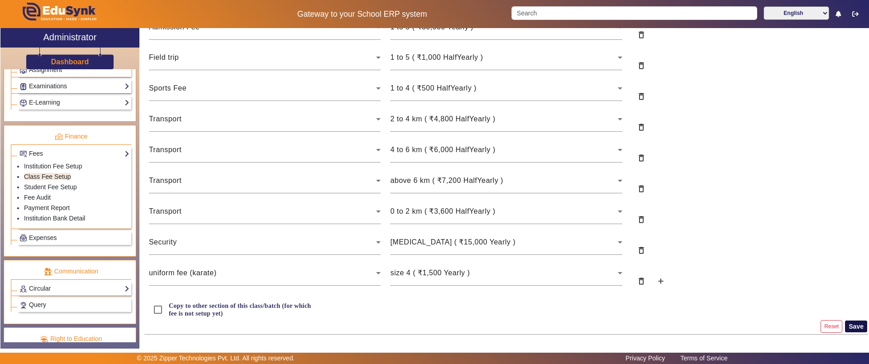
click at [857, 323] on button "Save" at bounding box center [856, 327] width 22 height 12
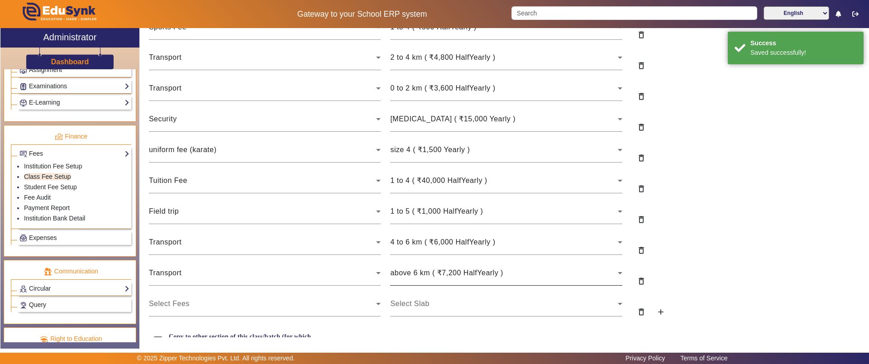
scroll to position [230, 0]
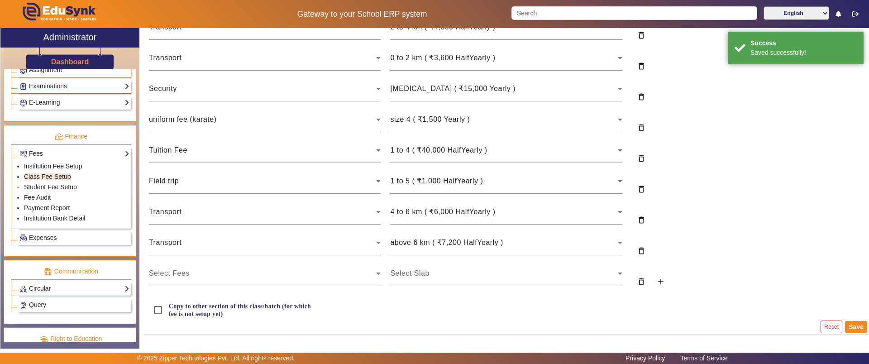
click at [44, 188] on link "Student Fee Setup" at bounding box center [50, 186] width 53 height 7
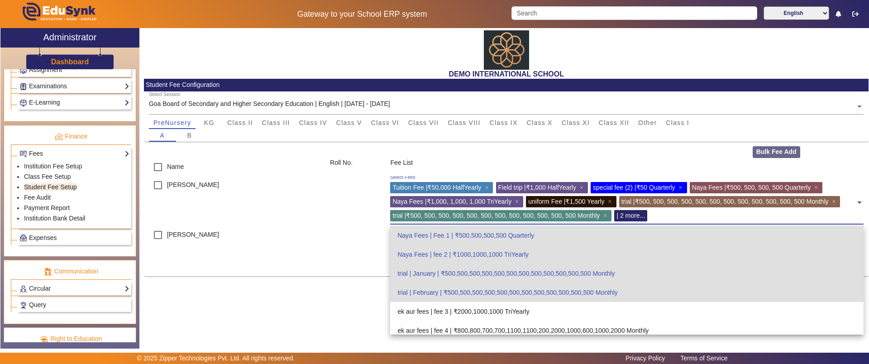
click at [638, 214] on span "| 2 more..." at bounding box center [631, 215] width 29 height 7
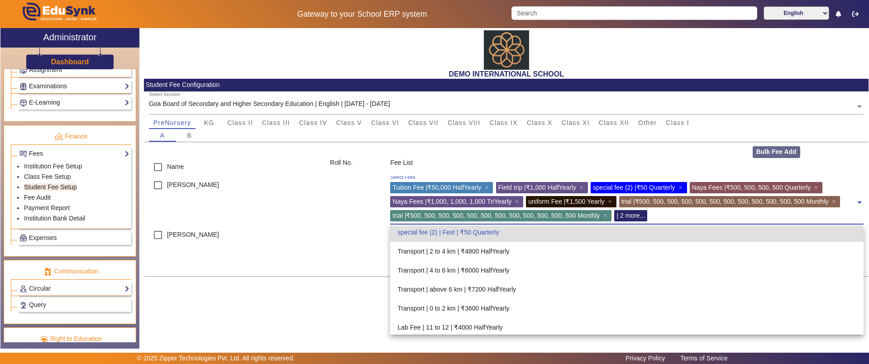
scroll to position [597, 0]
click at [444, 247] on div "Transport | 2 to 4 km | ₹4800 HalfYearly" at bounding box center [627, 247] width 474 height 19
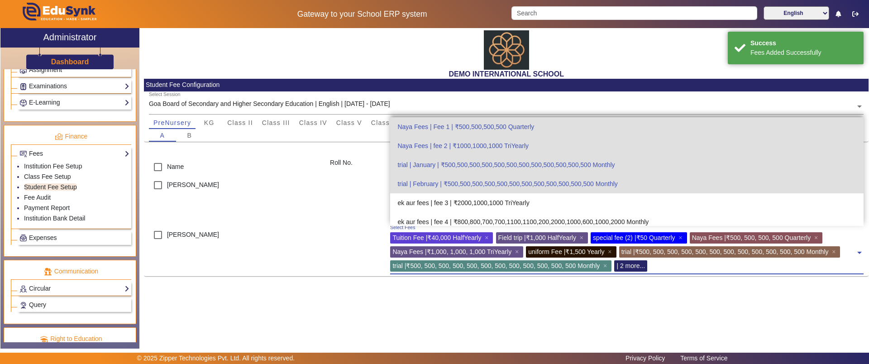
click at [633, 265] on span "| 2 more..." at bounding box center [631, 265] width 29 height 7
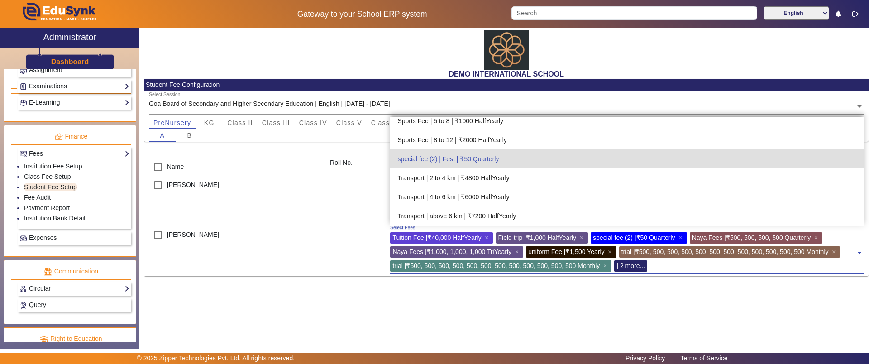
scroll to position [558, 0]
click at [490, 190] on div "Transport | 4 to 6 km | ₹6000 HalfYearly" at bounding box center [627, 196] width 474 height 19
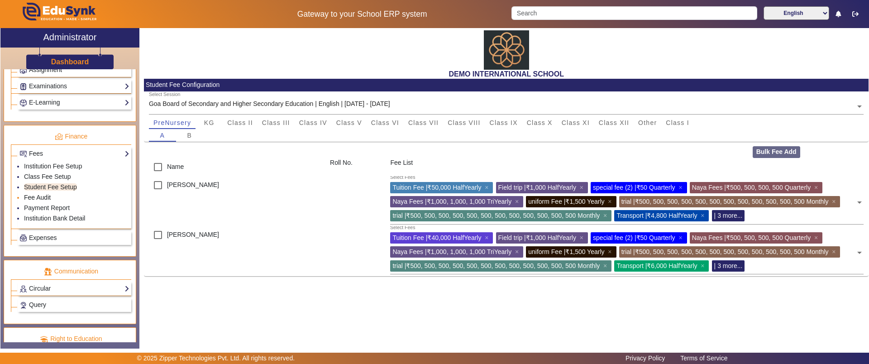
click at [43, 198] on link "Fee Audit" at bounding box center [37, 197] width 27 height 7
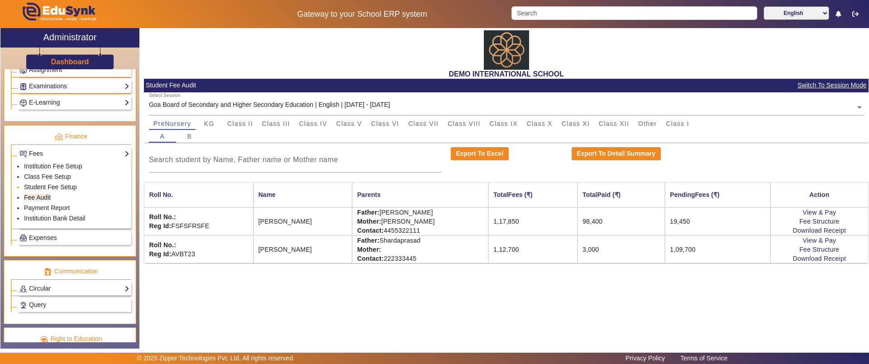
click at [43, 189] on link "Student Fee Setup" at bounding box center [50, 186] width 53 height 7
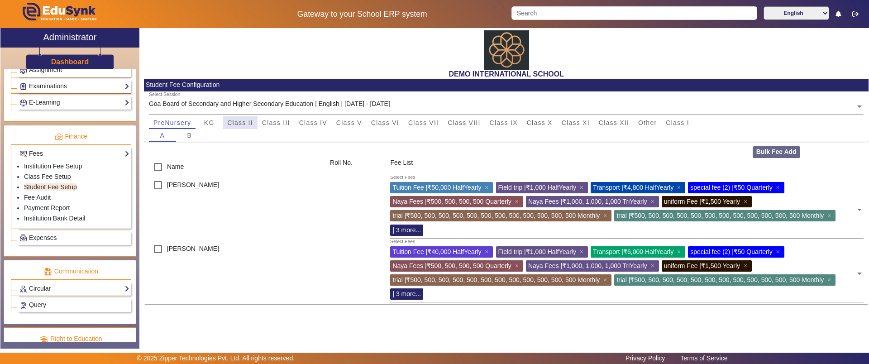
click at [239, 126] on span "Class II" at bounding box center [240, 122] width 26 height 13
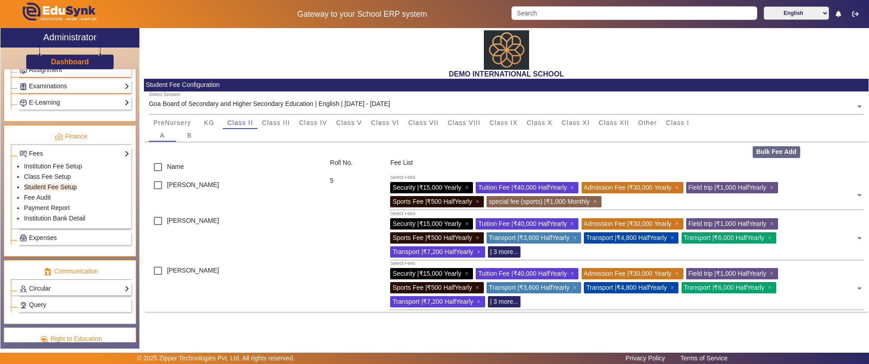
click at [764, 152] on div "Bulk Fee Add" at bounding box center [808, 152] width 121 height 12
click at [160, 168] on input "checkbox" at bounding box center [158, 167] width 18 height 18
checkbox input "true"
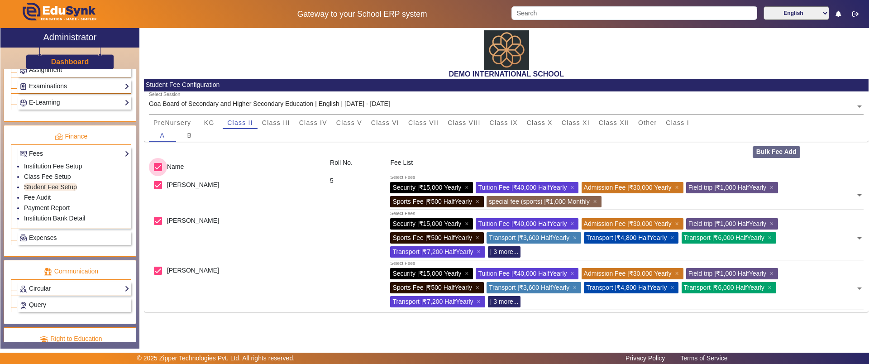
checkbox input "true"
click at [782, 153] on button "Bulk Fee Add" at bounding box center [777, 152] width 48 height 12
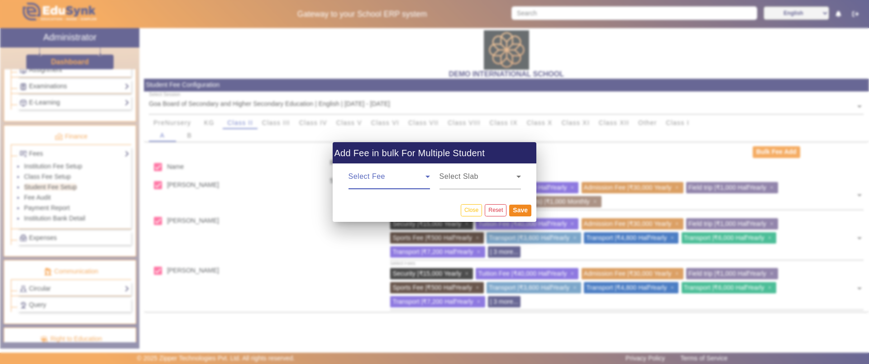
click at [417, 178] on span at bounding box center [387, 180] width 77 height 11
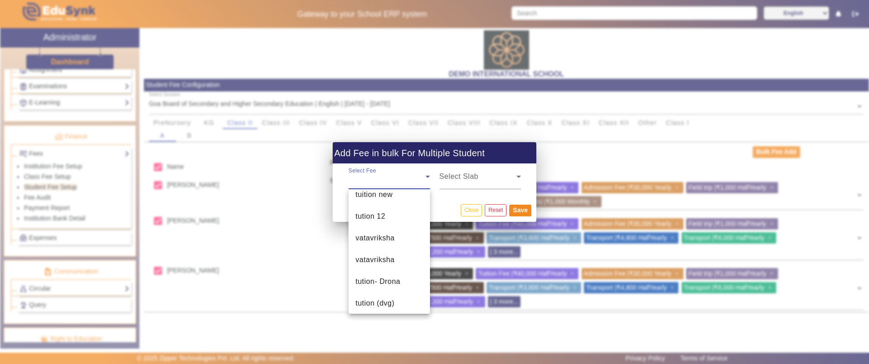
scroll to position [533, 0]
click at [273, 249] on div at bounding box center [434, 182] width 869 height 364
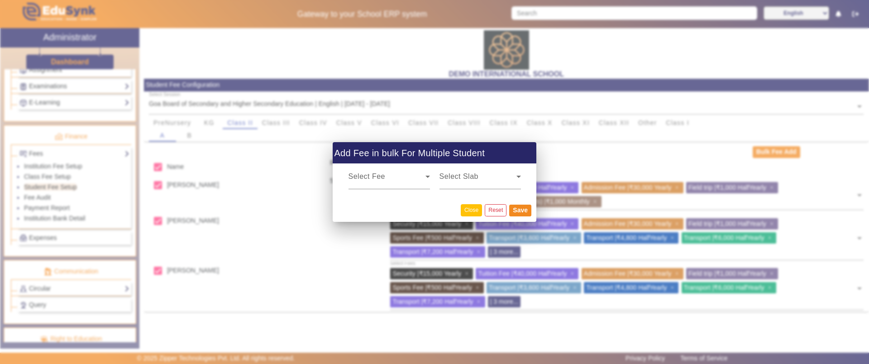
click at [475, 211] on button "Close" at bounding box center [471, 210] width 21 height 12
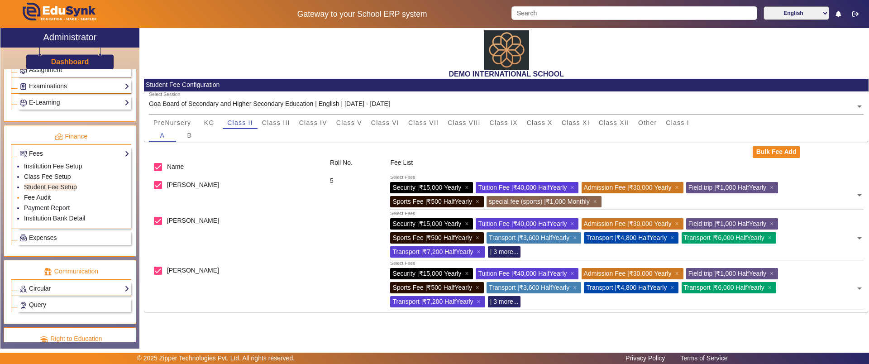
click at [32, 201] on link "Fee Audit" at bounding box center [37, 197] width 27 height 7
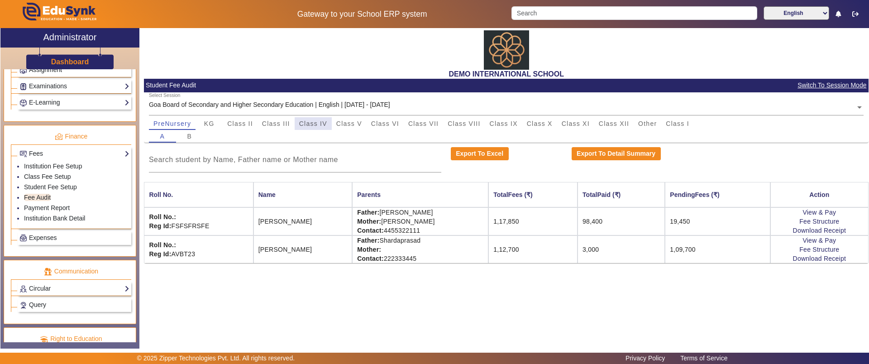
click at [307, 120] on span "Class IV" at bounding box center [313, 123] width 28 height 6
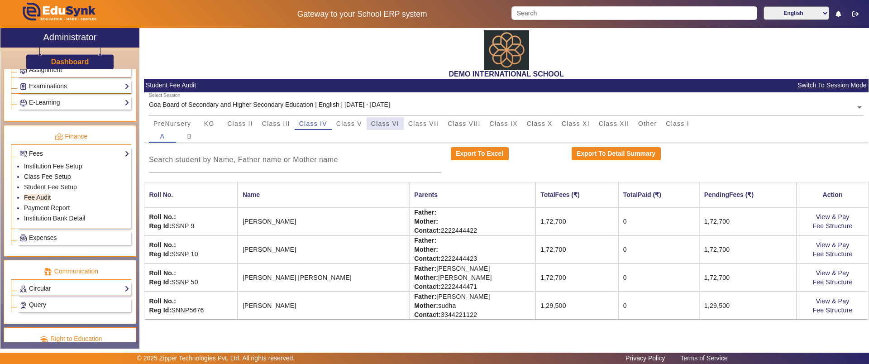
click at [388, 129] on span "Class VI" at bounding box center [385, 123] width 28 height 13
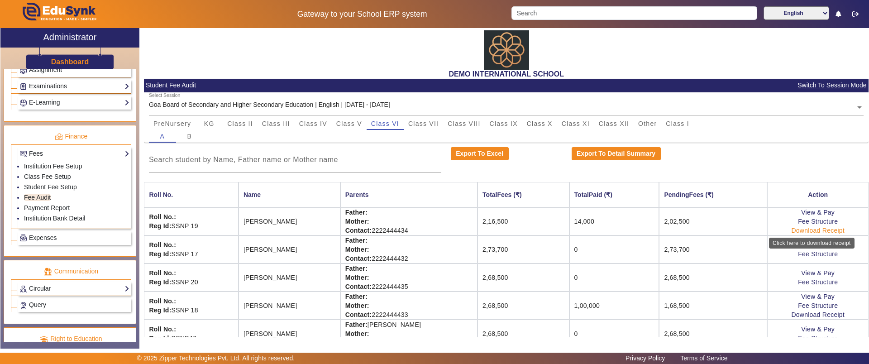
click at [813, 232] on link "Download Receipt" at bounding box center [817, 230] width 53 height 7
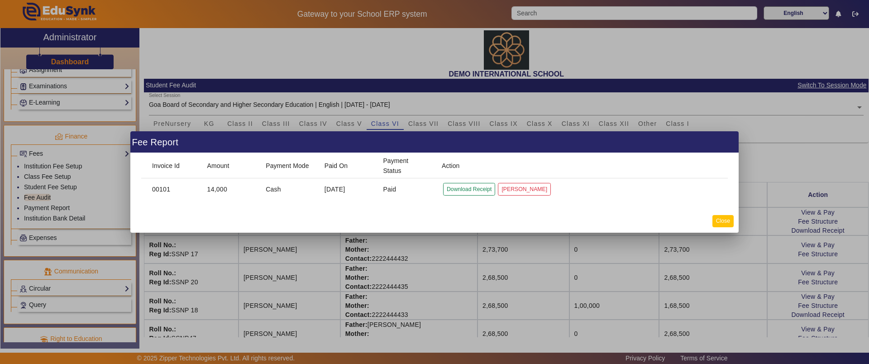
click at [717, 224] on button "Close" at bounding box center [723, 221] width 21 height 12
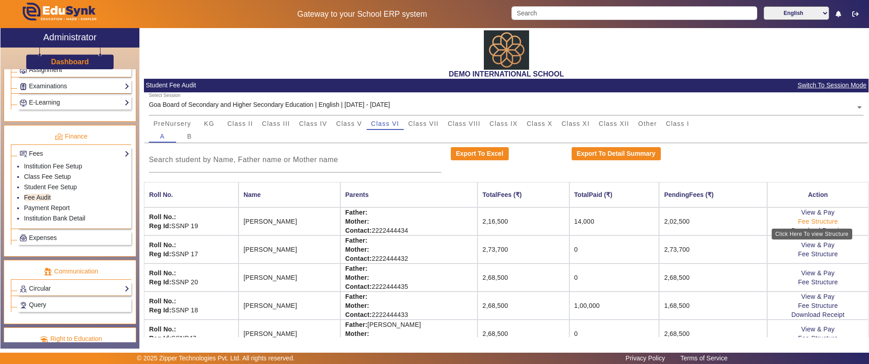
click at [801, 221] on link "Fee Structure" at bounding box center [818, 221] width 40 height 7
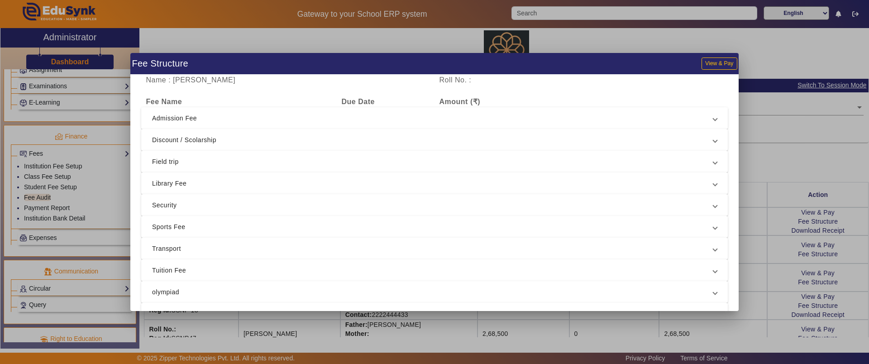
click at [379, 113] on span "Admission Fee" at bounding box center [432, 118] width 561 height 11
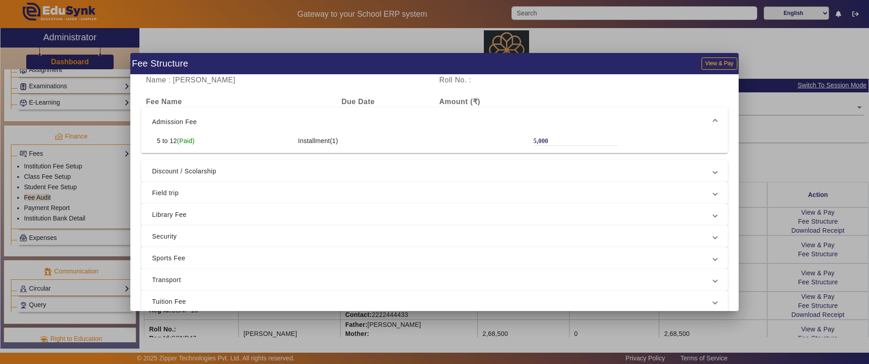
click at [340, 167] on span "Discount / Scolarship" at bounding box center [432, 171] width 561 height 11
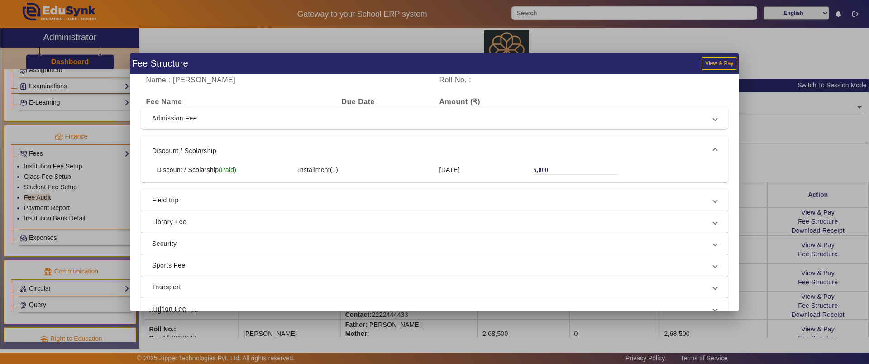
click at [327, 197] on span "Field trip" at bounding box center [432, 200] width 561 height 11
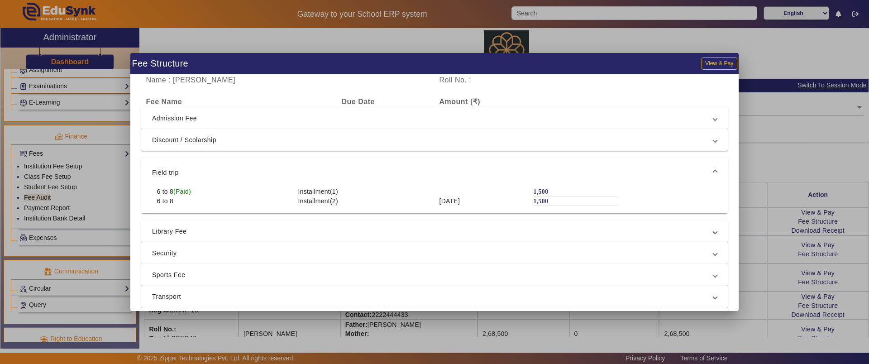
click at [316, 229] on span "Library Fee" at bounding box center [432, 231] width 561 height 11
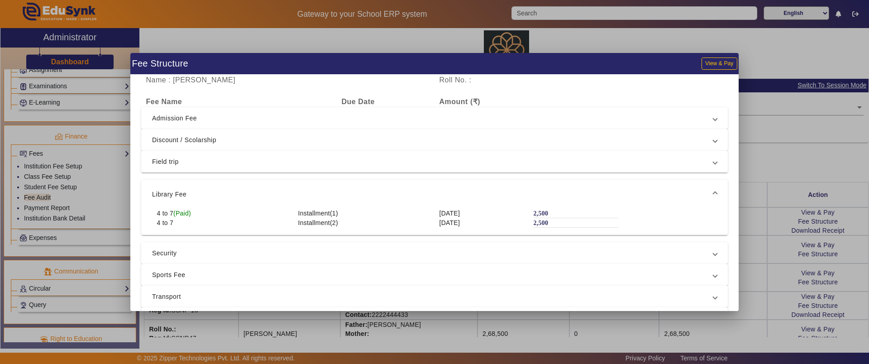
click at [784, 239] on div at bounding box center [434, 182] width 869 height 364
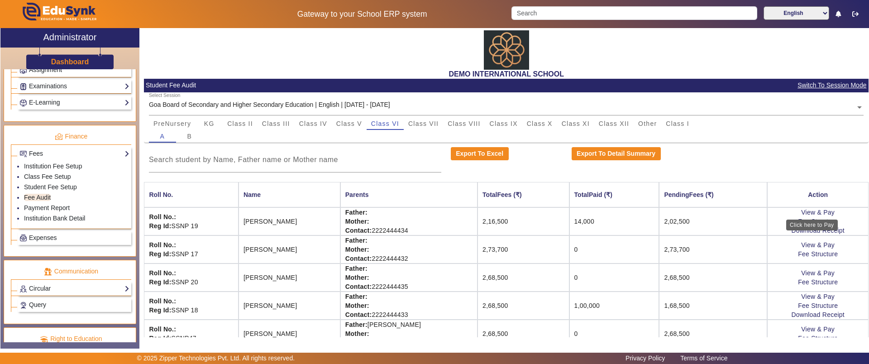
click at [800, 220] on div "Click here to Pay" at bounding box center [812, 225] width 52 height 11
click at [813, 212] on link "View & Pay" at bounding box center [818, 212] width 34 height 7
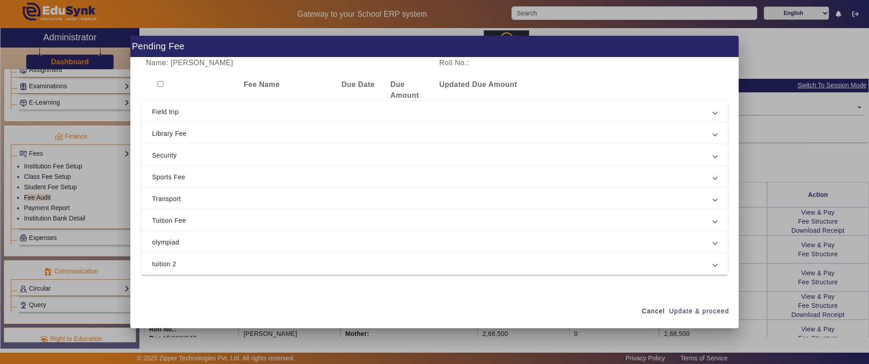
click at [161, 85] on input "checkbox" at bounding box center [161, 84] width 6 height 6
checkbox input "true"
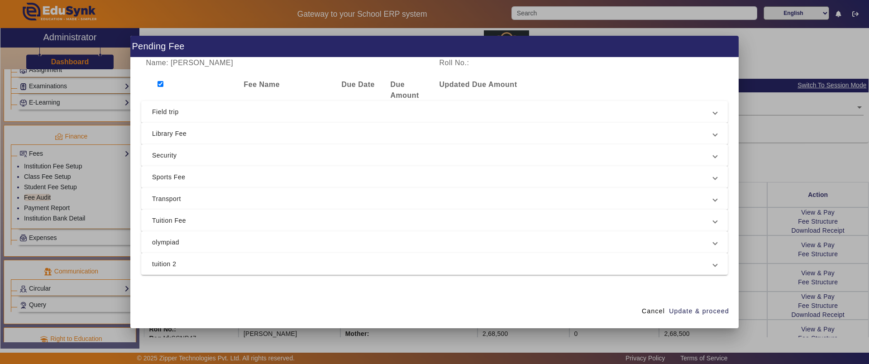
checkbox input "true"
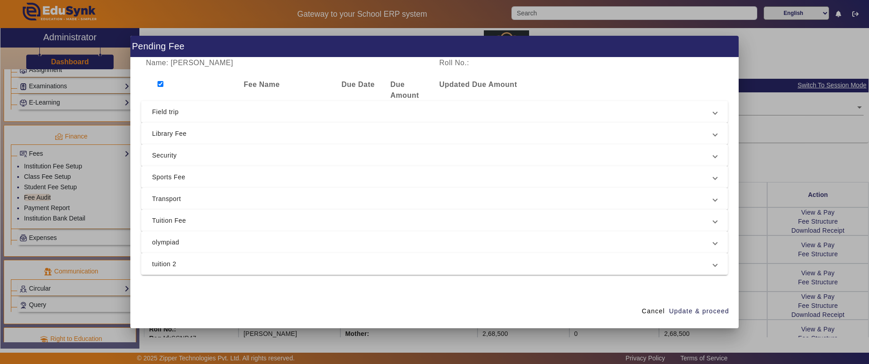
checkbox input "true"
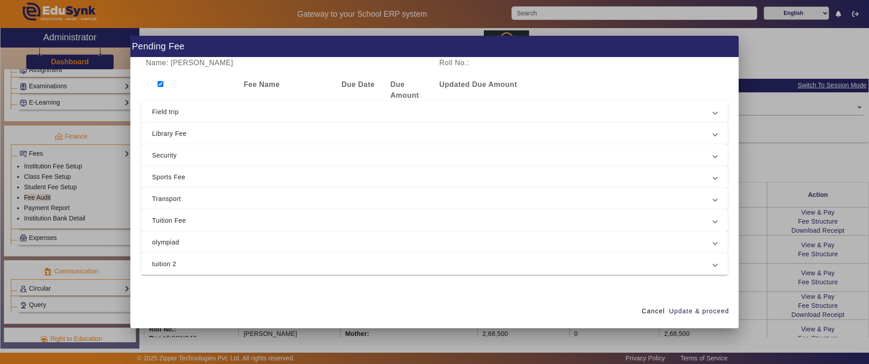
checkbox input "true"
click at [173, 111] on span "Field trip" at bounding box center [432, 111] width 561 height 11
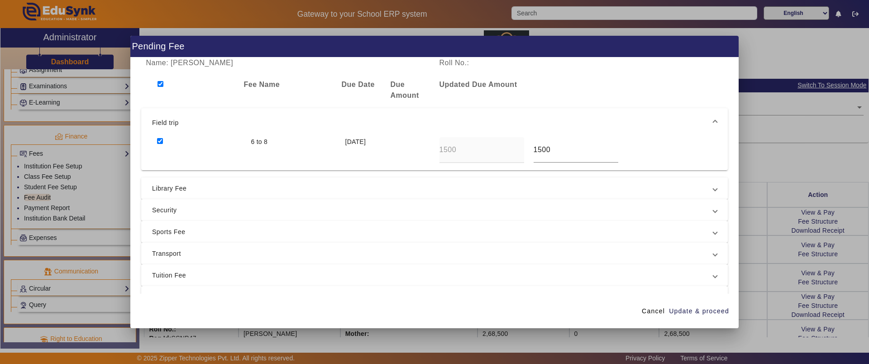
click at [161, 192] on span "Library Fee" at bounding box center [432, 188] width 561 height 11
click at [163, 202] on mat-expansion-panel-header "Security" at bounding box center [434, 210] width 587 height 22
click at [169, 232] on span "Sports Fee" at bounding box center [432, 231] width 561 height 11
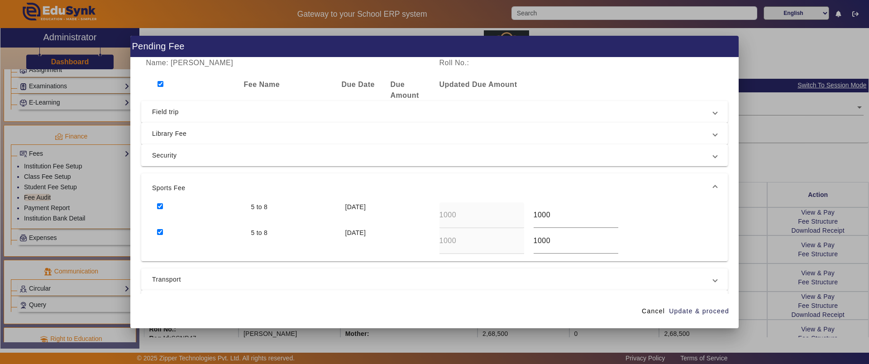
click at [158, 232] on input "checkbox" at bounding box center [160, 232] width 6 height 6
checkbox input "false"
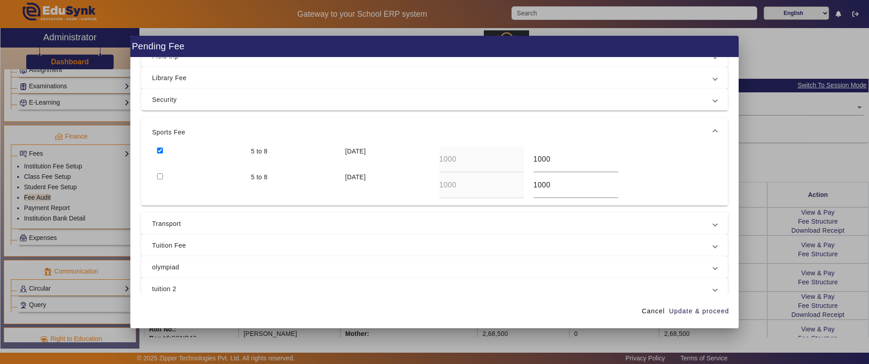
scroll to position [62, 0]
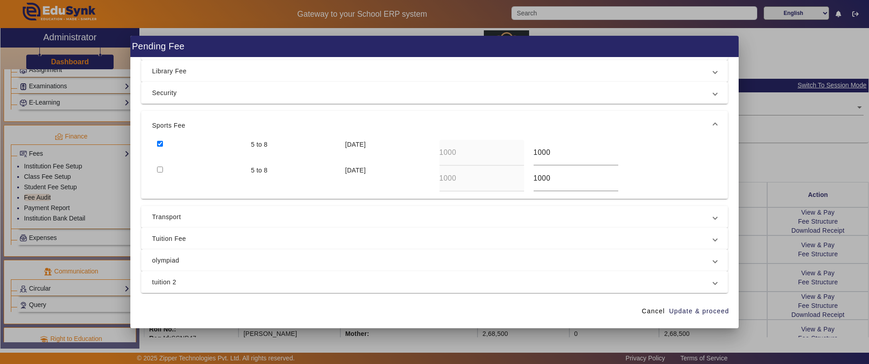
click at [167, 218] on span "Transport" at bounding box center [432, 216] width 561 height 11
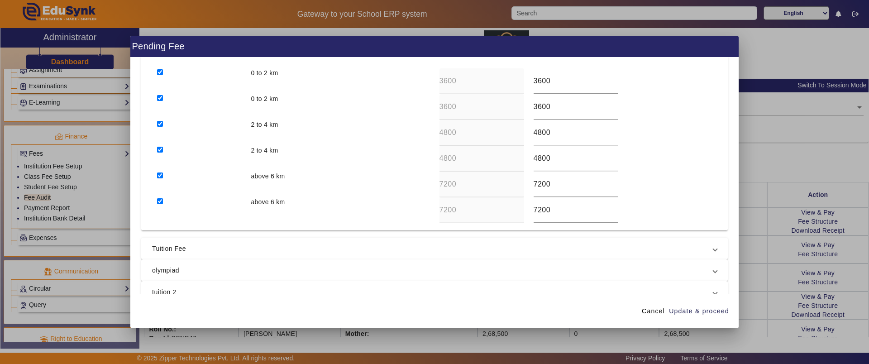
scroll to position [154, 0]
click at [163, 202] on div at bounding box center [199, 212] width 94 height 26
click at [160, 178] on input "checkbox" at bounding box center [160, 177] width 6 height 6
checkbox input "false"
click at [162, 201] on input "checkbox" at bounding box center [160, 203] width 6 height 6
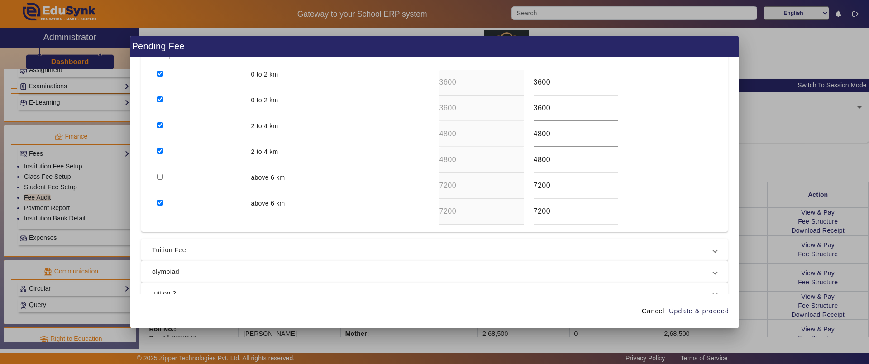
checkbox input "false"
click at [163, 152] on div at bounding box center [199, 160] width 94 height 26
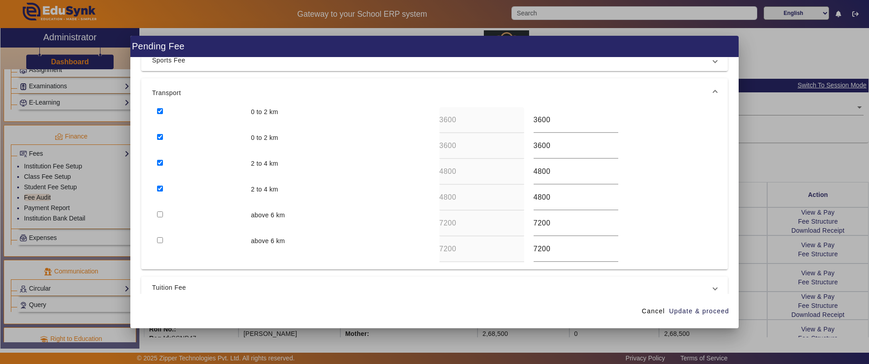
scroll to position [115, 0]
click at [158, 139] on input "checkbox" at bounding box center [160, 138] width 6 height 6
checkbox input "false"
click at [162, 163] on input "checkbox" at bounding box center [160, 164] width 6 height 6
checkbox input "false"
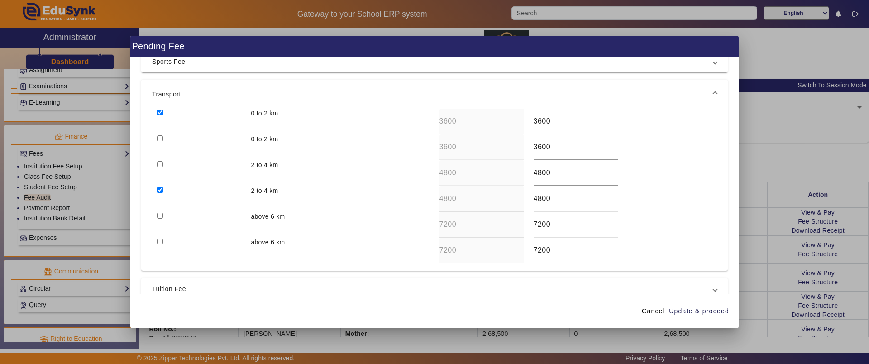
click at [161, 192] on input "checkbox" at bounding box center [160, 190] width 6 height 6
checkbox input "false"
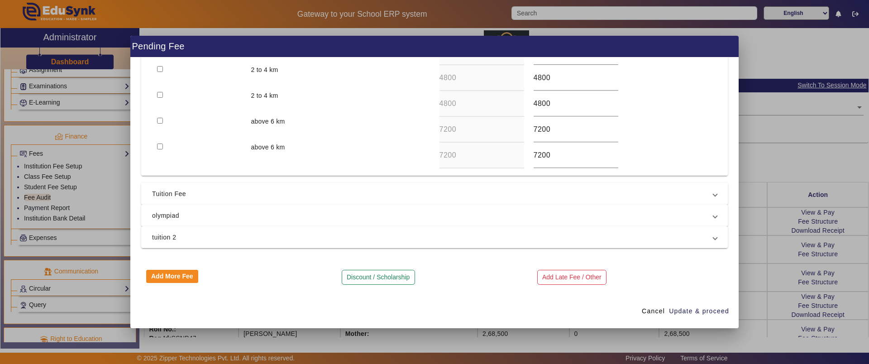
click at [469, 192] on span "Tuition Fee" at bounding box center [432, 193] width 561 height 11
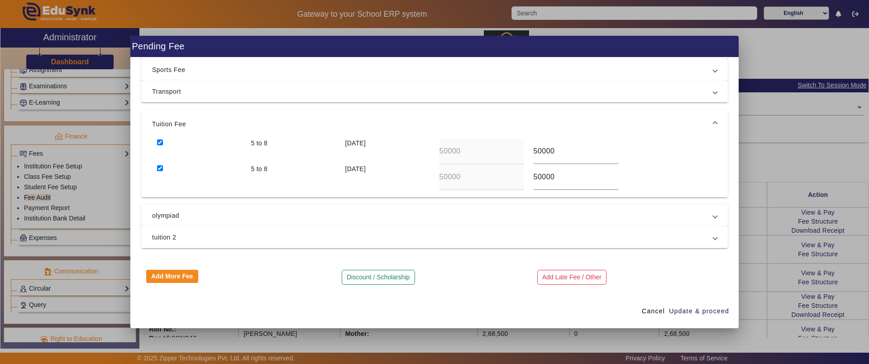
scroll to position [107, 0]
click at [160, 141] on input "checkbox" at bounding box center [160, 142] width 6 height 6
checkbox input "false"
click at [453, 289] on div "Name: Dhrishti Dsouza Roll No.: Fee Name Due Date Due Amount Updated Due Amount…" at bounding box center [434, 176] width 609 height 237
click at [681, 308] on span "Update & proceed" at bounding box center [699, 312] width 60 height 10
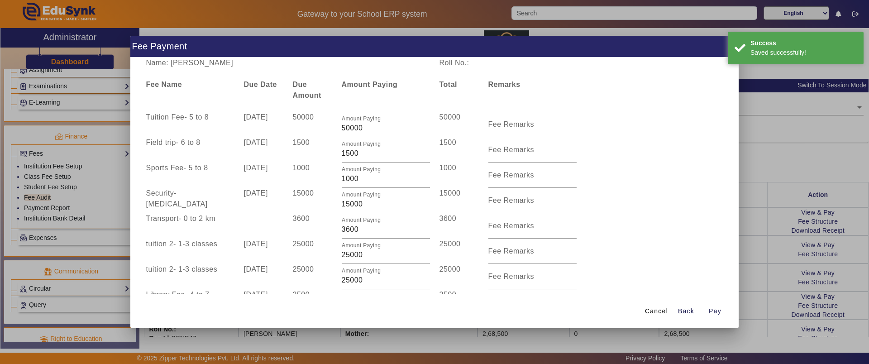
scroll to position [127, 0]
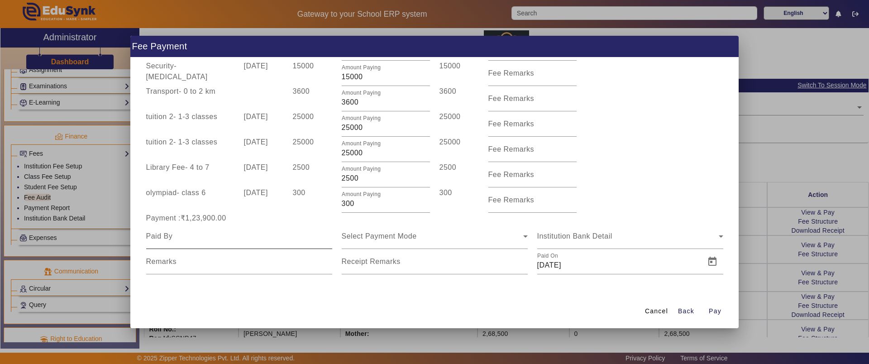
click at [226, 235] on input at bounding box center [239, 236] width 186 height 11
type input "Father"
click at [388, 241] on div "Select Payment Mode" at bounding box center [435, 236] width 186 height 25
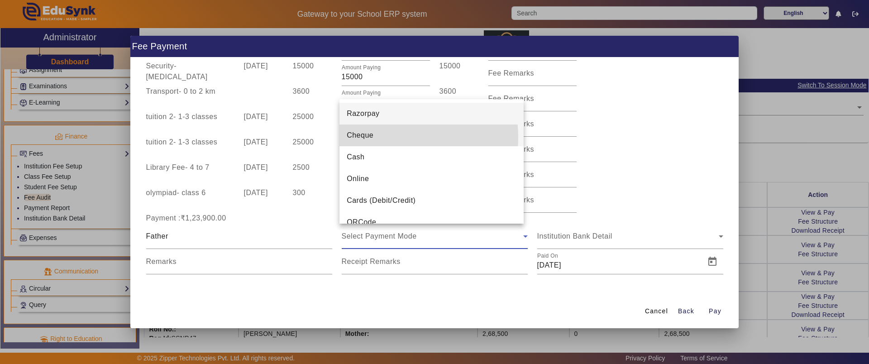
click at [379, 137] on mat-option "Cheque" at bounding box center [432, 136] width 184 height 22
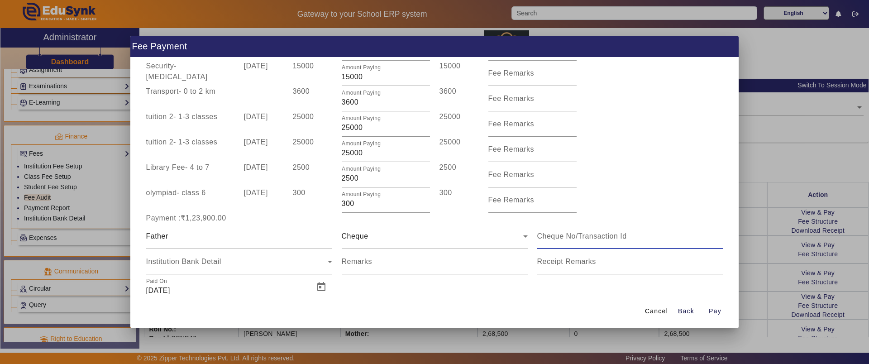
click at [555, 235] on input at bounding box center [630, 236] width 186 height 11
click at [555, 235] on input "448" at bounding box center [630, 236] width 186 height 11
type input "44849824"
click at [312, 262] on div "Institution Bank Detail" at bounding box center [237, 261] width 182 height 11
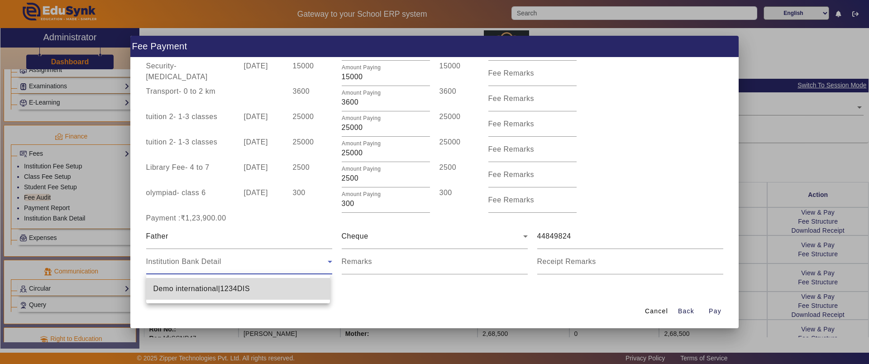
click at [261, 295] on mat-option "Demo international|1234DIS" at bounding box center [238, 289] width 184 height 22
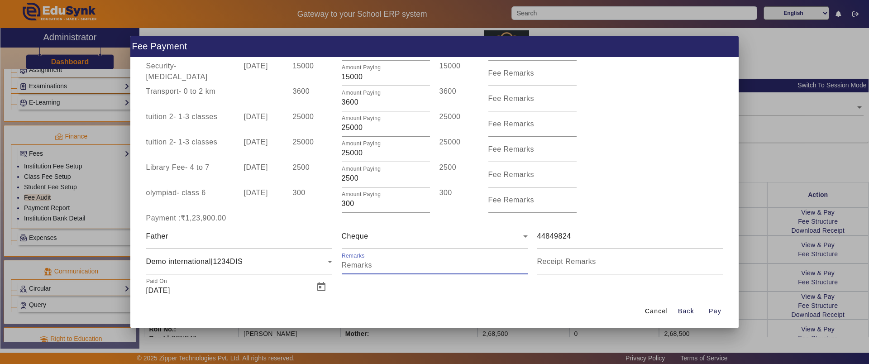
click at [406, 262] on input "Remarks" at bounding box center [435, 265] width 186 height 11
click at [567, 264] on mat-label "Receipt Remarks" at bounding box center [566, 262] width 59 height 8
click at [567, 264] on input "Receipt Remarks" at bounding box center [630, 265] width 186 height 11
type input "part payment"
click at [710, 310] on span "Pay" at bounding box center [715, 312] width 13 height 10
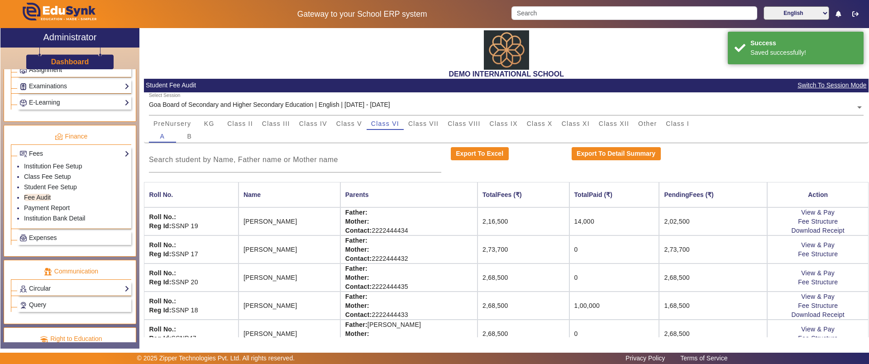
scroll to position [27, 0]
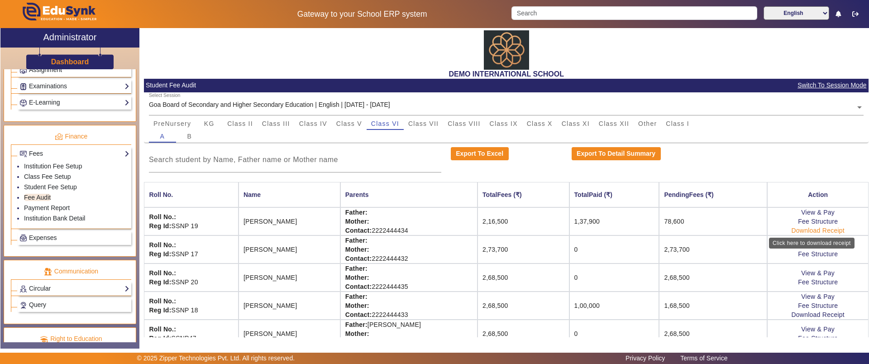
click at [791, 232] on link "Download Receipt" at bounding box center [817, 230] width 53 height 7
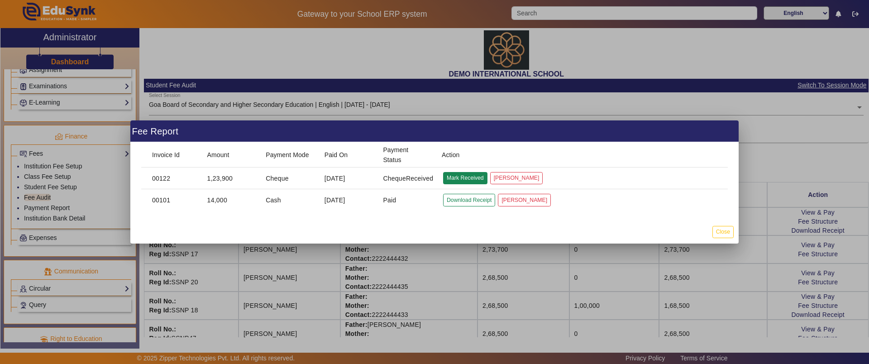
click at [466, 178] on button "Mark Received" at bounding box center [465, 178] width 44 height 12
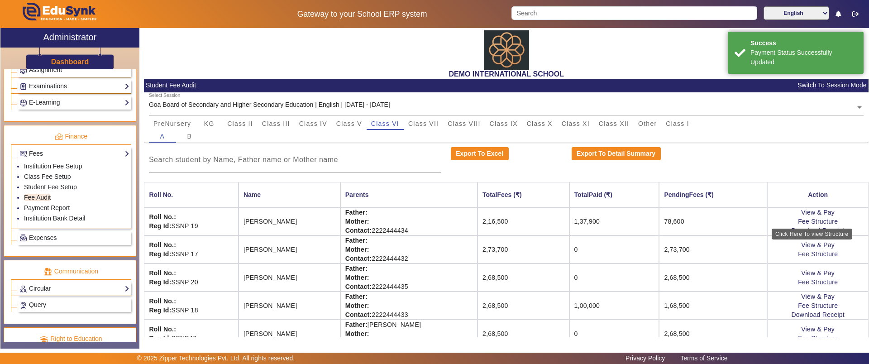
click at [812, 229] on div "Click Here To view Structure" at bounding box center [812, 234] width 81 height 11
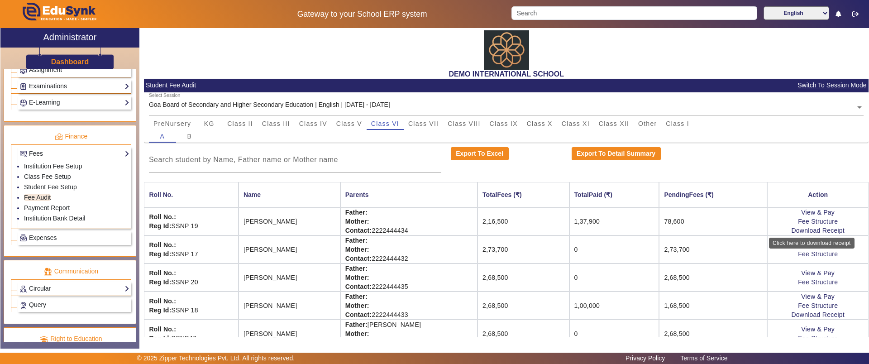
click at [796, 238] on div "Click here to download receipt" at bounding box center [812, 243] width 86 height 11
click at [795, 229] on link "Download Receipt" at bounding box center [817, 230] width 53 height 7
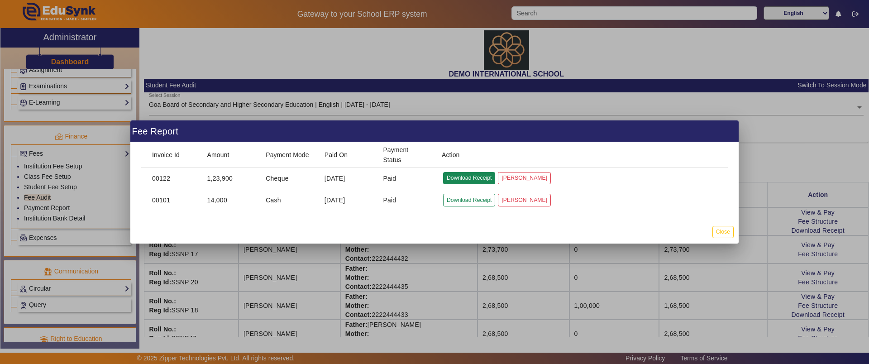
click at [469, 178] on button "Download Receipt" at bounding box center [469, 178] width 52 height 12
click at [50, 211] on div at bounding box center [434, 182] width 869 height 364
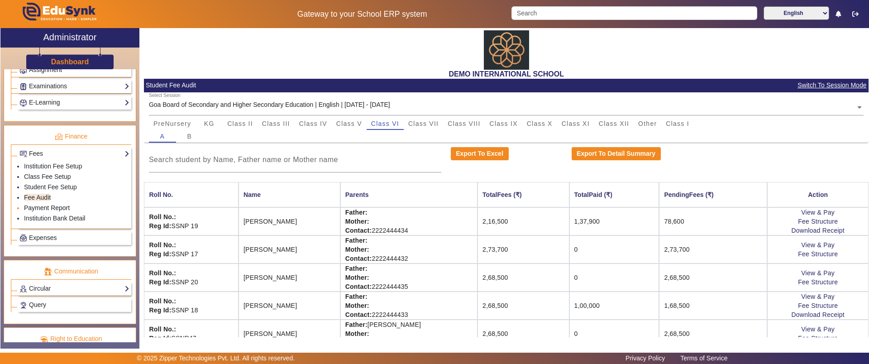
click at [40, 208] on link "Payment Report" at bounding box center [47, 207] width 46 height 7
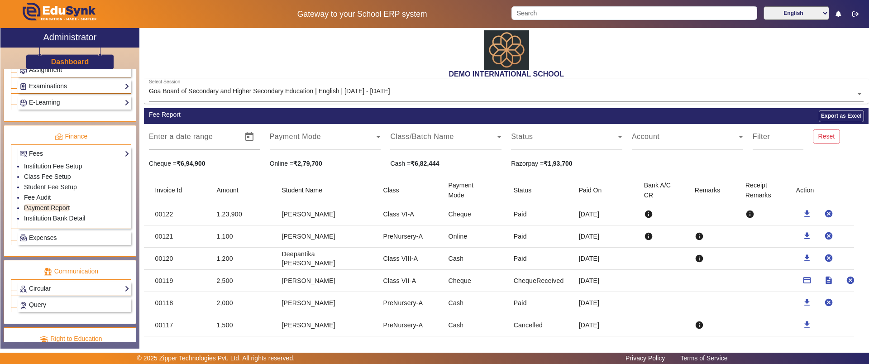
click at [209, 133] on mat-label "Enter a date range" at bounding box center [181, 137] width 64 height 8
click at [302, 136] on span at bounding box center [323, 140] width 107 height 11
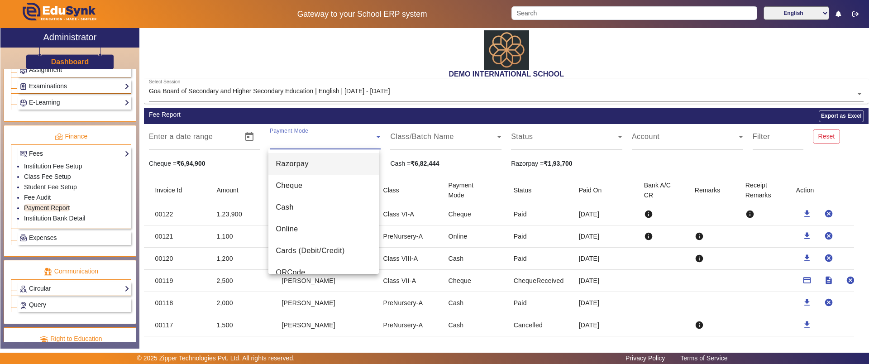
click at [425, 140] on div at bounding box center [434, 182] width 869 height 364
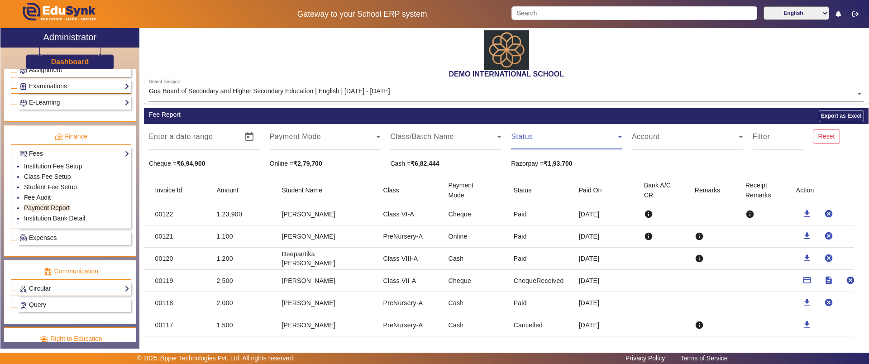
click at [533, 135] on span at bounding box center [564, 140] width 107 height 11
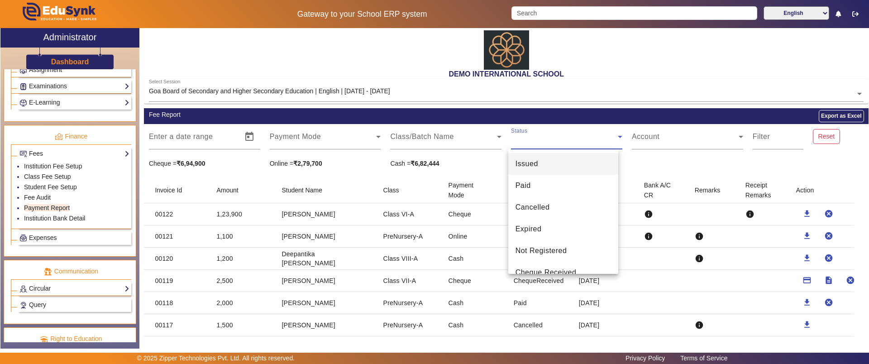
click at [670, 129] on div at bounding box center [434, 182] width 869 height 364
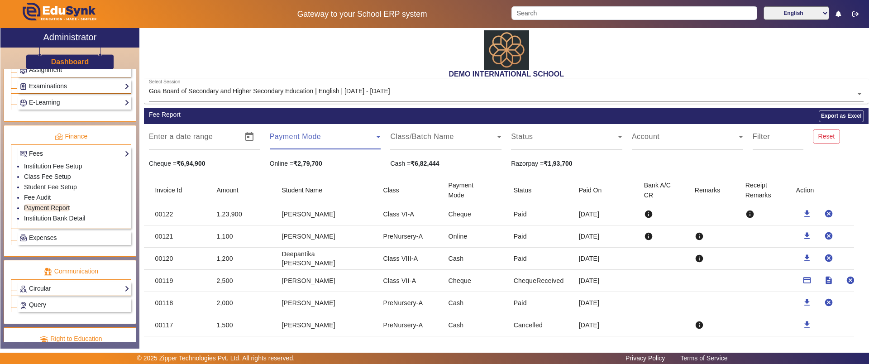
click at [286, 135] on span at bounding box center [323, 140] width 107 height 11
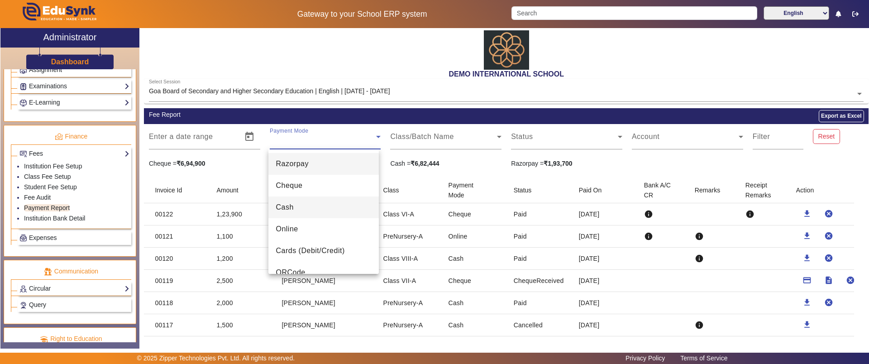
click at [287, 206] on span "Cash" at bounding box center [285, 207] width 18 height 11
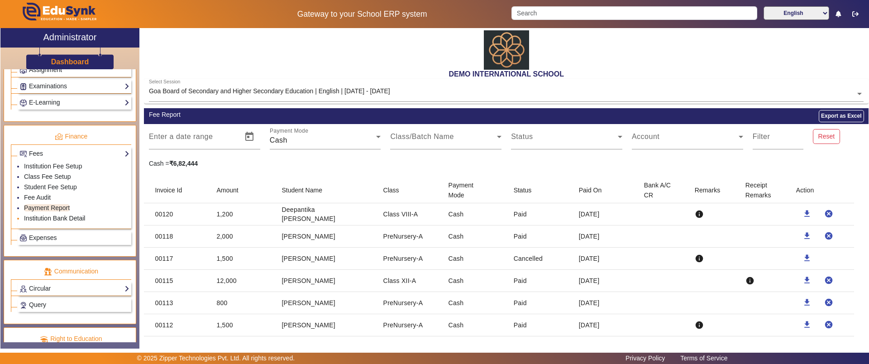
click at [56, 220] on link "Institution Bank Detail" at bounding box center [54, 218] width 61 height 7
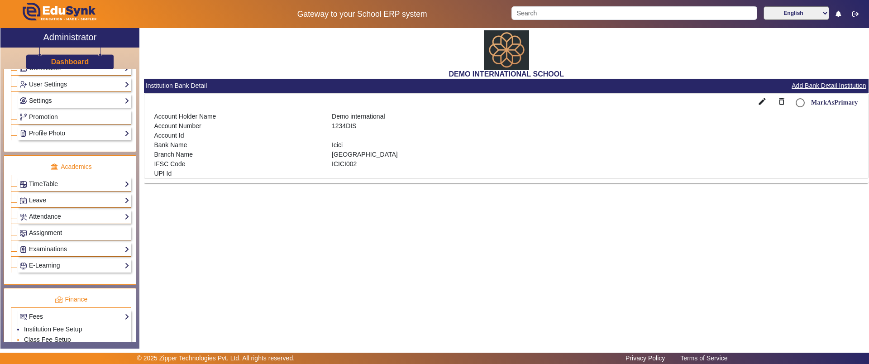
scroll to position [256, 0]
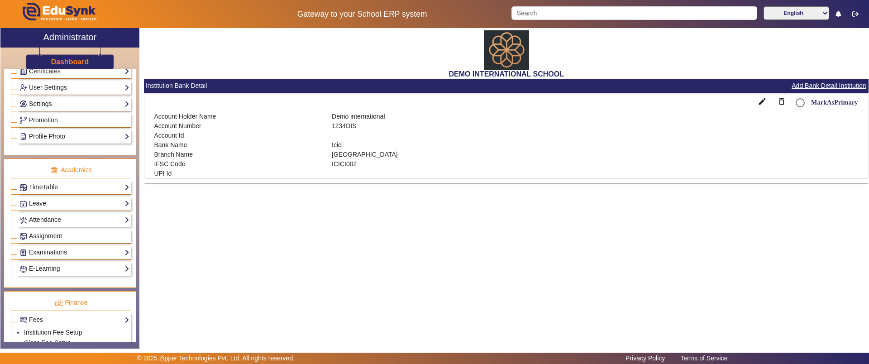
click at [44, 100] on link "Settings" at bounding box center [74, 104] width 110 height 10
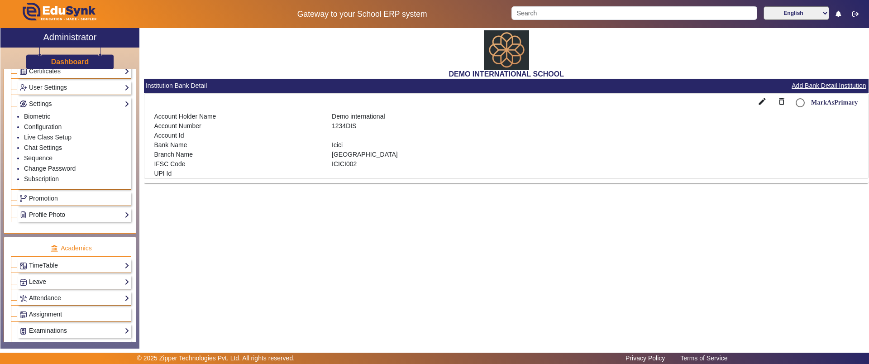
click at [44, 84] on link "User Settings" at bounding box center [74, 87] width 110 height 10
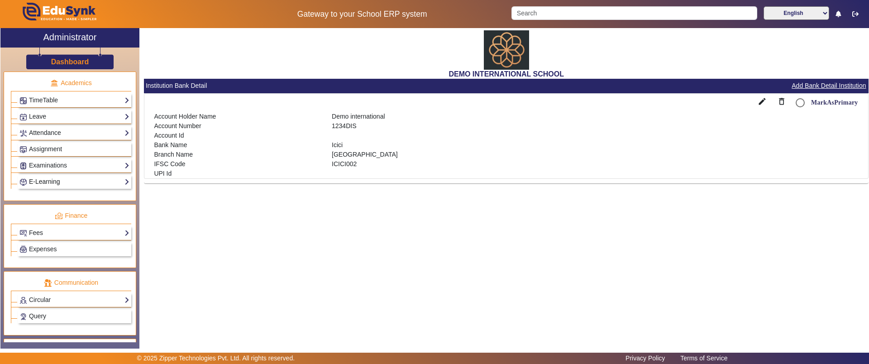
scroll to position [413, 0]
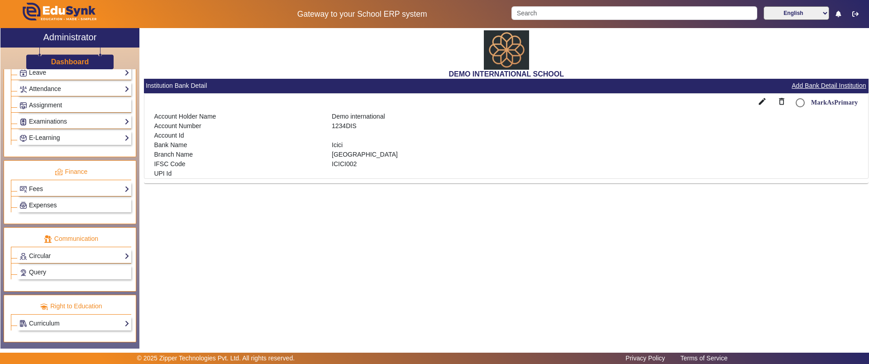
click at [62, 203] on link "Expenses" at bounding box center [74, 205] width 110 height 10
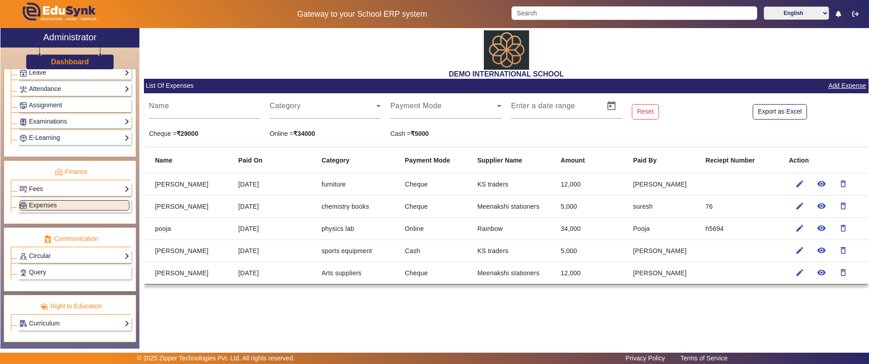
click at [64, 182] on div "Fees Institution Fee Setup Class Fee Setup Student Fee Setup Fee Audit Payment …" at bounding box center [75, 189] width 114 height 14
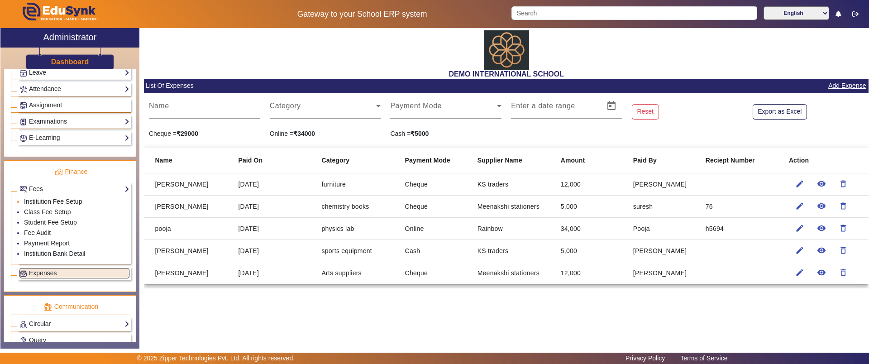
click at [67, 202] on link "Institution Fee Setup" at bounding box center [53, 201] width 58 height 7
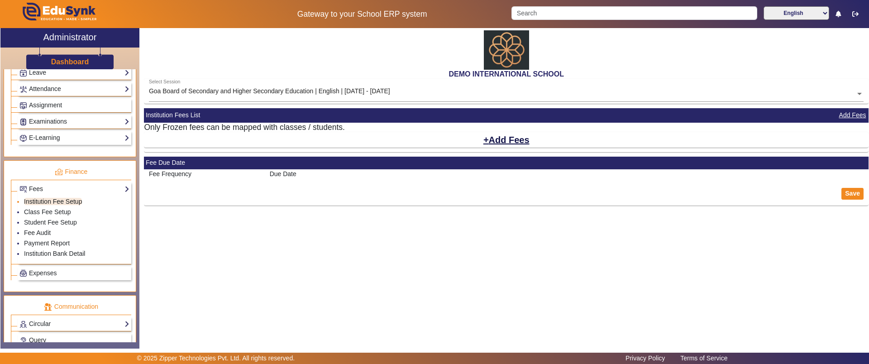
select select "5"
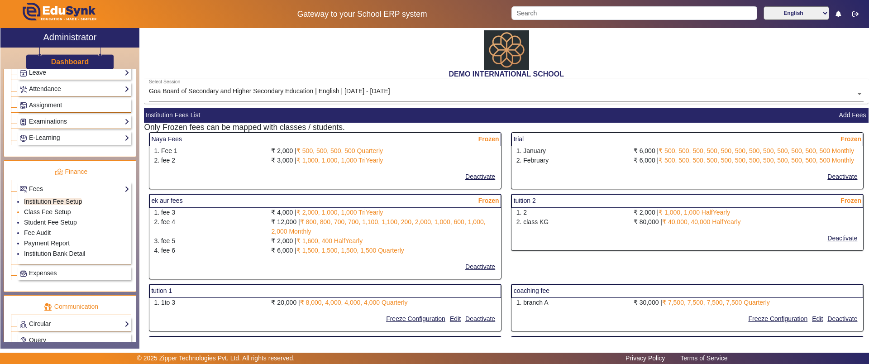
click at [62, 211] on link "Class Fee Setup" at bounding box center [47, 211] width 47 height 7
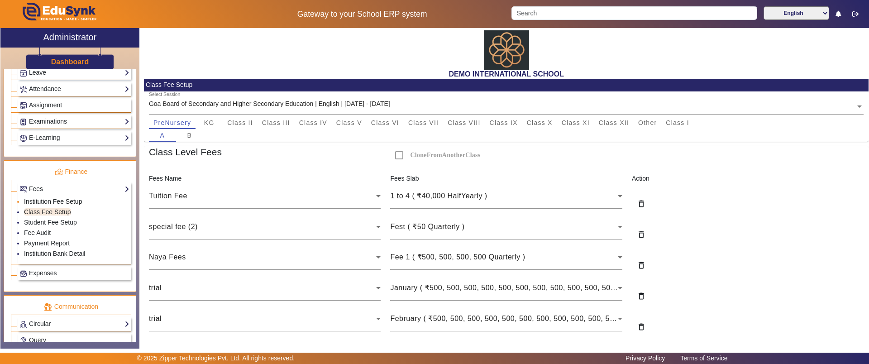
click at [62, 201] on link "Institution Fee Setup" at bounding box center [53, 201] width 58 height 7
select select "5"
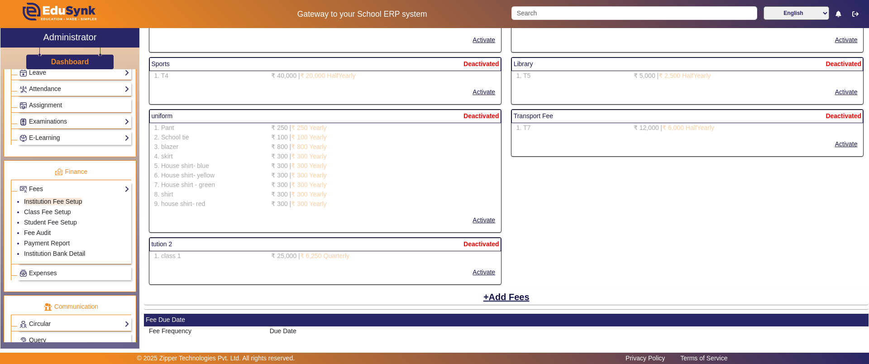
scroll to position [1646, 0]
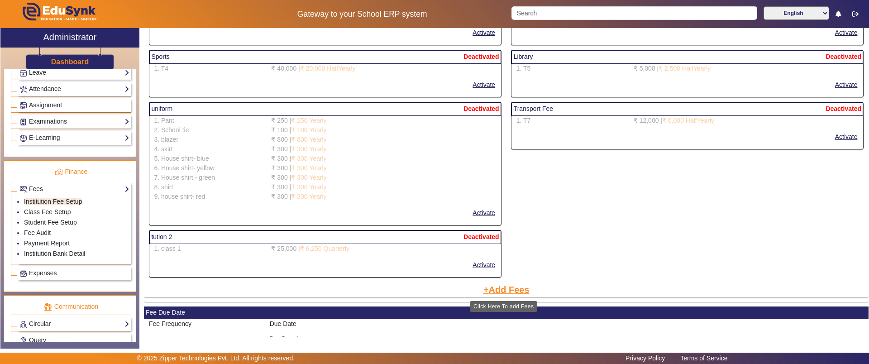
click at [504, 291] on button "Add Fees" at bounding box center [507, 289] width 48 height 15
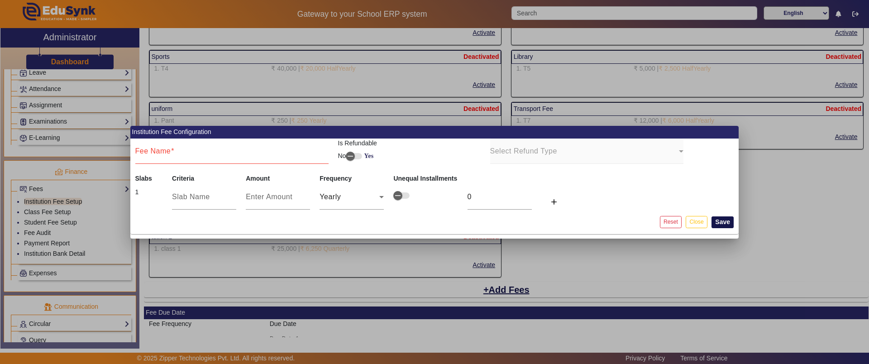
click at [722, 224] on button "Save" at bounding box center [723, 222] width 22 height 12
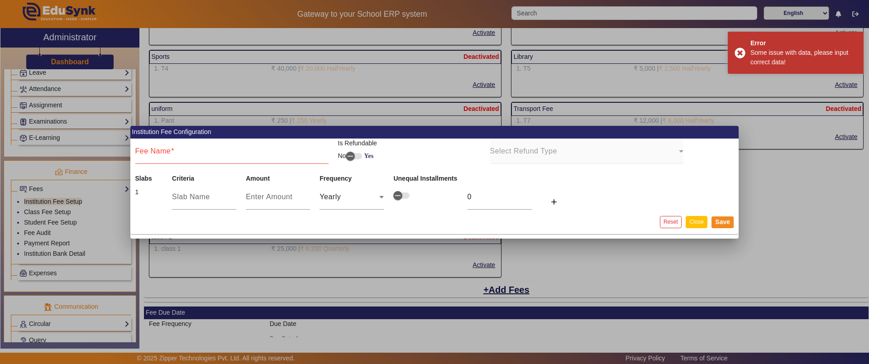
click at [698, 225] on button "Close" at bounding box center [696, 222] width 21 height 12
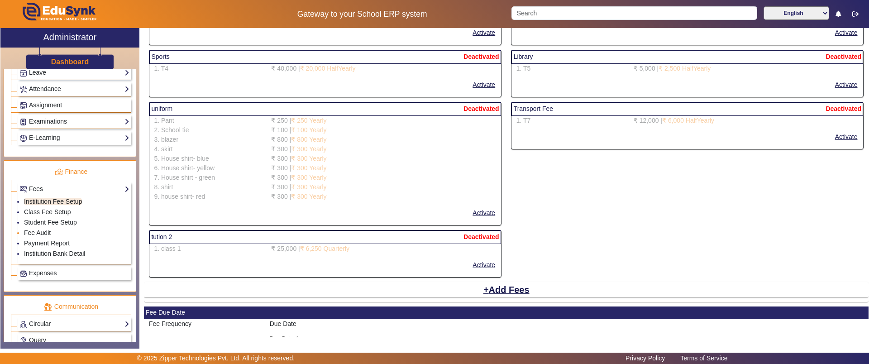
scroll to position [455, 0]
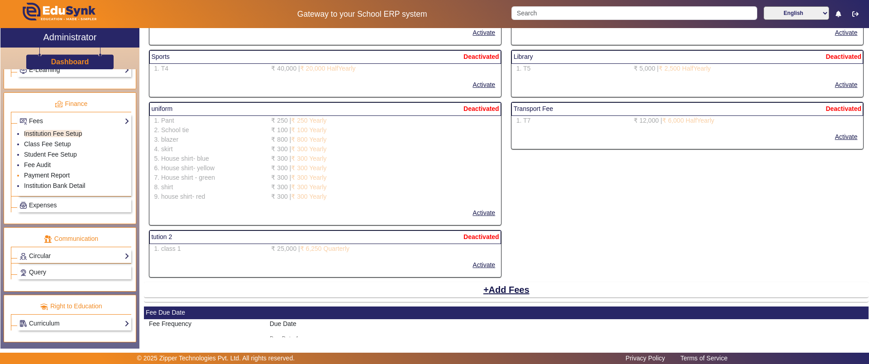
click at [56, 174] on link "Payment Report" at bounding box center [47, 175] width 46 height 7
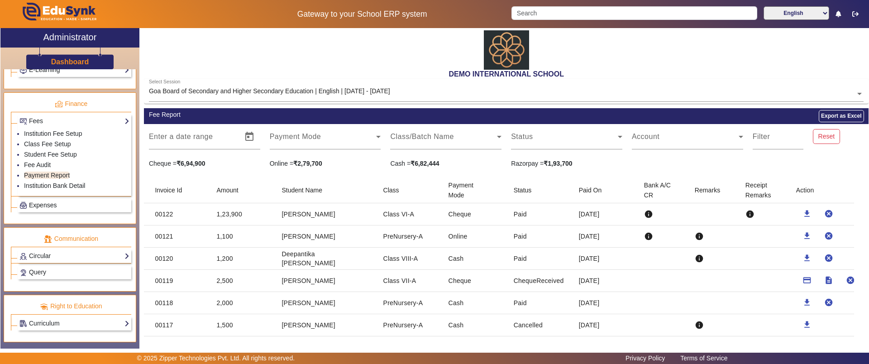
click at [52, 205] on span "Expenses" at bounding box center [43, 204] width 28 height 7
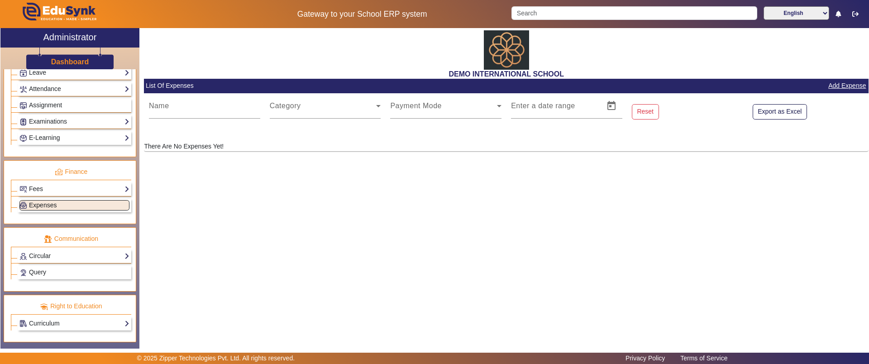
scroll to position [387, 0]
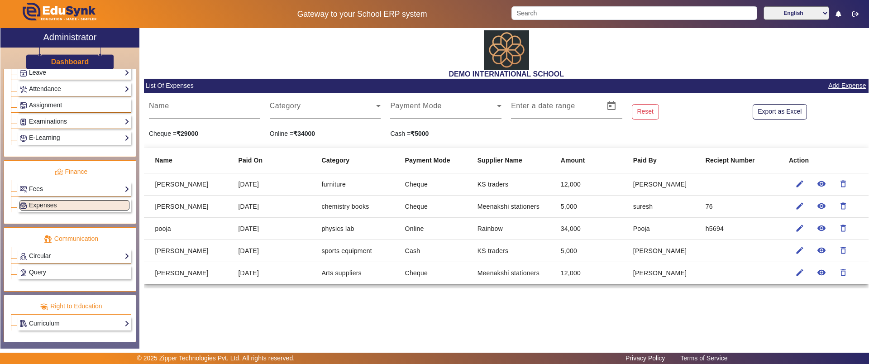
click at [854, 86] on link "Add Expense" at bounding box center [847, 85] width 39 height 11
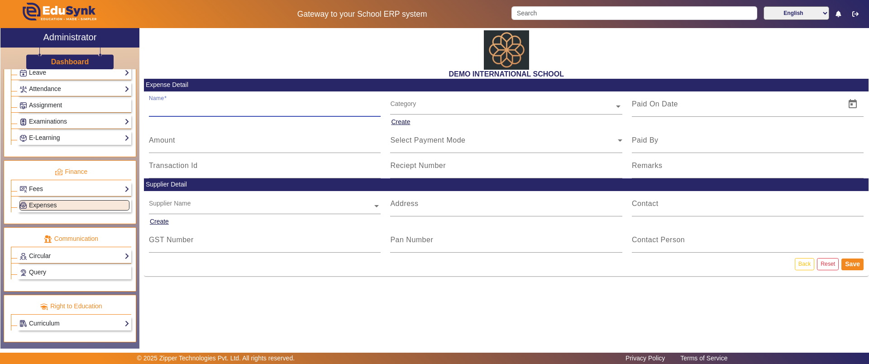
click at [189, 110] on input "Name" at bounding box center [265, 107] width 232 height 11
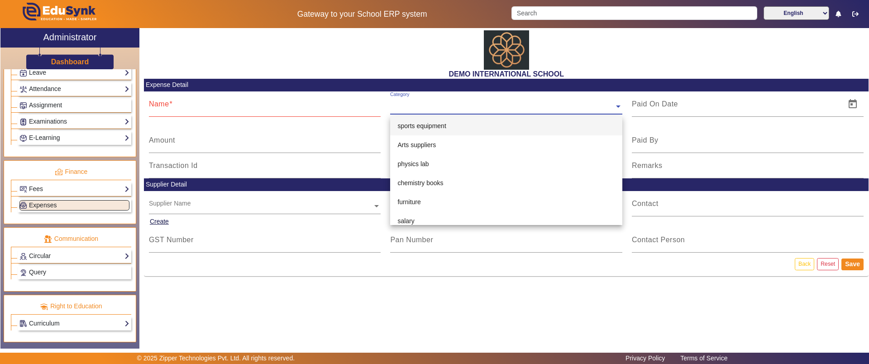
click at [441, 101] on div "Category" at bounding box center [502, 96] width 224 height 10
click at [429, 150] on div "Arts suppliers" at bounding box center [506, 144] width 232 height 19
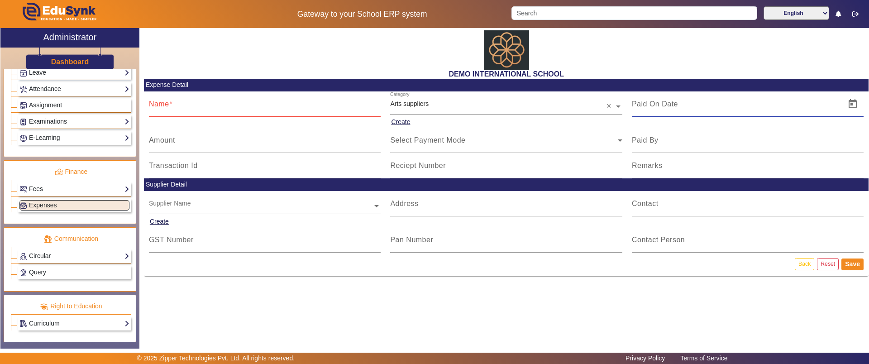
click at [657, 107] on input at bounding box center [736, 104] width 209 height 11
click at [339, 305] on div "DEMO INTERNATIONAL SCHOOL Expense Detail Name Category × Arts suppliers × Creat…" at bounding box center [503, 183] width 729 height 311
click at [40, 255] on link "Circular" at bounding box center [74, 256] width 110 height 10
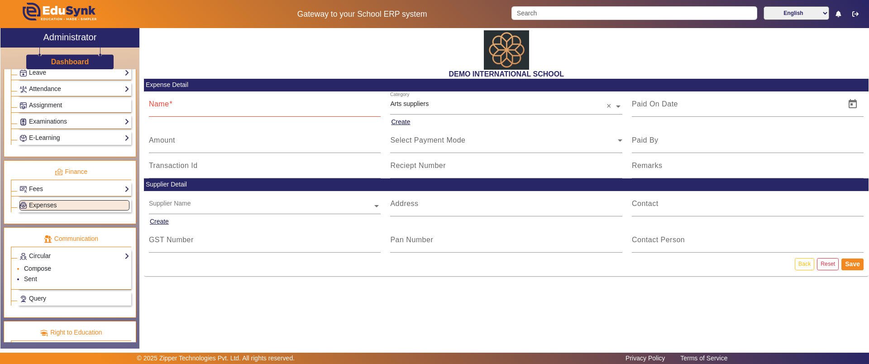
click at [40, 268] on link "Compose" at bounding box center [37, 268] width 27 height 7
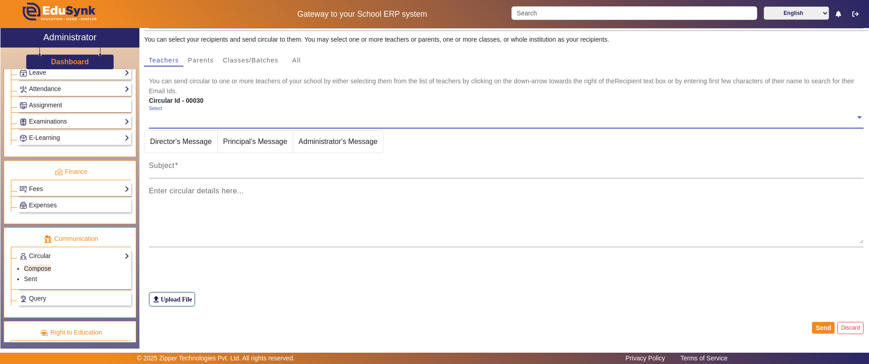
scroll to position [93, 0]
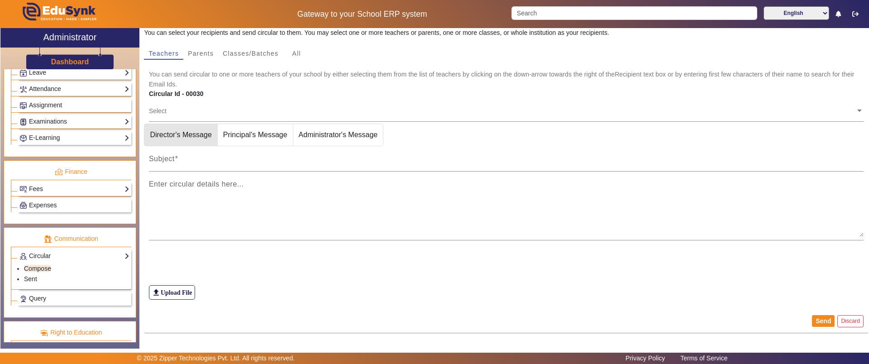
click at [183, 129] on span "Director's Message" at bounding box center [180, 135] width 72 height 22
click at [250, 144] on span "Principal's Message" at bounding box center [268, 135] width 75 height 22
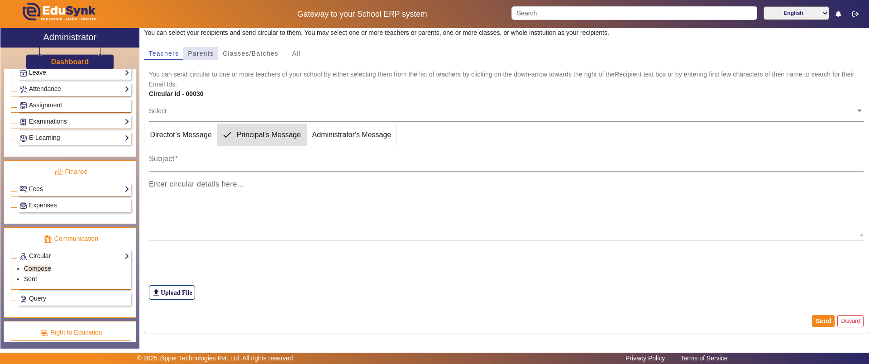
click at [207, 51] on span "Parents" at bounding box center [201, 53] width 26 height 6
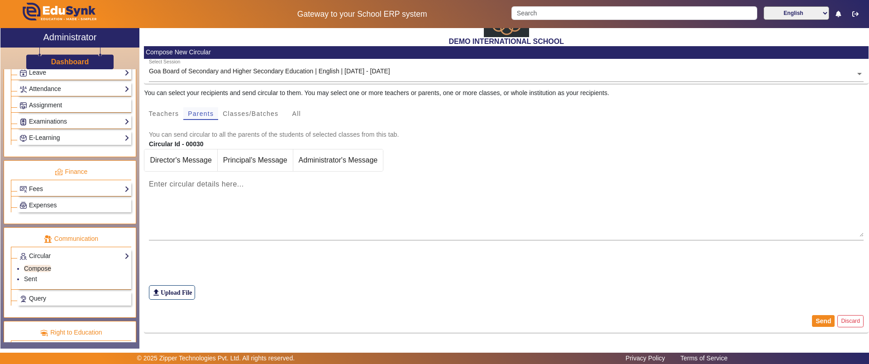
scroll to position [83, 0]
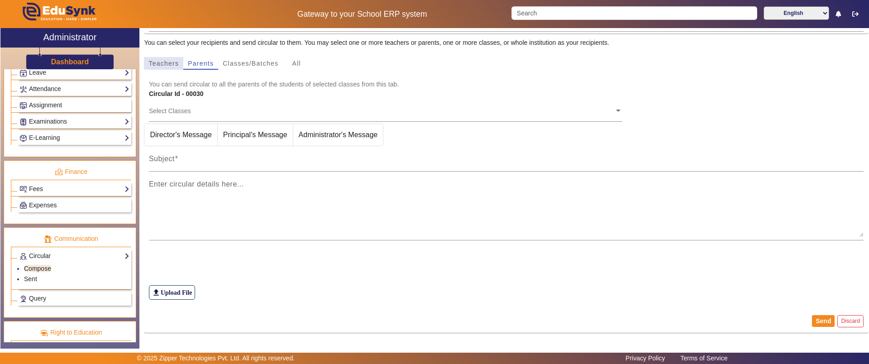
click at [165, 60] on span "Teachers" at bounding box center [164, 63] width 30 height 6
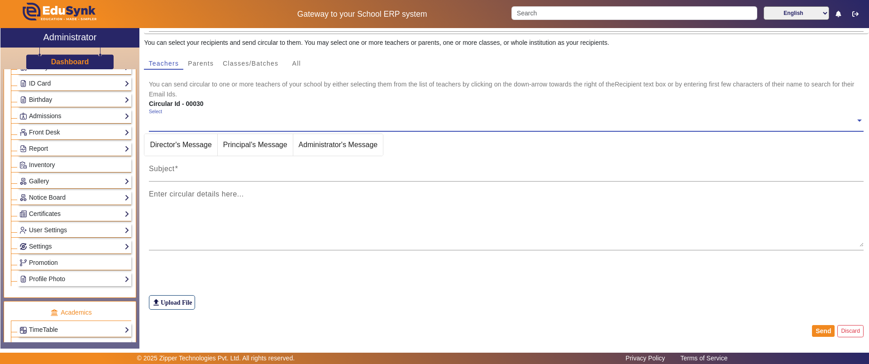
scroll to position [0, 0]
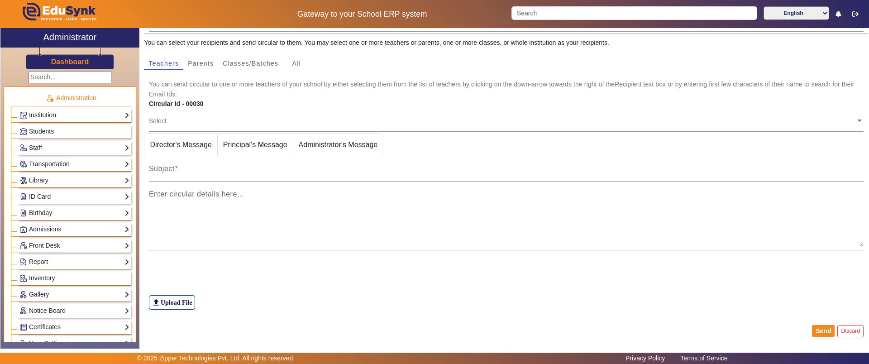
click at [62, 118] on link "Institution" at bounding box center [74, 115] width 110 height 10
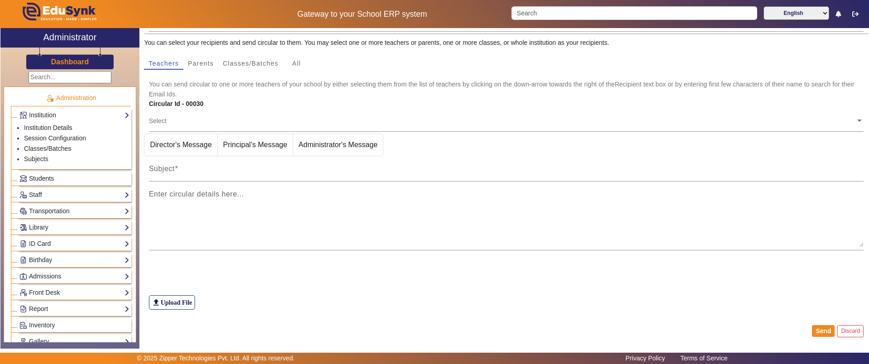
click at [67, 178] on link "Students" at bounding box center [74, 178] width 110 height 10
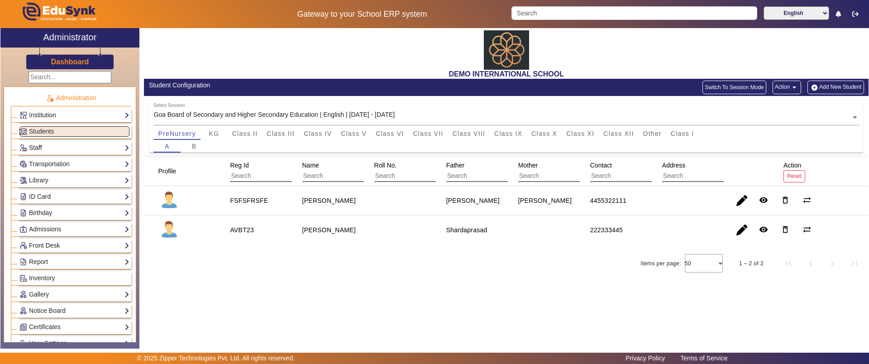
click at [52, 143] on link "Staff" at bounding box center [74, 148] width 110 height 10
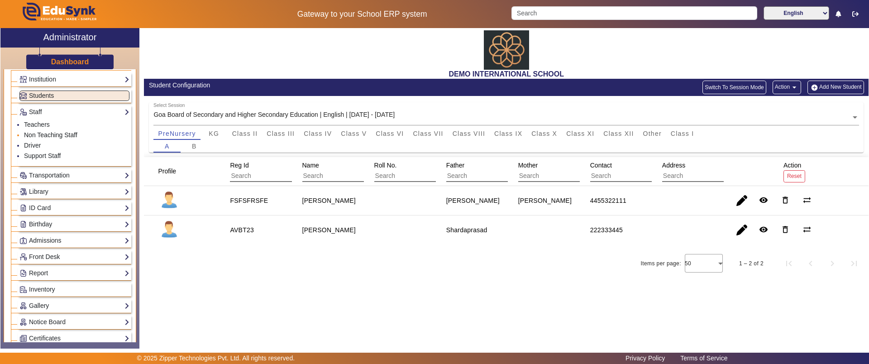
scroll to position [36, 0]
click at [43, 171] on link "Transportation" at bounding box center [74, 175] width 110 height 10
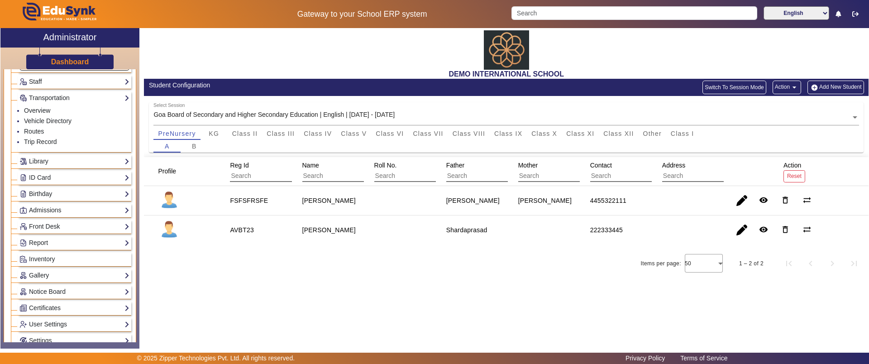
scroll to position [68, 0]
click at [42, 158] on link "Library" at bounding box center [74, 159] width 110 height 10
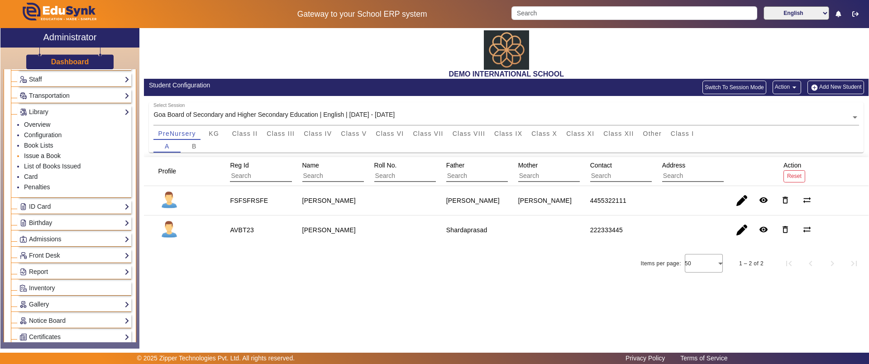
click at [55, 158] on link "Issue a Book" at bounding box center [42, 155] width 37 height 7
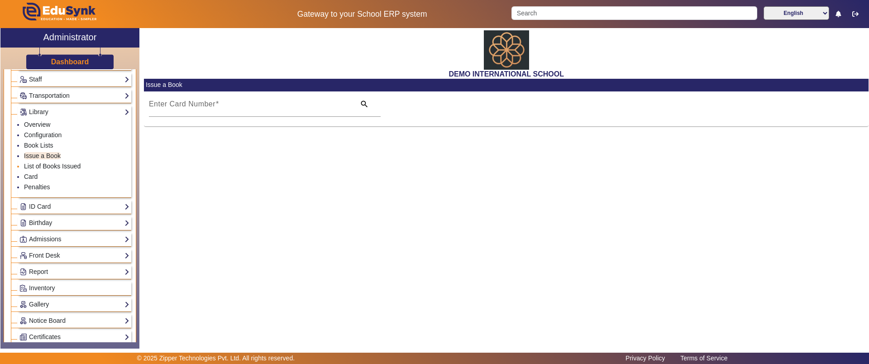
click at [62, 164] on link "List of Books Issued" at bounding box center [52, 166] width 57 height 7
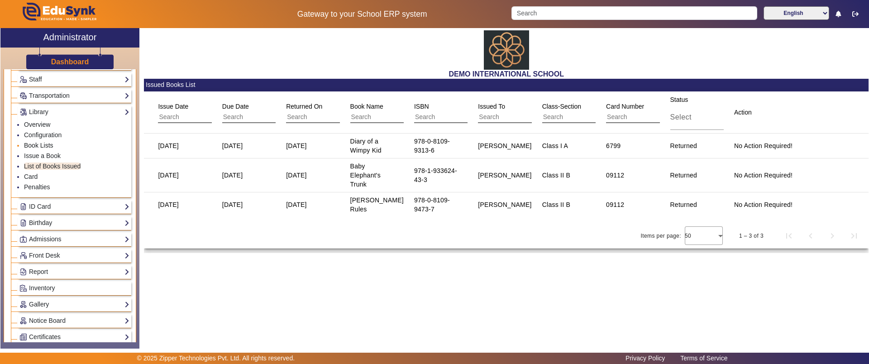
click at [48, 145] on link "Book Lists" at bounding box center [38, 145] width 29 height 7
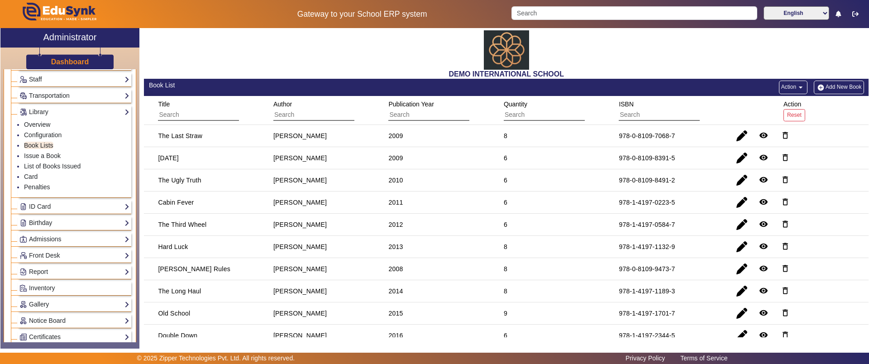
click at [786, 89] on button "Action arrow_drop_down" at bounding box center [793, 88] width 29 height 14
click at [764, 154] on span "Import Data" at bounding box center [769, 152] width 50 height 11
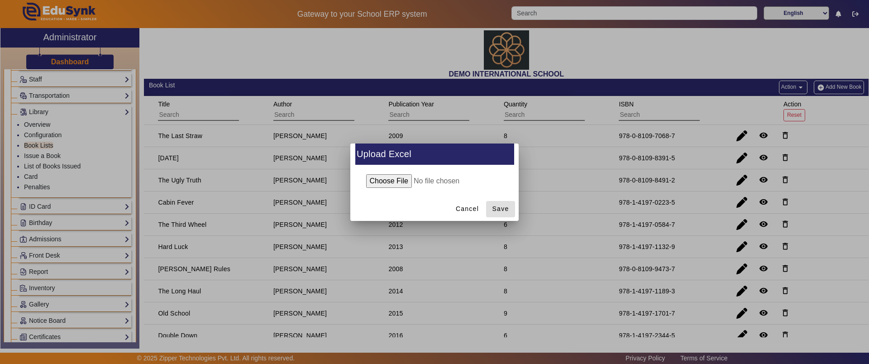
click at [225, 78] on div at bounding box center [434, 182] width 869 height 364
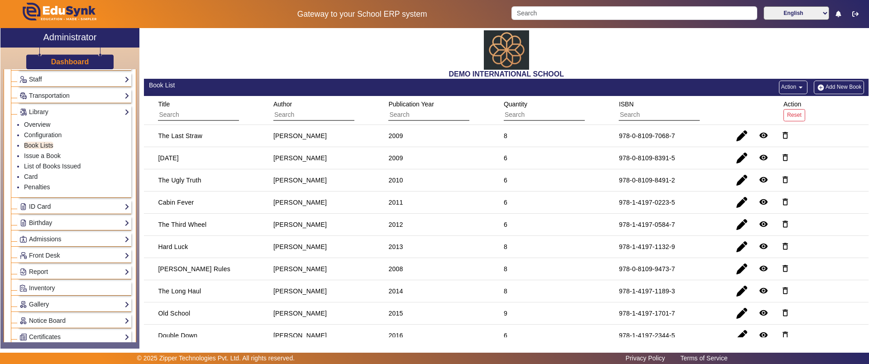
click at [45, 210] on link "ID Card" at bounding box center [74, 206] width 110 height 10
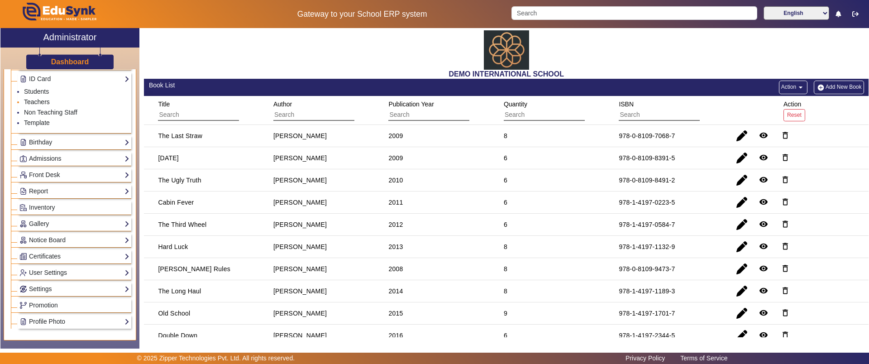
scroll to position [127, 0]
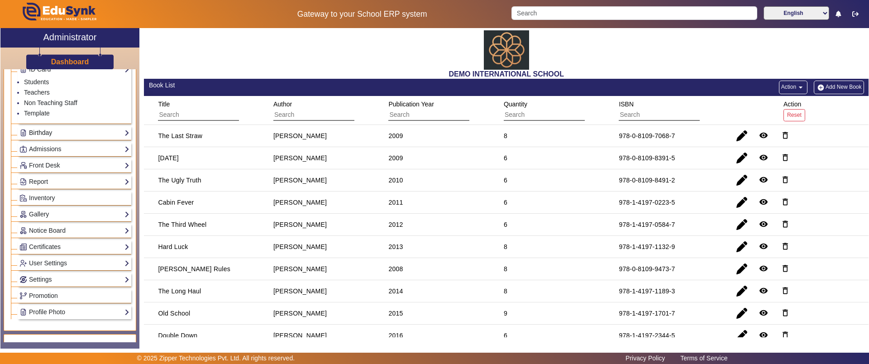
click at [48, 133] on link "Birthday" at bounding box center [74, 133] width 110 height 10
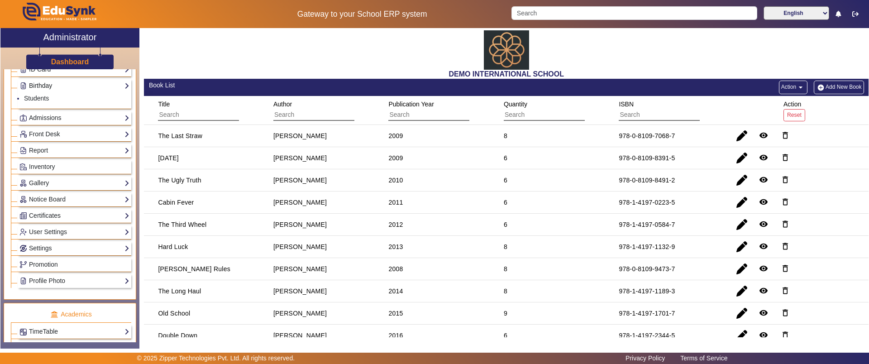
scroll to position [129, 0]
click at [71, 58] on h3 "Dashboard" at bounding box center [70, 62] width 38 height 9
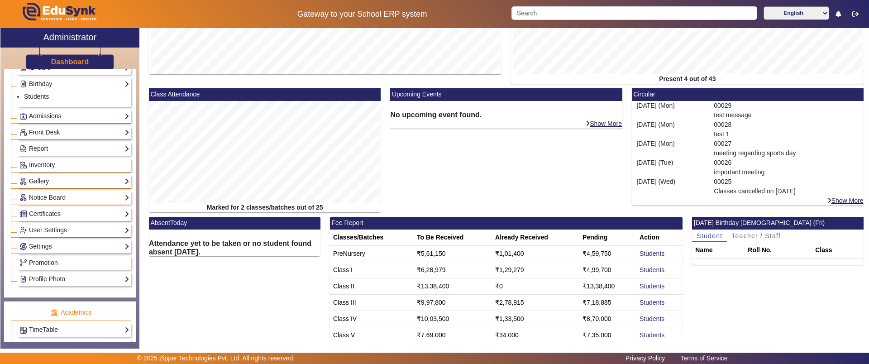
scroll to position [4, 0]
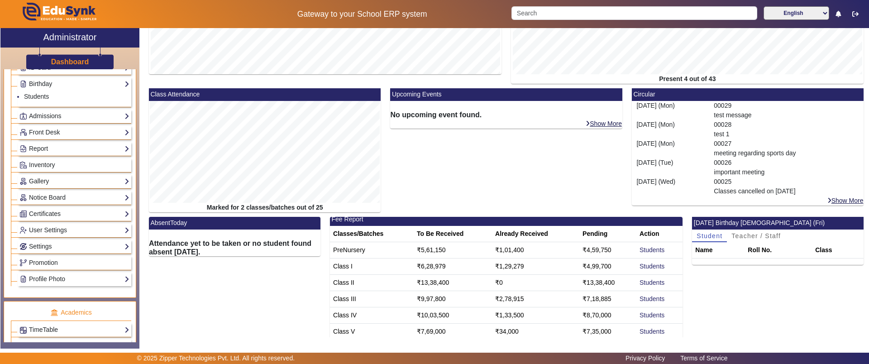
click at [642, 254] on td "Students" at bounding box center [660, 250] width 46 height 16
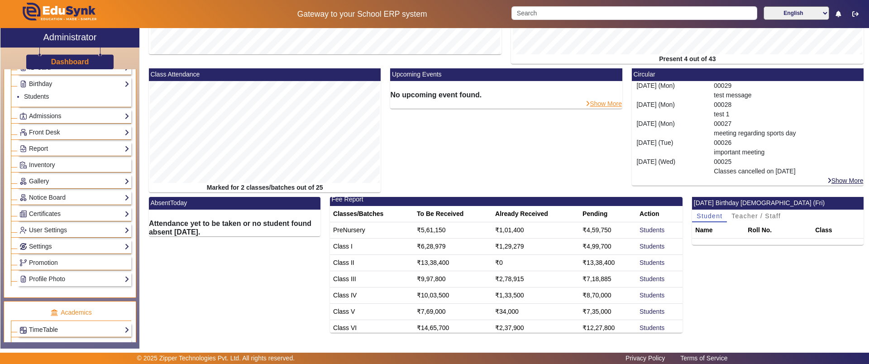
click at [596, 103] on link "Show More" at bounding box center [603, 104] width 37 height 8
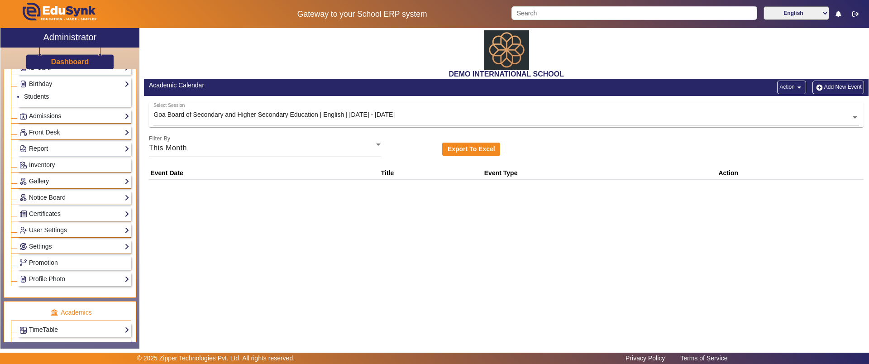
click at [75, 58] on h3 "Dashboard" at bounding box center [70, 62] width 38 height 9
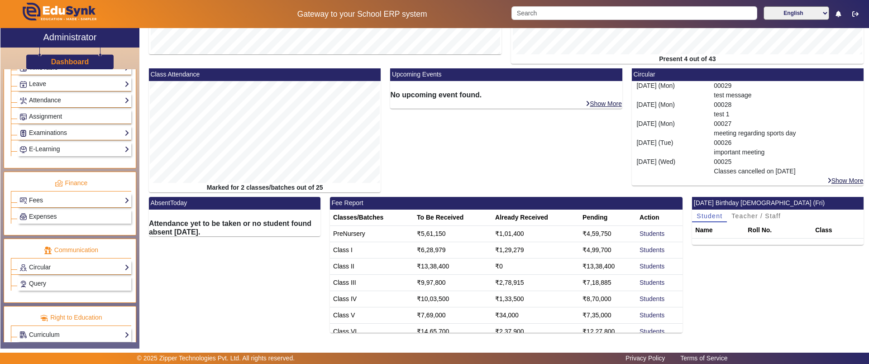
scroll to position [403, 0]
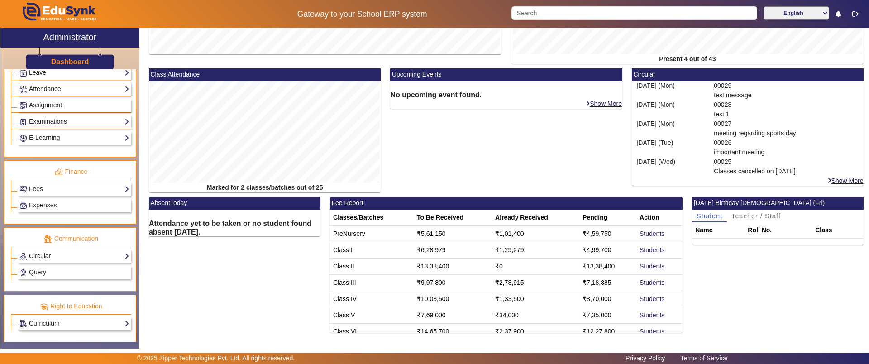
click at [58, 261] on link "Circular" at bounding box center [74, 256] width 110 height 10
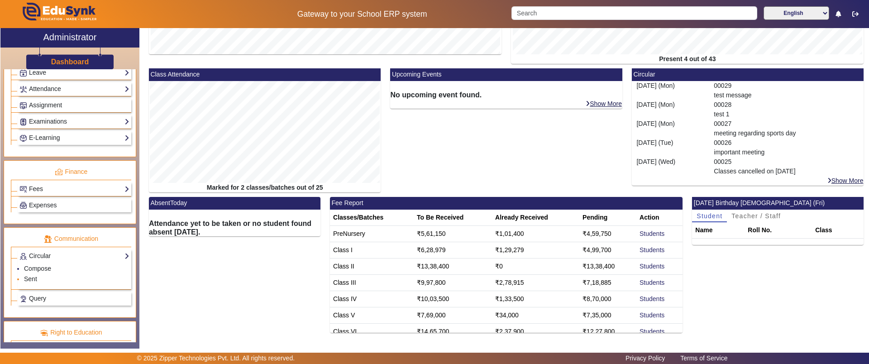
click at [38, 279] on li "Sent" at bounding box center [76, 279] width 105 height 10
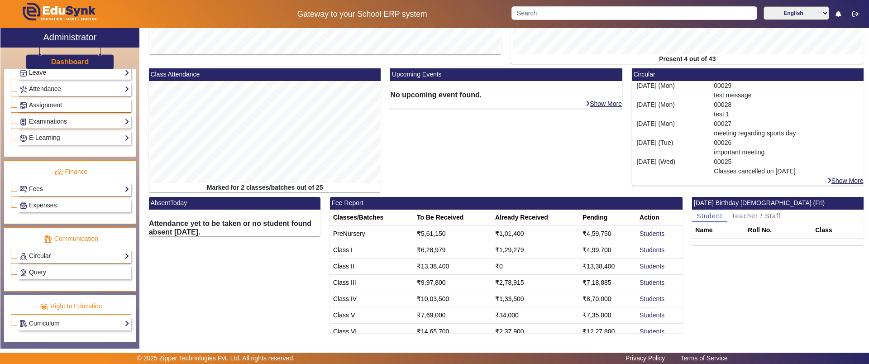
click at [38, 256] on link "Circular" at bounding box center [74, 256] width 110 height 10
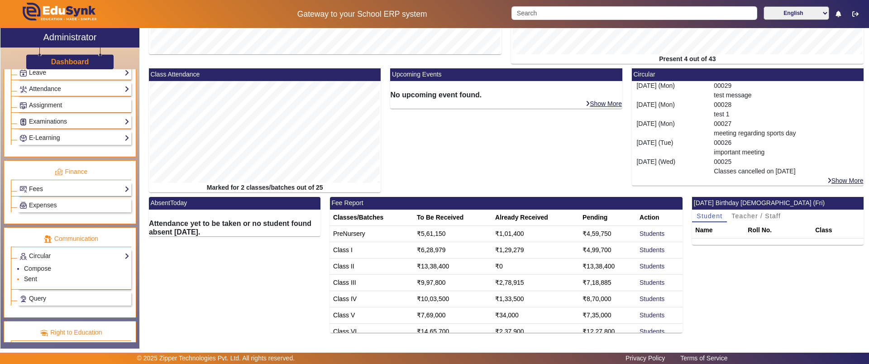
click at [28, 281] on link "Sent" at bounding box center [30, 278] width 13 height 7
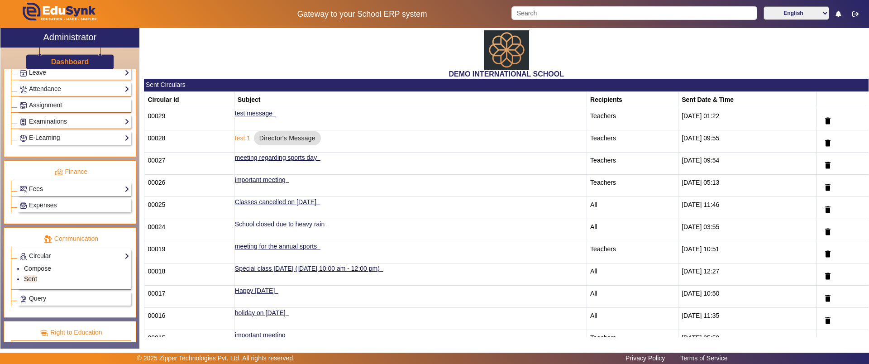
click at [235, 138] on link "test 1" at bounding box center [242, 137] width 15 height 7
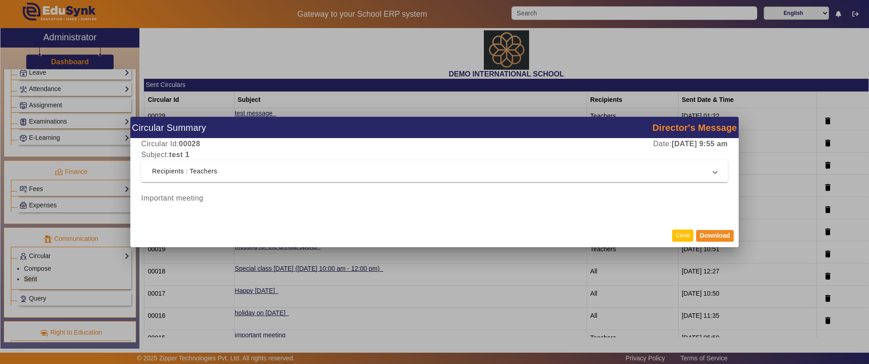
click at [680, 231] on button "Close" at bounding box center [682, 236] width 21 height 12
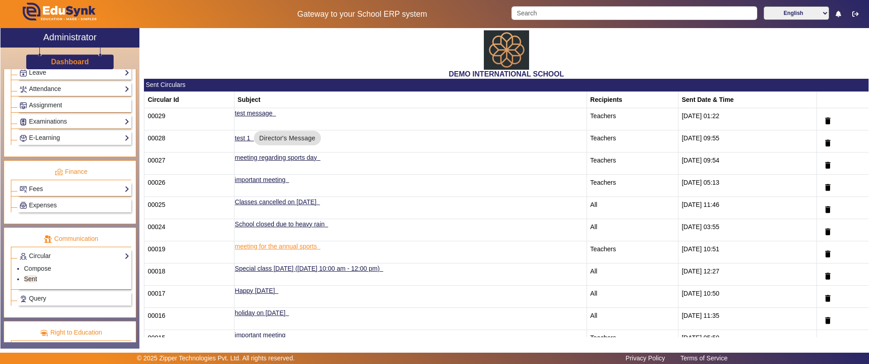
click at [286, 252] on td "meeting for the annual sports" at bounding box center [410, 252] width 353 height 22
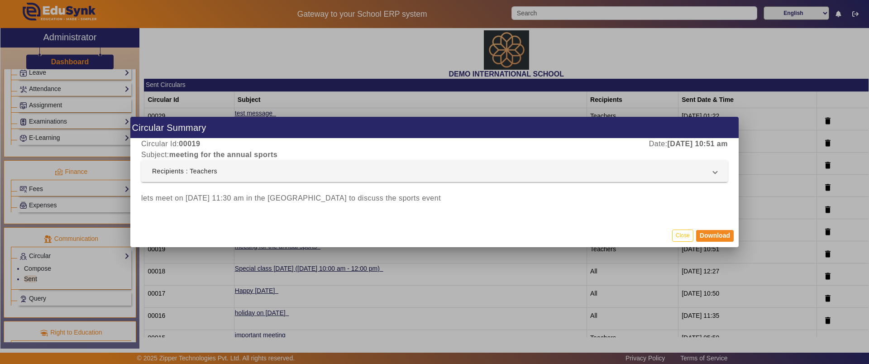
click at [290, 268] on div at bounding box center [434, 182] width 869 height 364
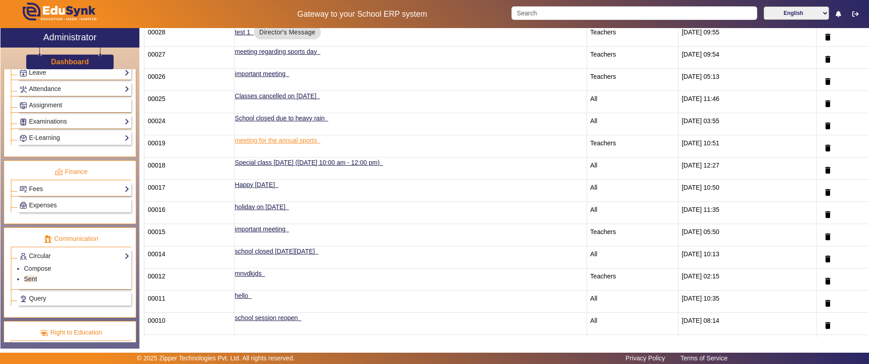
scroll to position [108, 0]
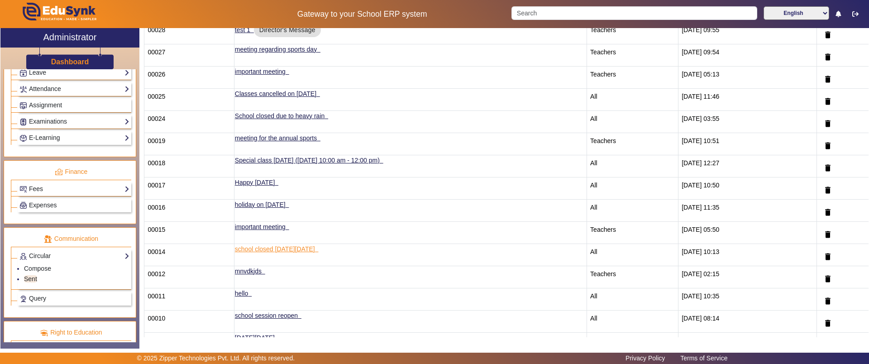
click at [292, 248] on link "school closed on friday, 29th nov" at bounding box center [275, 248] width 80 height 7
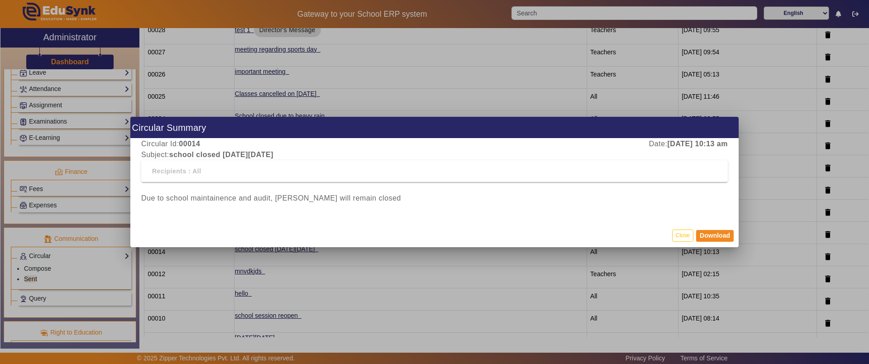
click at [420, 282] on div at bounding box center [434, 182] width 869 height 364
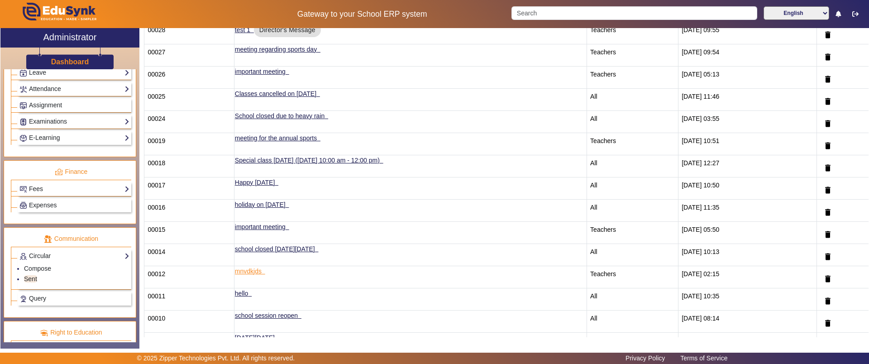
scroll to position [248, 0]
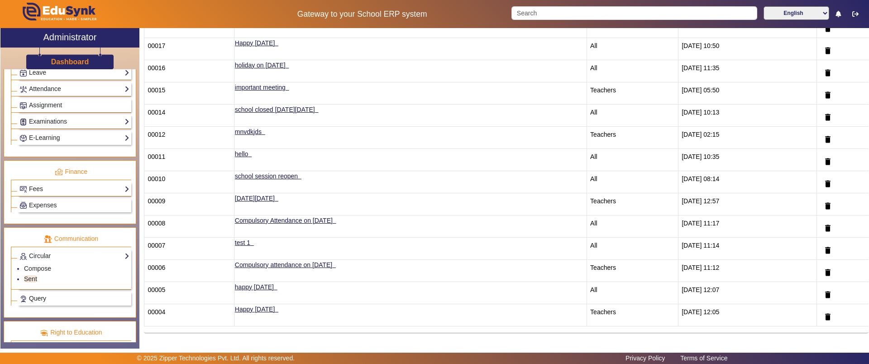
click at [37, 297] on span "Query" at bounding box center [37, 298] width 17 height 7
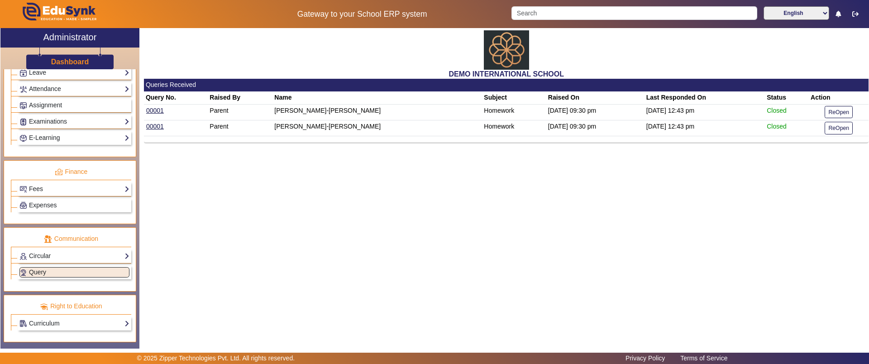
click at [363, 110] on div "Nishant Jain-Samaira Nishant Jain" at bounding box center [377, 111] width 206 height 10
click at [831, 108] on button "ReOpen" at bounding box center [839, 112] width 28 height 12
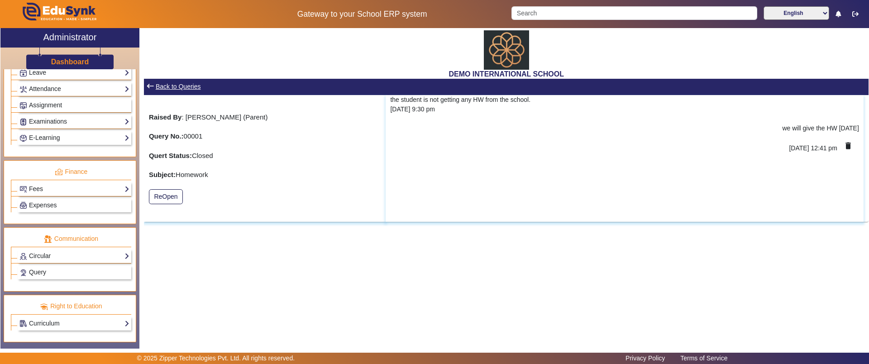
click at [156, 86] on link "Back to Queries" at bounding box center [178, 86] width 47 height 11
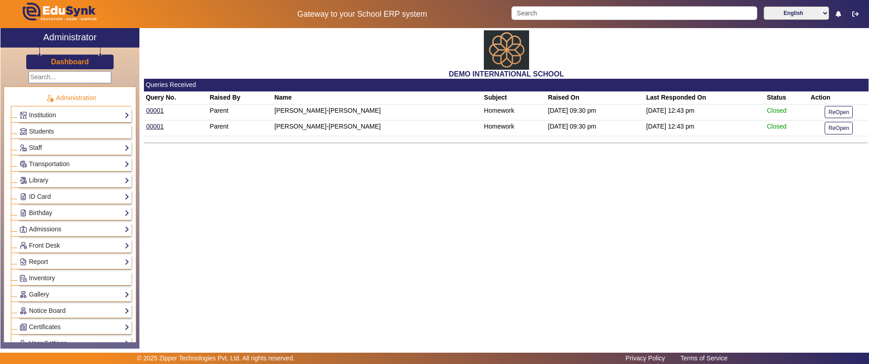
click at [82, 64] on h3 "Dashboard" at bounding box center [70, 62] width 38 height 9
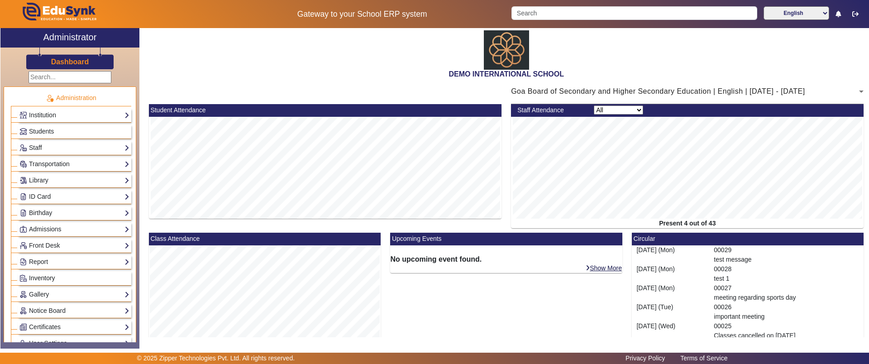
scroll to position [387, 0]
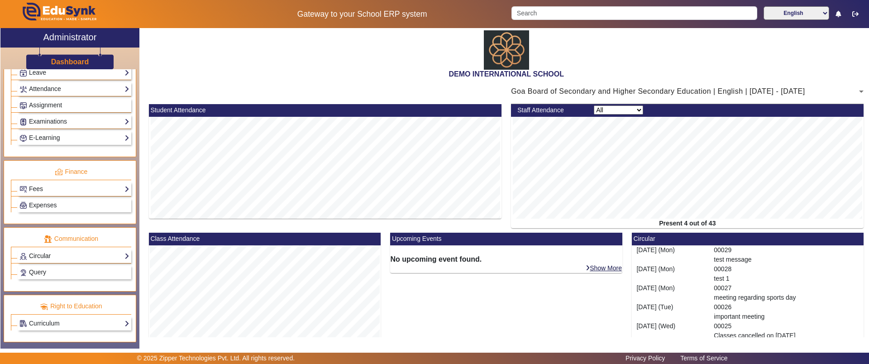
click at [43, 254] on link "Circular" at bounding box center [74, 256] width 110 height 10
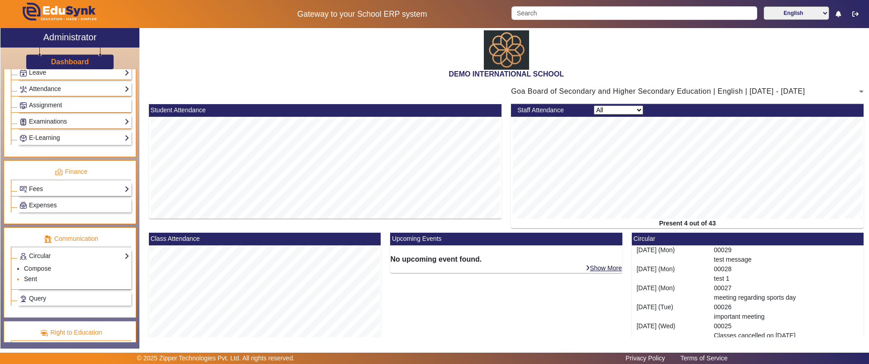
click at [35, 280] on link "Sent" at bounding box center [30, 278] width 13 height 7
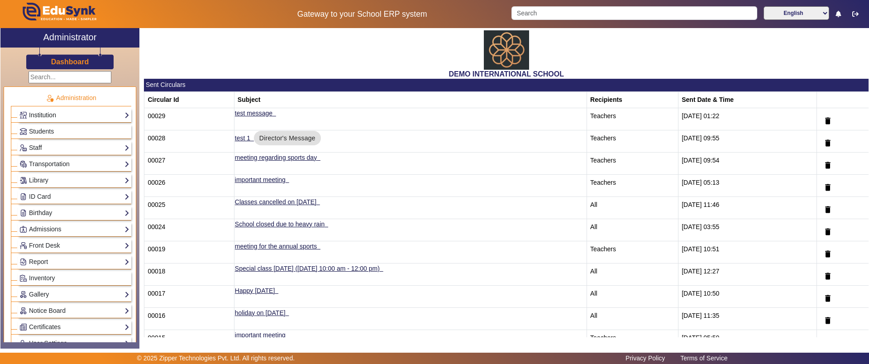
click at [70, 114] on link "Institution" at bounding box center [74, 115] width 110 height 10
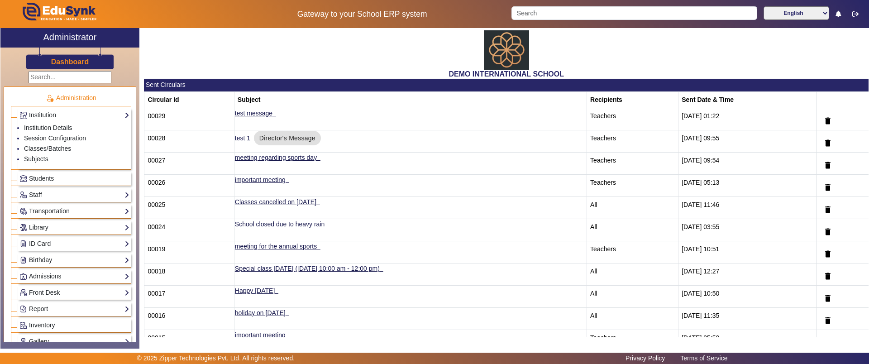
click at [70, 65] on h3 "Dashboard" at bounding box center [70, 62] width 38 height 9
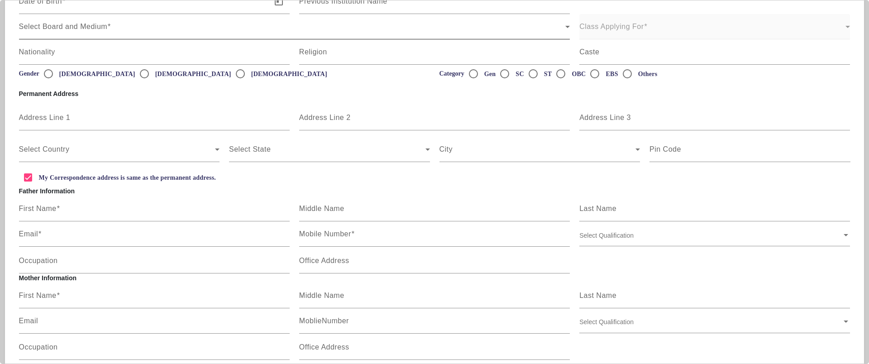
scroll to position [171, 0]
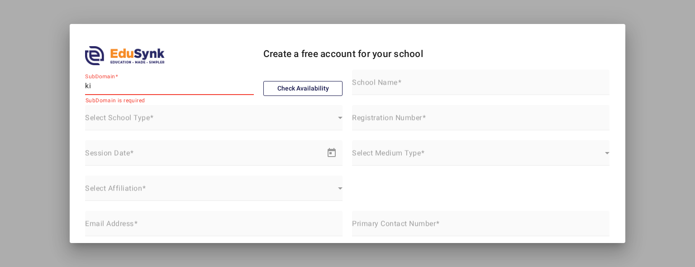
type input "k"
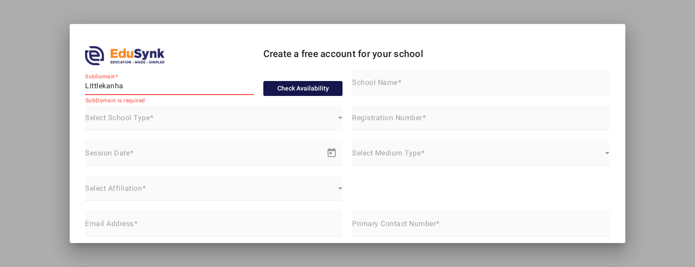
type input "Littlekanha"
click at [296, 86] on button "Check Availability" at bounding box center [304, 88] width 80 height 15
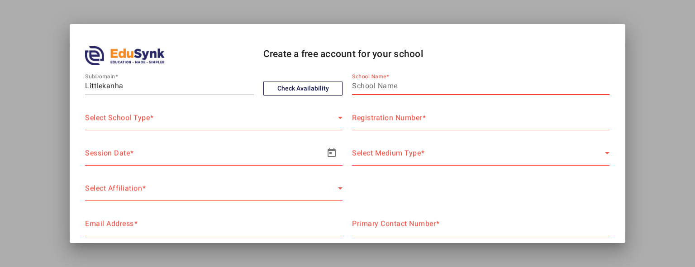
click at [408, 84] on input "School Name" at bounding box center [481, 86] width 258 height 11
click at [390, 86] on input "[GEOGRAPHIC_DATA]" at bounding box center [481, 86] width 258 height 11
type input "Little Kanha The Pre School"
click at [255, 115] on div "Select School Type Select School Type" at bounding box center [214, 117] width 258 height 25
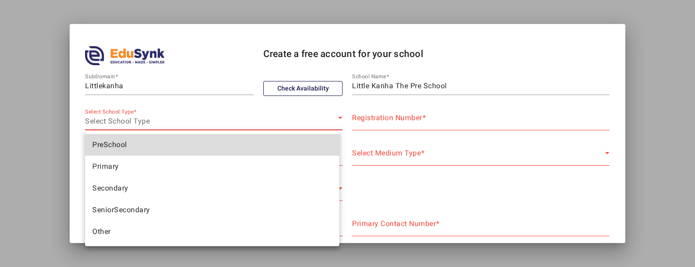
click at [157, 147] on mat-option "PreSchool" at bounding box center [212, 145] width 254 height 22
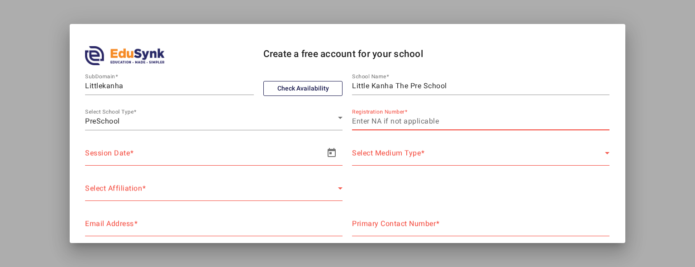
click at [359, 122] on input "Registration Number" at bounding box center [481, 121] width 258 height 11
type input "NA"
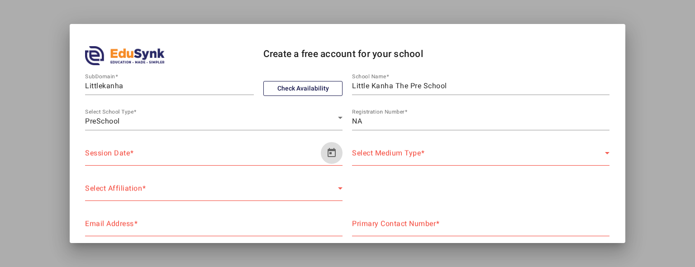
click at [333, 149] on span "Open calendar" at bounding box center [332, 153] width 22 height 22
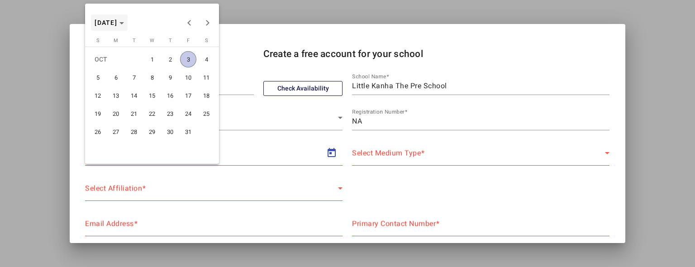
click at [115, 27] on span "Choose month and year" at bounding box center [109, 23] width 37 height 22
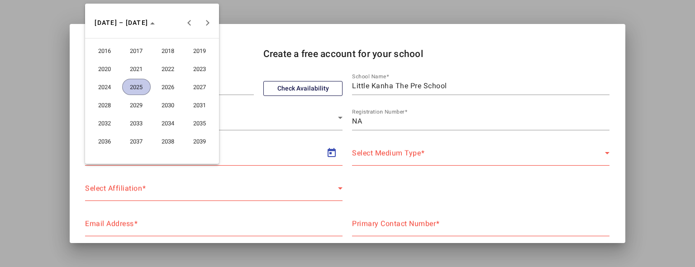
click at [138, 81] on span "2025" at bounding box center [136, 87] width 29 height 16
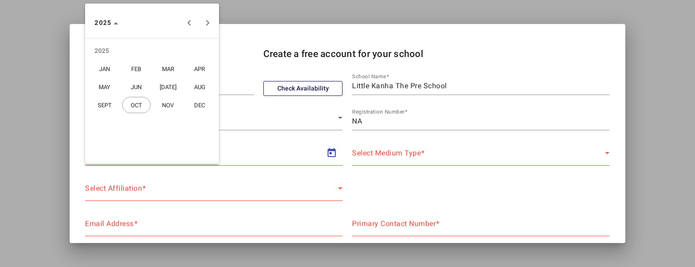
click at [192, 69] on span "APR" at bounding box center [200, 69] width 29 height 16
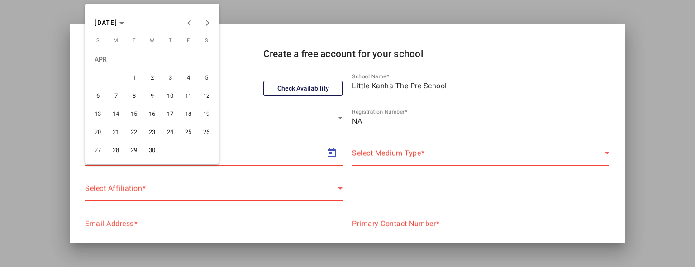
click at [184, 130] on span "25" at bounding box center [188, 132] width 16 height 16
type input "25/04/2025"
click at [184, 130] on span "25" at bounding box center [188, 132] width 16 height 16
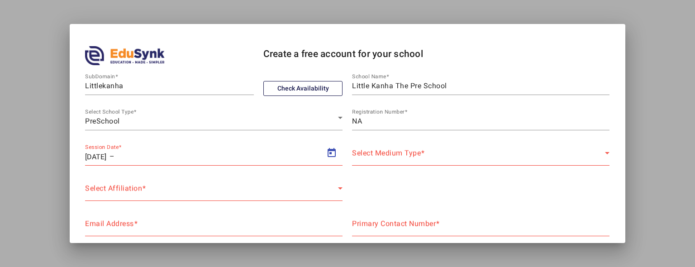
type input "25/04/2025"
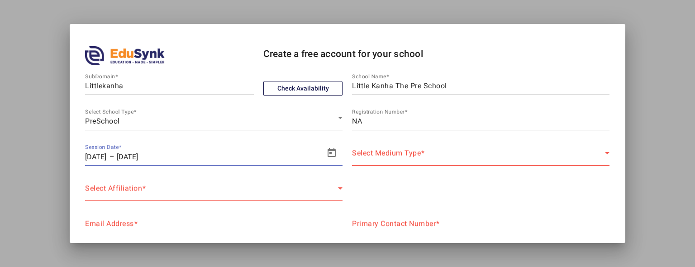
click at [173, 158] on input "25/04/2025" at bounding box center [174, 156] width 115 height 11
click at [325, 155] on span "Open calendar" at bounding box center [332, 153] width 22 height 22
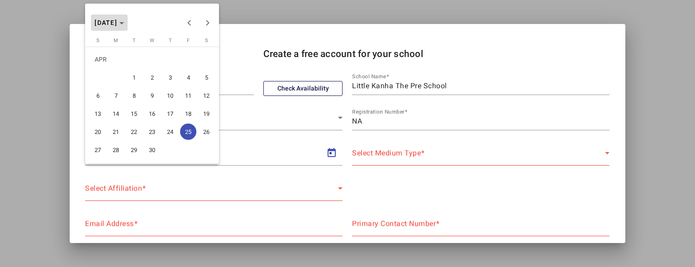
click at [128, 28] on span "Choose month and year" at bounding box center [109, 23] width 37 height 22
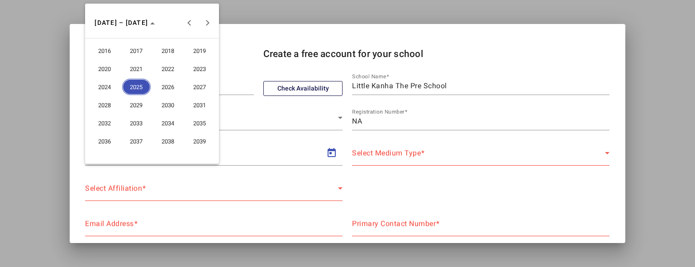
click at [168, 88] on span "2026" at bounding box center [168, 87] width 29 height 16
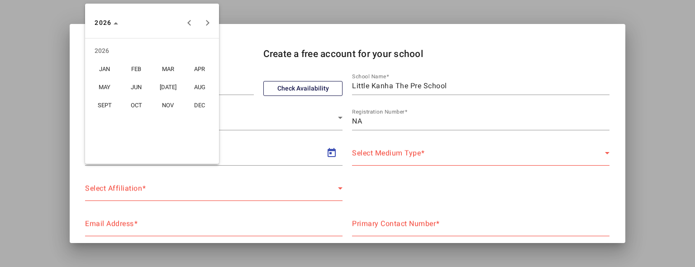
click at [166, 66] on span "MAR" at bounding box center [168, 69] width 29 height 16
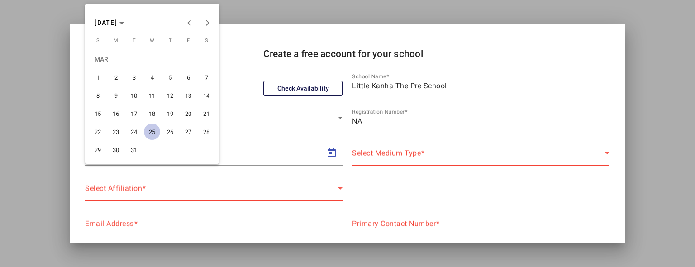
click at [133, 157] on span "31" at bounding box center [134, 150] width 16 height 16
type input "31/03/2026"
click at [133, 155] on span "31" at bounding box center [134, 150] width 16 height 16
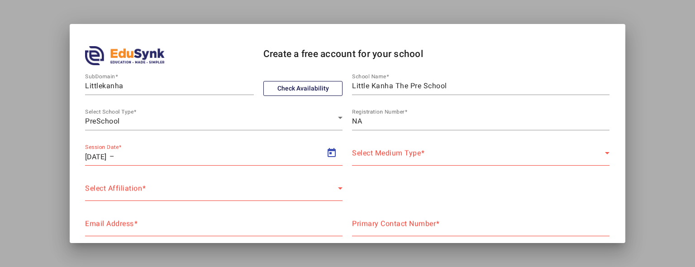
type input "31/03/2026"
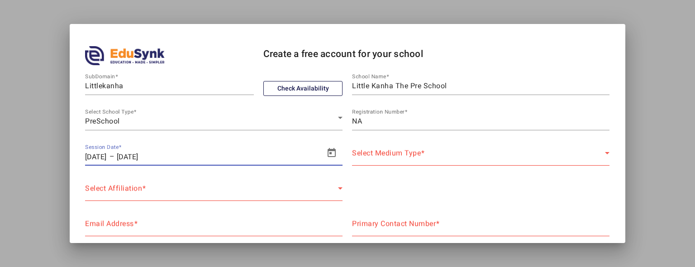
click at [108, 160] on input "31/03/2026" at bounding box center [96, 156] width 23 height 11
click at [101, 155] on input "31/03/2025" at bounding box center [96, 156] width 23 height 11
click at [105, 155] on input "31/03/2025" at bounding box center [96, 156] width 23 height 11
click at [92, 155] on input "31/03/2025" at bounding box center [96, 156] width 23 height 11
type input "04/01/2025"
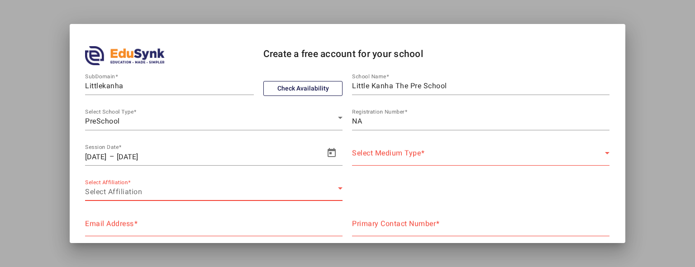
click at [141, 193] on span "Select Affiliation" at bounding box center [113, 191] width 57 height 9
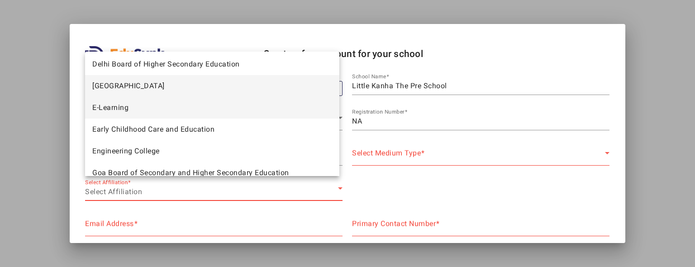
scroll to position [199, 0]
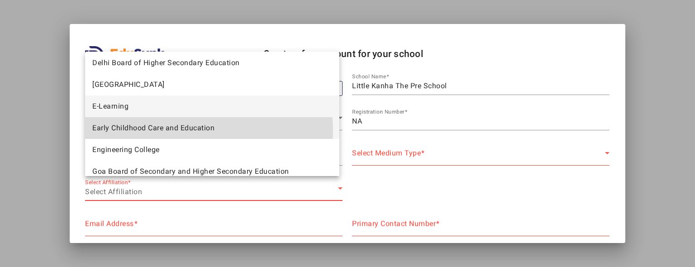
click at [158, 131] on span "Early Childhood Care and Education" at bounding box center [153, 128] width 122 height 11
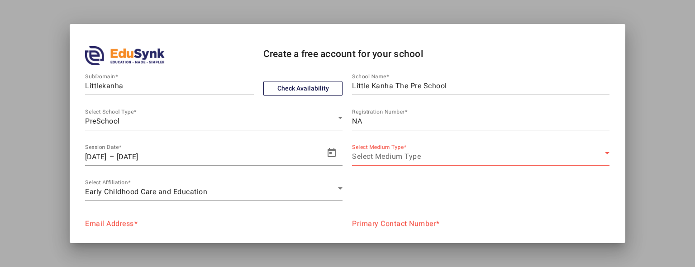
click at [380, 158] on span "Select Medium Type" at bounding box center [386, 156] width 69 height 9
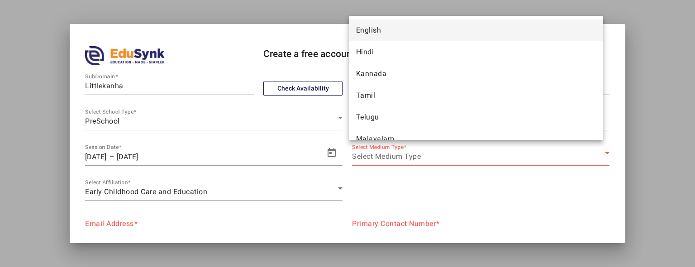
click at [389, 19] on div "English Hindi Kannada Tamil Telugu Malayalam Marathi Gujarati Bengali Odiya" at bounding box center [476, 78] width 254 height 125
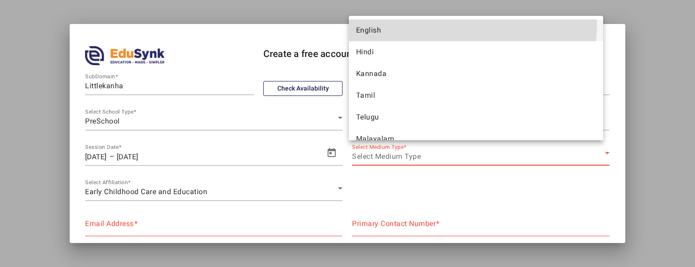
click at [388, 24] on mat-option "English" at bounding box center [476, 30] width 254 height 22
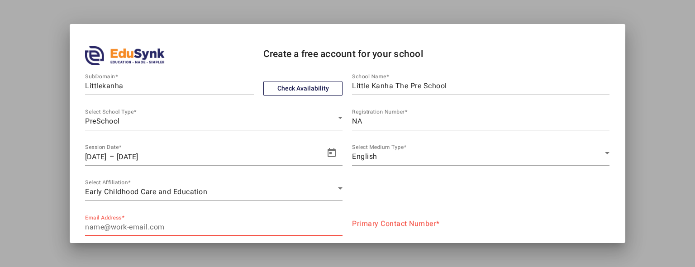
click at [152, 229] on input "Email Address" at bounding box center [214, 227] width 258 height 11
click at [128, 225] on input "superadda30@gmail.com" at bounding box center [214, 227] width 258 height 11
drag, startPoint x: 128, startPoint y: 225, endPoint x: 53, endPoint y: 233, distance: 75.6
click at [53, 233] on div "Create a free account for your school SubDomain Littlekanha Check Availability …" at bounding box center [347, 133] width 695 height 267
type input "littlekanhathepreschool@gmail.com"
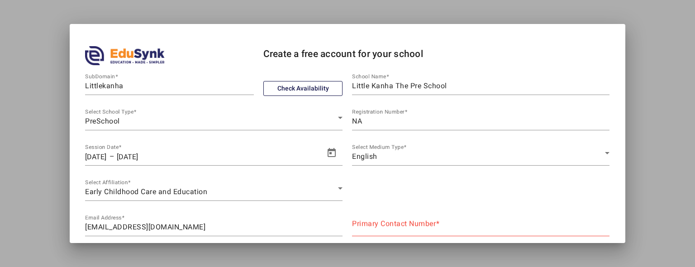
click at [372, 219] on div "Primary Contact Number" at bounding box center [481, 223] width 258 height 25
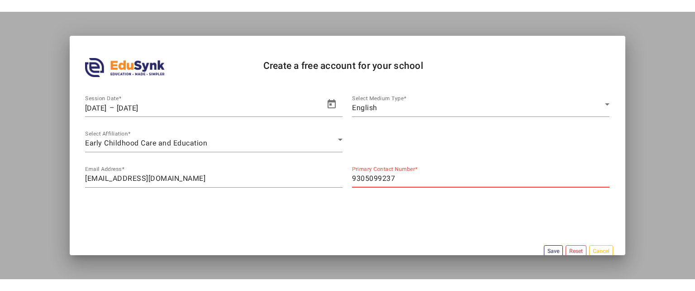
scroll to position [74, 0]
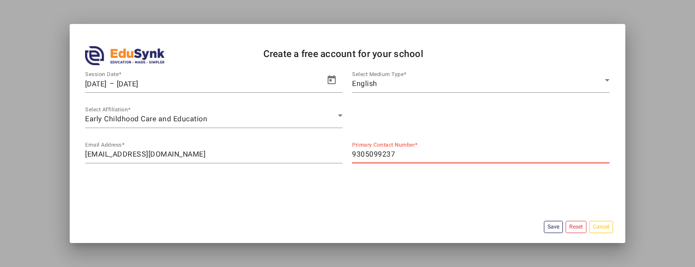
type input "9305099237"
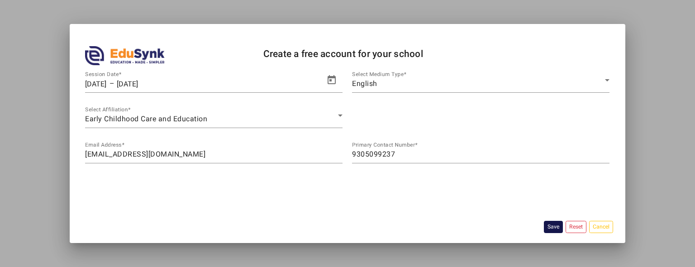
click at [544, 226] on button "Save" at bounding box center [553, 227] width 19 height 12
drag, startPoint x: 391, startPoint y: 158, endPoint x: 342, endPoint y: 151, distance: 49.8
click at [342, 151] on div "Email Address littlekanhathepreschool@gmail.com Primary Contact Number 93050992…" at bounding box center [348, 155] width 535 height 35
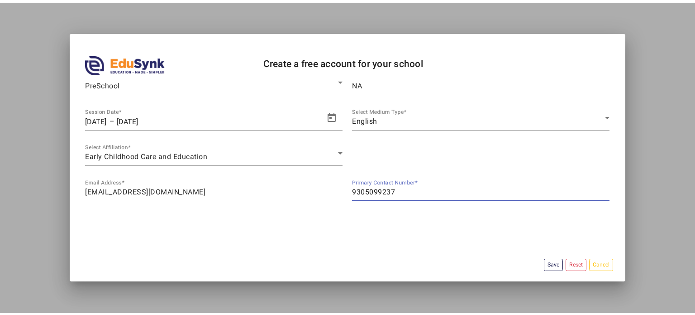
scroll to position [43, 0]
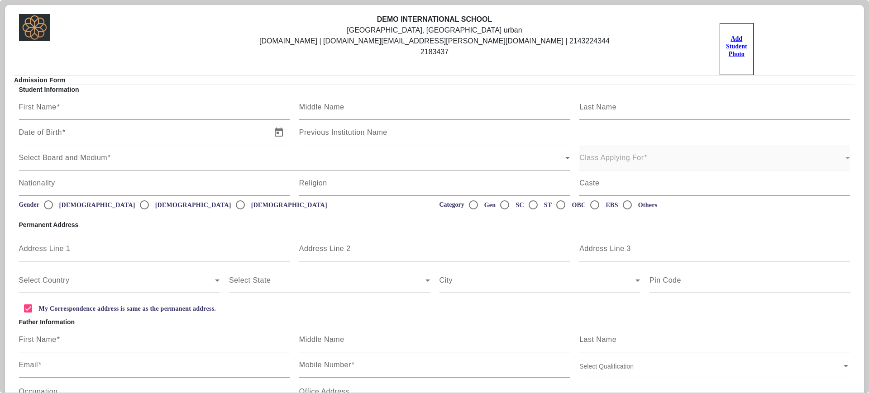
scroll to position [142, 0]
